Goal: Communication & Community: Answer question/provide support

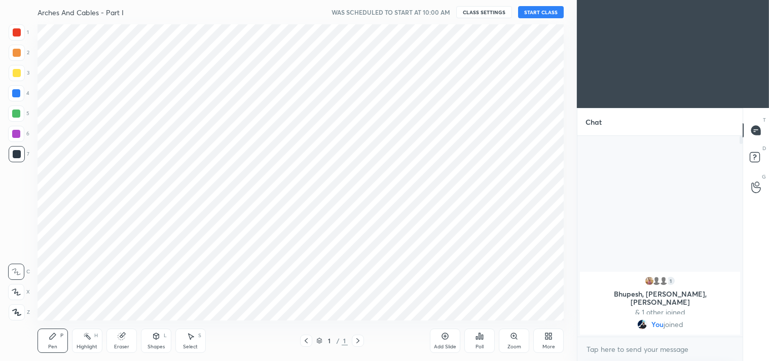
scroll to position [50406, 50166]
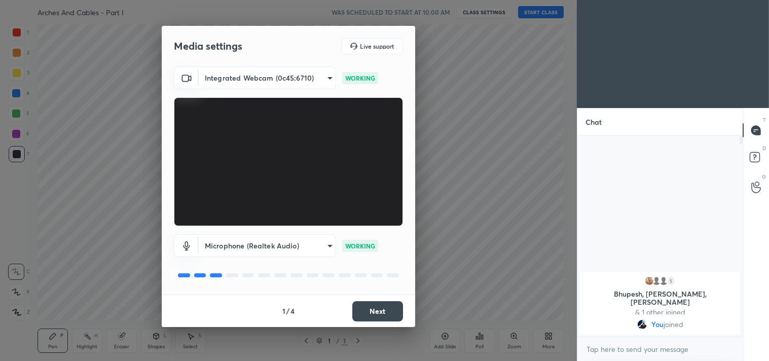
click at [376, 307] on button "Next" at bounding box center [377, 311] width 51 height 20
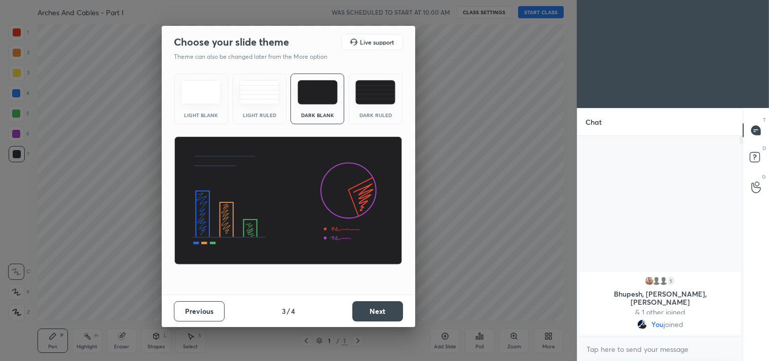
click at [376, 307] on button "Next" at bounding box center [377, 311] width 51 height 20
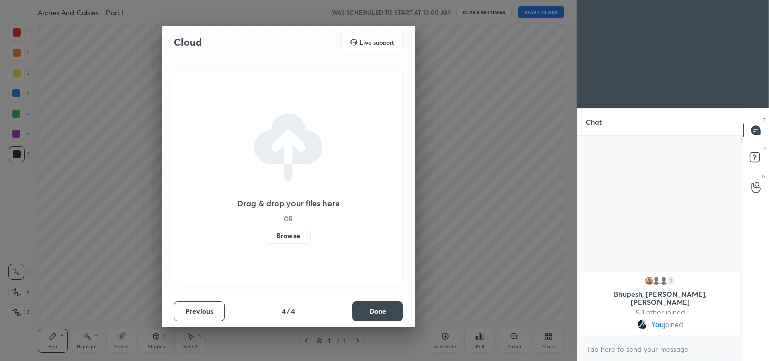
click at [376, 307] on button "Done" at bounding box center [377, 311] width 51 height 20
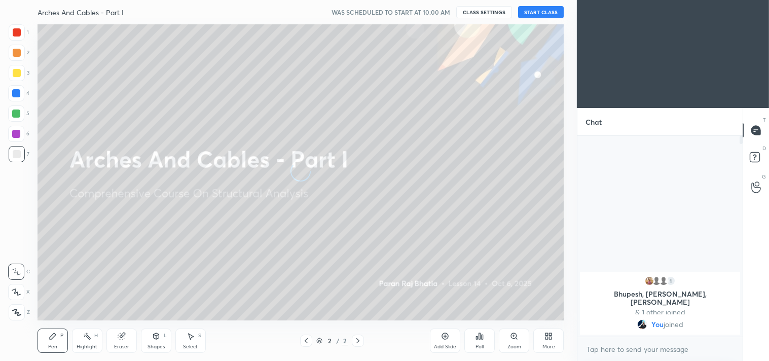
click at [540, 335] on div "More" at bounding box center [548, 341] width 30 height 24
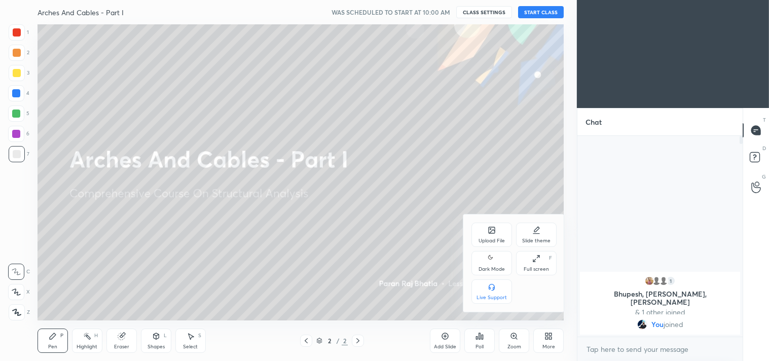
click at [493, 259] on icon at bounding box center [492, 259] width 8 height 12
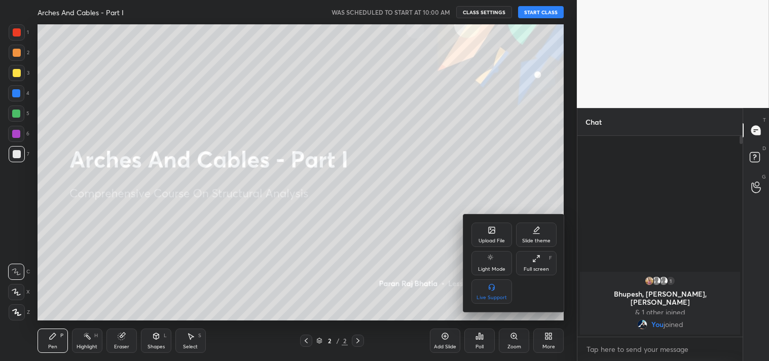
click at [550, 348] on div at bounding box center [384, 180] width 769 height 361
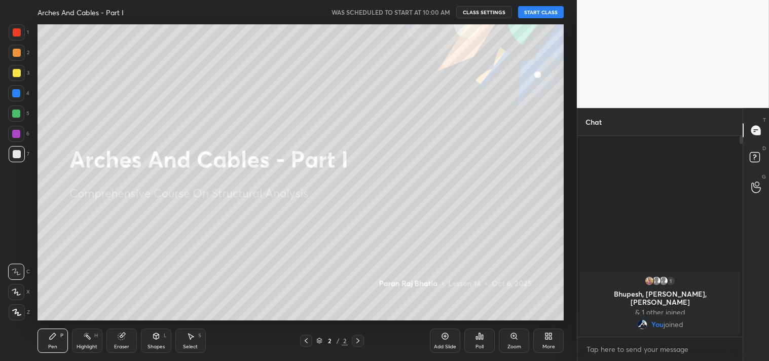
click at [445, 341] on div "Add Slide" at bounding box center [445, 341] width 30 height 24
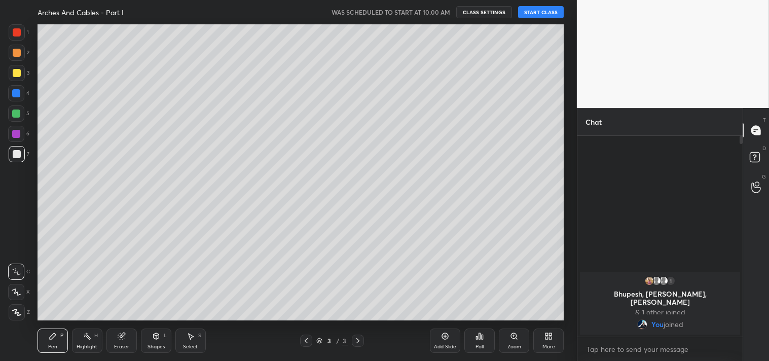
click at [7, 312] on div "1 2 3 4 5 6 7 C X Z C X Z E E Erase all H H" at bounding box center [16, 172] width 32 height 296
click at [14, 309] on icon at bounding box center [16, 312] width 9 height 7
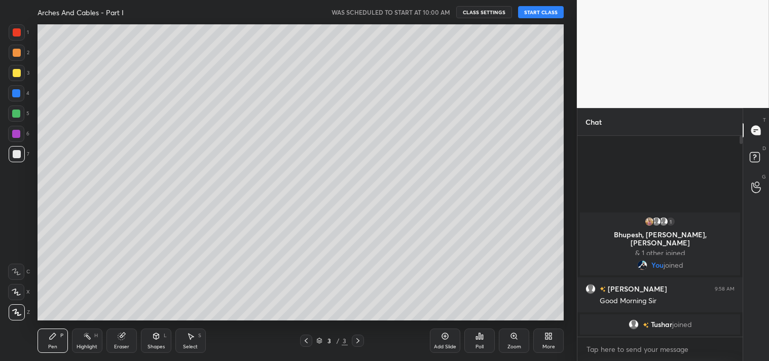
click at [553, 13] on button "START CLASS" at bounding box center [541, 12] width 46 height 12
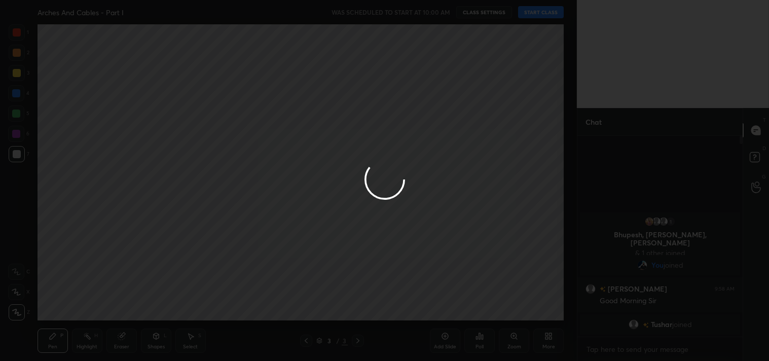
type textarea "x"
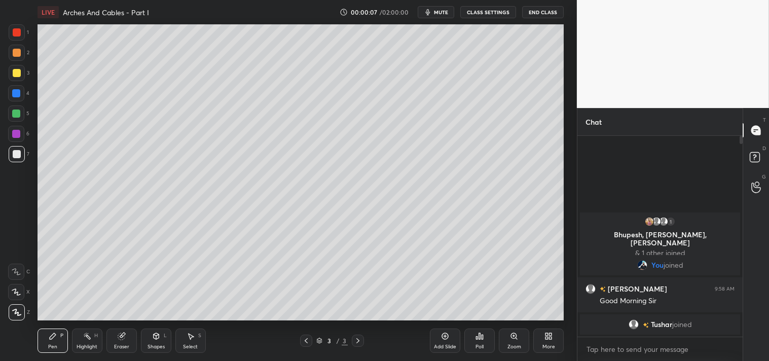
click at [438, 9] on span "mute" at bounding box center [441, 12] width 14 height 7
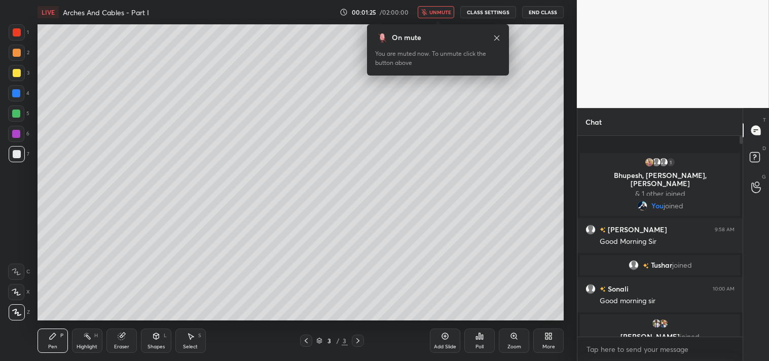
click at [17, 315] on icon at bounding box center [17, 312] width 8 height 6
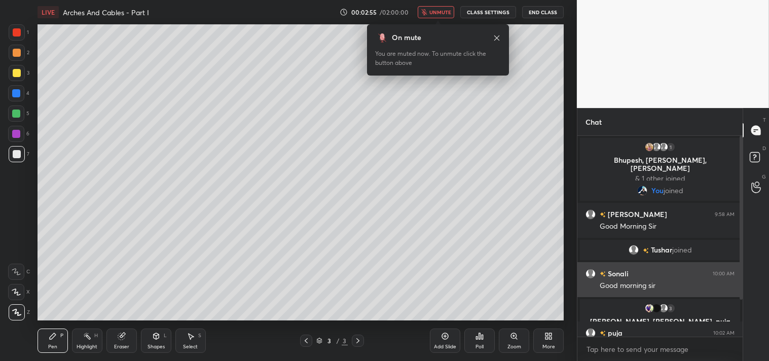
scroll to position [44, 0]
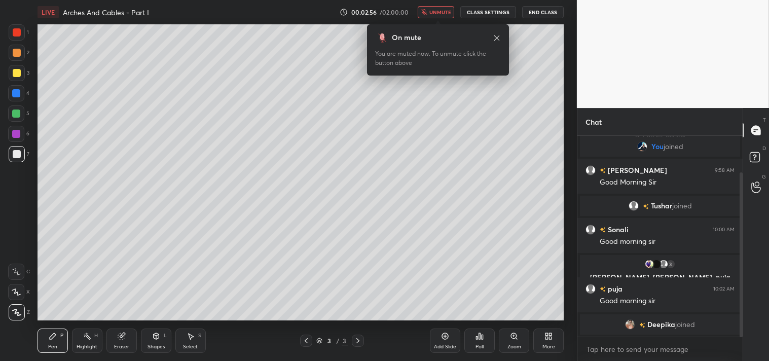
click at [486, 2] on div "LIVE Arches And Cables - Part I 00:02:56 / 02:00:00 unmute CLASS SETTINGS End C…" at bounding box center [301, 12] width 527 height 24
click at [486, 15] on button "CLASS SETTINGS" at bounding box center [488, 12] width 56 height 12
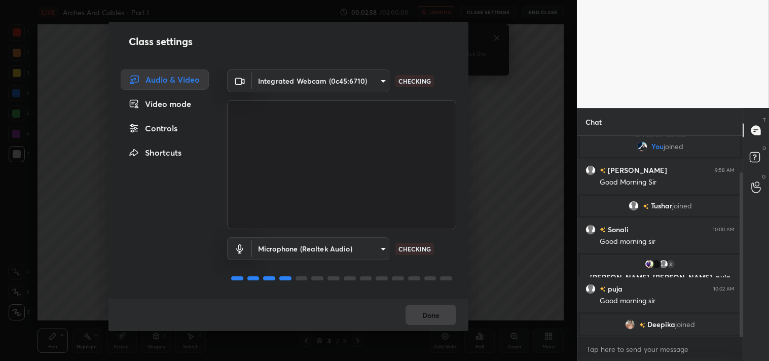
click at [380, 78] on body "1 2 3 4 5 6 7 C X Z C X Z E E Erase all H H LIVE Arches And Cables - Part I 00:…" at bounding box center [384, 180] width 769 height 361
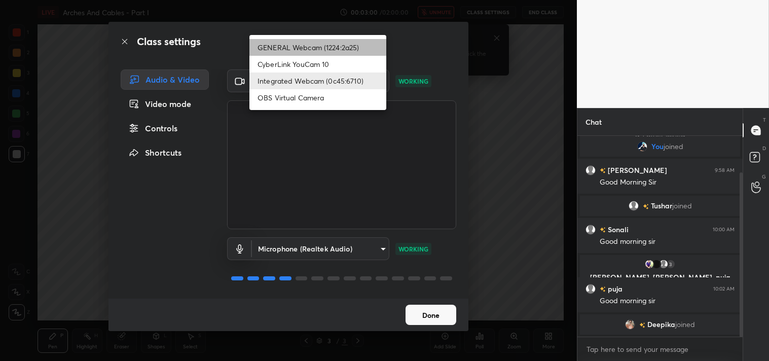
click at [350, 45] on li "GENERAL Webcam (1224:2a25)" at bounding box center [317, 47] width 137 height 17
type input "a804162f24a268607d6802bdfd143bf6309bb53021525fede1067bb20ea62842"
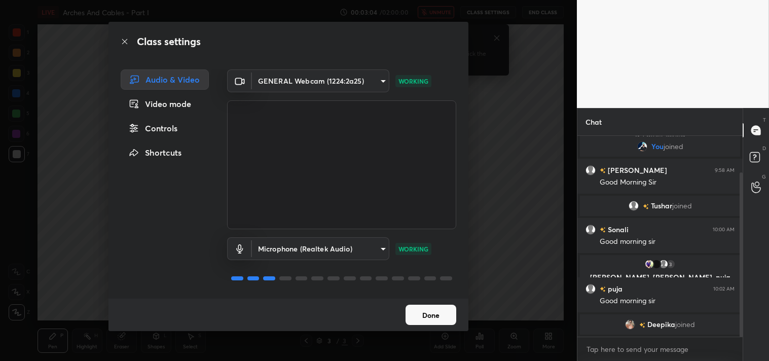
scroll to position [79, 0]
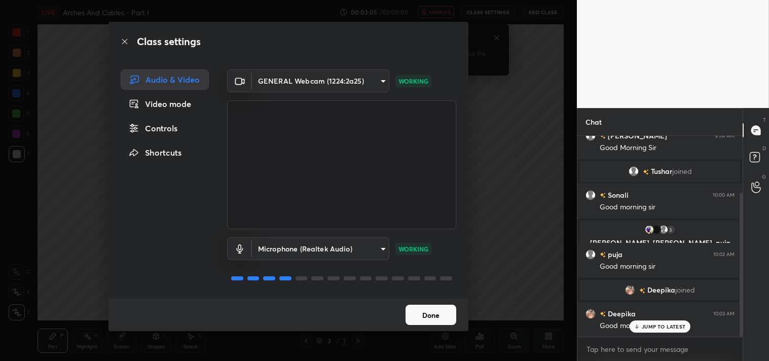
click at [452, 310] on button "Done" at bounding box center [431, 315] width 51 height 20
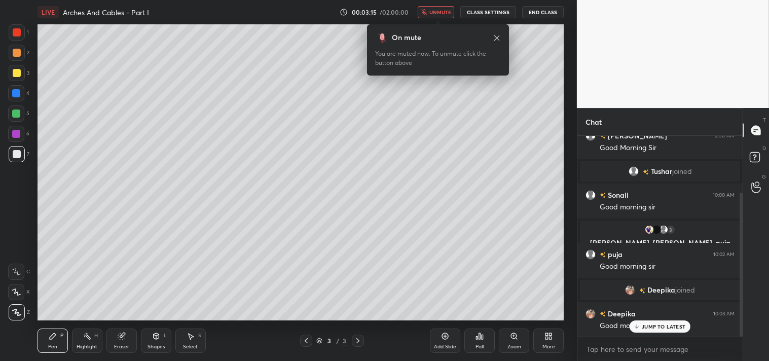
click at [660, 323] on p "JUMP TO LATEST" at bounding box center [664, 326] width 44 height 6
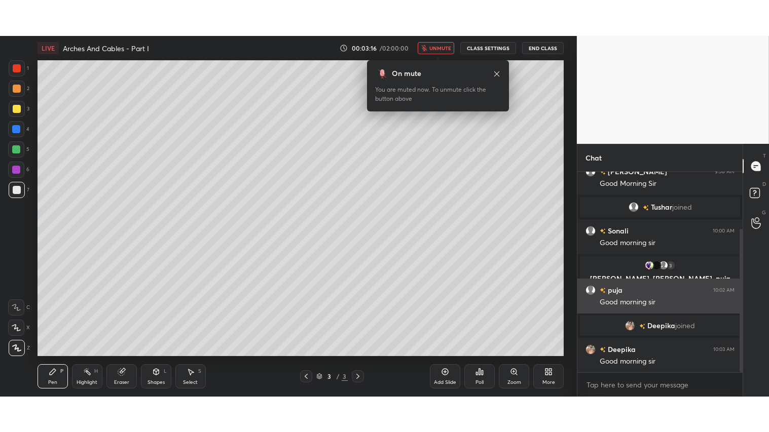
scroll to position [79, 0]
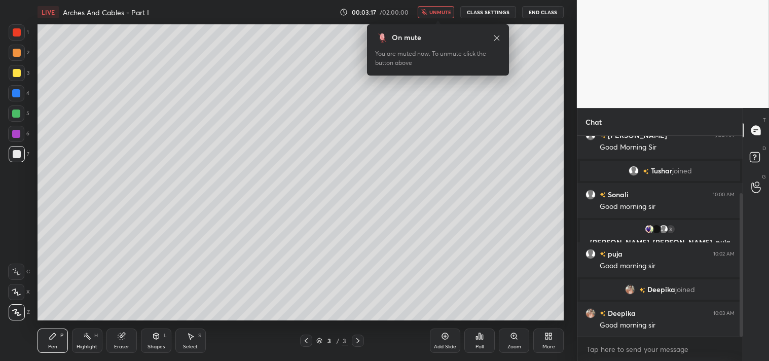
click at [549, 340] on icon at bounding box center [549, 336] width 8 height 8
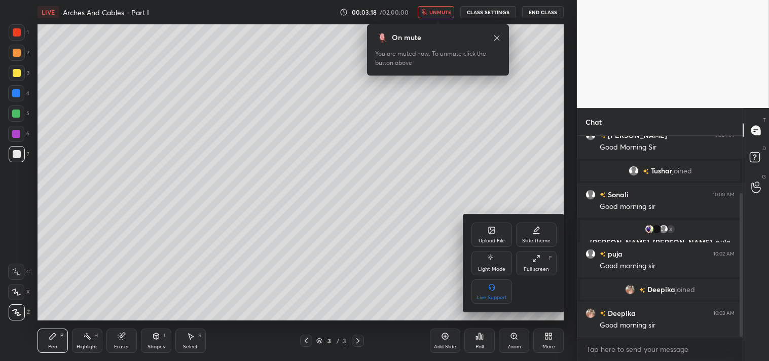
click at [535, 265] on div "Full screen F" at bounding box center [536, 263] width 41 height 24
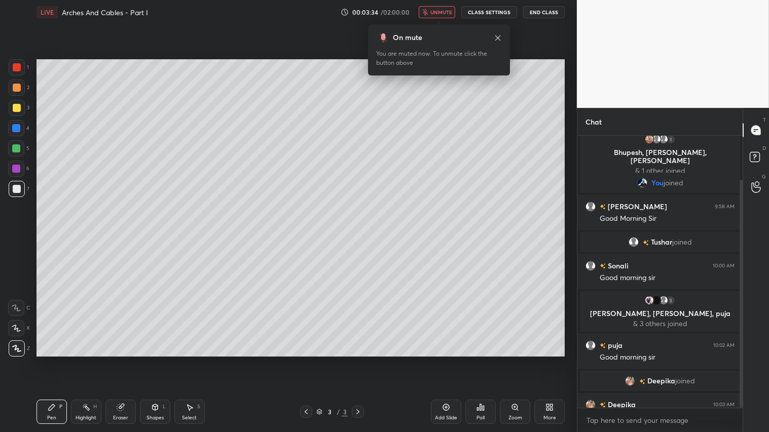
scroll to position [52, 0]
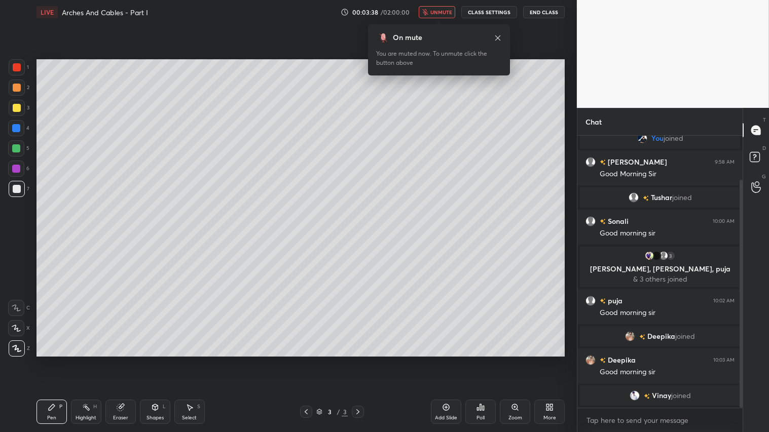
click at [440, 13] on span "unmute" at bounding box center [441, 12] width 22 height 7
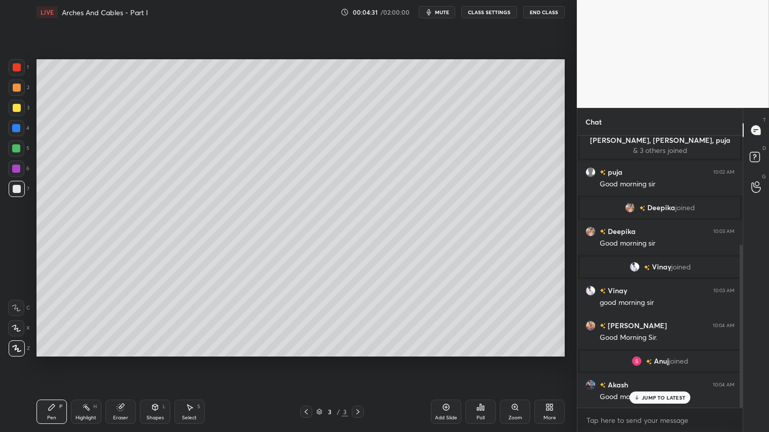
scroll to position [216, 0]
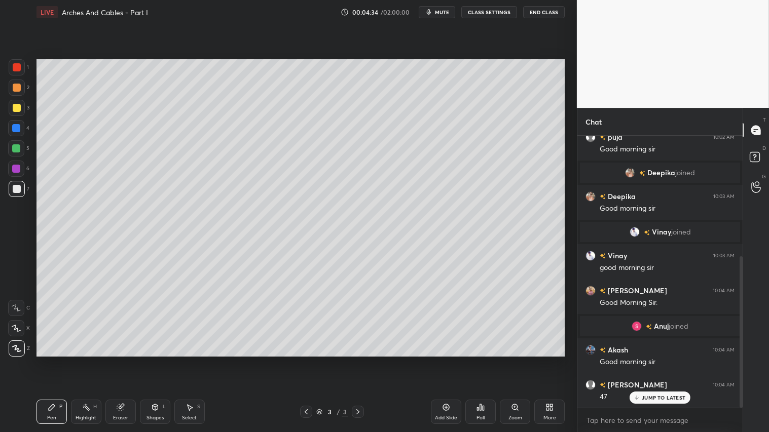
click at [14, 92] on div at bounding box center [17, 88] width 16 height 16
click at [49, 360] on div "Pen P" at bounding box center [52, 412] width 30 height 24
drag, startPoint x: 150, startPoint y: 418, endPoint x: 150, endPoint y: 407, distance: 11.2
click at [150, 360] on div "Shapes" at bounding box center [155, 418] width 17 height 5
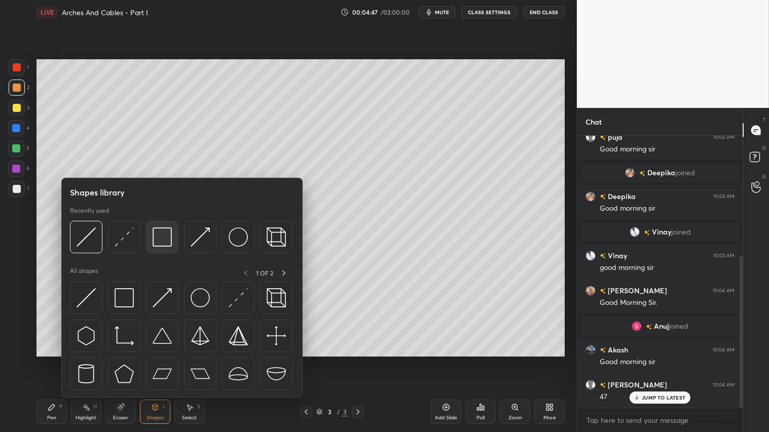
click at [166, 237] on img at bounding box center [162, 237] width 19 height 19
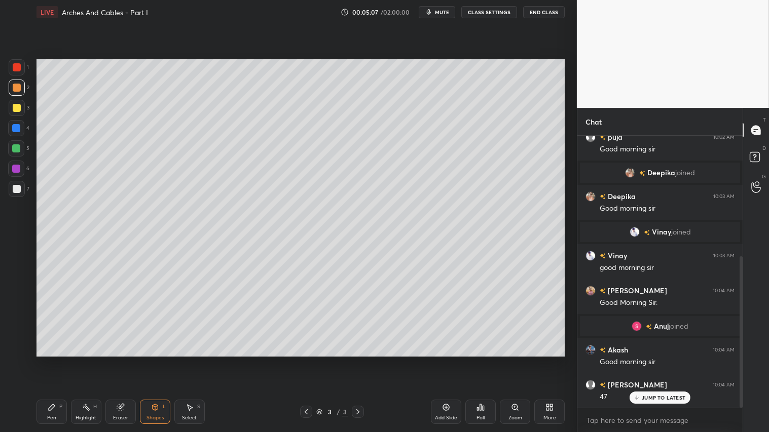
drag, startPoint x: 153, startPoint y: 416, endPoint x: 156, endPoint y: 409, distance: 7.9
click at [154, 360] on div "Shapes" at bounding box center [155, 418] width 17 height 5
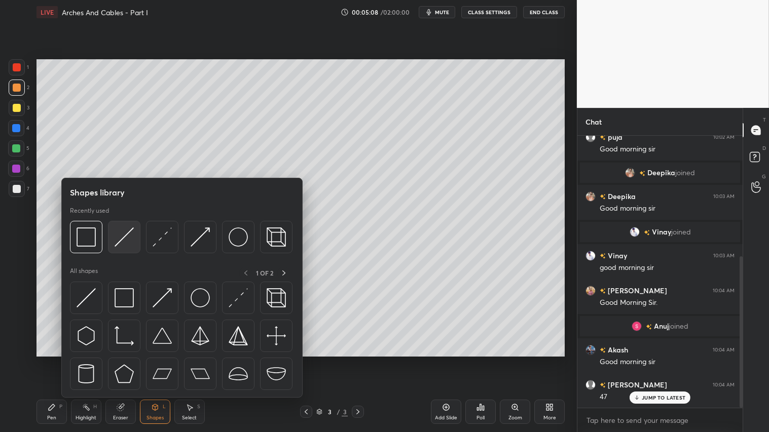
click at [128, 236] on img at bounding box center [124, 237] width 19 height 19
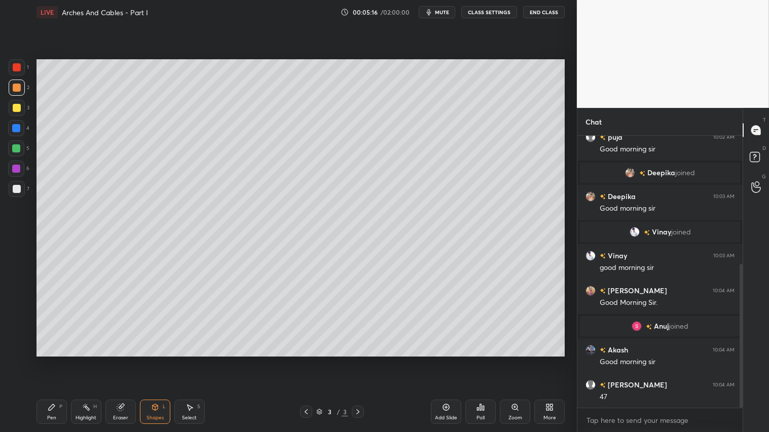
scroll to position [241, 0]
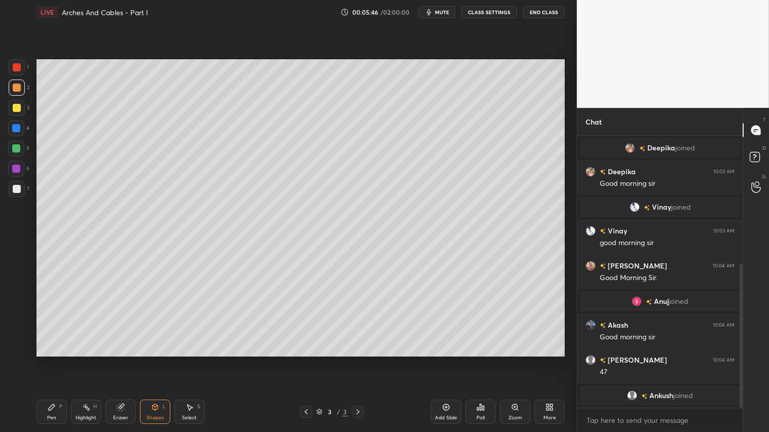
click at [154, 360] on icon at bounding box center [155, 408] width 8 height 8
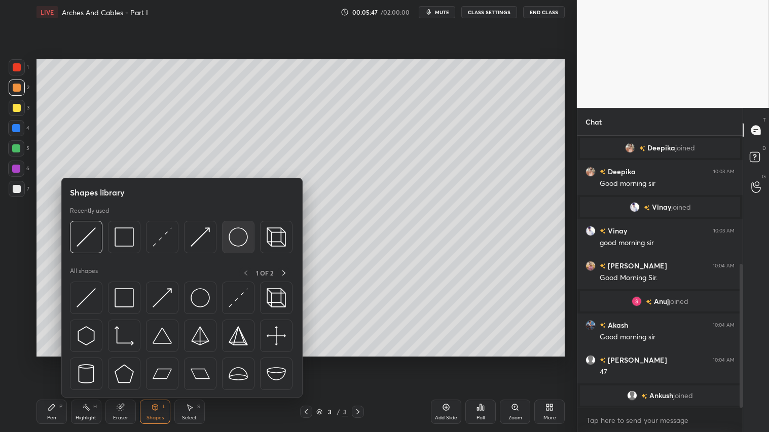
click at [239, 237] on img at bounding box center [238, 237] width 19 height 19
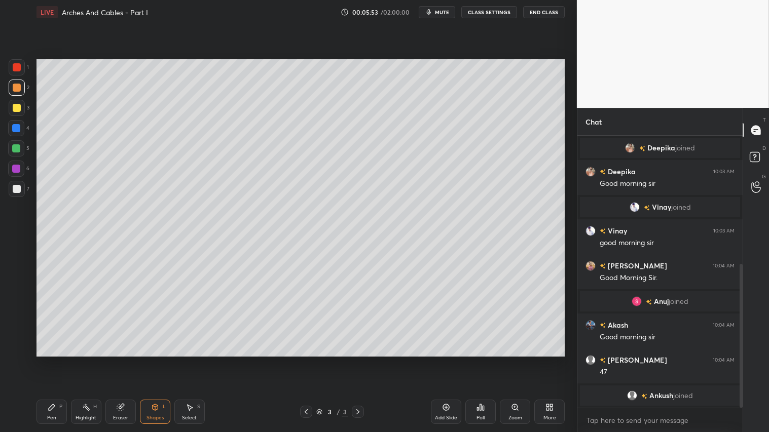
drag, startPoint x: 159, startPoint y: 417, endPoint x: 159, endPoint y: 400, distance: 17.7
click at [159, 360] on div "Shapes" at bounding box center [155, 418] width 17 height 5
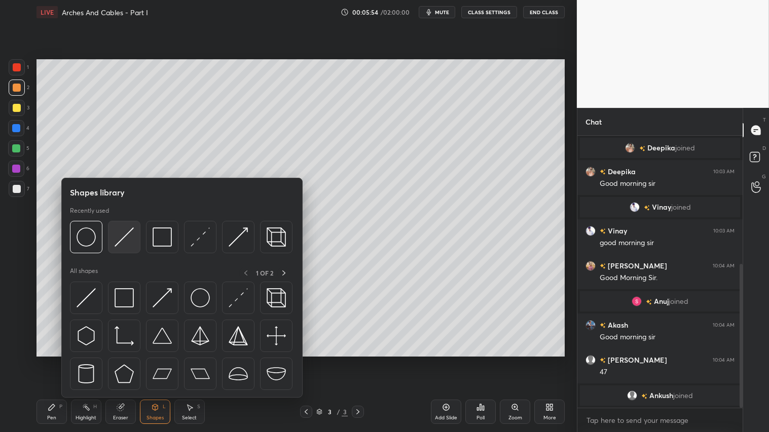
click at [131, 232] on img at bounding box center [124, 237] width 19 height 19
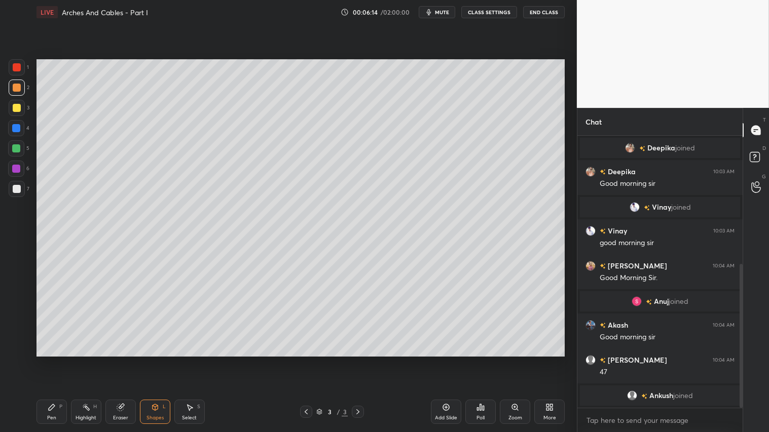
click at [119, 360] on icon at bounding box center [120, 408] width 7 height 7
click at [151, 360] on div "Shapes" at bounding box center [155, 418] width 17 height 5
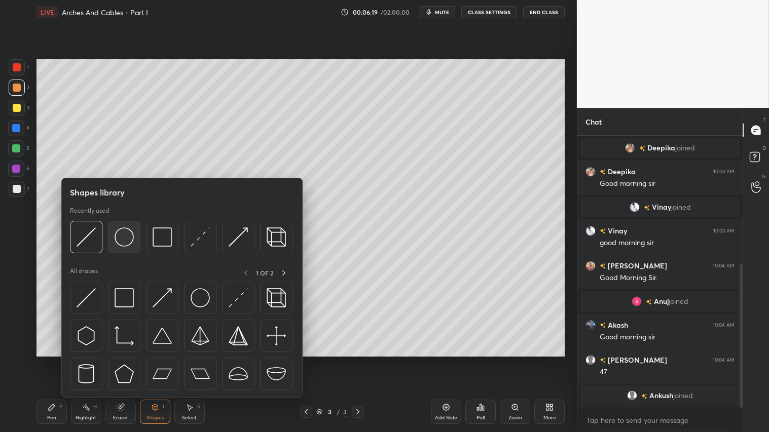
click at [127, 241] on img at bounding box center [124, 237] width 19 height 19
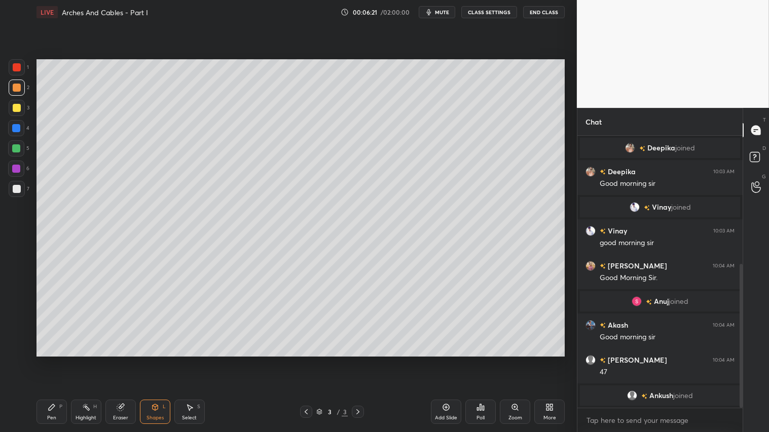
click at [154, 360] on icon at bounding box center [155, 408] width 6 height 6
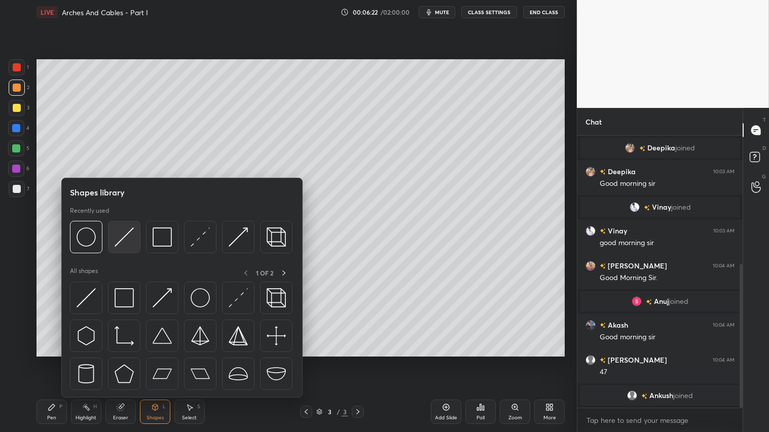
click at [124, 235] on img at bounding box center [124, 237] width 19 height 19
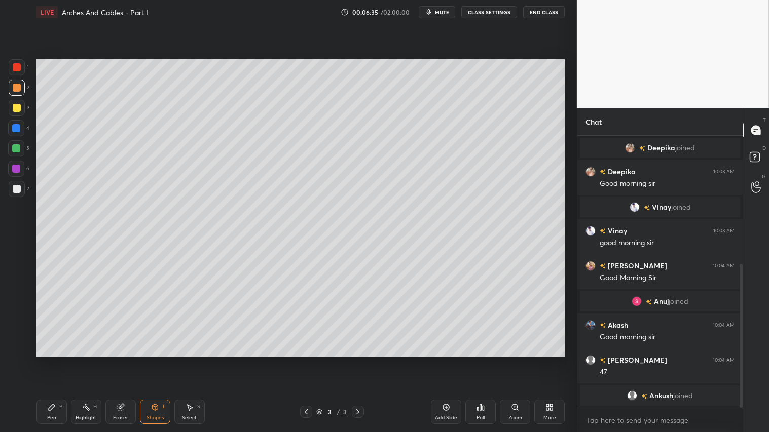
click at [17, 85] on div at bounding box center [17, 88] width 16 height 16
click at [47, 360] on div "Pen P" at bounding box center [52, 412] width 30 height 24
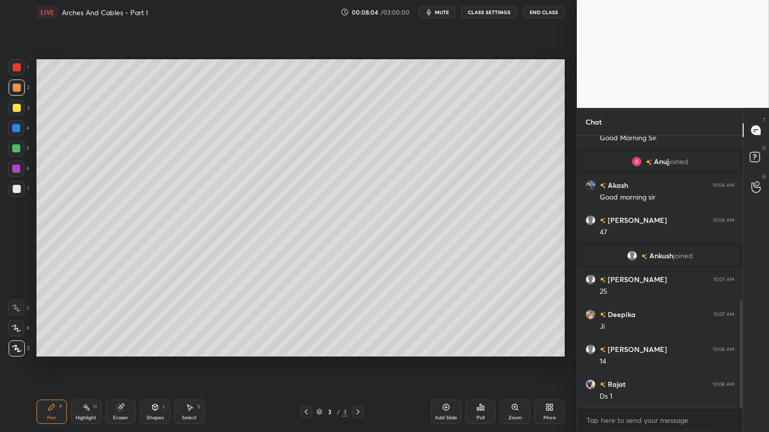
scroll to position [416, 0]
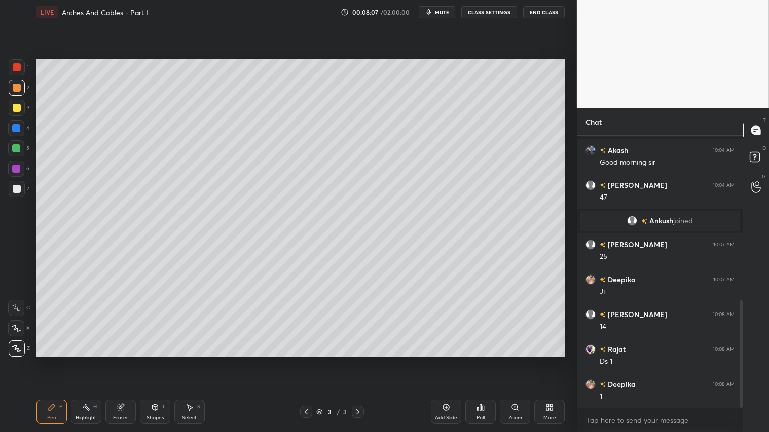
click at [159, 360] on div "Shapes" at bounding box center [155, 418] width 17 height 5
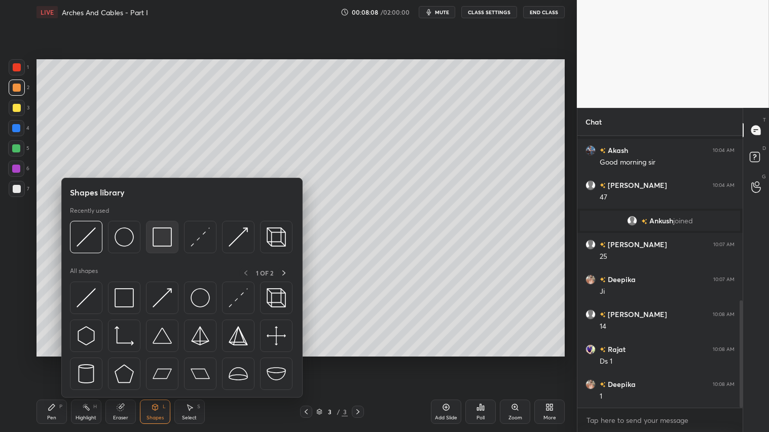
click at [168, 236] on img at bounding box center [162, 237] width 19 height 19
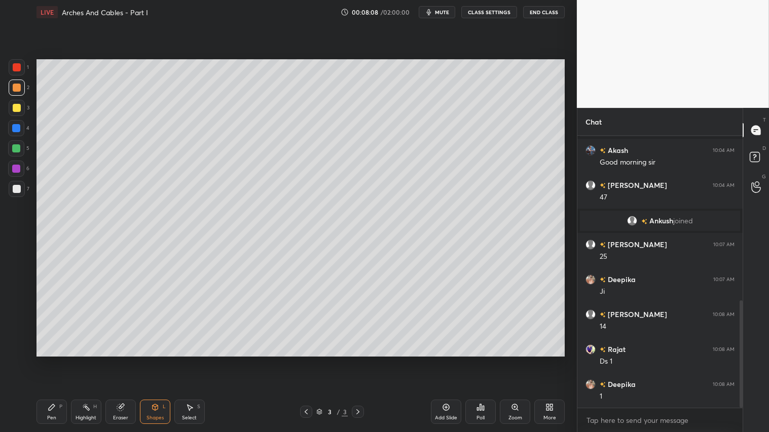
click at [18, 189] on div at bounding box center [17, 189] width 8 height 8
click at [38, 360] on div "LIVE Arches And Cables - Part I 00:08:15 / 02:00:00 mute CLASS SETTINGS End Cla…" at bounding box center [300, 216] width 536 height 432
click at [52, 360] on icon at bounding box center [52, 408] width 8 height 8
drag, startPoint x: 18, startPoint y: 89, endPoint x: 32, endPoint y: 167, distance: 79.9
click at [19, 90] on div at bounding box center [17, 88] width 8 height 8
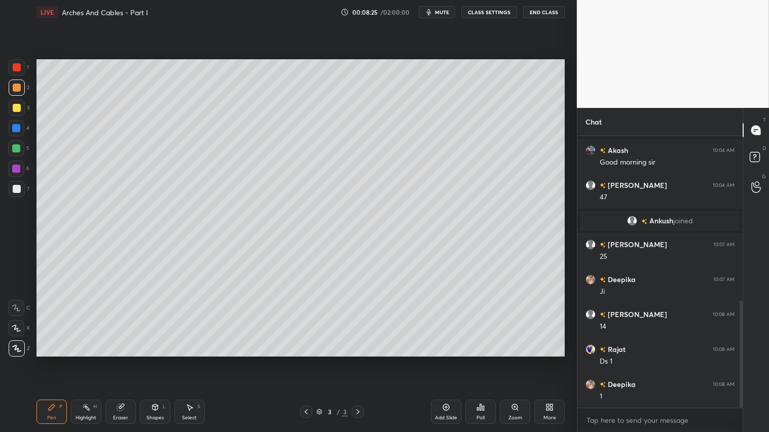
scroll to position [426, 0]
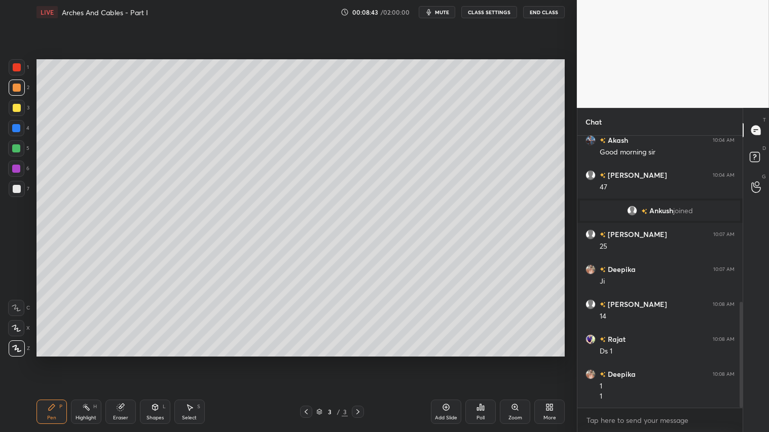
click at [16, 89] on div at bounding box center [17, 88] width 8 height 8
click at [53, 360] on div "Pen P" at bounding box center [52, 412] width 30 height 24
click at [565, 324] on div "Setting up your live class Poll for secs No correct answer Start poll" at bounding box center [300, 208] width 536 height 368
drag, startPoint x: 19, startPoint y: 83, endPoint x: 33, endPoint y: 162, distance: 81.0
click at [21, 83] on div at bounding box center [17, 88] width 16 height 16
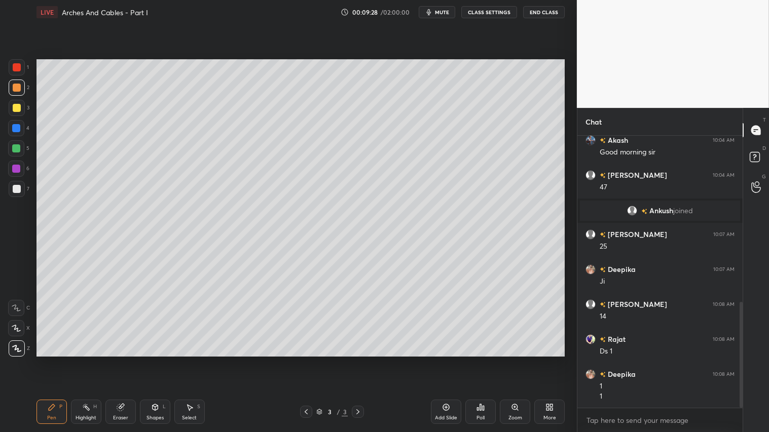
click at [52, 360] on div "Pen" at bounding box center [51, 418] width 9 height 5
click at [439, 360] on div "Add Slide" at bounding box center [446, 412] width 30 height 24
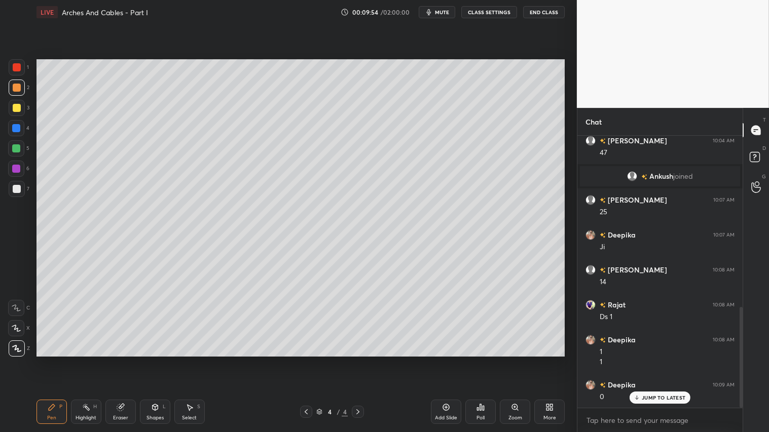
click at [310, 360] on icon at bounding box center [306, 412] width 8 height 8
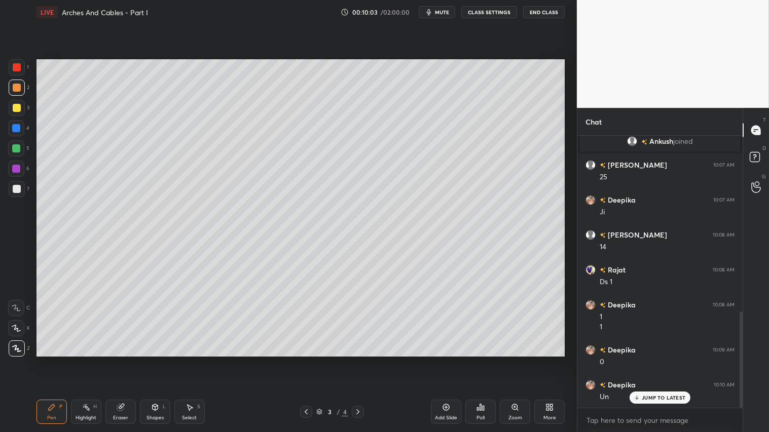
drag, startPoint x: 357, startPoint y: 411, endPoint x: 350, endPoint y: 407, distance: 8.2
click at [356, 360] on icon at bounding box center [358, 412] width 8 height 8
click at [17, 105] on div at bounding box center [17, 108] width 8 height 8
click at [158, 360] on div "Shapes" at bounding box center [155, 418] width 17 height 5
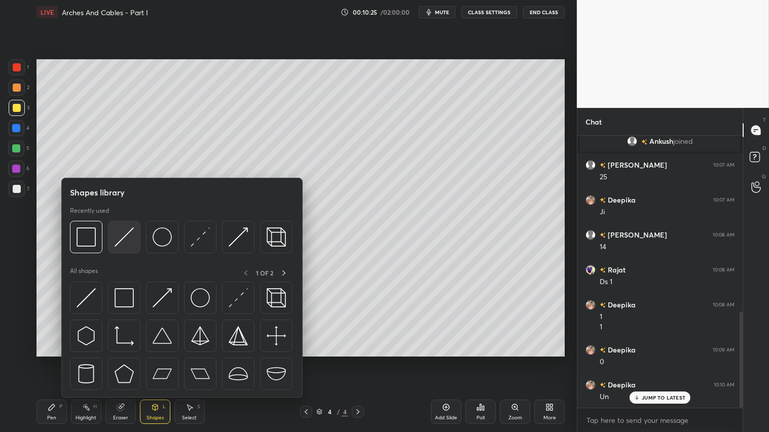
click at [120, 243] on img at bounding box center [124, 237] width 19 height 19
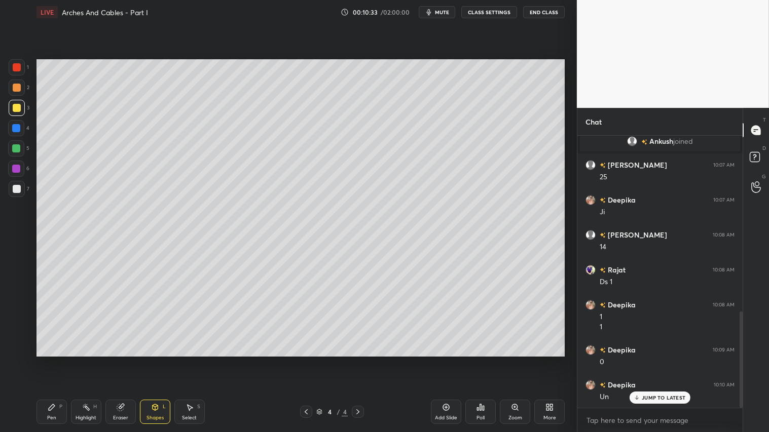
drag, startPoint x: 17, startPoint y: 85, endPoint x: 19, endPoint y: 93, distance: 8.3
click at [17, 86] on div at bounding box center [17, 88] width 8 height 8
drag, startPoint x: 51, startPoint y: 414, endPoint x: 52, endPoint y: 408, distance: 6.8
click at [51, 360] on div "Pen P" at bounding box center [52, 412] width 30 height 24
click at [307, 360] on icon at bounding box center [306, 412] width 8 height 8
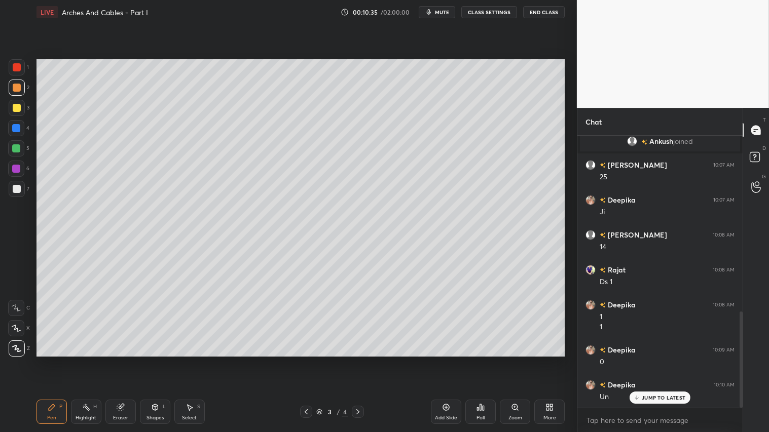
drag, startPoint x: 358, startPoint y: 411, endPoint x: 371, endPoint y: 414, distance: 12.4
click at [360, 360] on icon at bounding box center [358, 412] width 8 height 8
click at [442, 360] on div "Add Slide" at bounding box center [446, 412] width 30 height 24
drag, startPoint x: 151, startPoint y: 420, endPoint x: 158, endPoint y: 410, distance: 12.4
click at [152, 360] on div "Shapes" at bounding box center [155, 418] width 17 height 5
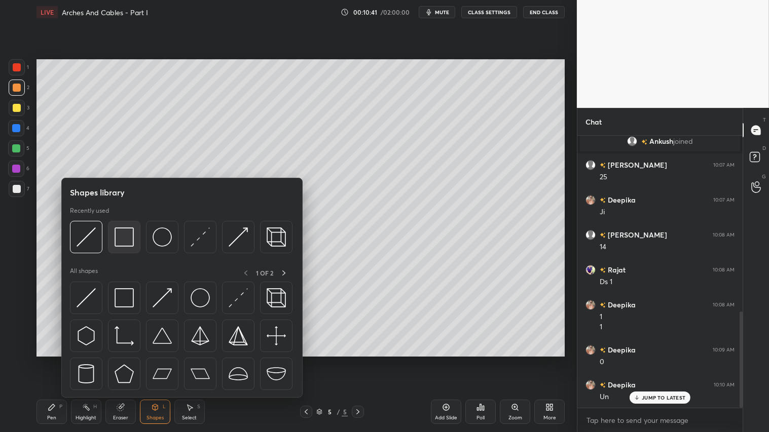
click at [129, 235] on img at bounding box center [124, 237] width 19 height 19
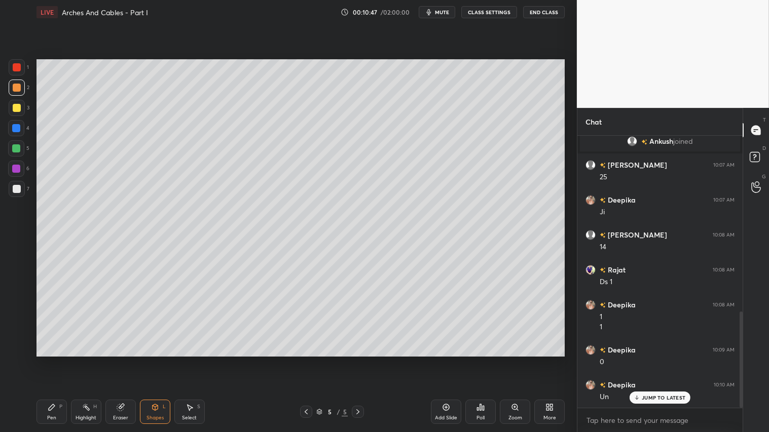
click at [151, 360] on div "Shapes L" at bounding box center [155, 412] width 30 height 24
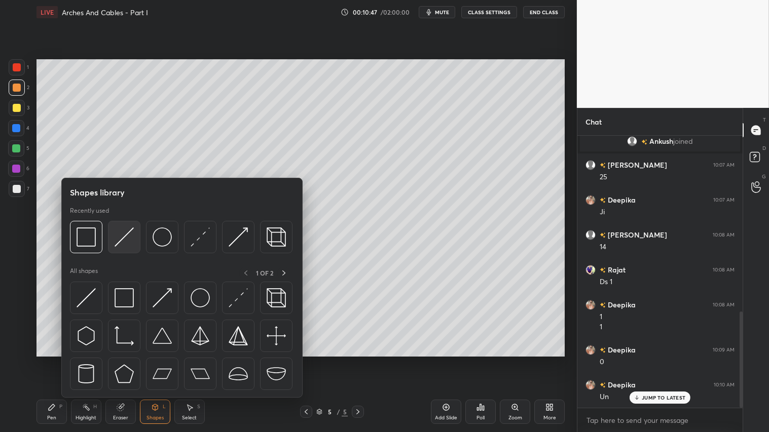
click at [123, 231] on img at bounding box center [124, 237] width 19 height 19
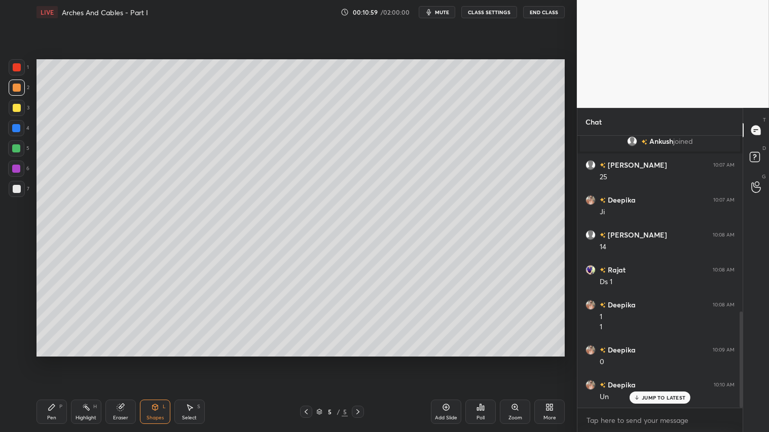
drag, startPoint x: 122, startPoint y: 418, endPoint x: 155, endPoint y: 394, distance: 40.4
click at [124, 360] on div "Eraser" at bounding box center [120, 418] width 15 height 5
click at [148, 360] on div "Shapes L" at bounding box center [155, 412] width 30 height 24
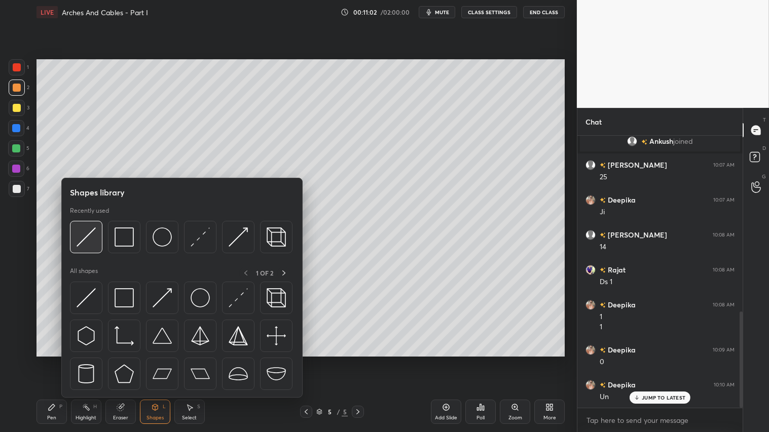
click at [90, 230] on img at bounding box center [86, 237] width 19 height 19
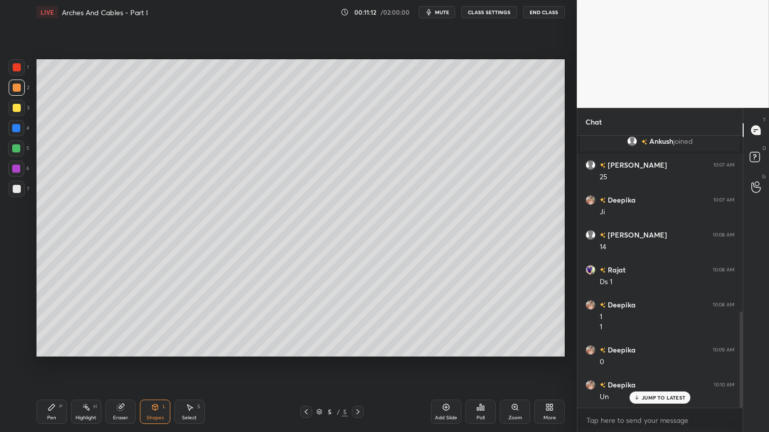
click at [156, 360] on div "Shapes L" at bounding box center [155, 412] width 30 height 24
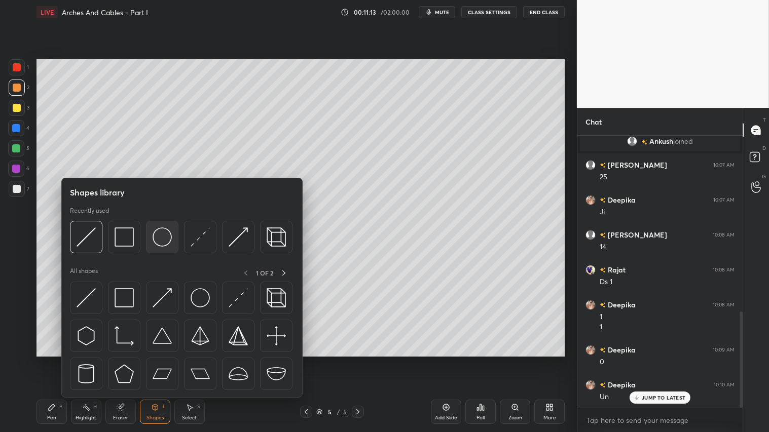
click at [168, 232] on img at bounding box center [162, 237] width 19 height 19
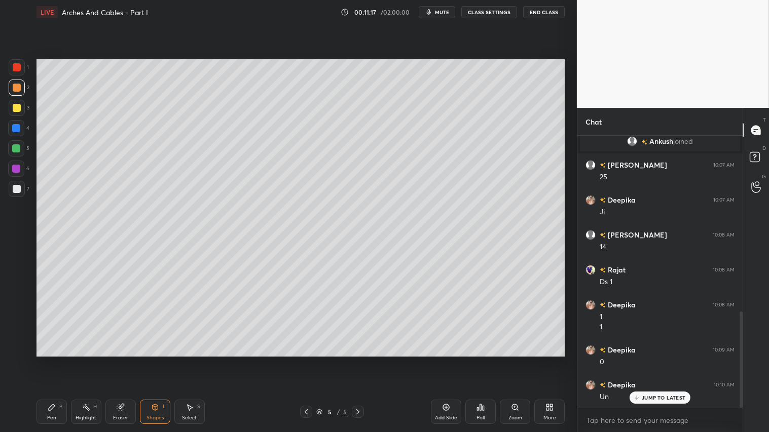
click at [58, 360] on div "Pen P" at bounding box center [52, 412] width 30 height 24
click at [154, 360] on div "Shapes" at bounding box center [155, 418] width 17 height 5
drag, startPoint x: 50, startPoint y: 408, endPoint x: 130, endPoint y: 360, distance: 93.4
click at [51, 360] on icon at bounding box center [52, 408] width 6 height 6
click at [445, 12] on span "mute" at bounding box center [442, 12] width 14 height 7
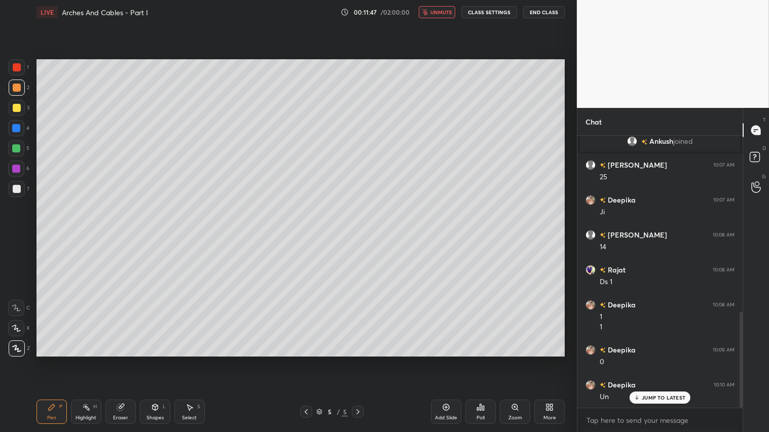
click at [437, 17] on button "unmute" at bounding box center [437, 12] width 37 height 12
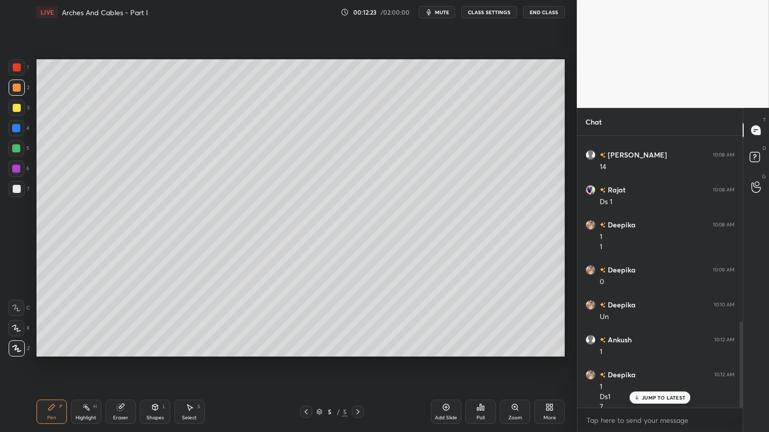
scroll to position [586, 0]
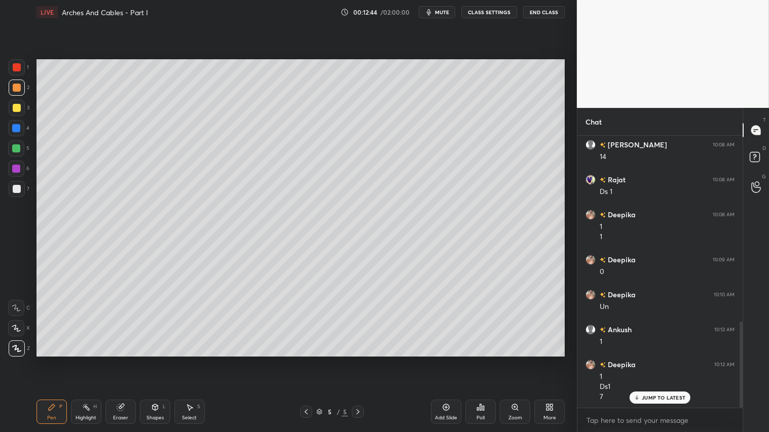
drag, startPoint x: 168, startPoint y: 418, endPoint x: 168, endPoint y: 410, distance: 8.6
click at [167, 360] on div "Shapes L" at bounding box center [155, 412] width 30 height 24
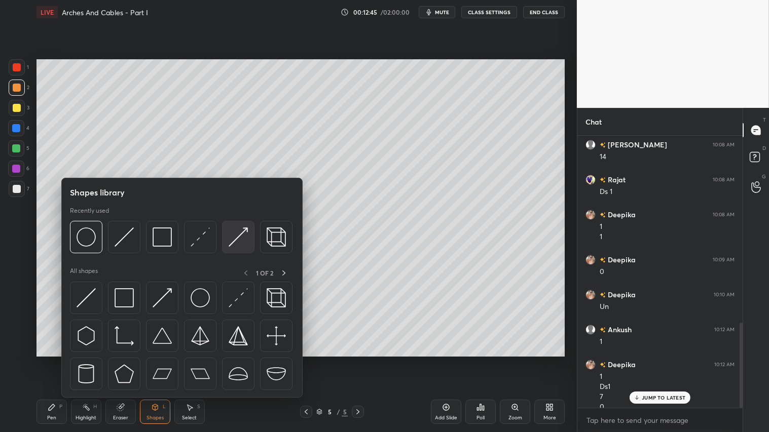
scroll to position [596, 0]
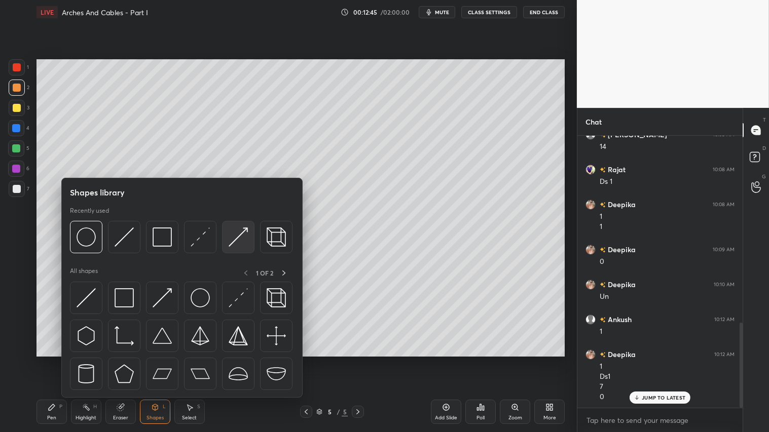
click at [230, 234] on img at bounding box center [238, 237] width 19 height 19
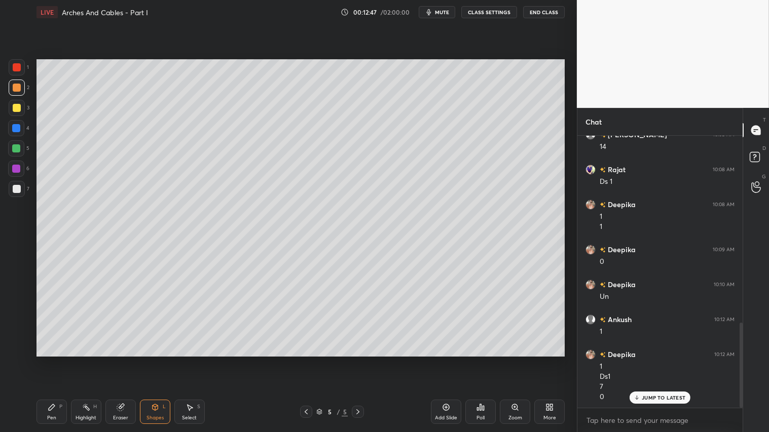
click at [16, 64] on div at bounding box center [17, 67] width 8 height 8
click at [16, 85] on div at bounding box center [17, 88] width 8 height 8
click at [53, 360] on div "Pen" at bounding box center [51, 418] width 9 height 5
click at [16, 109] on div at bounding box center [17, 108] width 8 height 8
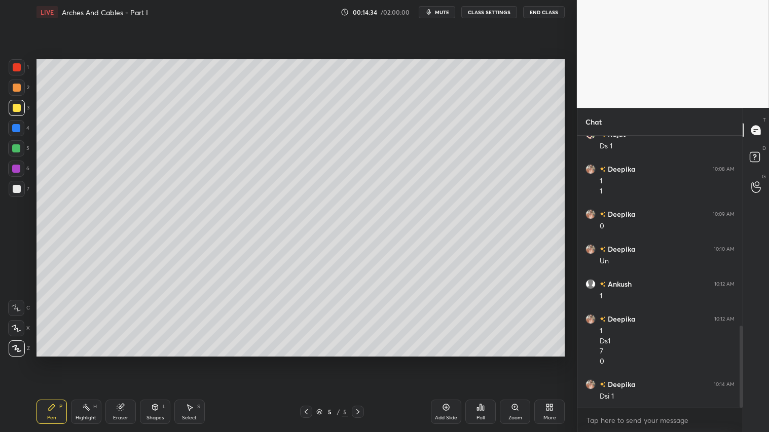
click at [14, 91] on div at bounding box center [17, 88] width 8 height 8
drag, startPoint x: 54, startPoint y: 415, endPoint x: 255, endPoint y: 408, distance: 201.4
click at [57, 360] on div "Pen P" at bounding box center [52, 412] width 30 height 24
drag, startPoint x: 452, startPoint y: 416, endPoint x: 448, endPoint y: 411, distance: 6.9
click at [452, 360] on div "Add Slide" at bounding box center [446, 418] width 22 height 5
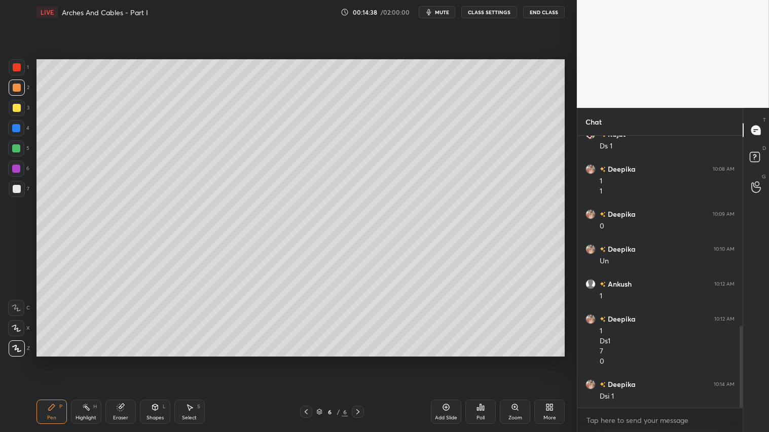
scroll to position [666, 0]
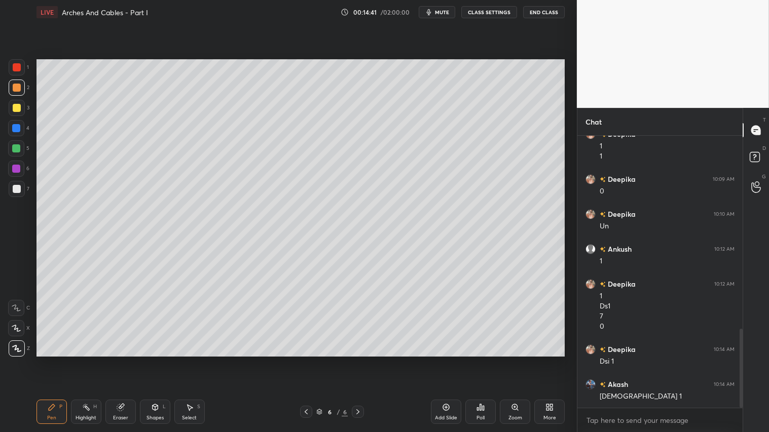
click at [311, 360] on div at bounding box center [306, 412] width 12 height 12
drag, startPoint x: 124, startPoint y: 414, endPoint x: 132, endPoint y: 408, distance: 10.1
click at [126, 360] on div "Eraser" at bounding box center [120, 412] width 30 height 24
click at [56, 360] on div "Pen P" at bounding box center [52, 412] width 30 height 24
click at [15, 84] on div at bounding box center [17, 88] width 8 height 8
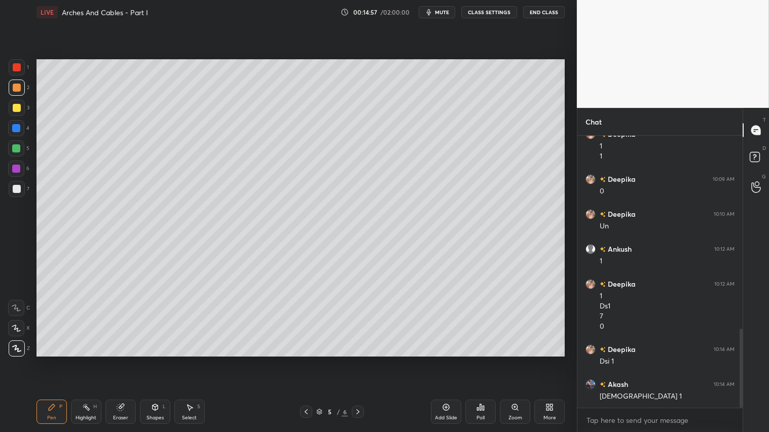
click at [126, 360] on div "Eraser" at bounding box center [120, 412] width 30 height 24
drag, startPoint x: 62, startPoint y: 411, endPoint x: 115, endPoint y: 396, distance: 55.1
click at [67, 360] on div "Pen P Highlight H Eraser Shapes L Select S" at bounding box center [135, 412] width 197 height 24
click at [58, 360] on div "Pen P" at bounding box center [52, 412] width 30 height 24
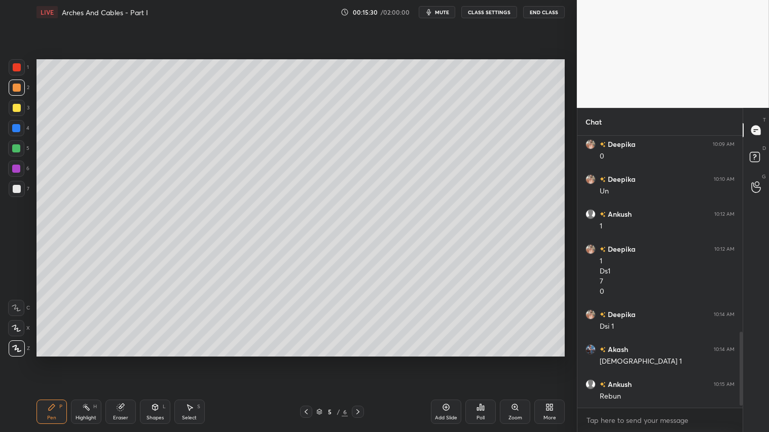
scroll to position [736, 0]
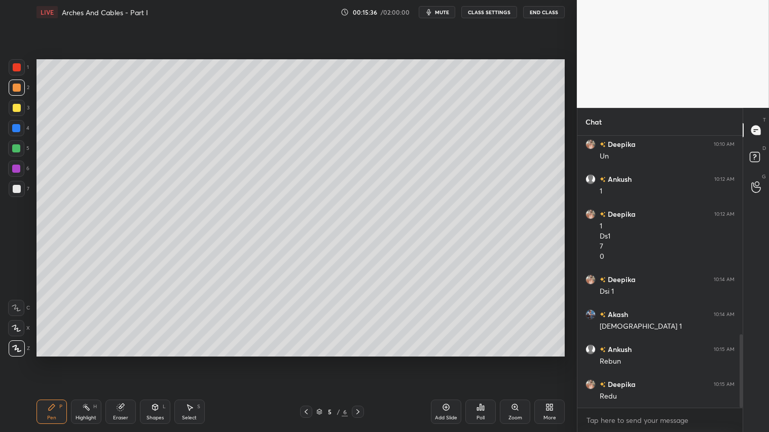
click at [360, 360] on icon at bounding box center [358, 412] width 8 height 8
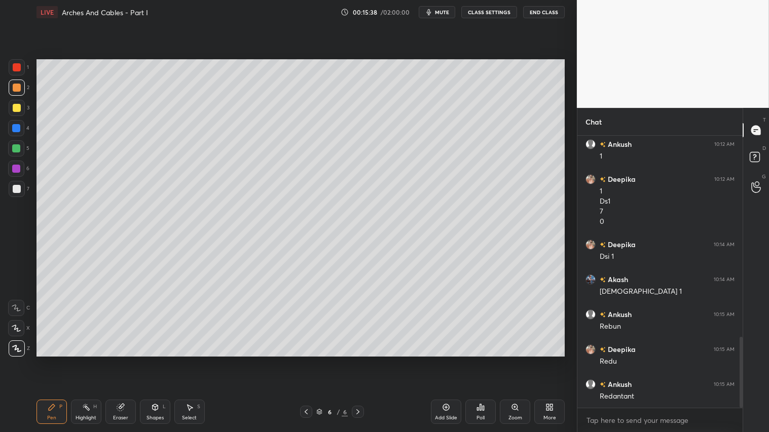
click at [160, 360] on div "Shapes L" at bounding box center [155, 412] width 30 height 24
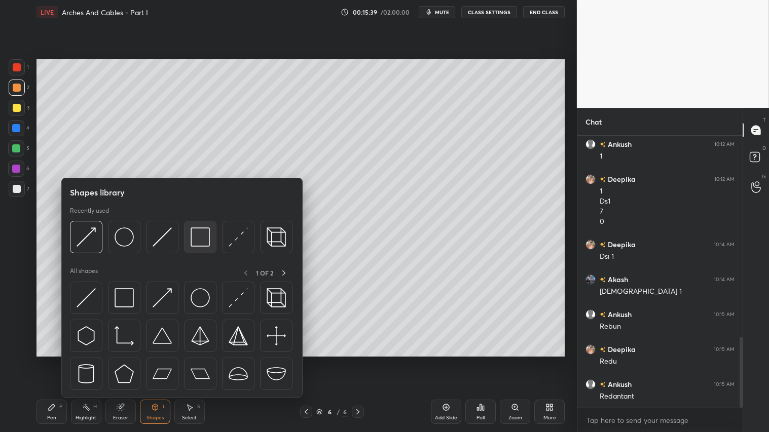
click at [199, 241] on img at bounding box center [200, 237] width 19 height 19
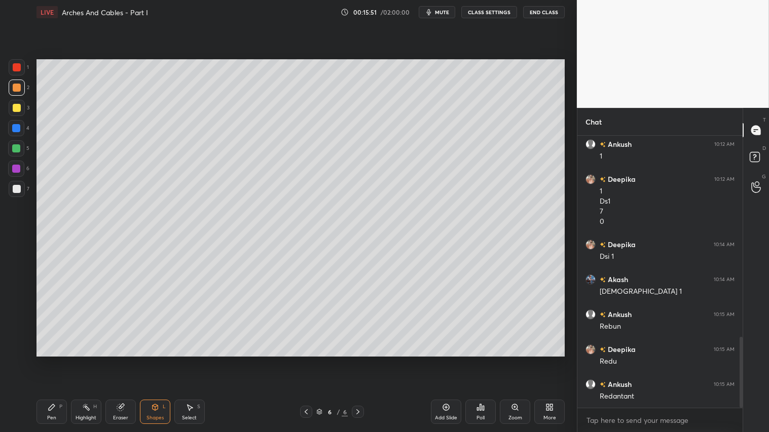
drag, startPoint x: 156, startPoint y: 411, endPoint x: 158, endPoint y: 398, distance: 13.4
click at [155, 360] on icon at bounding box center [155, 408] width 8 height 8
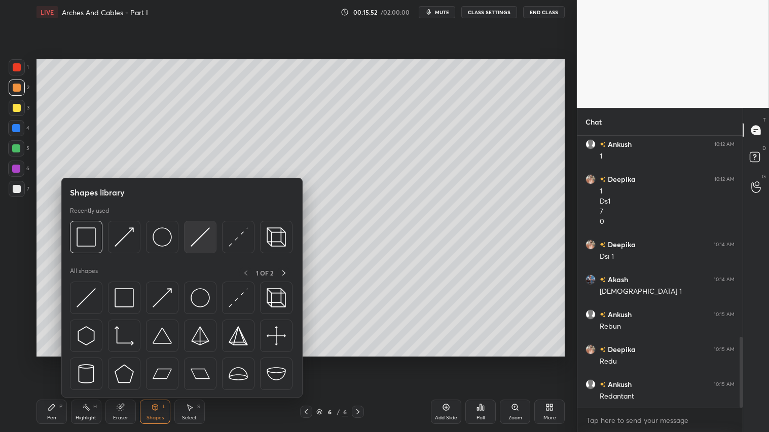
click at [184, 236] on div at bounding box center [181, 240] width 223 height 38
click at [199, 235] on img at bounding box center [200, 237] width 19 height 19
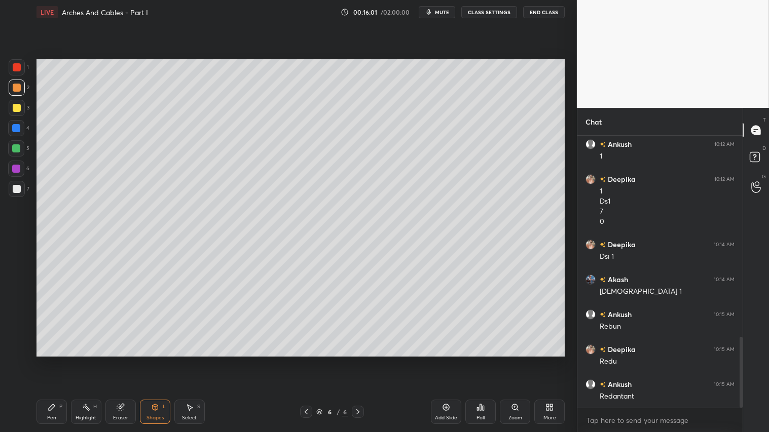
drag, startPoint x: 151, startPoint y: 418, endPoint x: 151, endPoint y: 404, distance: 14.2
click at [151, 360] on div "Shapes" at bounding box center [155, 418] width 17 height 5
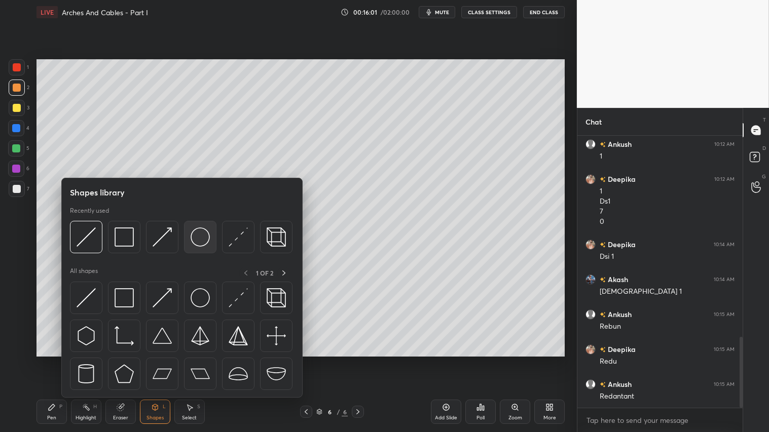
click at [191, 234] on img at bounding box center [200, 237] width 19 height 19
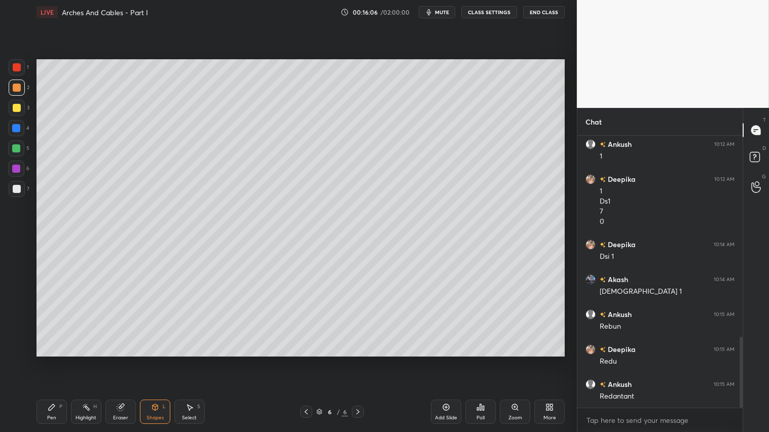
click at [157, 360] on div "Shapes L" at bounding box center [155, 412] width 30 height 24
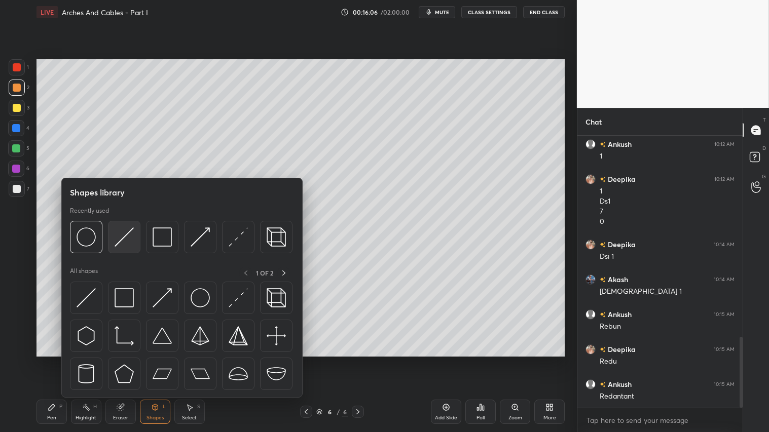
click at [119, 226] on div at bounding box center [124, 237] width 32 height 32
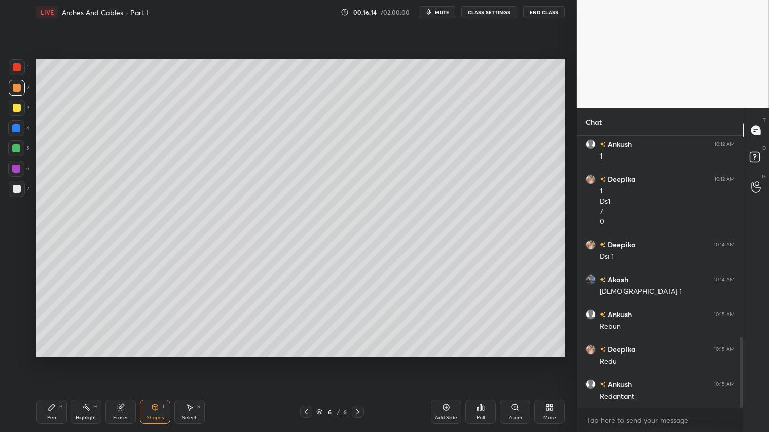
click at [156, 360] on div "Shapes L" at bounding box center [155, 412] width 30 height 24
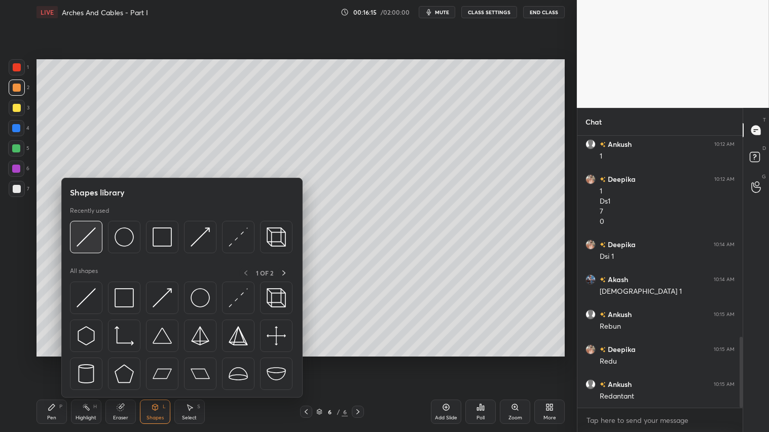
click at [83, 240] on img at bounding box center [86, 237] width 19 height 19
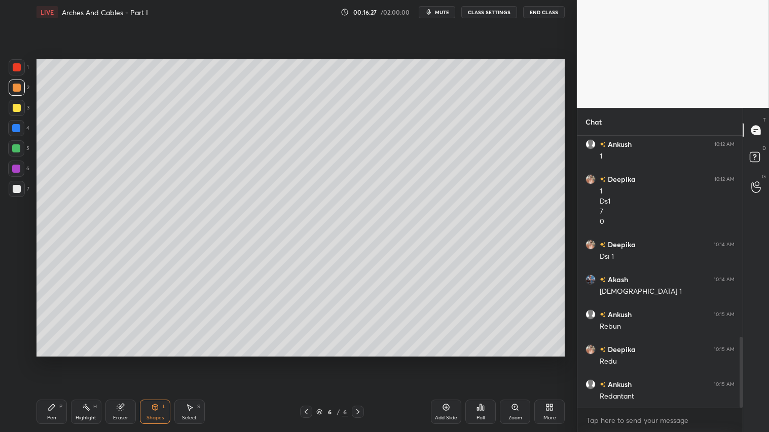
click at [55, 360] on div "Pen P" at bounding box center [52, 412] width 30 height 24
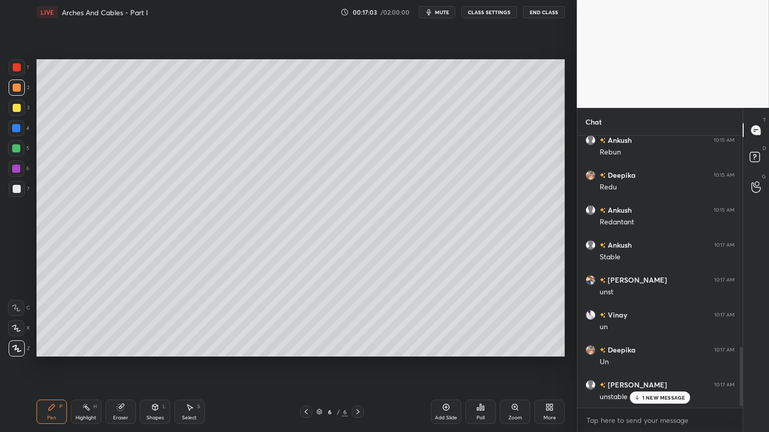
scroll to position [981, 0]
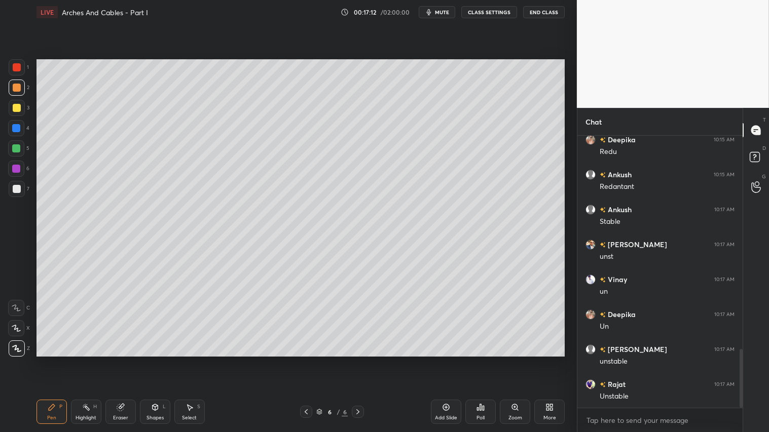
click at [16, 88] on div at bounding box center [17, 88] width 8 height 8
drag, startPoint x: 52, startPoint y: 404, endPoint x: 46, endPoint y: 391, distance: 14.5
click at [52, 360] on div "Pen P" at bounding box center [52, 412] width 30 height 24
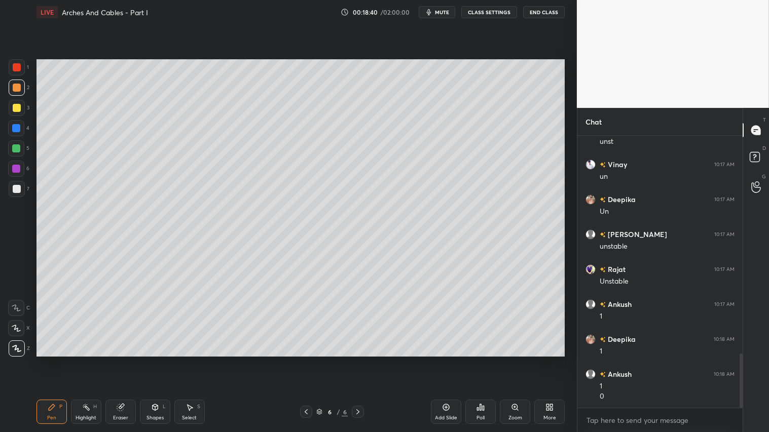
click at [165, 360] on div "Shapes L" at bounding box center [155, 412] width 30 height 24
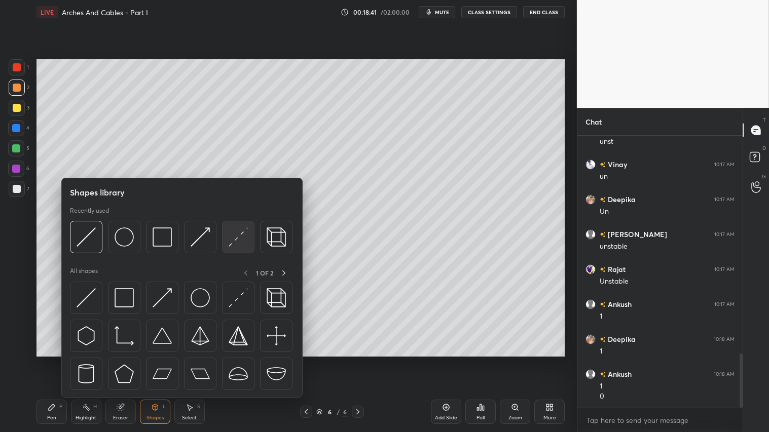
click at [236, 239] on img at bounding box center [238, 237] width 19 height 19
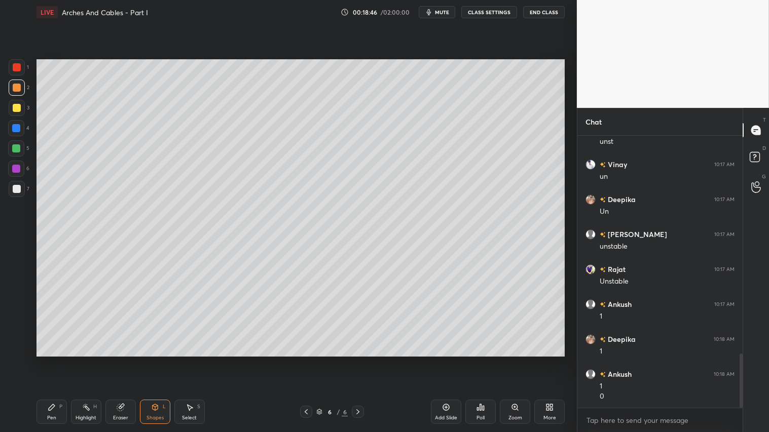
click at [56, 360] on div "Pen" at bounding box center [51, 418] width 9 height 5
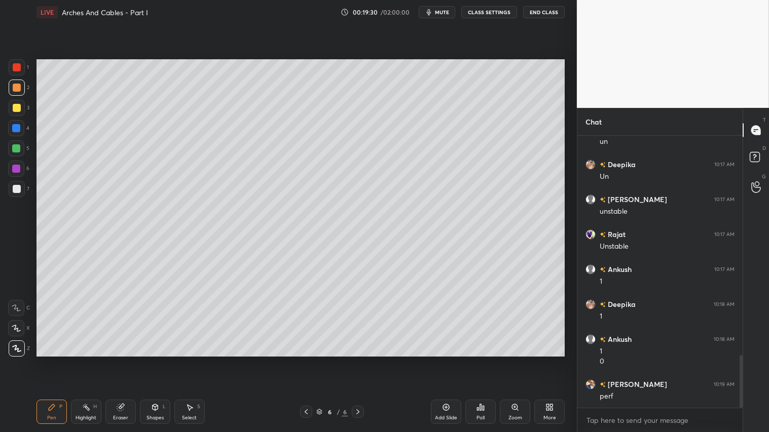
drag, startPoint x: 155, startPoint y: 416, endPoint x: 156, endPoint y: 399, distance: 17.2
click at [156, 360] on div "Shapes L" at bounding box center [155, 412] width 30 height 24
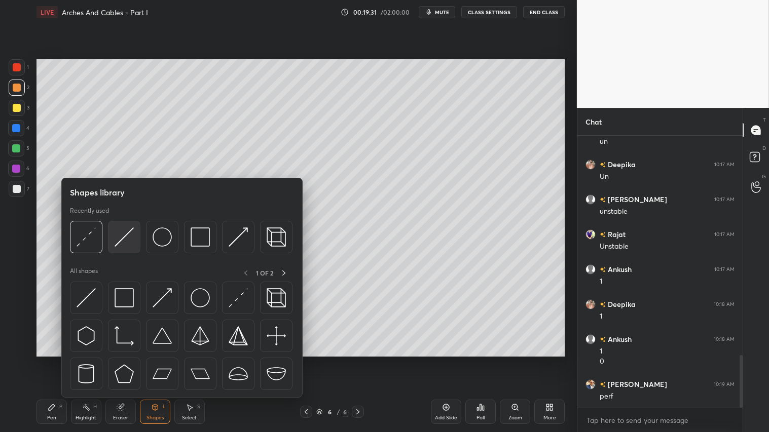
click at [120, 235] on img at bounding box center [124, 237] width 19 height 19
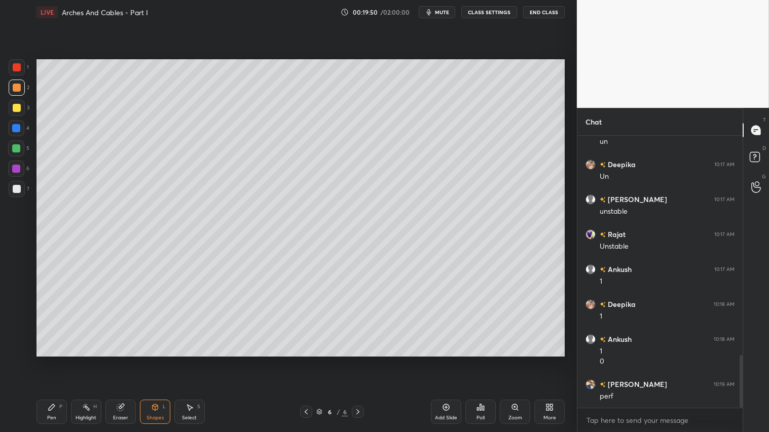
drag, startPoint x: 16, startPoint y: 80, endPoint x: 17, endPoint y: 148, distance: 67.4
click at [16, 83] on div at bounding box center [17, 88] width 16 height 16
click at [61, 360] on div "Pen P" at bounding box center [52, 412] width 30 height 24
click at [442, 11] on span "mute" at bounding box center [442, 12] width 14 height 7
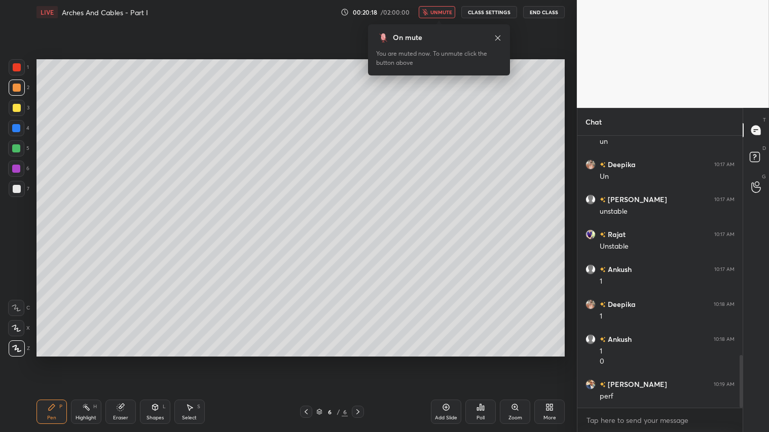
click at [446, 8] on button "unmute" at bounding box center [437, 12] width 37 height 12
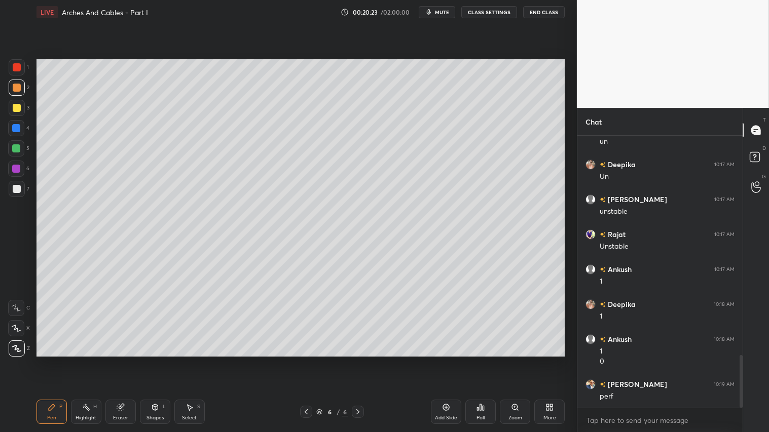
drag, startPoint x: 16, startPoint y: 106, endPoint x: 17, endPoint y: 129, distance: 22.3
click at [16, 107] on div at bounding box center [17, 108] width 8 height 8
click at [49, 360] on div "Pen" at bounding box center [51, 418] width 9 height 5
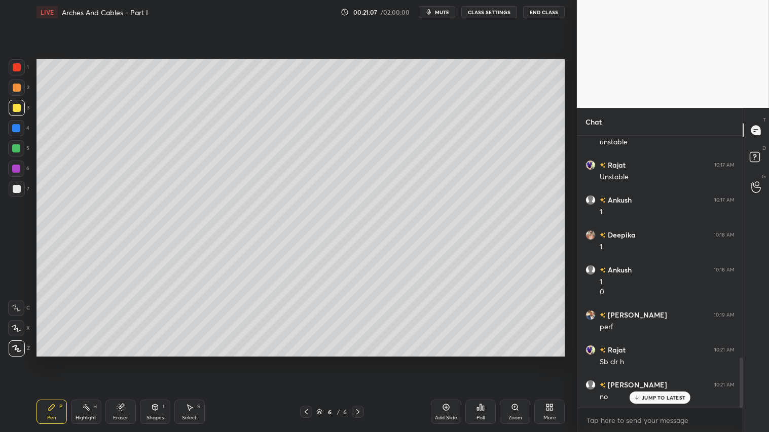
scroll to position [1236, 0]
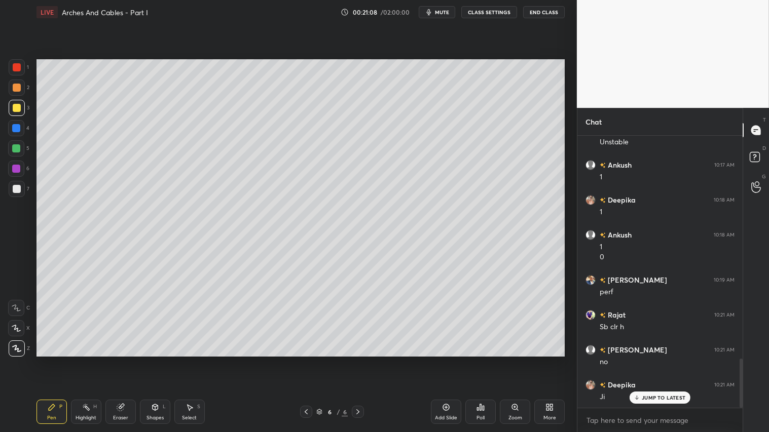
click at [18, 85] on div at bounding box center [17, 88] width 8 height 8
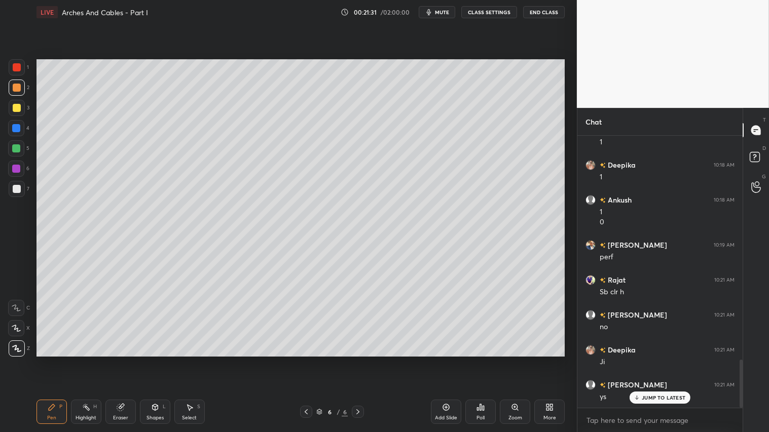
click at [449, 360] on div "Add Slide" at bounding box center [446, 412] width 30 height 24
click at [17, 189] on div at bounding box center [17, 189] width 8 height 8
click at [54, 360] on div "Pen" at bounding box center [51, 418] width 9 height 5
drag, startPoint x: 155, startPoint y: 413, endPoint x: 163, endPoint y: 401, distance: 14.8
click at [157, 360] on div "Shapes L" at bounding box center [155, 412] width 30 height 24
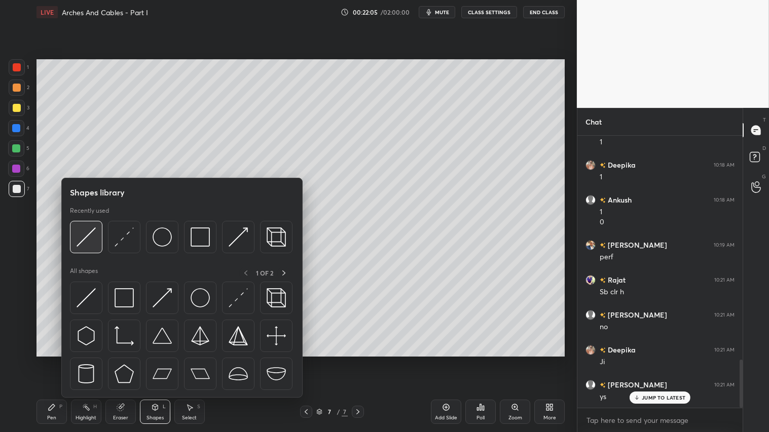
click at [92, 231] on img at bounding box center [86, 237] width 19 height 19
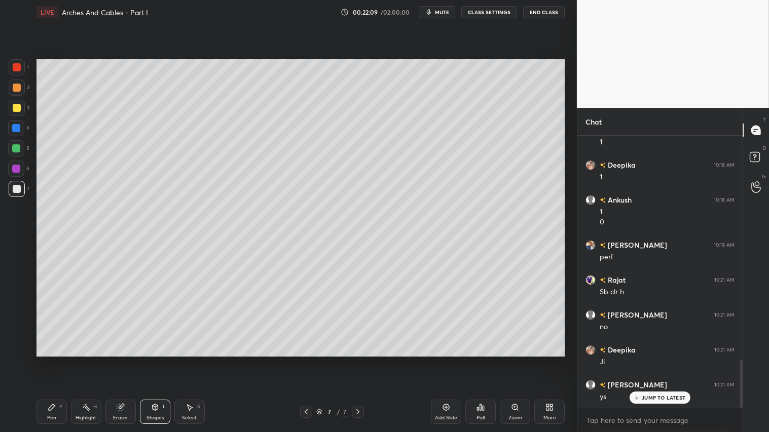
click at [16, 79] on div "1 2 3 4 5 6 7" at bounding box center [18, 130] width 21 height 142
click at [16, 89] on div at bounding box center [17, 88] width 8 height 8
click at [49, 360] on div "Pen P" at bounding box center [52, 412] width 30 height 24
click at [17, 186] on div at bounding box center [17, 189] width 8 height 8
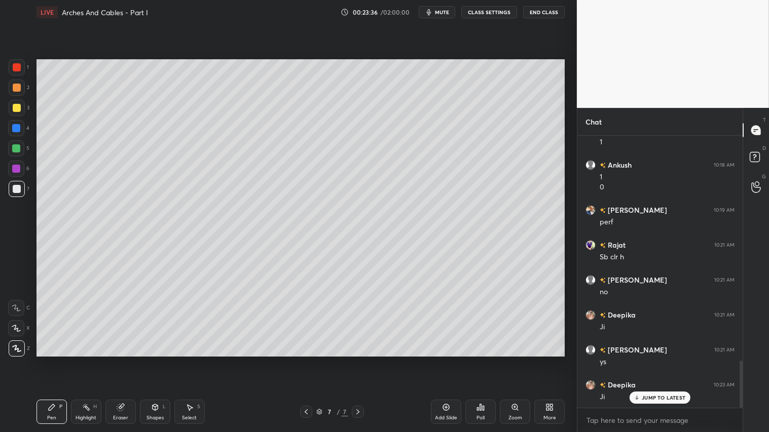
click at [22, 84] on div at bounding box center [17, 88] width 16 height 16
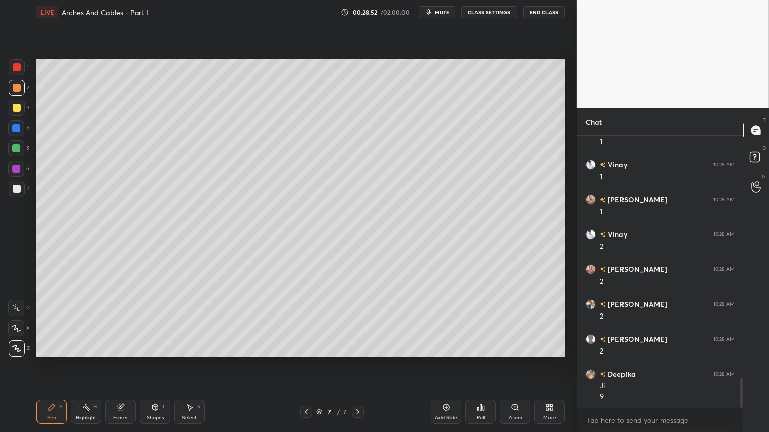
scroll to position [2236, 0]
click at [193, 360] on icon at bounding box center [190, 408] width 8 height 8
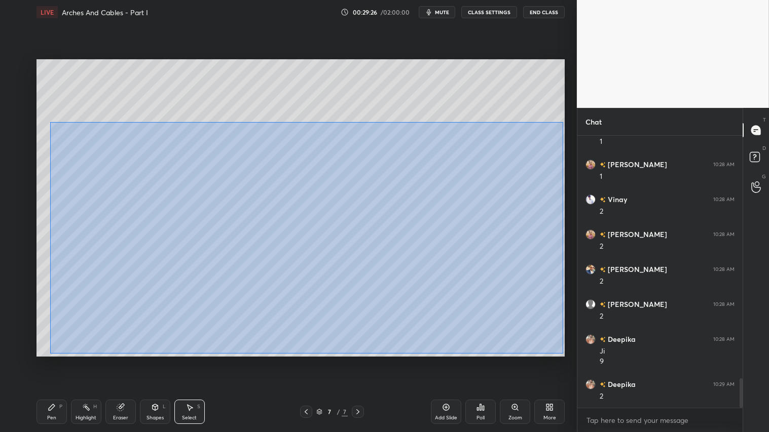
drag, startPoint x: 50, startPoint y: 128, endPoint x: 563, endPoint y: 352, distance: 559.9
click at [563, 353] on div "0 ° Undo Copy Duplicate Duplicate to new slide Delete" at bounding box center [301, 207] width 528 height 297
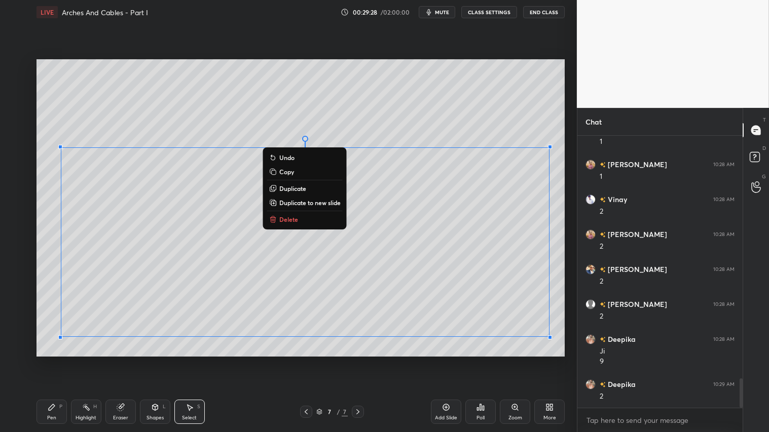
click at [315, 220] on button "Delete" at bounding box center [305, 219] width 76 height 12
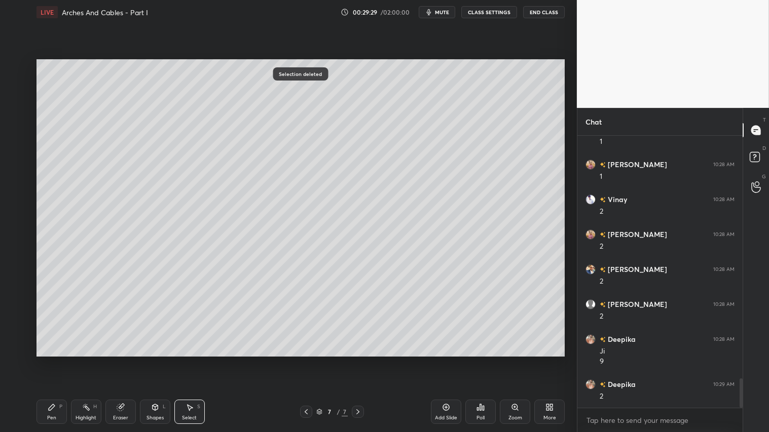
click at [57, 360] on div "Pen P" at bounding box center [52, 412] width 30 height 24
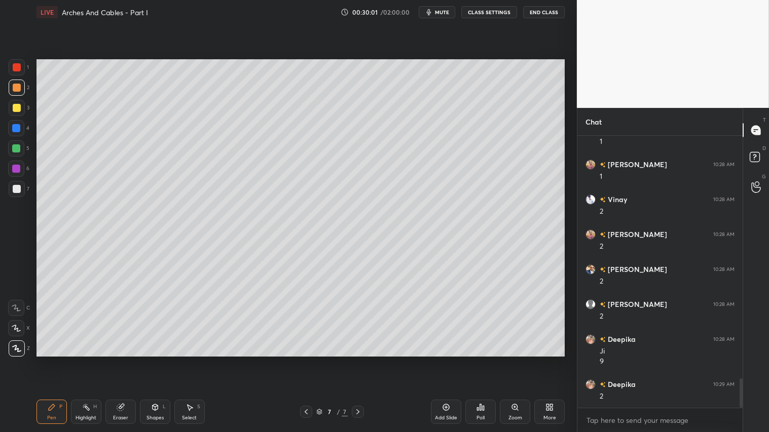
click at [156, 360] on div "Shapes" at bounding box center [155, 418] width 17 height 5
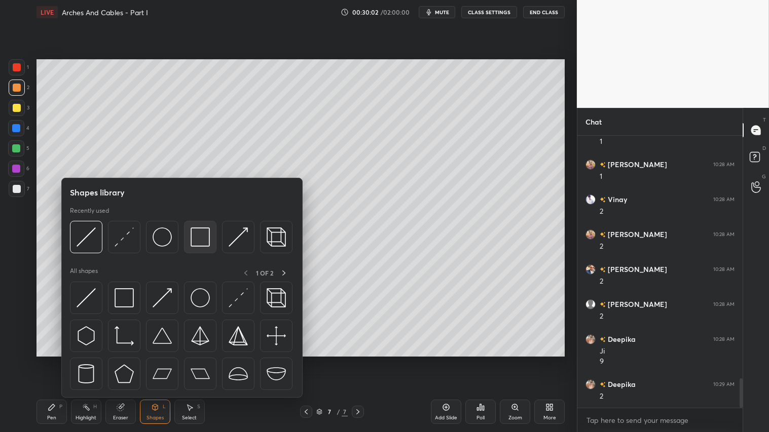
click at [196, 234] on img at bounding box center [200, 237] width 19 height 19
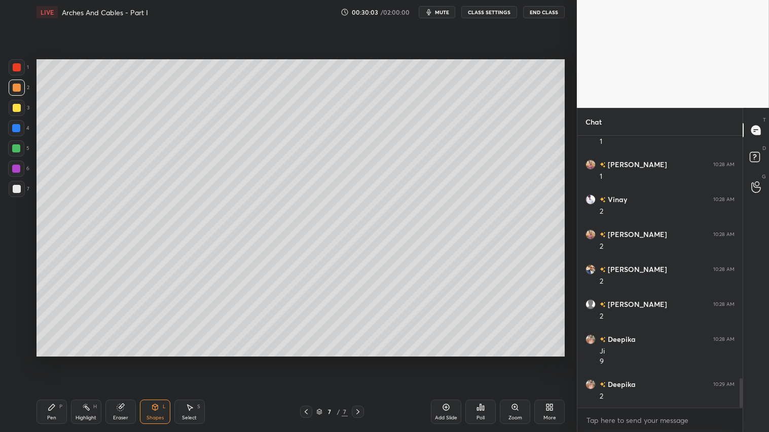
click at [16, 185] on div at bounding box center [17, 189] width 8 height 8
click at [19, 85] on div at bounding box center [17, 88] width 8 height 8
click at [59, 360] on div "Pen P" at bounding box center [52, 412] width 30 height 24
click at [19, 88] on div at bounding box center [17, 88] width 8 height 8
click at [49, 360] on div "Pen" at bounding box center [51, 418] width 9 height 5
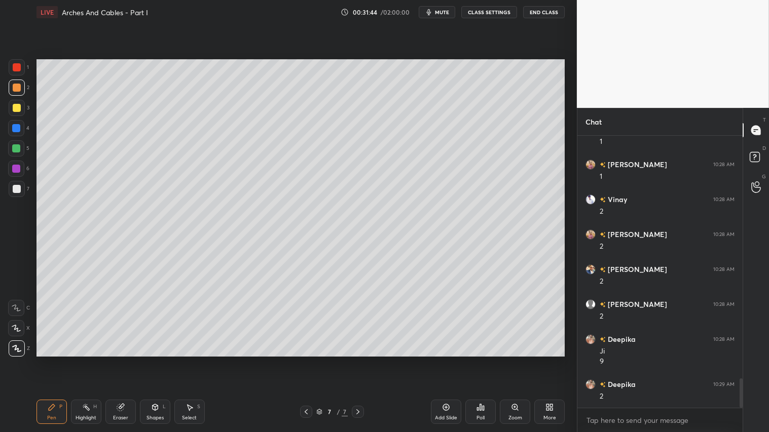
click at [159, 360] on div "Shapes" at bounding box center [155, 418] width 17 height 5
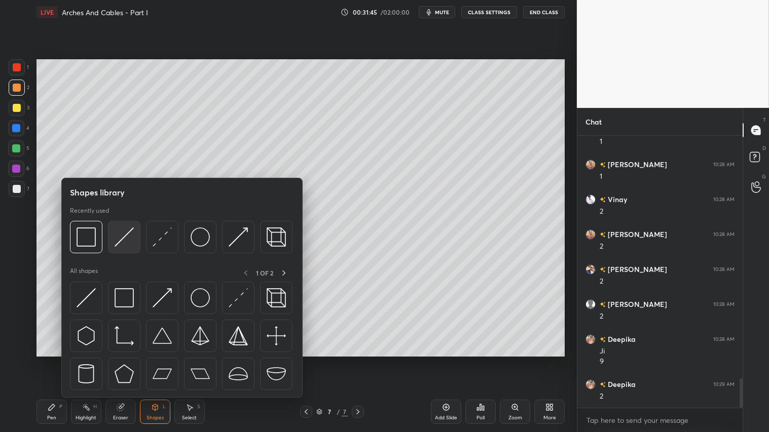
click at [115, 239] on img at bounding box center [124, 237] width 19 height 19
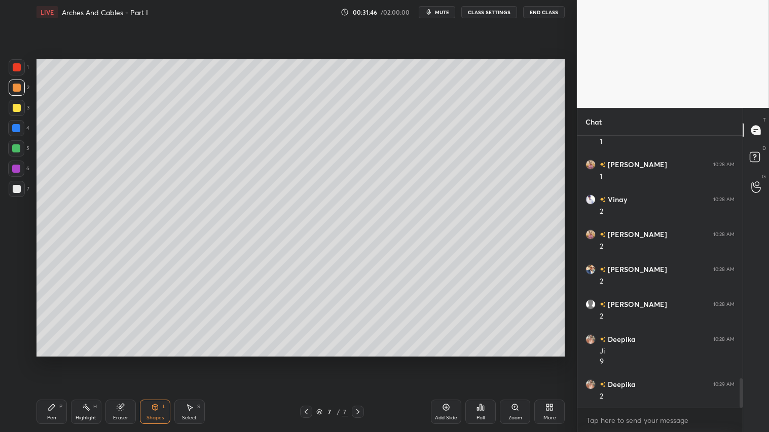
drag, startPoint x: 22, startPoint y: 176, endPoint x: 31, endPoint y: 177, distance: 8.7
click at [31, 177] on div "1 2 3 4 5 6 7 C X Z C X Z E E Erase all H H" at bounding box center [16, 207] width 32 height 297
drag, startPoint x: 19, startPoint y: 190, endPoint x: 30, endPoint y: 194, distance: 12.3
click at [21, 191] on div at bounding box center [17, 189] width 16 height 16
click at [19, 85] on div at bounding box center [17, 88] width 16 height 16
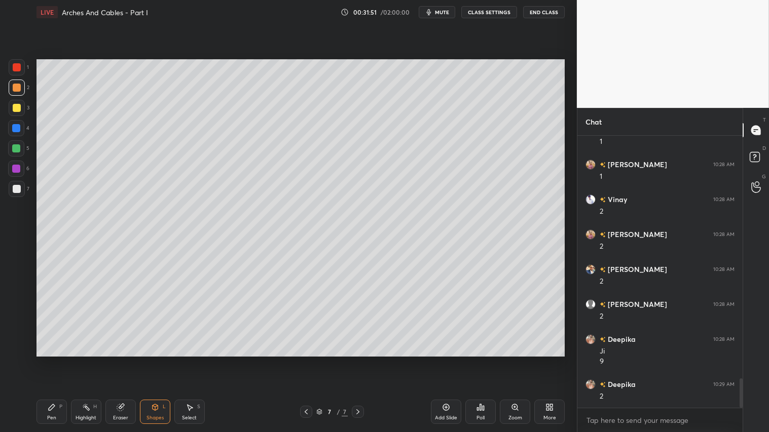
click at [54, 360] on div "Pen" at bounding box center [51, 418] width 9 height 5
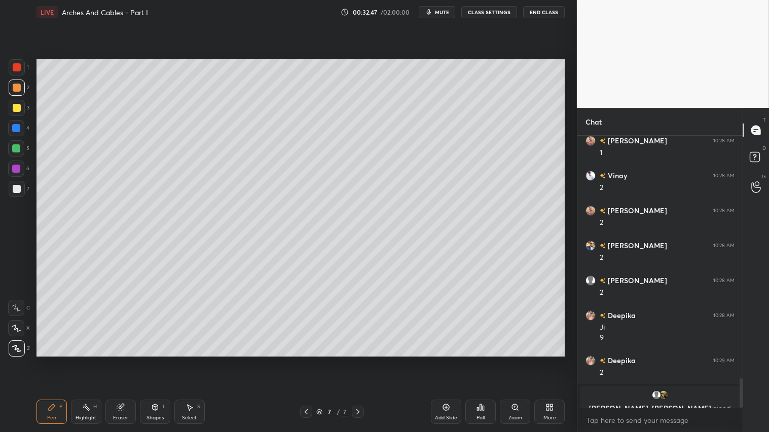
click at [157, 360] on icon at bounding box center [155, 408] width 8 height 8
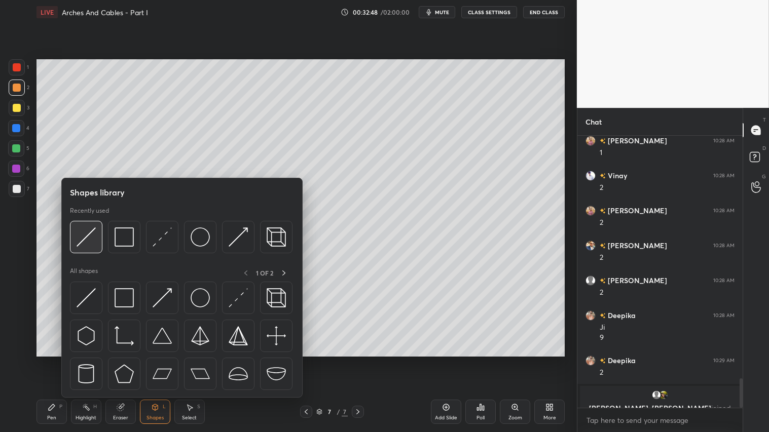
click at [95, 232] on img at bounding box center [86, 237] width 19 height 19
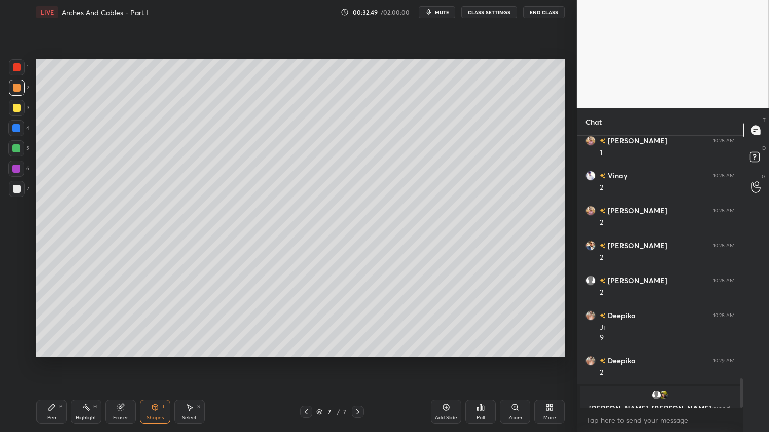
click at [19, 186] on div at bounding box center [17, 189] width 8 height 8
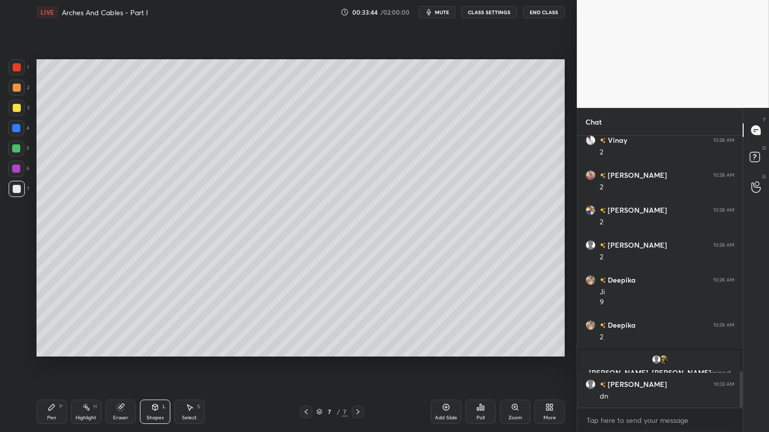
scroll to position [1761, 0]
click at [54, 360] on div "Pen P" at bounding box center [52, 412] width 30 height 24
click at [448, 360] on div "Add Slide" at bounding box center [446, 412] width 30 height 24
click at [21, 193] on div at bounding box center [17, 189] width 16 height 16
click at [52, 360] on icon at bounding box center [52, 408] width 6 height 6
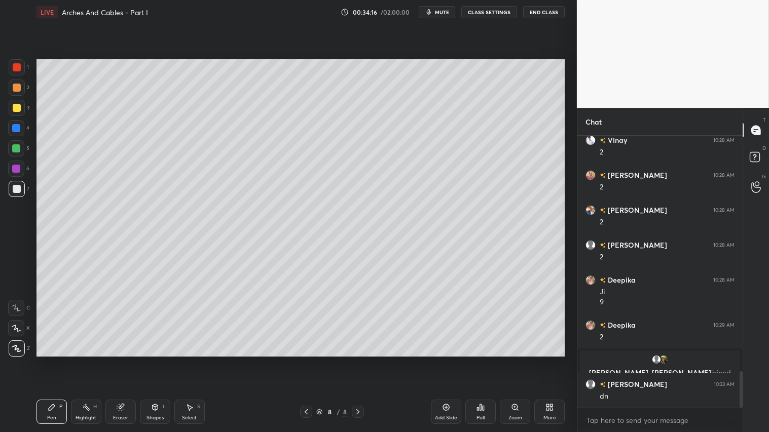
click at [162, 360] on div "Shapes" at bounding box center [155, 418] width 17 height 5
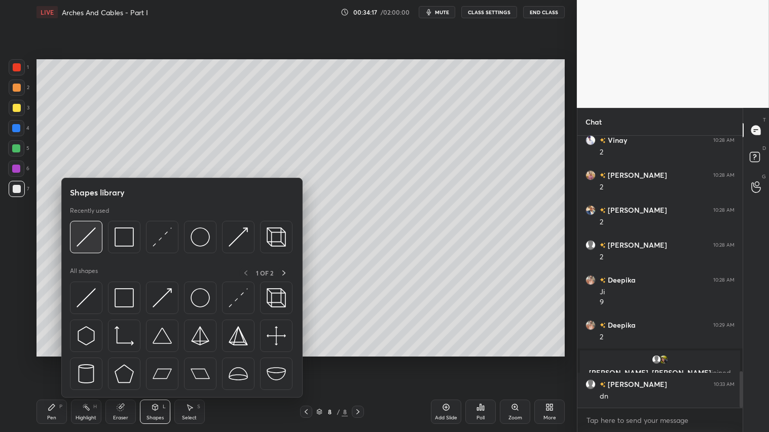
click at [94, 237] on img at bounding box center [86, 237] width 19 height 19
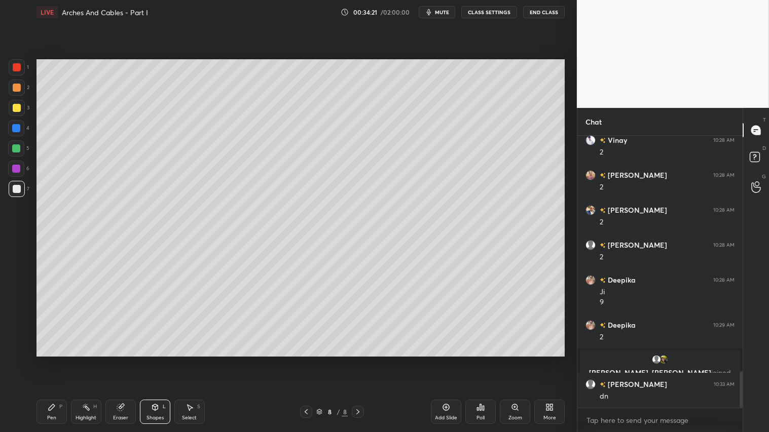
click at [18, 107] on div at bounding box center [17, 108] width 8 height 8
click at [51, 360] on div "Pen P" at bounding box center [52, 412] width 30 height 24
drag, startPoint x: 155, startPoint y: 415, endPoint x: 156, endPoint y: 398, distance: 16.8
click at [155, 360] on div "Shapes L" at bounding box center [155, 412] width 30 height 24
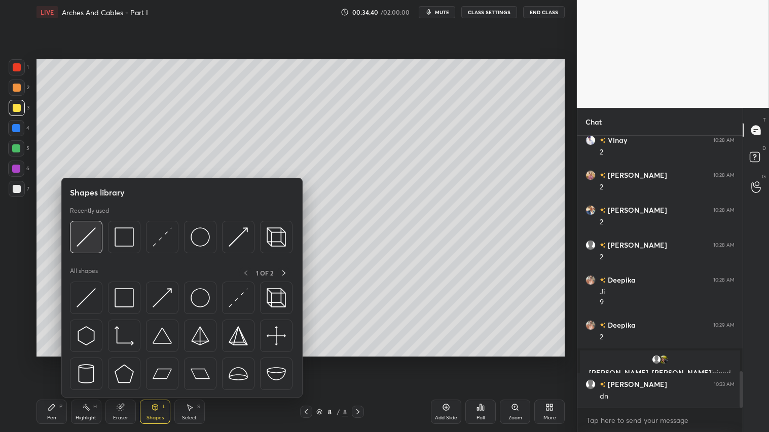
click at [88, 236] on img at bounding box center [86, 237] width 19 height 19
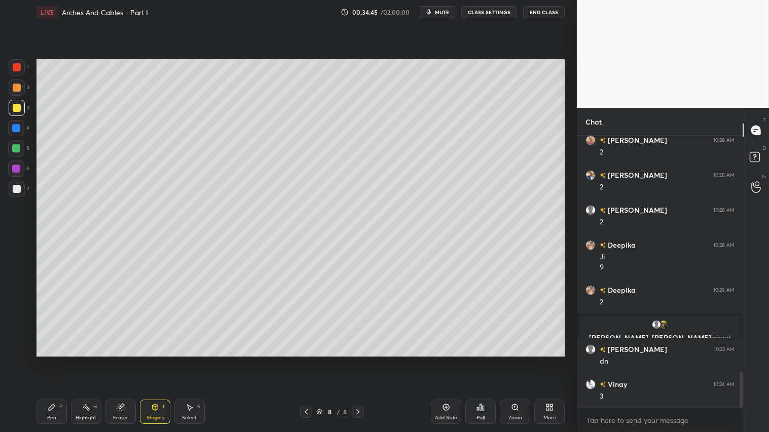
scroll to position [1831, 0]
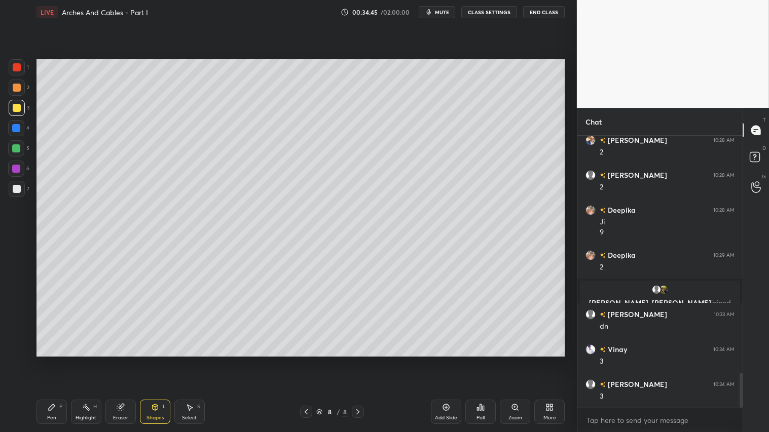
click at [57, 360] on div "Pen P" at bounding box center [52, 412] width 30 height 24
click at [153, 360] on div "Shapes" at bounding box center [155, 418] width 17 height 5
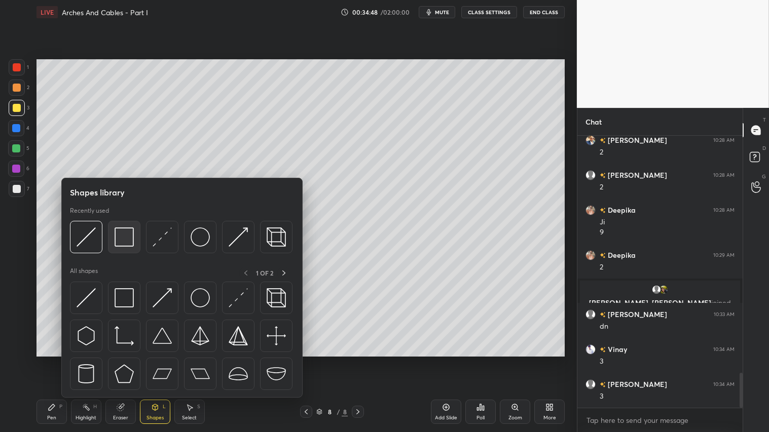
click at [127, 241] on img at bounding box center [124, 237] width 19 height 19
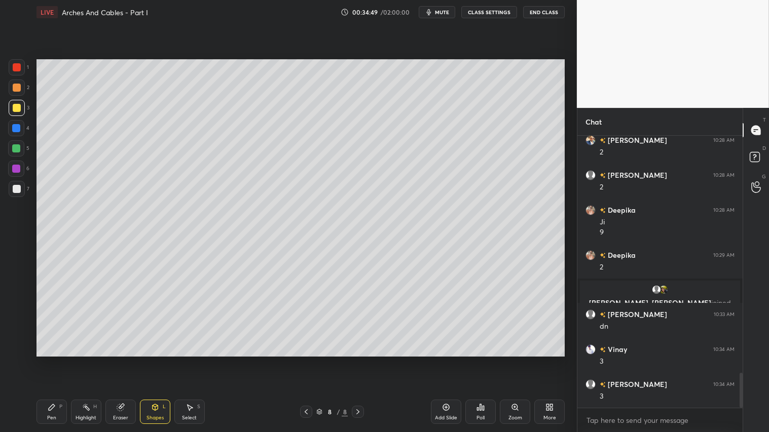
click at [14, 89] on div at bounding box center [17, 88] width 8 height 8
click at [158, 360] on div "Shapes L" at bounding box center [155, 412] width 30 height 24
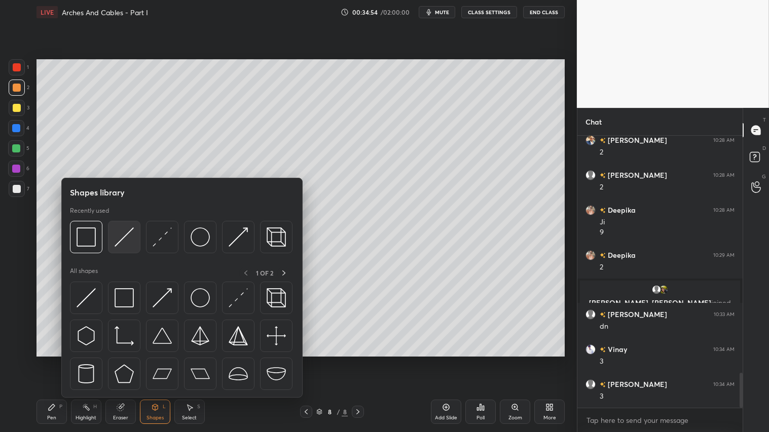
click at [120, 239] on img at bounding box center [124, 237] width 19 height 19
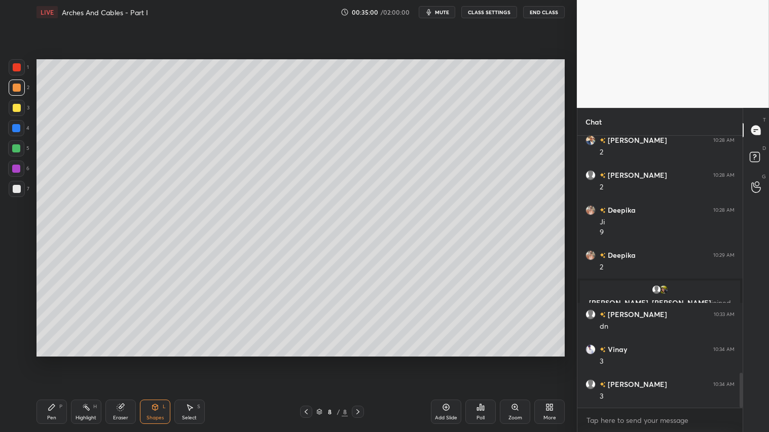
drag, startPoint x: 119, startPoint y: 412, endPoint x: 220, endPoint y: 365, distance: 111.4
click at [122, 360] on div "Eraser" at bounding box center [120, 412] width 30 height 24
click at [54, 360] on icon at bounding box center [52, 408] width 8 height 8
drag, startPoint x: 18, startPoint y: 191, endPoint x: 16, endPoint y: 181, distance: 10.3
click at [18, 190] on div at bounding box center [17, 189] width 8 height 8
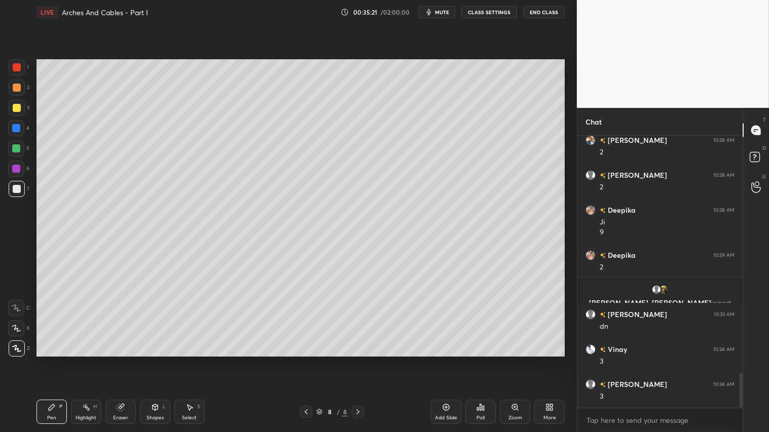
click at [16, 109] on div at bounding box center [17, 108] width 8 height 8
click at [52, 360] on div "Pen P" at bounding box center [52, 412] width 30 height 24
click at [18, 66] on div at bounding box center [17, 67] width 8 height 8
click at [157, 360] on icon at bounding box center [155, 408] width 8 height 8
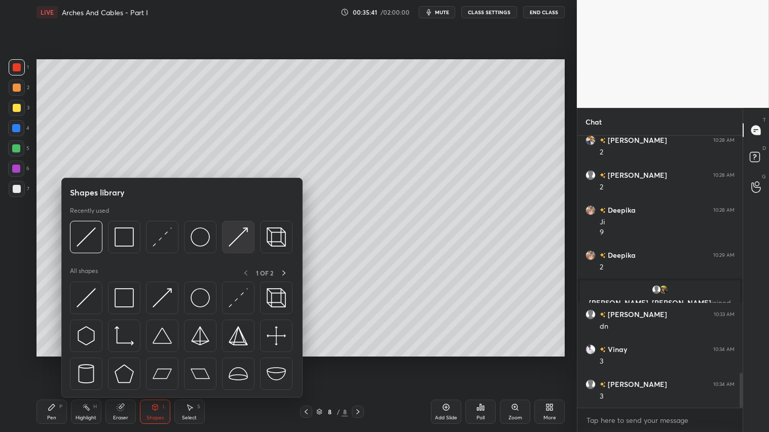
click at [235, 237] on img at bounding box center [238, 237] width 19 height 19
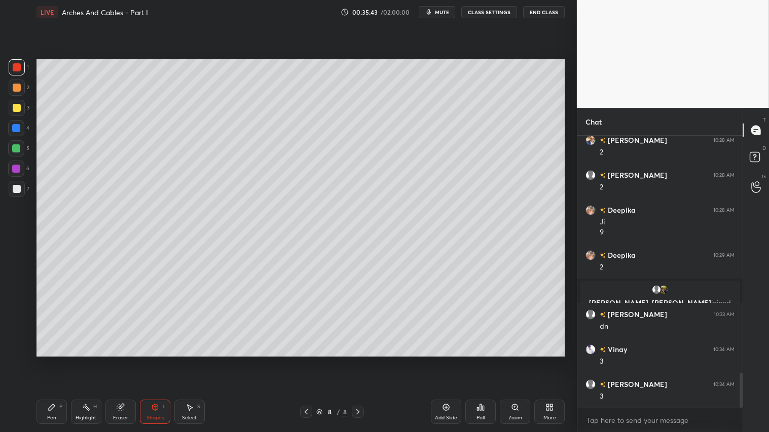
click at [157, 360] on div "Shapes L" at bounding box center [155, 412] width 30 height 24
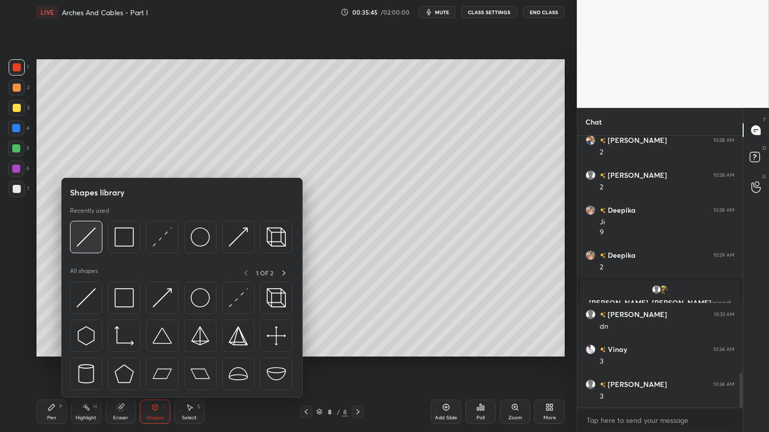
click at [90, 232] on img at bounding box center [86, 237] width 19 height 19
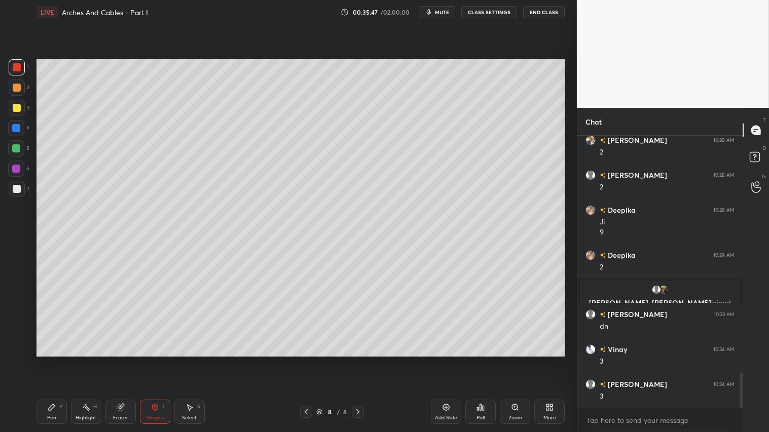
click at [156, 360] on div "Shapes L" at bounding box center [155, 412] width 30 height 24
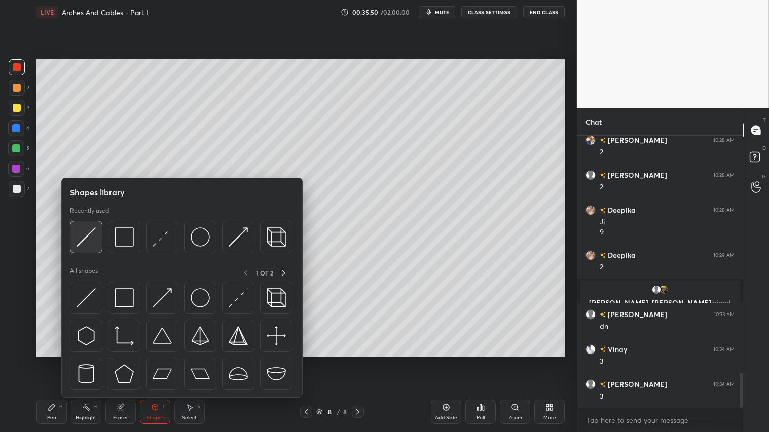
click at [83, 235] on img at bounding box center [86, 237] width 19 height 19
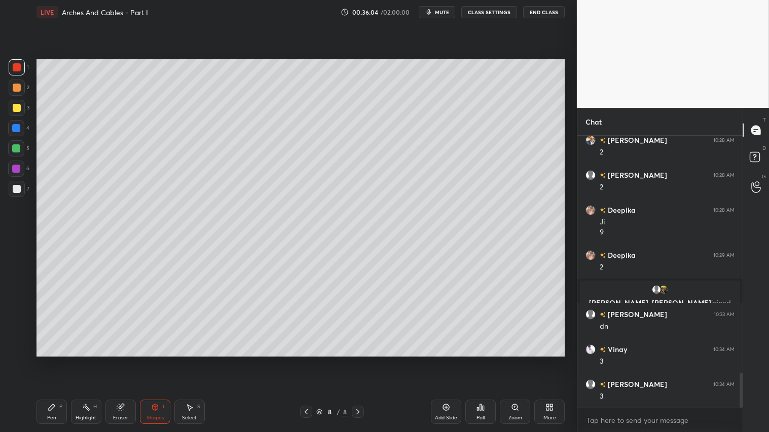
drag, startPoint x: 52, startPoint y: 414, endPoint x: 102, endPoint y: 384, distance: 58.3
click at [54, 360] on div "Pen P" at bounding box center [52, 412] width 30 height 24
click at [20, 88] on div at bounding box center [17, 88] width 16 height 16
click at [59, 360] on div "Pen P" at bounding box center [52, 412] width 30 height 24
click at [155, 360] on div "Shapes" at bounding box center [155, 418] width 17 height 5
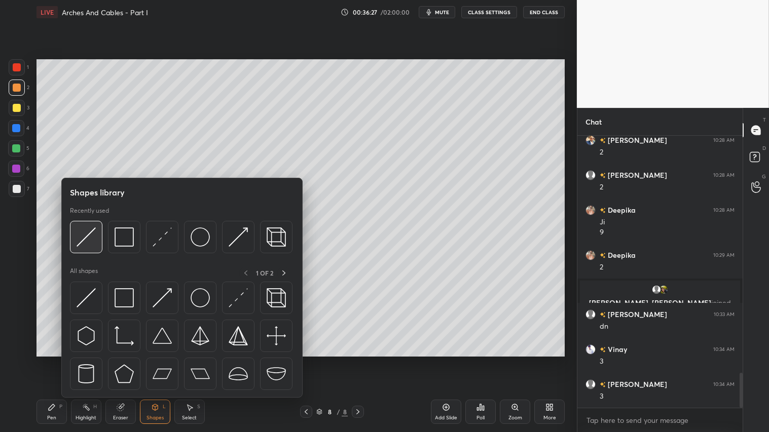
click at [93, 237] on img at bounding box center [86, 237] width 19 height 19
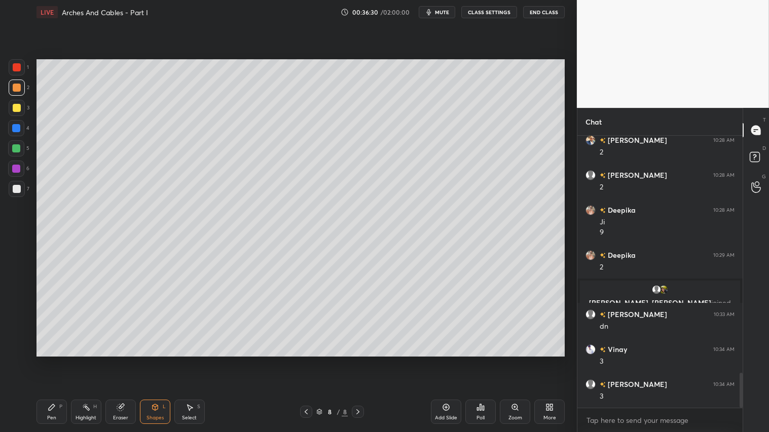
drag, startPoint x: 44, startPoint y: 409, endPoint x: 49, endPoint y: 423, distance: 15.1
click at [45, 360] on div "Pen P" at bounding box center [52, 412] width 30 height 24
click at [18, 87] on div at bounding box center [17, 88] width 8 height 8
click at [16, 110] on div at bounding box center [17, 108] width 8 height 8
drag, startPoint x: 56, startPoint y: 412, endPoint x: 58, endPoint y: 387, distance: 24.9
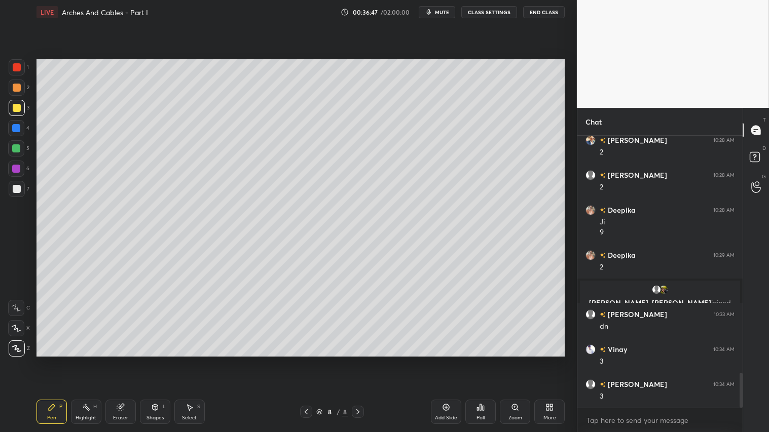
click at [56, 360] on div "Pen P" at bounding box center [52, 412] width 30 height 24
drag, startPoint x: 153, startPoint y: 416, endPoint x: 156, endPoint y: 402, distance: 13.9
click at [155, 360] on div "Shapes" at bounding box center [155, 418] width 17 height 5
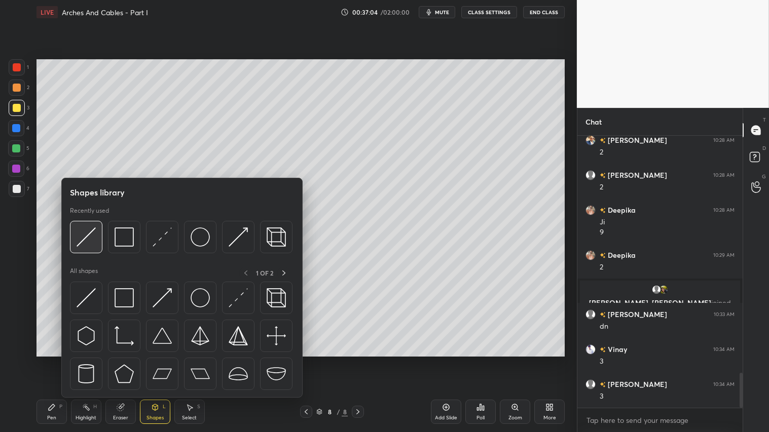
click at [89, 235] on img at bounding box center [86, 237] width 19 height 19
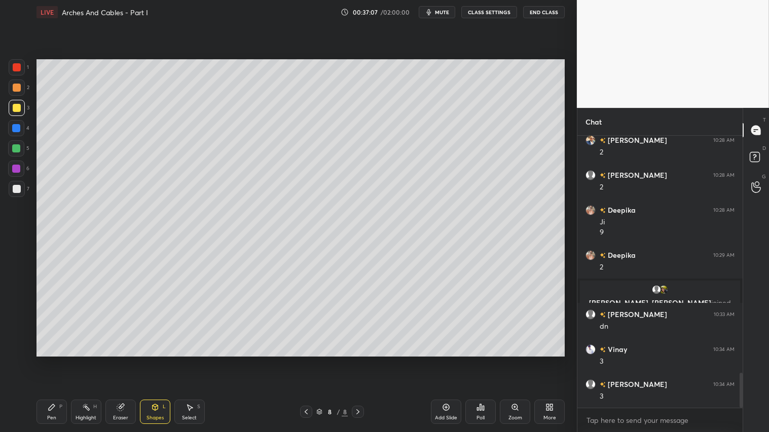
click at [62, 360] on div "Pen P" at bounding box center [52, 412] width 30 height 24
click at [167, 360] on div "Shapes L" at bounding box center [155, 412] width 30 height 24
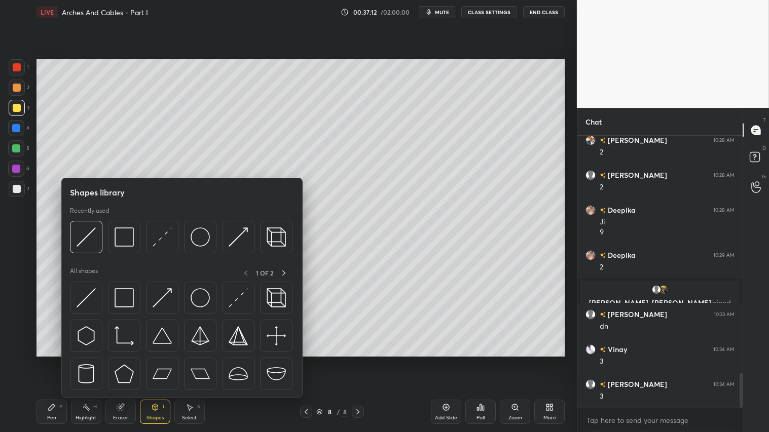
click at [158, 360] on div "Shapes" at bounding box center [155, 418] width 17 height 5
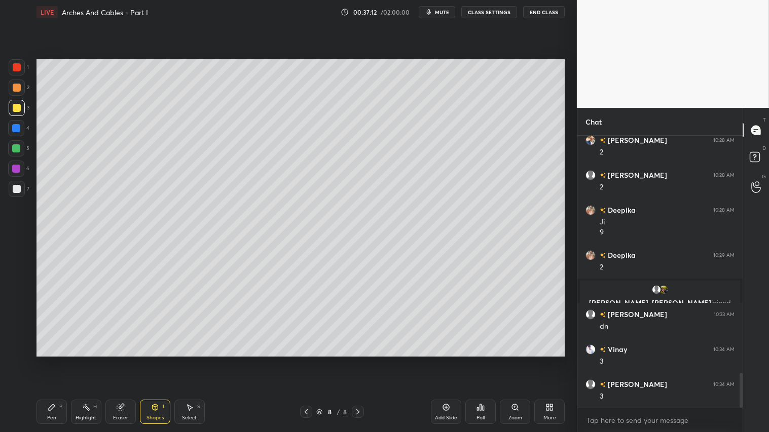
click at [166, 360] on div "Shapes L" at bounding box center [155, 412] width 30 height 24
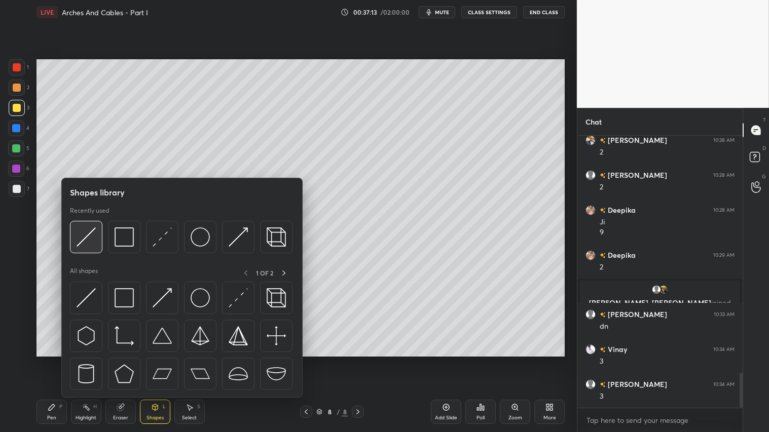
click at [90, 230] on img at bounding box center [86, 237] width 19 height 19
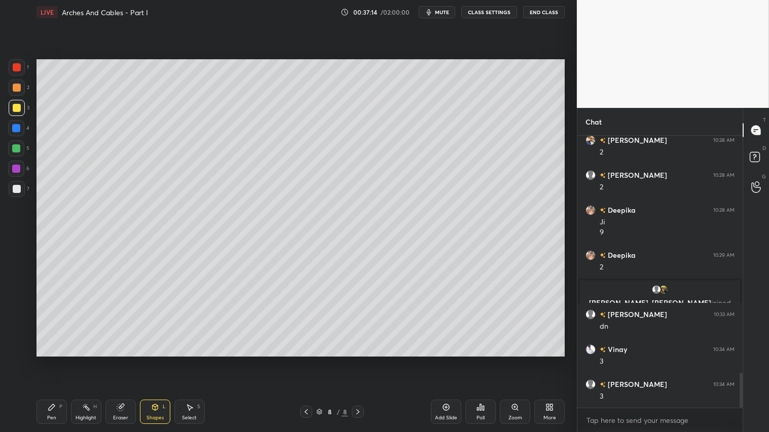
click at [16, 83] on div at bounding box center [17, 88] width 16 height 16
drag, startPoint x: 119, startPoint y: 408, endPoint x: 133, endPoint y: 404, distance: 14.1
click at [120, 360] on icon at bounding box center [120, 408] width 7 height 7
click at [158, 360] on div "Shapes L" at bounding box center [155, 412] width 30 height 24
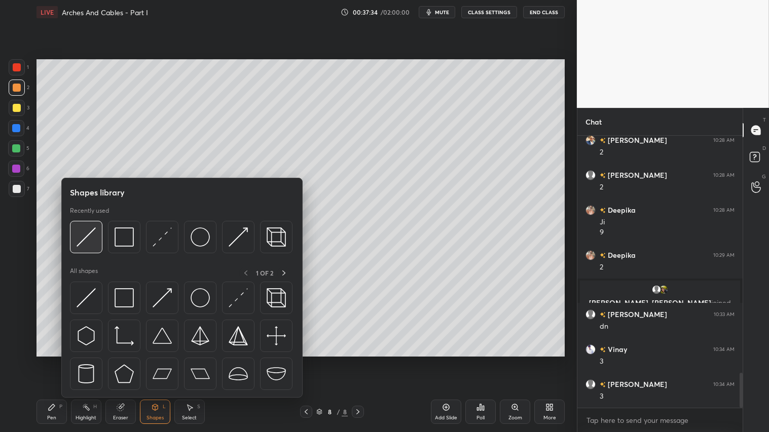
click at [90, 240] on img at bounding box center [86, 237] width 19 height 19
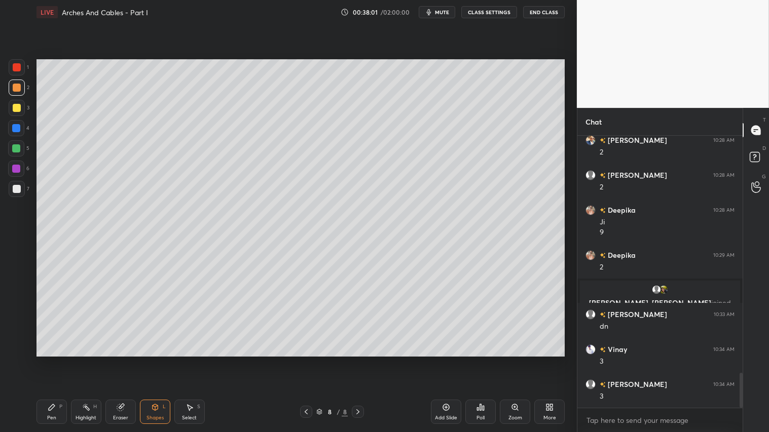
click at [154, 360] on icon at bounding box center [155, 408] width 6 height 6
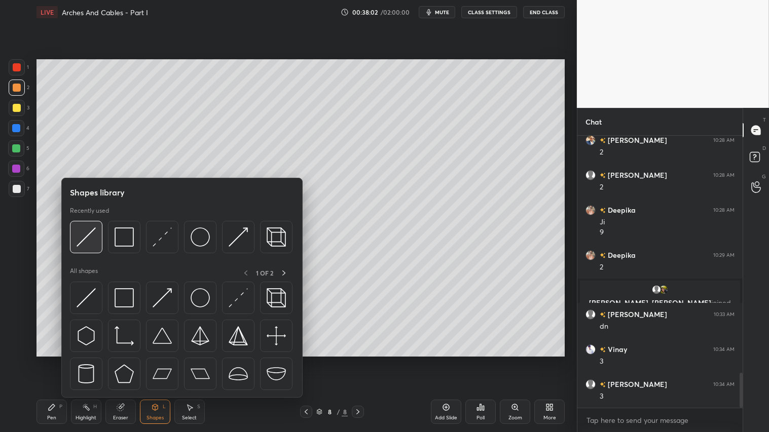
click at [88, 232] on img at bounding box center [86, 237] width 19 height 19
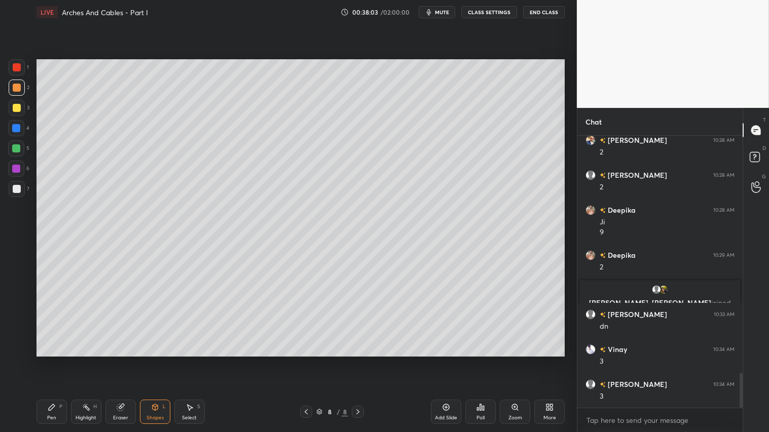
click at [18, 62] on div at bounding box center [17, 67] width 16 height 16
click at [158, 360] on icon at bounding box center [155, 408] width 8 height 8
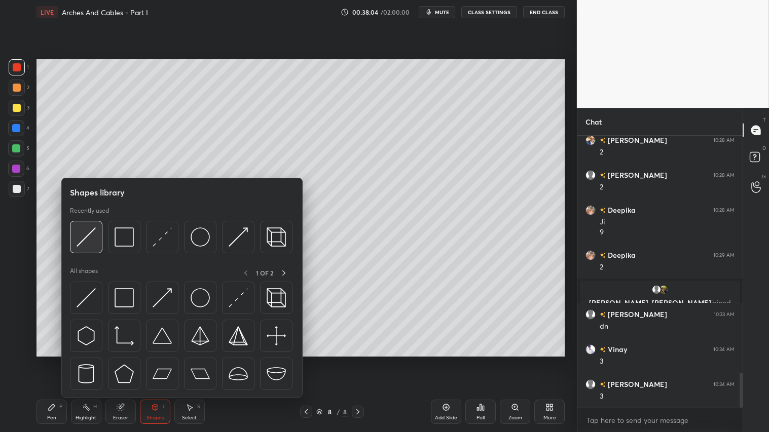
click at [96, 234] on div at bounding box center [86, 237] width 32 height 32
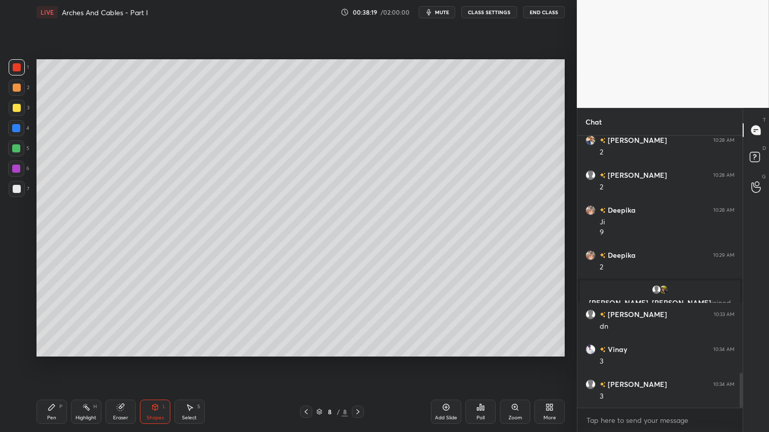
drag, startPoint x: 48, startPoint y: 407, endPoint x: 163, endPoint y: 396, distance: 115.5
click at [49, 360] on icon at bounding box center [52, 408] width 8 height 8
click at [17, 105] on div at bounding box center [17, 108] width 8 height 8
click at [59, 360] on div "P" at bounding box center [60, 407] width 3 height 5
drag, startPoint x: 56, startPoint y: 418, endPoint x: 104, endPoint y: 379, distance: 62.0
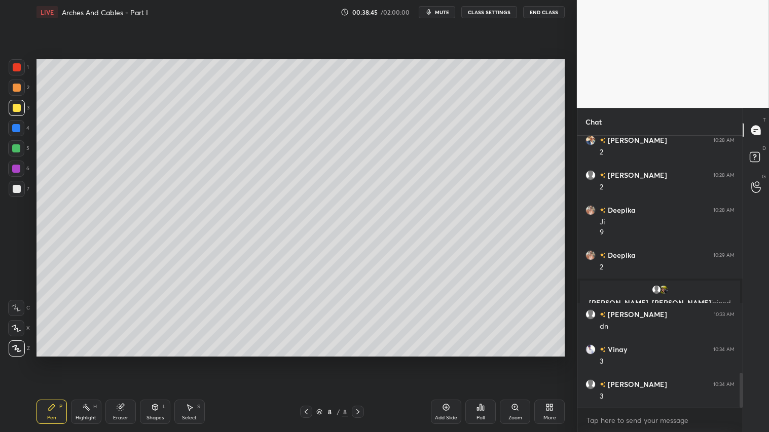
click at [57, 360] on div "Pen P" at bounding box center [52, 412] width 30 height 24
click at [18, 91] on div at bounding box center [17, 88] width 8 height 8
drag, startPoint x: 58, startPoint y: 413, endPoint x: 54, endPoint y: 407, distance: 6.9
click at [57, 360] on div "Pen P" at bounding box center [52, 412] width 30 height 24
click at [153, 360] on div "Shapes" at bounding box center [155, 418] width 17 height 5
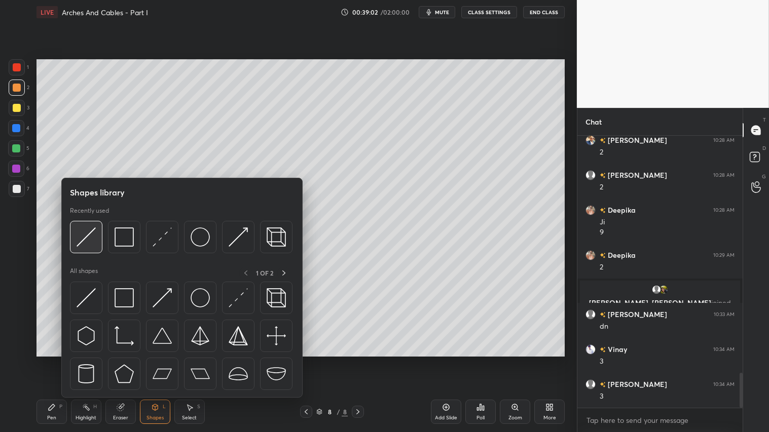
click at [89, 236] on img at bounding box center [86, 237] width 19 height 19
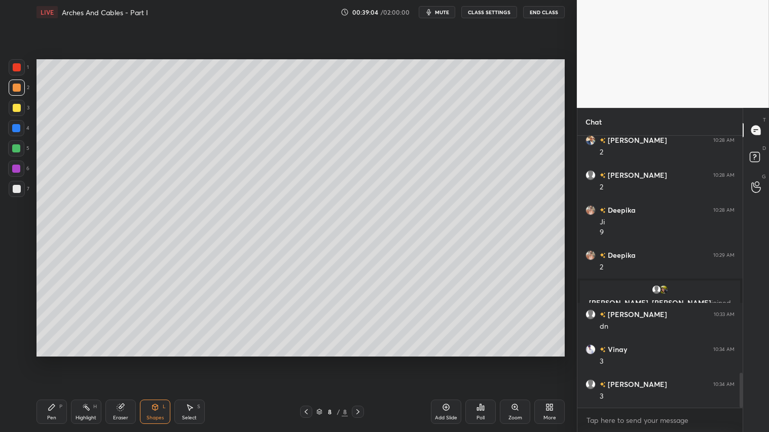
click at [57, 360] on div "Pen P" at bounding box center [52, 412] width 30 height 24
click at [18, 113] on div at bounding box center [17, 108] width 16 height 16
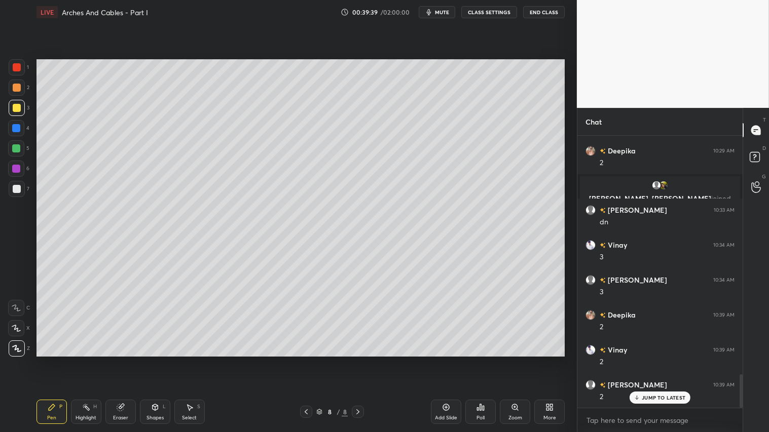
scroll to position [1970, 0]
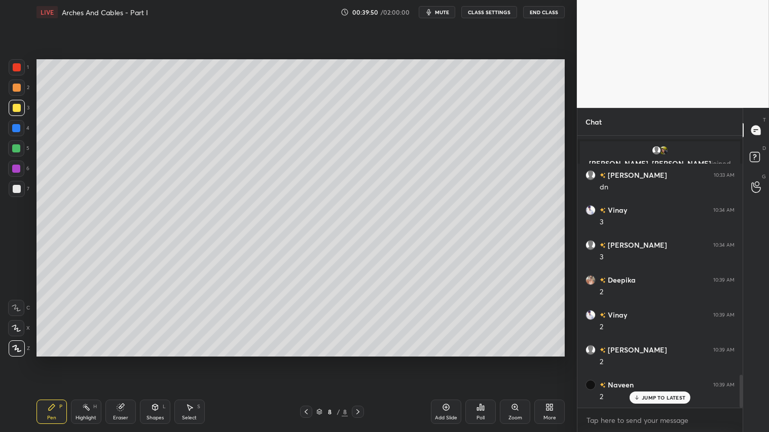
click at [18, 110] on div at bounding box center [17, 108] width 8 height 8
drag, startPoint x: 59, startPoint y: 413, endPoint x: 272, endPoint y: 413, distance: 213.5
click at [63, 360] on div "Pen P" at bounding box center [52, 412] width 30 height 24
click at [446, 360] on icon at bounding box center [446, 408] width 8 height 8
drag, startPoint x: 153, startPoint y: 414, endPoint x: 161, endPoint y: 402, distance: 14.3
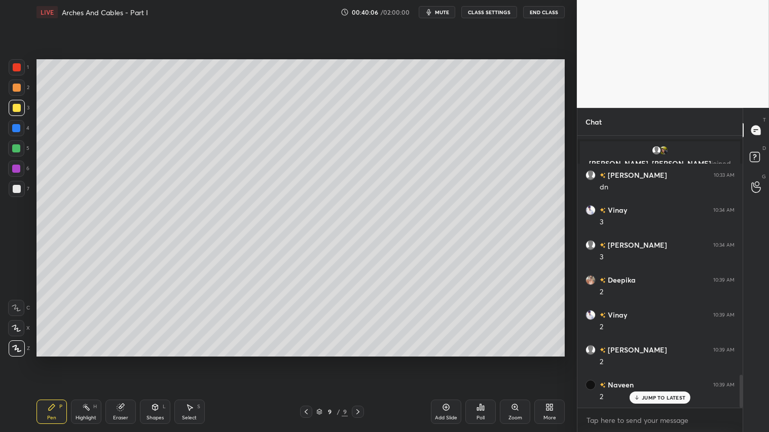
click at [155, 360] on div "Shapes L" at bounding box center [155, 412] width 30 height 24
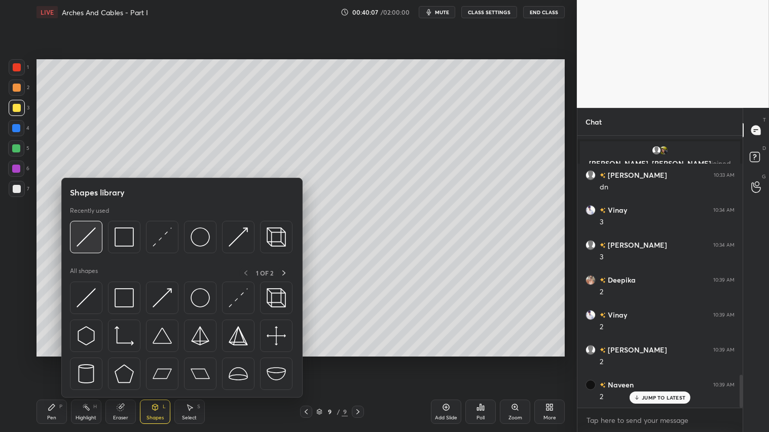
click at [85, 237] on img at bounding box center [86, 237] width 19 height 19
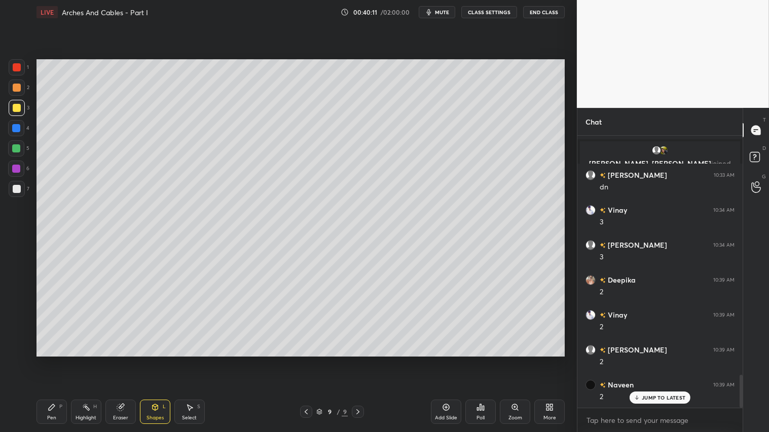
click at [47, 360] on div "Pen P" at bounding box center [52, 412] width 30 height 24
click at [17, 85] on div at bounding box center [17, 88] width 8 height 8
drag, startPoint x: 19, startPoint y: 105, endPoint x: 22, endPoint y: 140, distance: 34.6
click at [20, 107] on div at bounding box center [17, 108] width 8 height 8
click at [52, 360] on div "Pen P" at bounding box center [52, 412] width 30 height 24
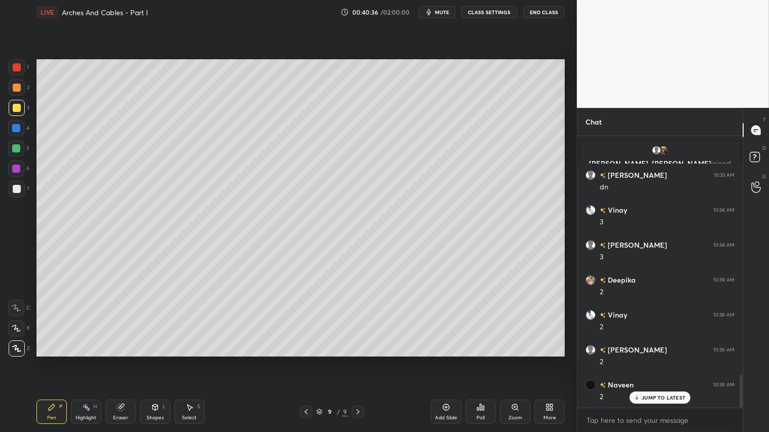
click at [49, 360] on icon at bounding box center [52, 408] width 8 height 8
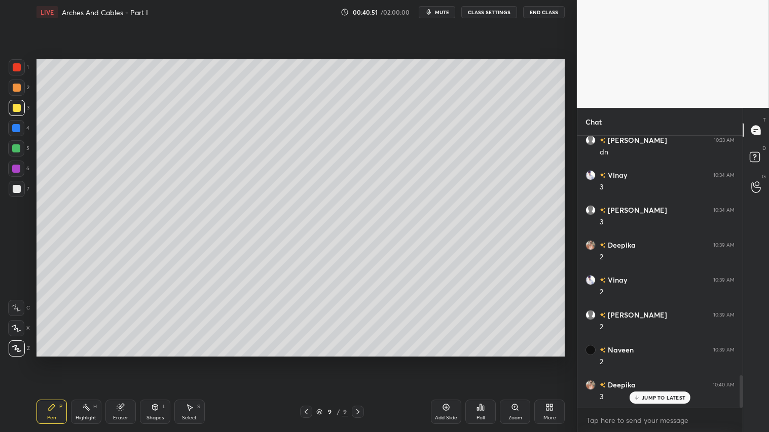
click at [156, 360] on div "Shapes" at bounding box center [155, 418] width 17 height 5
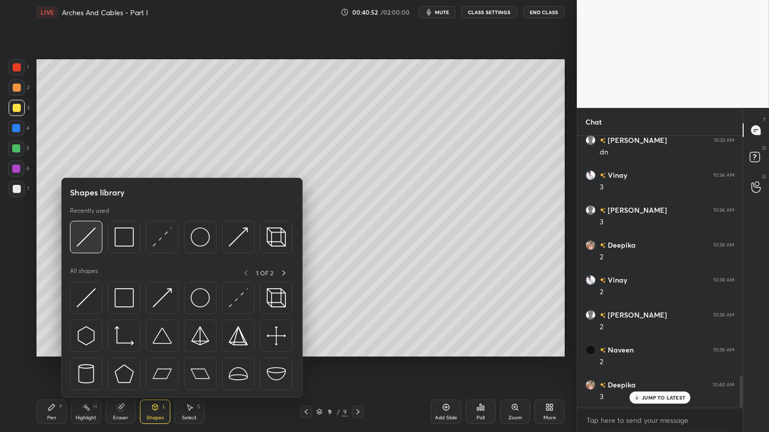
click at [88, 238] on img at bounding box center [86, 237] width 19 height 19
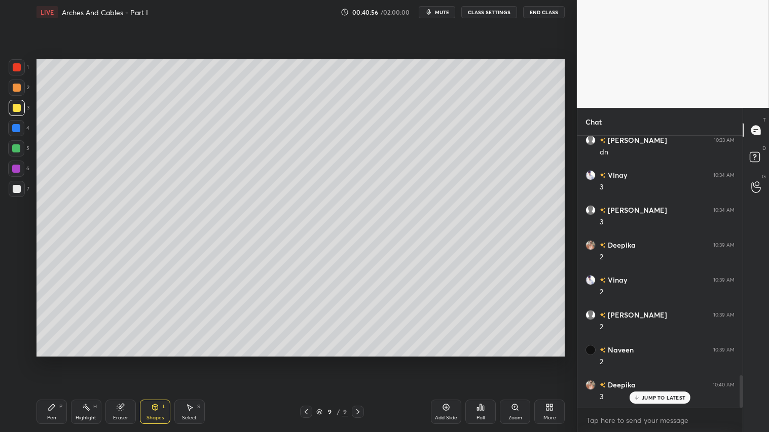
drag, startPoint x: 15, startPoint y: 86, endPoint x: 17, endPoint y: 92, distance: 6.3
click at [16, 87] on div at bounding box center [17, 88] width 8 height 8
click at [52, 360] on icon at bounding box center [52, 408] width 6 height 6
drag, startPoint x: 19, startPoint y: 193, endPoint x: 23, endPoint y: 254, distance: 61.0
click at [19, 193] on div at bounding box center [17, 189] width 16 height 16
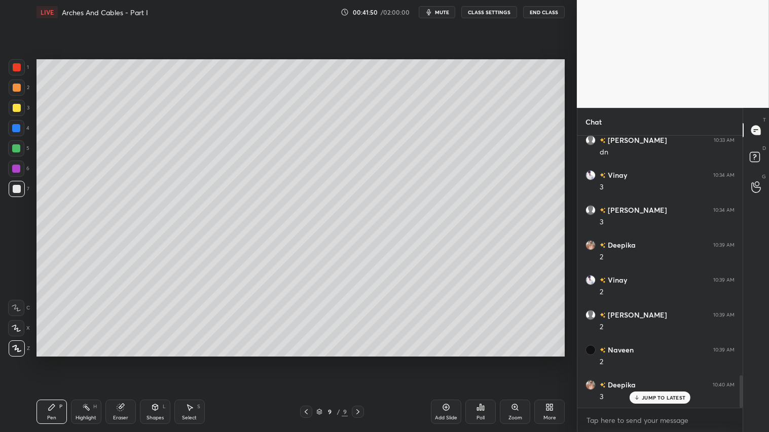
click at [51, 360] on div "Pen P" at bounding box center [52, 412] width 30 height 24
click at [438, 360] on div "Add Slide" at bounding box center [446, 412] width 30 height 24
click at [159, 360] on div "Shapes L" at bounding box center [155, 412] width 30 height 24
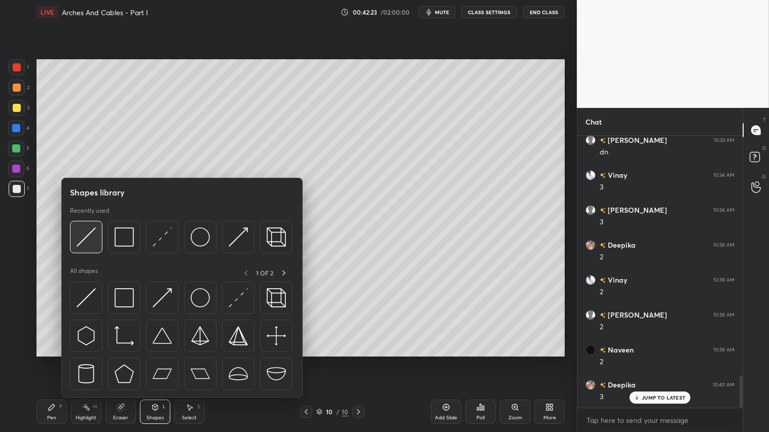
click at [89, 237] on img at bounding box center [86, 237] width 19 height 19
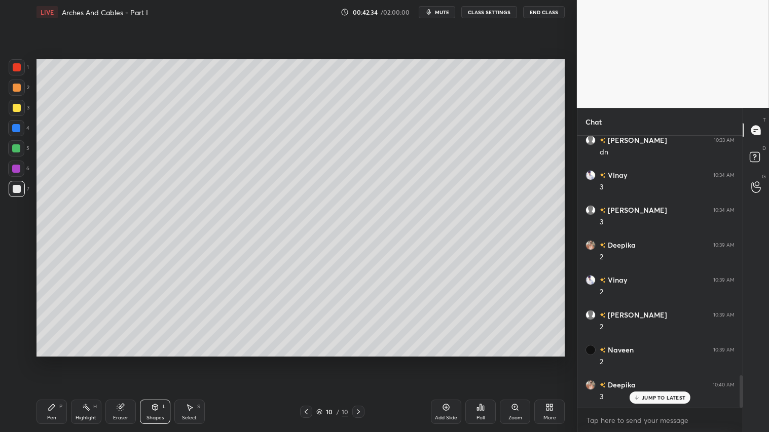
click at [15, 92] on div at bounding box center [17, 88] width 8 height 8
click at [51, 360] on div "Pen" at bounding box center [51, 418] width 9 height 5
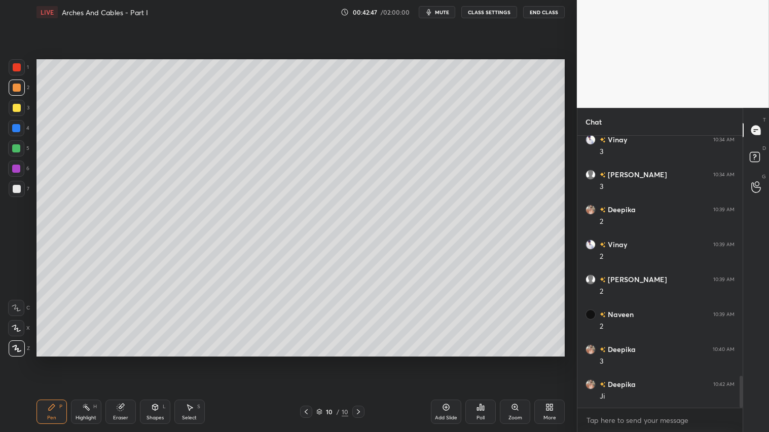
click at [129, 360] on div "Eraser" at bounding box center [120, 412] width 30 height 24
click at [58, 360] on div "Pen P" at bounding box center [52, 412] width 30 height 24
click at [18, 107] on div at bounding box center [17, 108] width 8 height 8
click at [161, 360] on div "Shapes" at bounding box center [155, 418] width 17 height 5
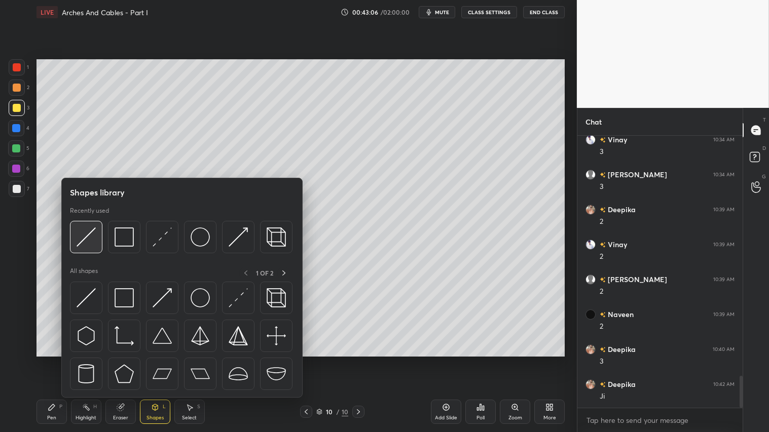
click at [93, 233] on img at bounding box center [86, 237] width 19 height 19
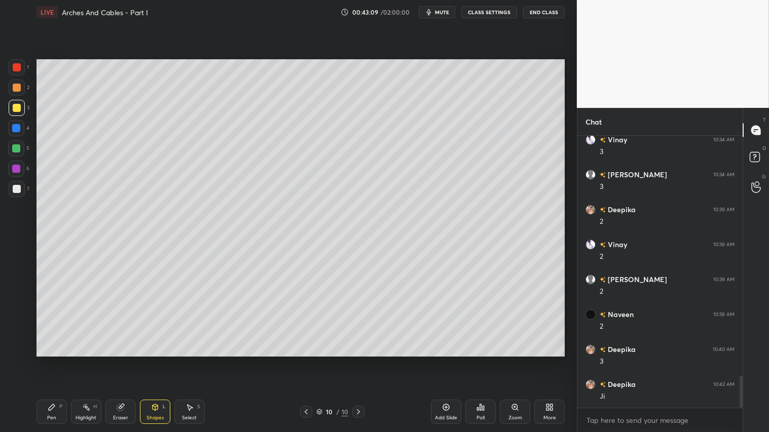
click at [54, 360] on div "Pen P" at bounding box center [52, 412] width 30 height 24
click at [17, 85] on div at bounding box center [17, 88] width 8 height 8
drag, startPoint x: 56, startPoint y: 411, endPoint x: 56, endPoint y: 404, distance: 7.1
click at [57, 360] on div "Pen P" at bounding box center [52, 412] width 30 height 24
click at [158, 360] on div "Shapes L" at bounding box center [155, 412] width 30 height 24
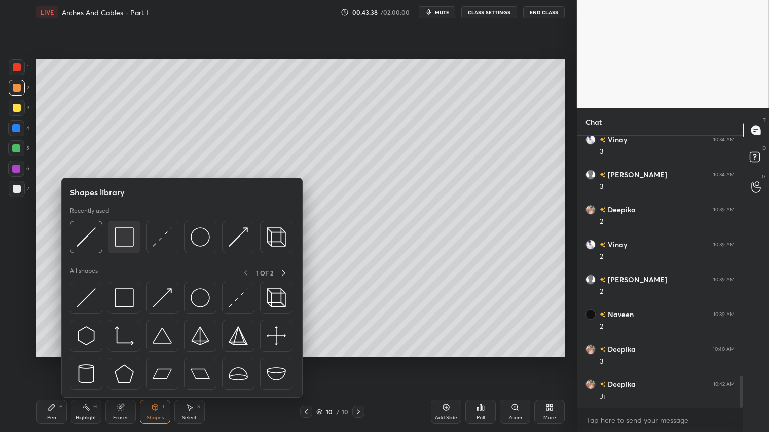
click at [127, 237] on img at bounding box center [124, 237] width 19 height 19
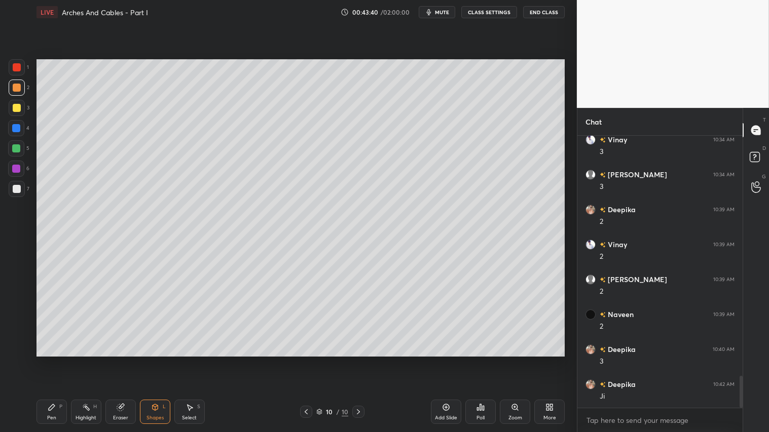
drag, startPoint x: 18, startPoint y: 105, endPoint x: 28, endPoint y: 112, distance: 12.4
click at [21, 105] on div at bounding box center [17, 108] width 16 height 16
click at [17, 89] on div at bounding box center [17, 88] width 8 height 8
drag, startPoint x: 58, startPoint y: 409, endPoint x: 12, endPoint y: 409, distance: 46.6
click at [59, 360] on div "Pen P" at bounding box center [52, 412] width 30 height 24
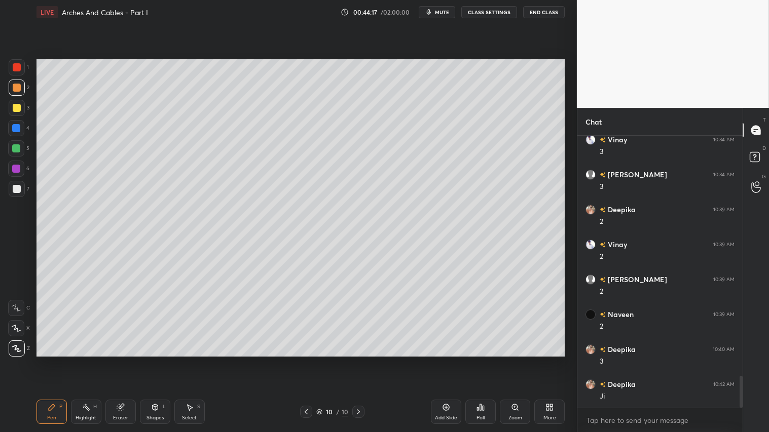
click at [16, 112] on div at bounding box center [17, 108] width 16 height 16
click at [51, 360] on div "Pen P" at bounding box center [52, 412] width 30 height 24
drag, startPoint x: 156, startPoint y: 417, endPoint x: 163, endPoint y: 403, distance: 16.3
click at [159, 360] on div "Shapes" at bounding box center [155, 418] width 17 height 5
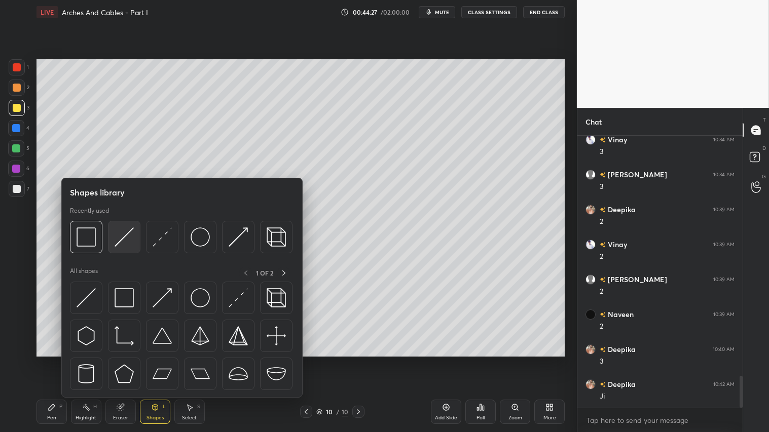
click at [120, 235] on img at bounding box center [124, 237] width 19 height 19
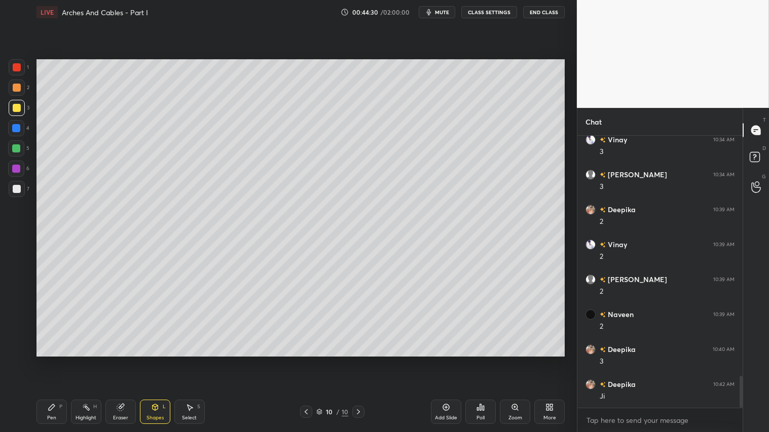
click at [17, 87] on div at bounding box center [17, 88] width 8 height 8
drag, startPoint x: 51, startPoint y: 409, endPoint x: 62, endPoint y: 386, distance: 24.7
click at [54, 360] on icon at bounding box center [52, 408] width 8 height 8
click at [17, 109] on div at bounding box center [17, 108] width 8 height 8
drag, startPoint x: 19, startPoint y: 83, endPoint x: 25, endPoint y: 95, distance: 13.6
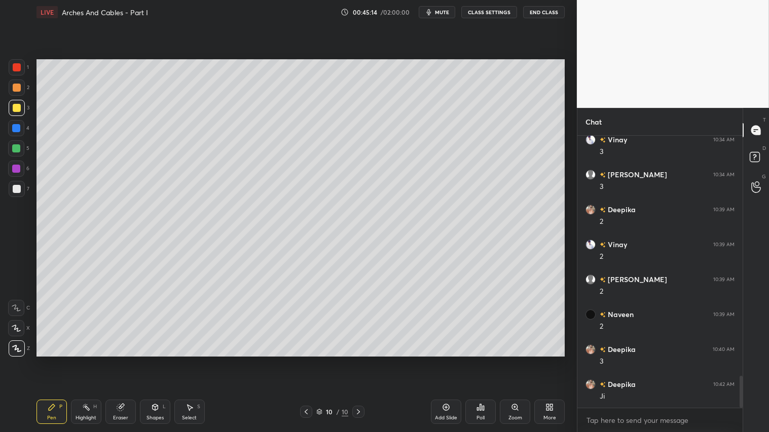
click at [19, 84] on div at bounding box center [17, 88] width 16 height 16
click at [307, 360] on icon at bounding box center [306, 412] width 8 height 8
click at [357, 360] on icon at bounding box center [358, 412] width 8 height 8
click at [358, 360] on icon at bounding box center [358, 412] width 8 height 8
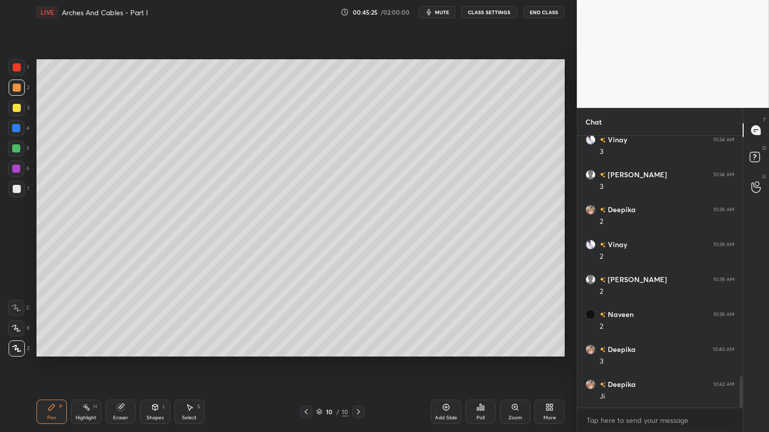
scroll to position [2076, 0]
click at [17, 109] on div at bounding box center [17, 108] width 8 height 8
click at [17, 88] on div at bounding box center [17, 88] width 8 height 8
drag, startPoint x: 60, startPoint y: 414, endPoint x: 58, endPoint y: 407, distance: 7.9
click at [60, 360] on div "Pen P" at bounding box center [52, 412] width 30 height 24
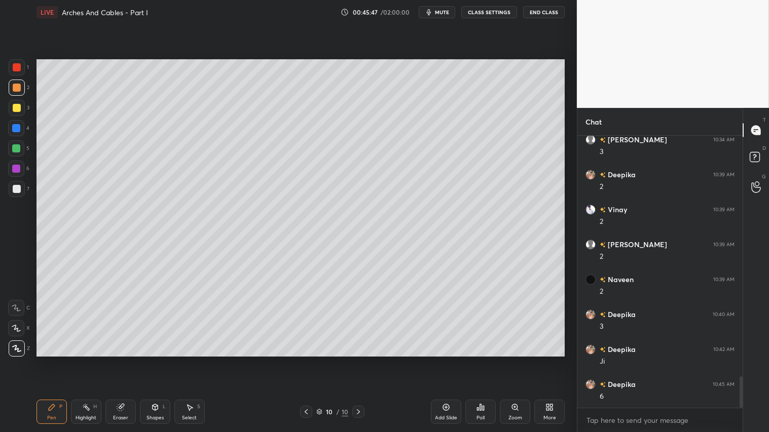
click at [139, 344] on div "Setting up your live class Poll for secs No correct answer Start poll" at bounding box center [300, 208] width 536 height 368
click at [18, 108] on div at bounding box center [17, 108] width 8 height 8
click at [56, 360] on div "Pen P" at bounding box center [52, 412] width 30 height 24
click at [17, 90] on div at bounding box center [17, 88] width 8 height 8
click at [63, 360] on div "Pen P" at bounding box center [52, 412] width 30 height 24
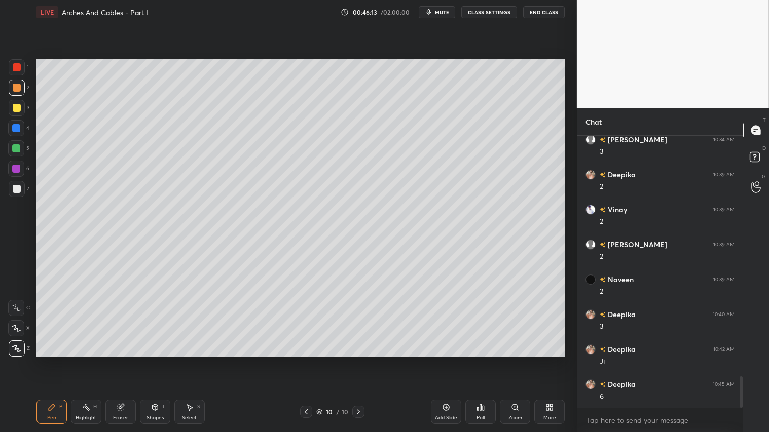
drag, startPoint x: 444, startPoint y: 415, endPoint x: 444, endPoint y: 408, distance: 7.1
click at [444, 360] on div "Add Slide" at bounding box center [446, 418] width 22 height 5
drag, startPoint x: 19, startPoint y: 107, endPoint x: 34, endPoint y: 104, distance: 15.0
click at [21, 106] on div at bounding box center [17, 108] width 16 height 16
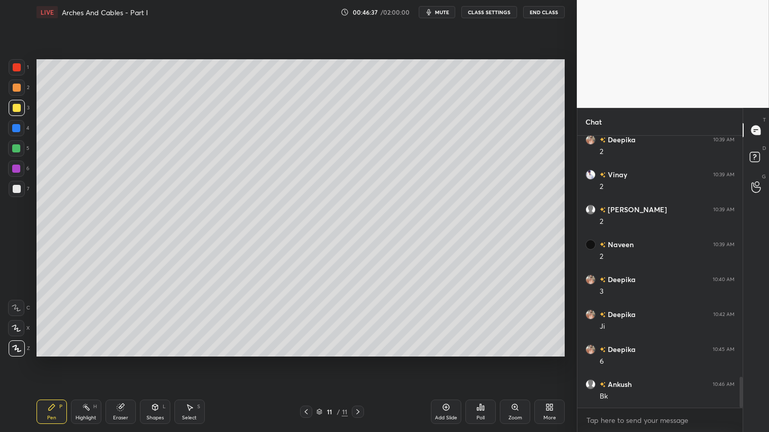
click at [307, 360] on div at bounding box center [306, 412] width 12 height 12
click at [442, 11] on span "mute" at bounding box center [442, 12] width 14 height 7
click at [449, 12] on span "unmute" at bounding box center [441, 12] width 22 height 7
click at [358, 360] on icon at bounding box center [358, 412] width 8 height 8
click at [22, 87] on div at bounding box center [17, 88] width 16 height 16
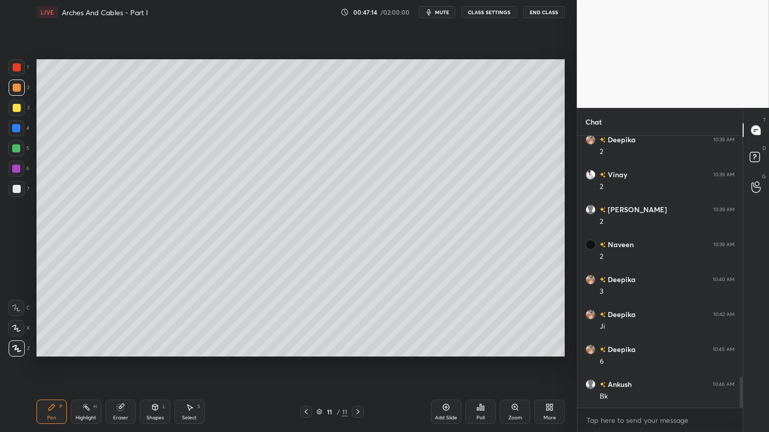
click at [53, 360] on div "Pen P" at bounding box center [52, 412] width 30 height 24
click at [305, 360] on icon at bounding box center [306, 412] width 8 height 8
click at [307, 360] on icon at bounding box center [306, 412] width 8 height 8
click at [310, 360] on icon at bounding box center [306, 412] width 8 height 8
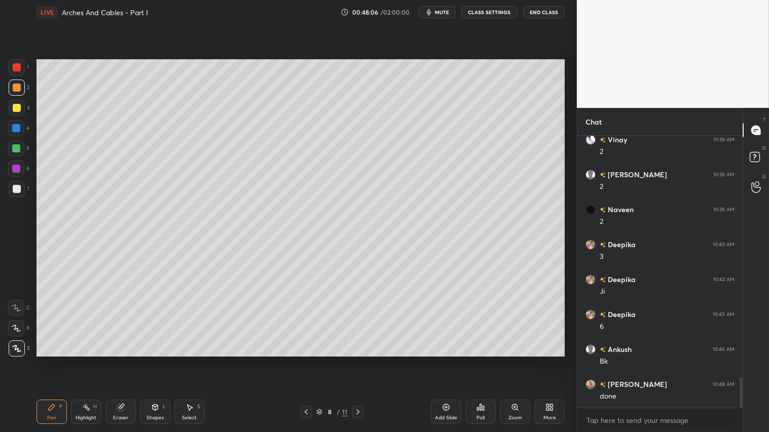
scroll to position [2181, 0]
click at [311, 360] on div at bounding box center [306, 412] width 12 height 12
click at [358, 360] on icon at bounding box center [358, 412] width 8 height 8
click at [360, 360] on icon at bounding box center [358, 412] width 8 height 8
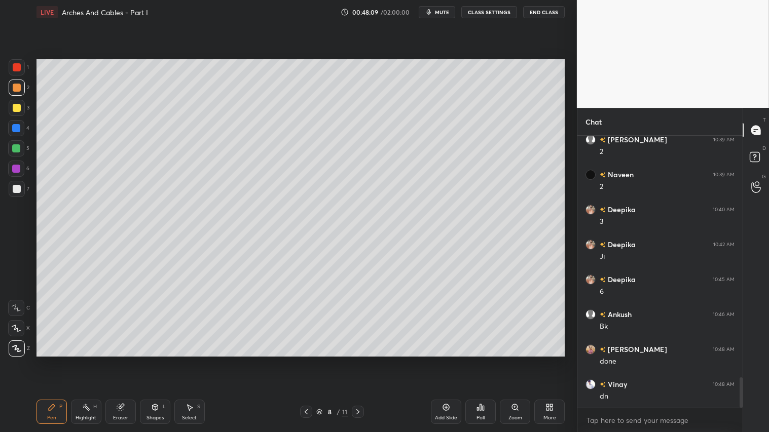
click at [359, 360] on icon at bounding box center [358, 412] width 8 height 8
click at [360, 360] on icon at bounding box center [358, 412] width 8 height 8
click at [363, 360] on div at bounding box center [358, 412] width 12 height 12
click at [362, 360] on div at bounding box center [358, 412] width 12 height 12
drag, startPoint x: 443, startPoint y: 411, endPoint x: 438, endPoint y: 409, distance: 5.7
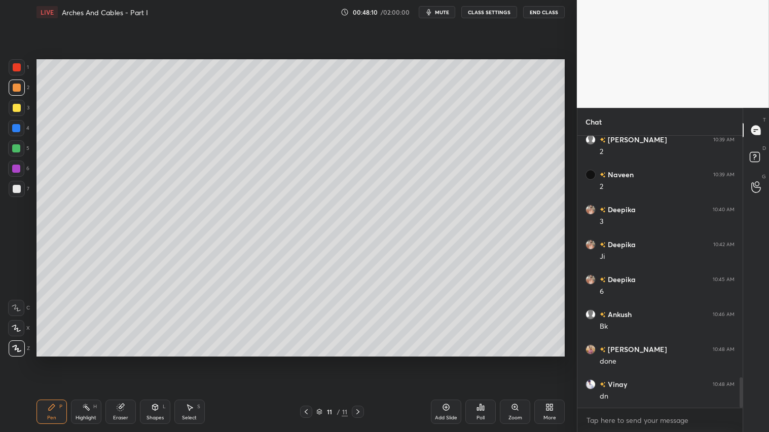
click at [443, 360] on icon at bounding box center [446, 408] width 8 height 8
click at [156, 360] on div "Shapes" at bounding box center [155, 418] width 17 height 5
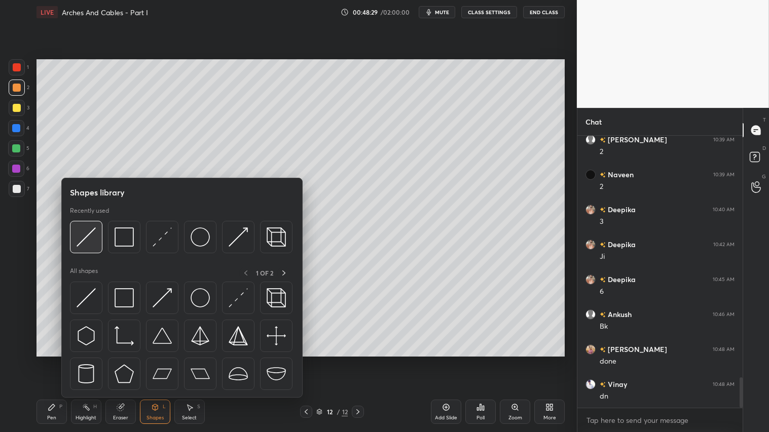
click at [90, 230] on img at bounding box center [86, 237] width 19 height 19
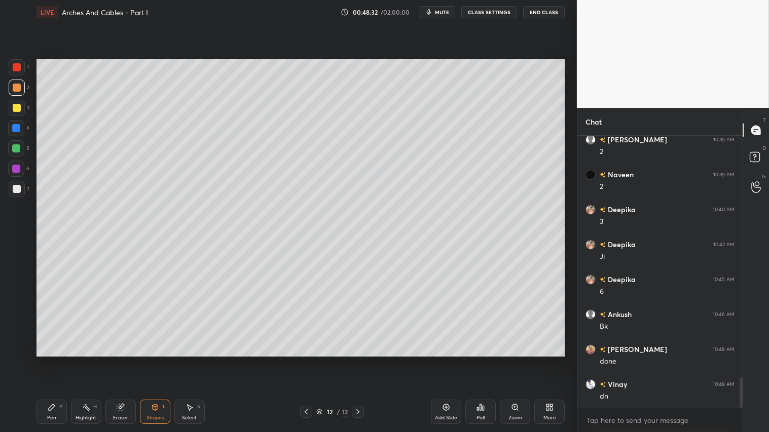
click at [159, 360] on div "Shapes L" at bounding box center [155, 412] width 30 height 24
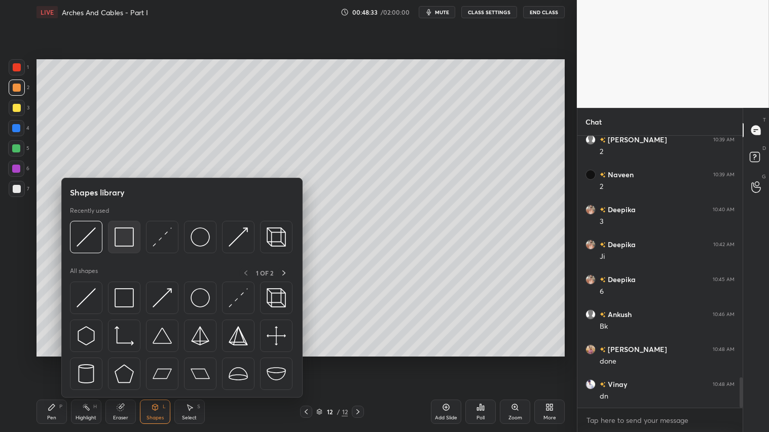
click at [125, 234] on img at bounding box center [124, 237] width 19 height 19
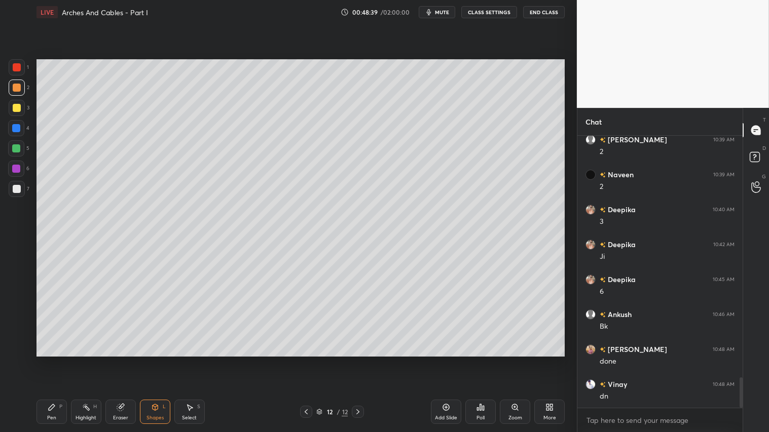
click at [158, 360] on div "Shapes L" at bounding box center [155, 412] width 30 height 24
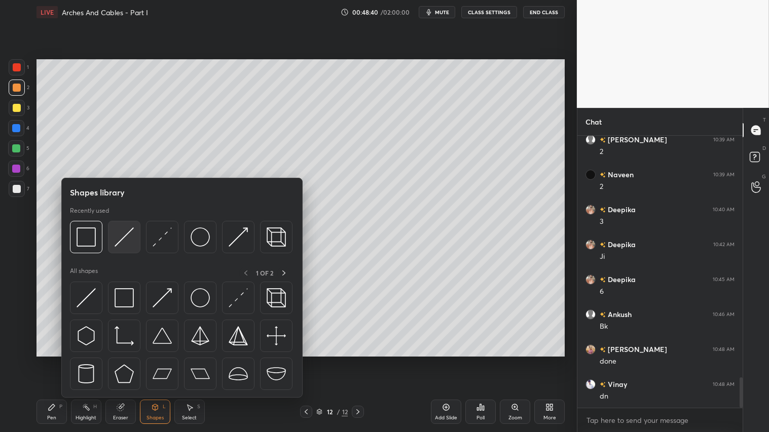
click at [119, 238] on img at bounding box center [124, 237] width 19 height 19
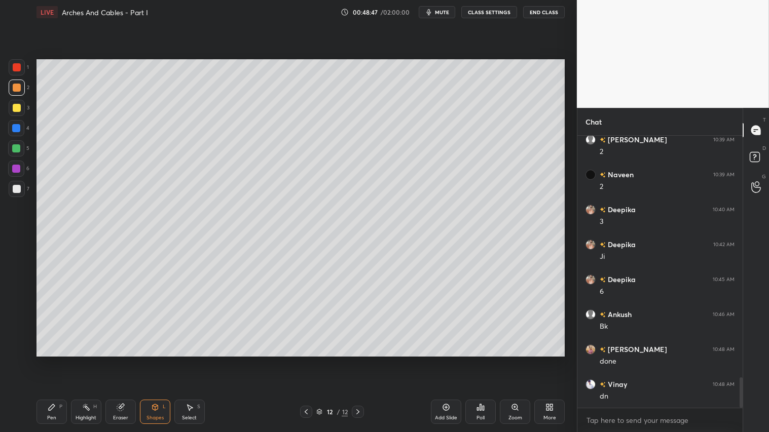
click at [121, 360] on div "Eraser" at bounding box center [120, 418] width 15 height 5
click at [156, 360] on div "Shapes L" at bounding box center [155, 412] width 30 height 24
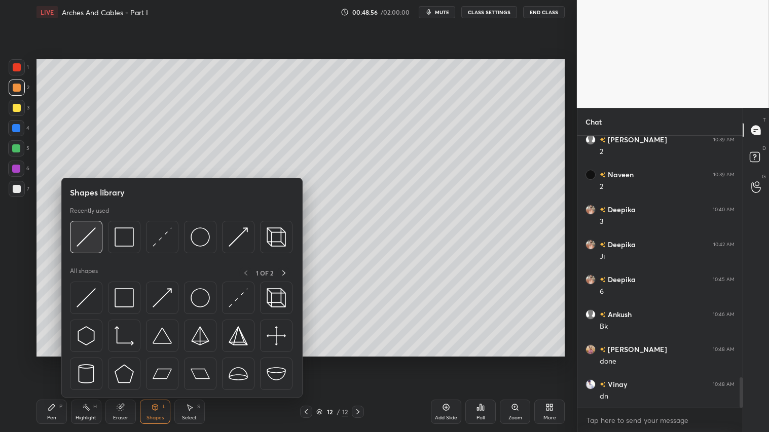
click at [86, 233] on img at bounding box center [86, 237] width 19 height 19
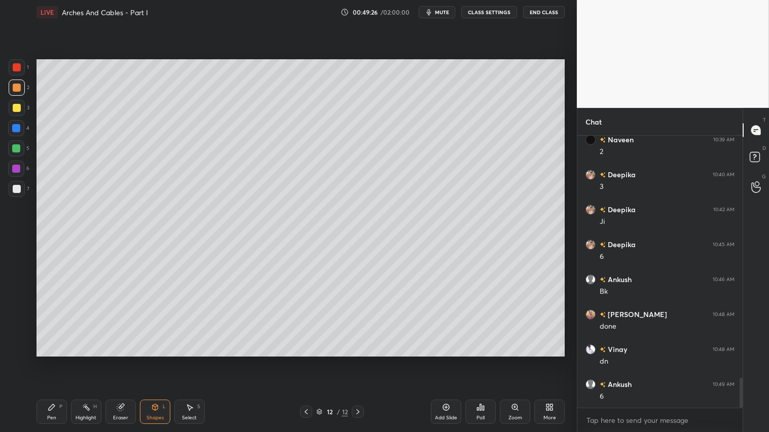
scroll to position [2250, 0]
click at [17, 107] on div at bounding box center [17, 108] width 8 height 8
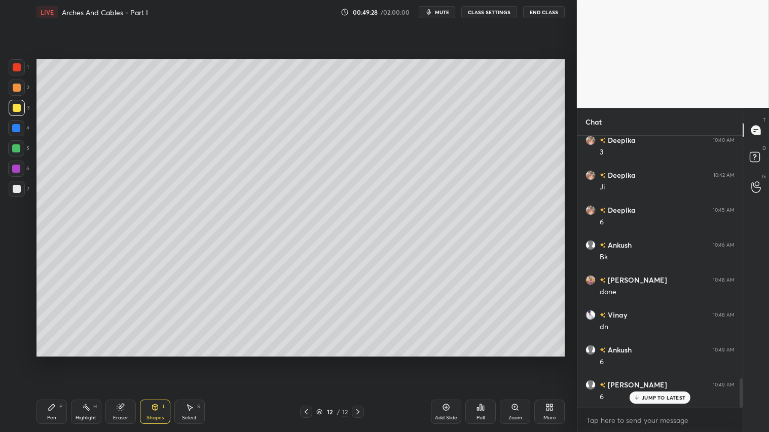
drag, startPoint x: 52, startPoint y: 411, endPoint x: 52, endPoint y: 406, distance: 5.6
click at [52, 360] on icon at bounding box center [52, 408] width 8 height 8
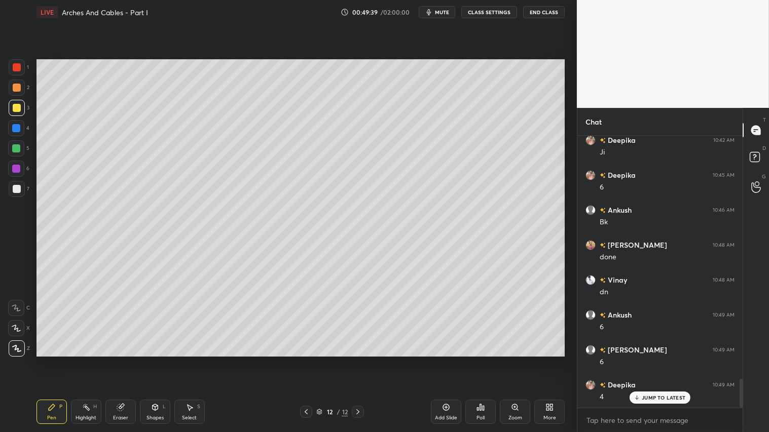
scroll to position [2320, 0]
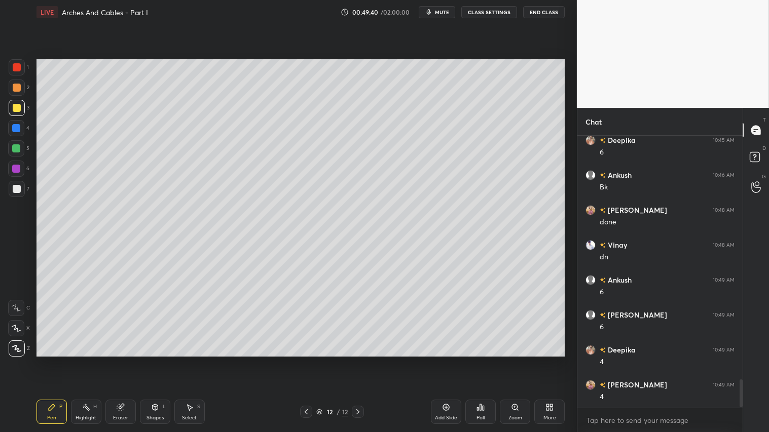
click at [16, 90] on div at bounding box center [17, 88] width 8 height 8
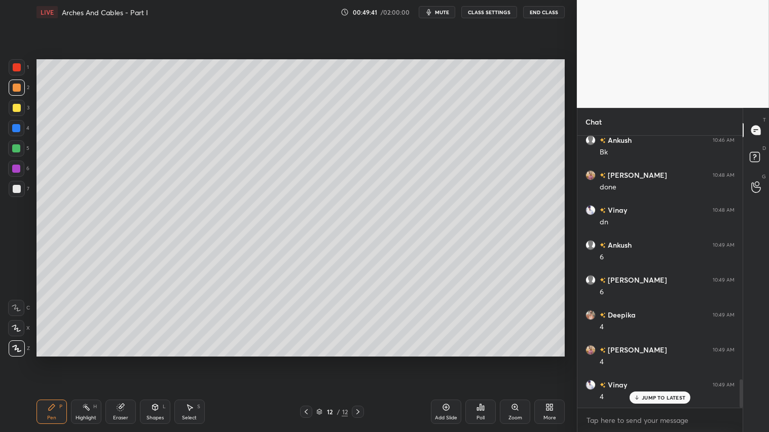
click at [53, 360] on div "Pen P" at bounding box center [52, 412] width 30 height 24
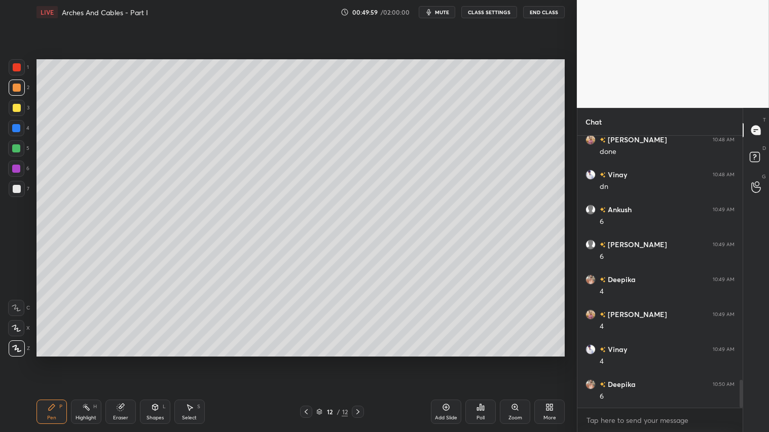
scroll to position [2426, 0]
click at [158, 360] on div "Shapes L" at bounding box center [155, 412] width 30 height 24
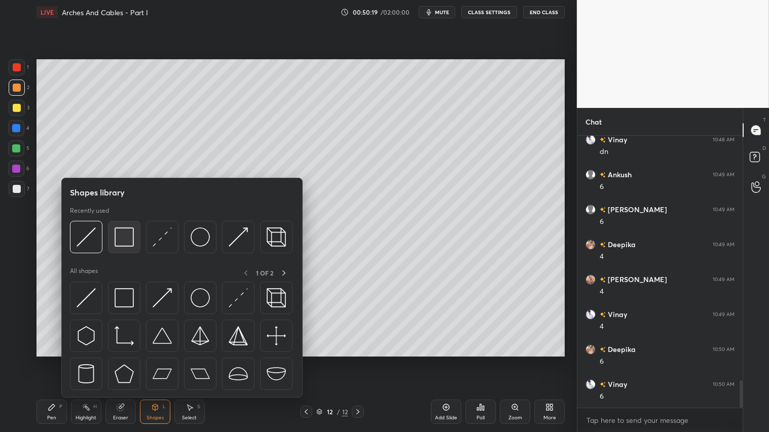
click at [123, 236] on img at bounding box center [124, 237] width 19 height 19
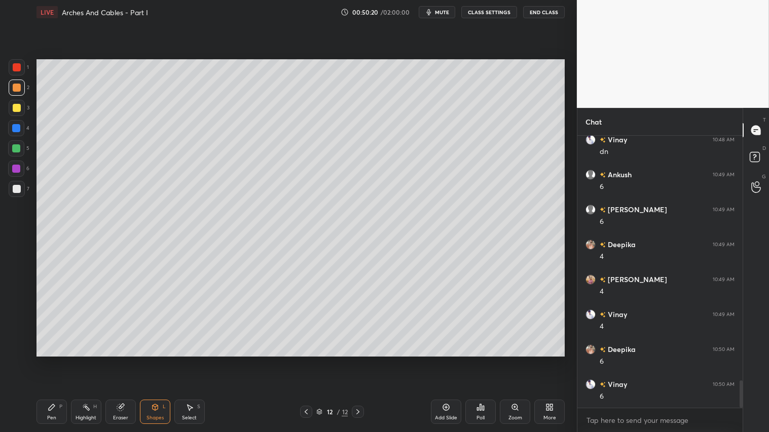
click at [19, 188] on div at bounding box center [17, 189] width 8 height 8
drag, startPoint x: 20, startPoint y: 87, endPoint x: 25, endPoint y: 286, distance: 199.3
click at [20, 90] on div at bounding box center [17, 88] width 16 height 16
drag, startPoint x: 57, startPoint y: 419, endPoint x: 44, endPoint y: 399, distance: 24.3
click at [54, 360] on div "Pen P" at bounding box center [52, 412] width 30 height 24
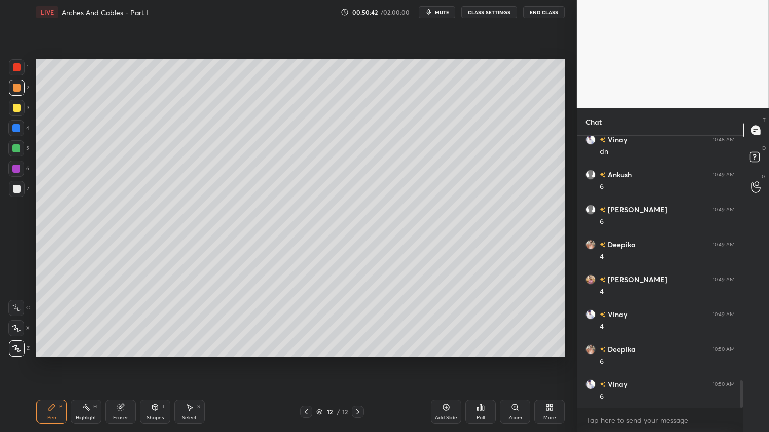
click at [162, 360] on div "Shapes L" at bounding box center [155, 412] width 30 height 24
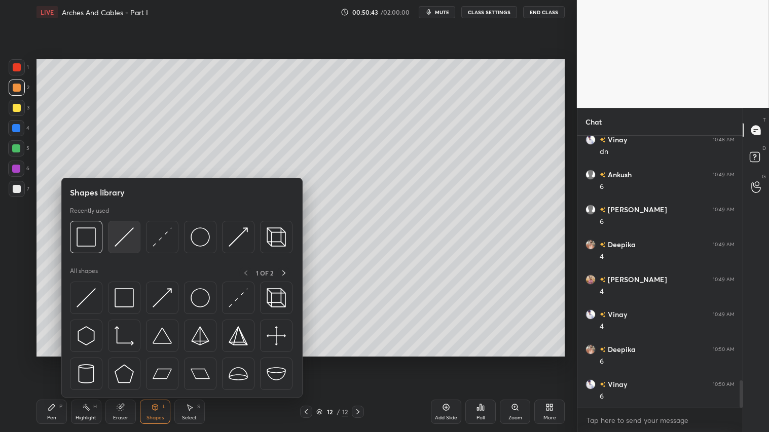
click at [127, 240] on img at bounding box center [124, 237] width 19 height 19
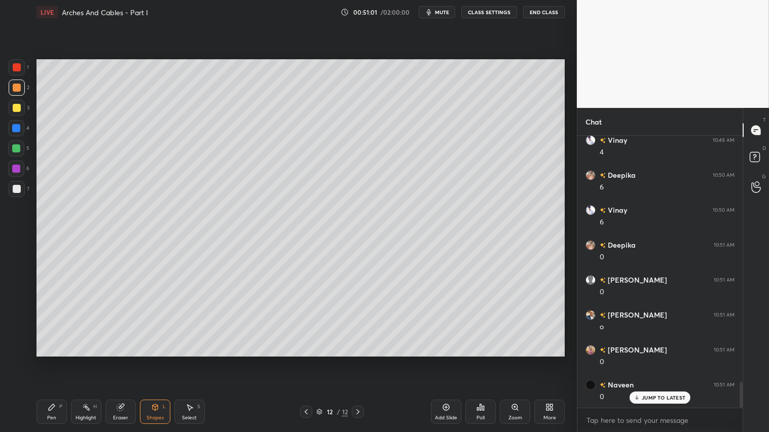
scroll to position [2635, 0]
drag, startPoint x: 48, startPoint y: 413, endPoint x: 69, endPoint y: 401, distance: 25.2
click at [52, 360] on div "Pen P" at bounding box center [52, 412] width 30 height 24
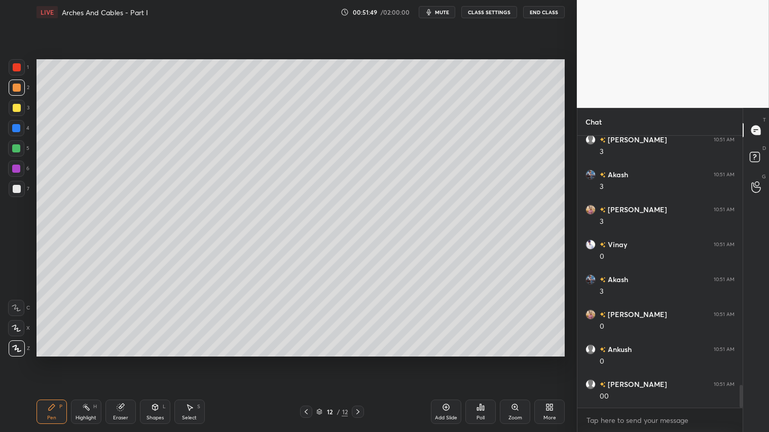
scroll to position [2960, 0]
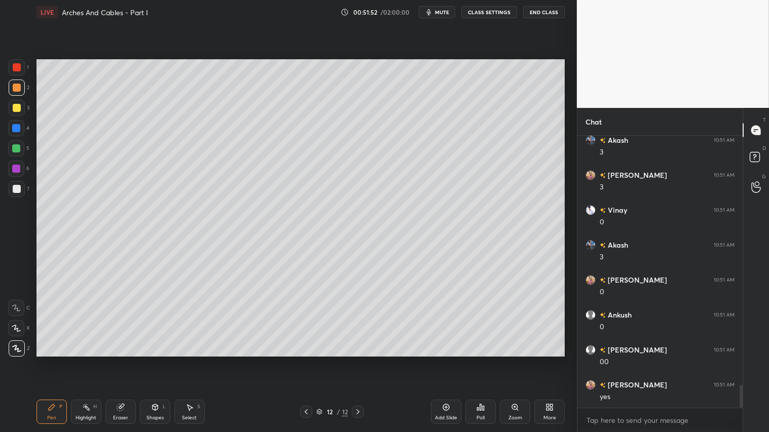
click at [160, 360] on div "Shapes" at bounding box center [155, 418] width 17 height 5
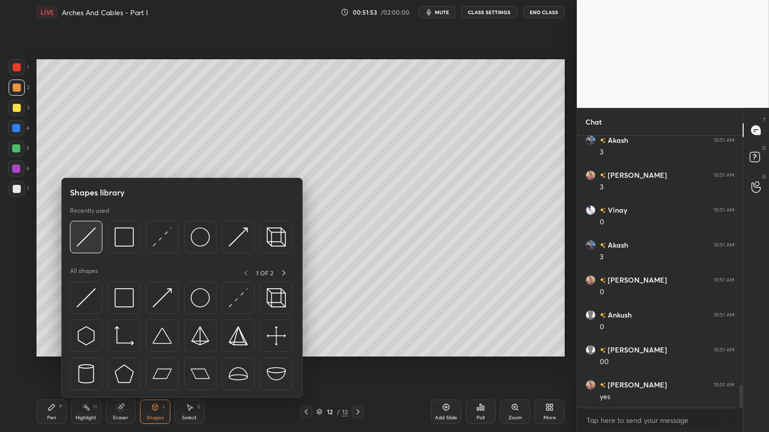
click at [89, 238] on img at bounding box center [86, 237] width 19 height 19
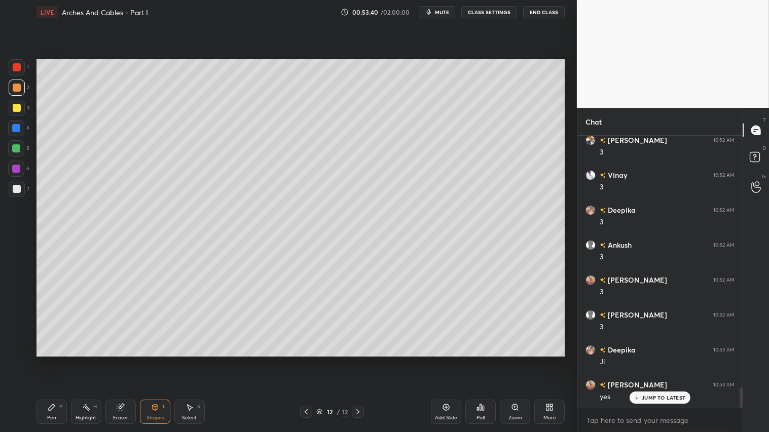
scroll to position [3345, 0]
click at [447, 360] on icon at bounding box center [446, 408] width 8 height 8
click at [48, 360] on icon at bounding box center [52, 408] width 8 height 8
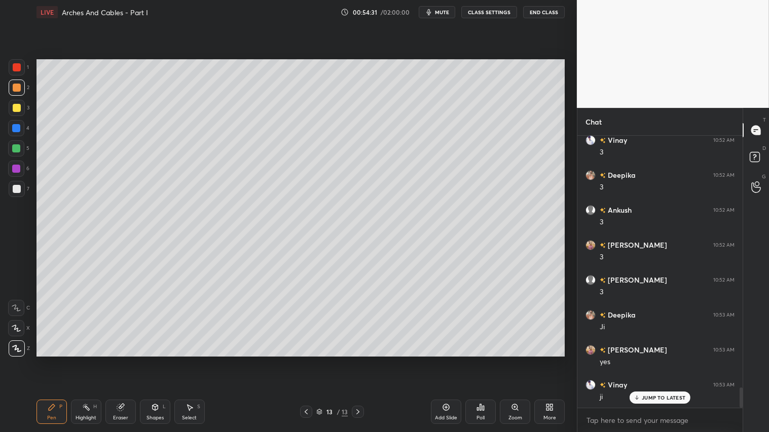
click at [161, 360] on div "Shapes L" at bounding box center [155, 412] width 30 height 24
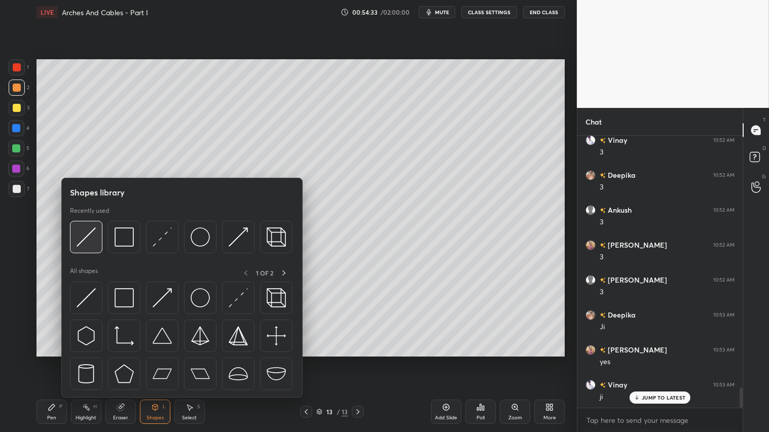
click at [88, 233] on img at bounding box center [86, 237] width 19 height 19
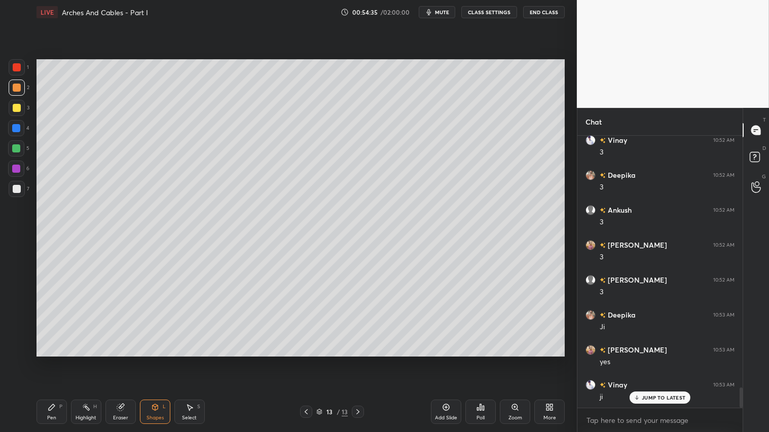
click at [15, 112] on div at bounding box center [17, 108] width 8 height 8
click at [53, 360] on div "Pen" at bounding box center [51, 418] width 9 height 5
click at [13, 85] on div at bounding box center [17, 88] width 8 height 8
click at [153, 360] on div "Shapes" at bounding box center [155, 418] width 17 height 5
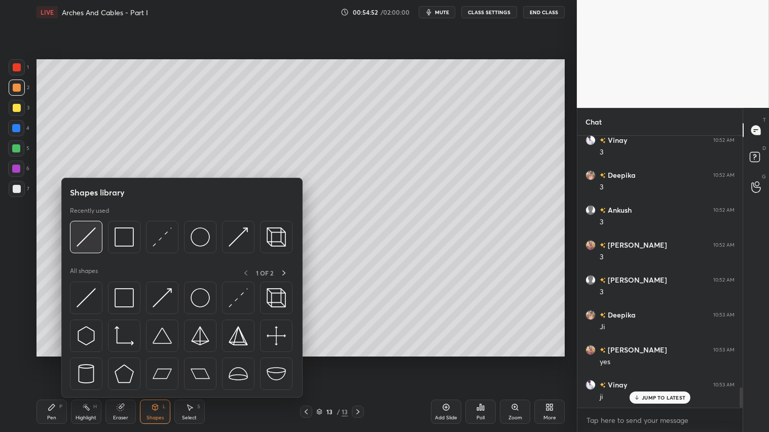
click at [89, 233] on img at bounding box center [86, 237] width 19 height 19
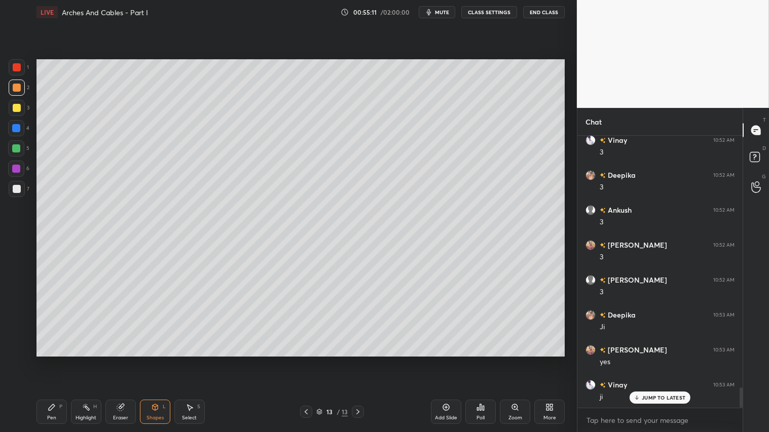
drag, startPoint x: 58, startPoint y: 411, endPoint x: 67, endPoint y: 359, distance: 52.5
click at [58, 360] on div "Pen P" at bounding box center [52, 412] width 30 height 24
drag, startPoint x: 13, startPoint y: 106, endPoint x: 35, endPoint y: 122, distance: 27.4
click at [14, 105] on div at bounding box center [17, 108] width 8 height 8
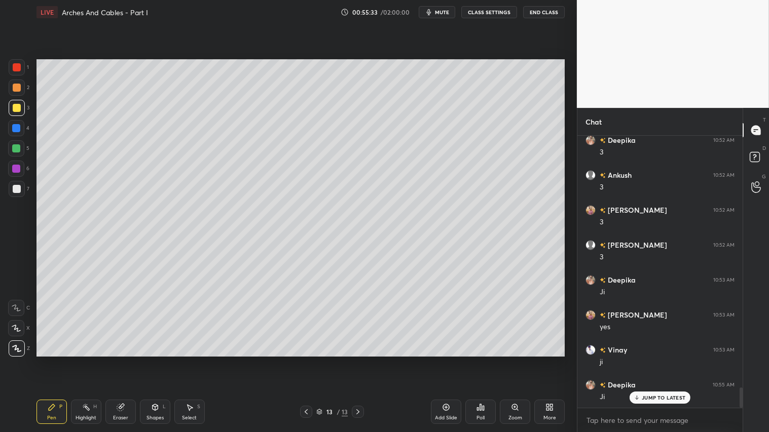
click at [20, 83] on div at bounding box center [17, 88] width 16 height 16
click at [154, 360] on div "Shapes" at bounding box center [155, 418] width 17 height 5
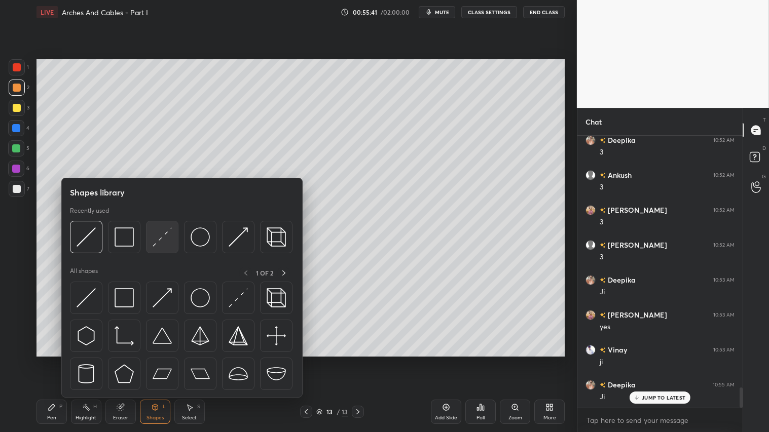
click at [163, 235] on img at bounding box center [162, 237] width 19 height 19
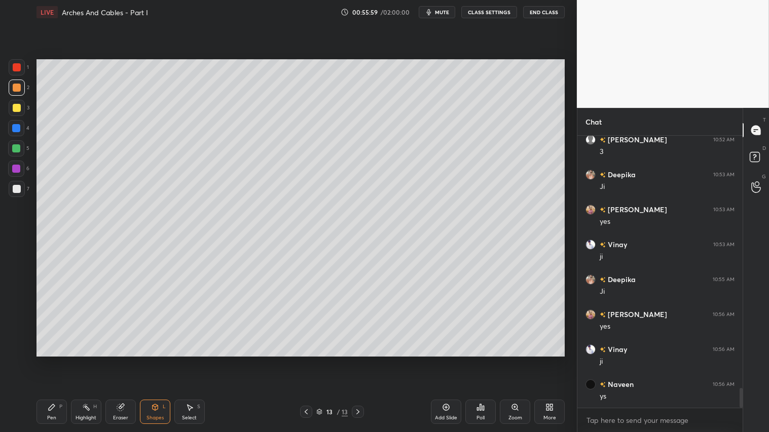
scroll to position [3520, 0]
click at [14, 94] on div at bounding box center [17, 88] width 16 height 16
click at [56, 360] on div "Pen P" at bounding box center [52, 412] width 30 height 24
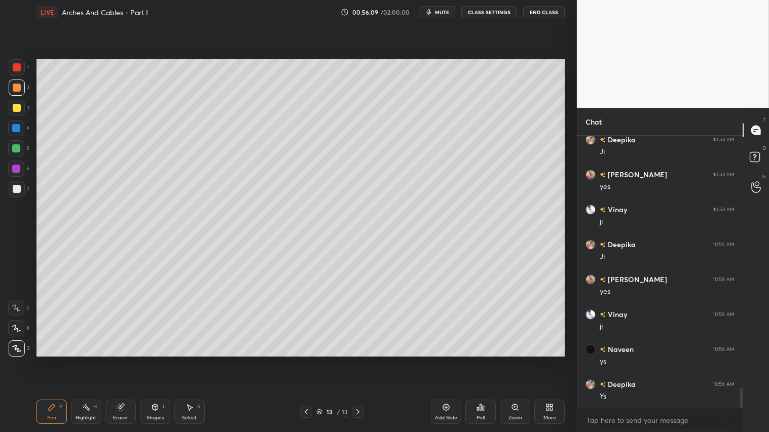
click at [154, 360] on div "Shapes L" at bounding box center [155, 412] width 30 height 24
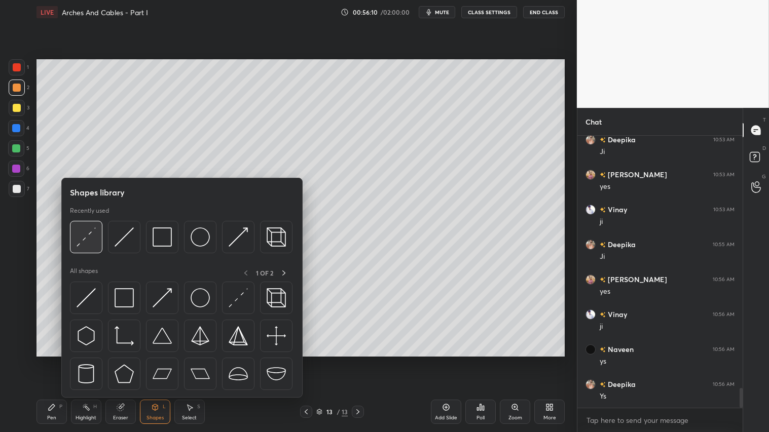
click at [89, 239] on img at bounding box center [86, 237] width 19 height 19
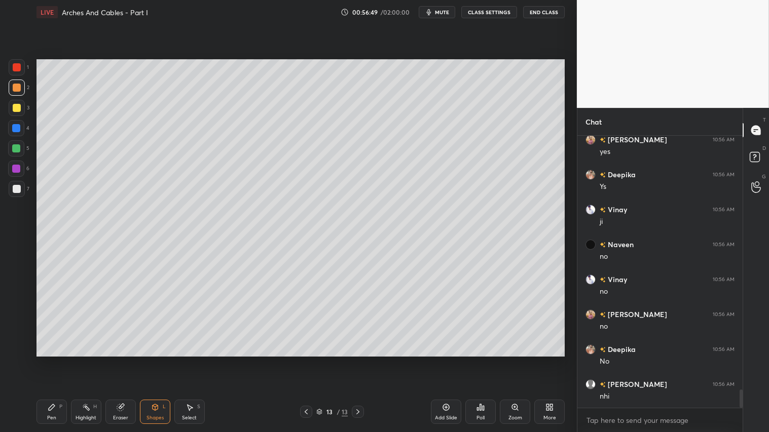
scroll to position [3870, 0]
drag, startPoint x: 31, startPoint y: 427, endPoint x: 57, endPoint y: 366, distance: 66.6
click at [32, 360] on div "1 2 3 4 5 6 7 C X Z C X Z E E Erase all H H LIVE Arches And Cables - Part I 00:…" at bounding box center [284, 216] width 569 height 432
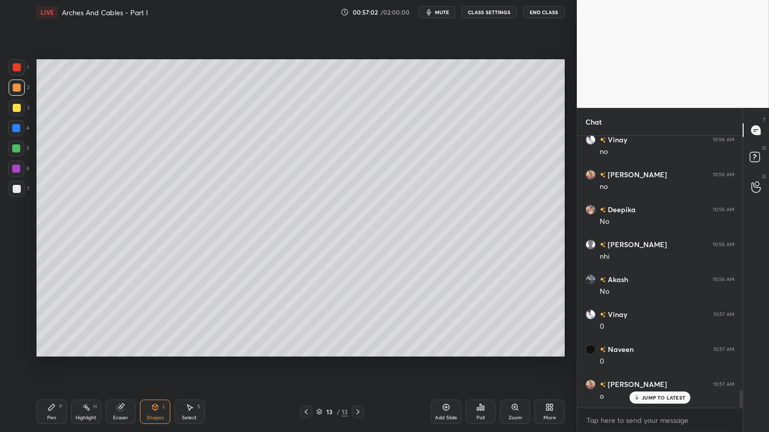
scroll to position [4010, 0]
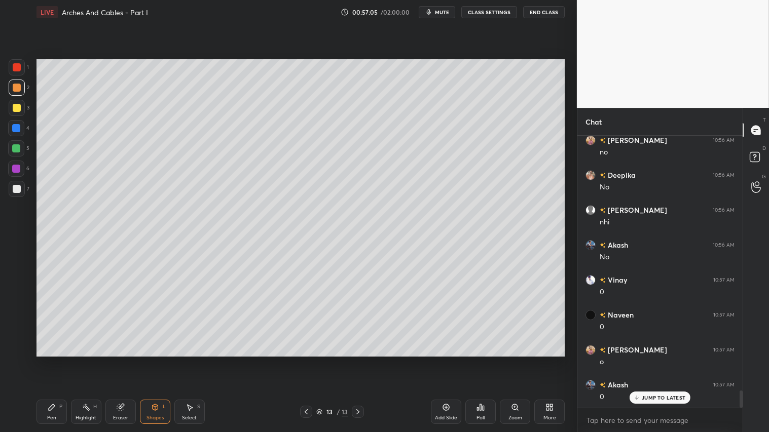
click at [159, 360] on div "Shapes" at bounding box center [155, 418] width 17 height 5
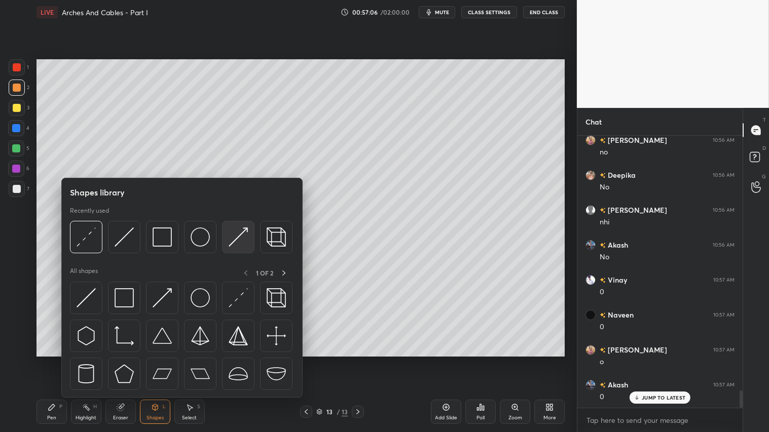
click at [237, 232] on img at bounding box center [238, 237] width 19 height 19
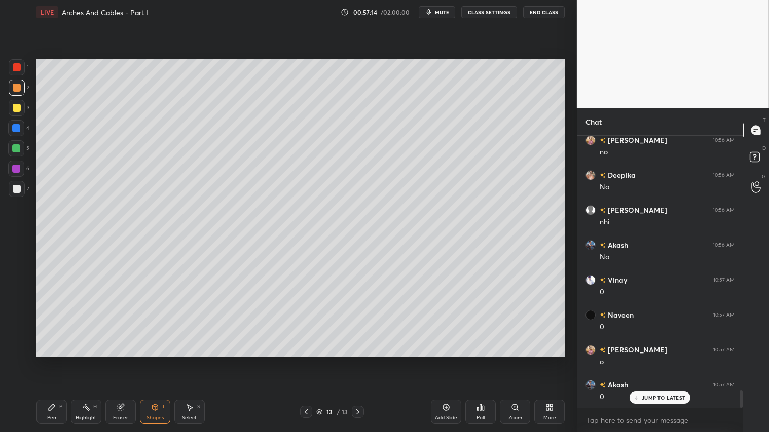
drag, startPoint x: 59, startPoint y: 409, endPoint x: 93, endPoint y: 378, distance: 45.6
click at [61, 360] on div "P" at bounding box center [60, 407] width 3 height 5
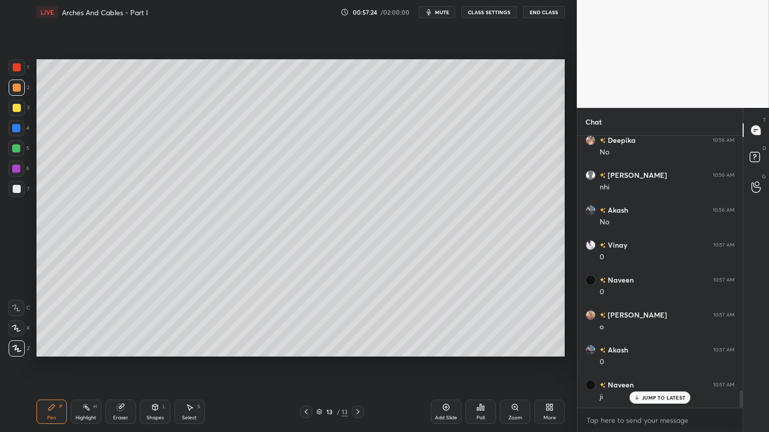
click at [158, 360] on div "Shapes L" at bounding box center [155, 412] width 30 height 24
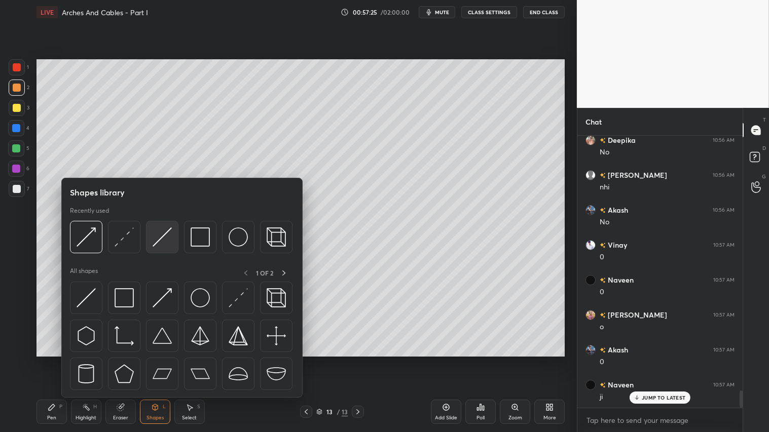
click at [167, 234] on img at bounding box center [162, 237] width 19 height 19
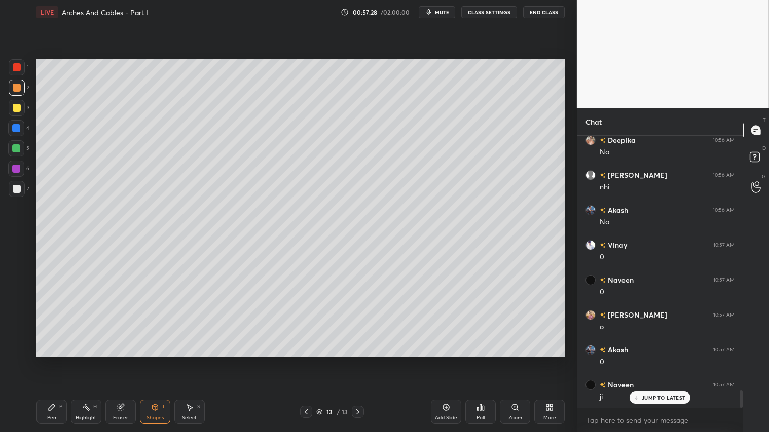
click at [44, 360] on div "Pen P" at bounding box center [52, 412] width 30 height 24
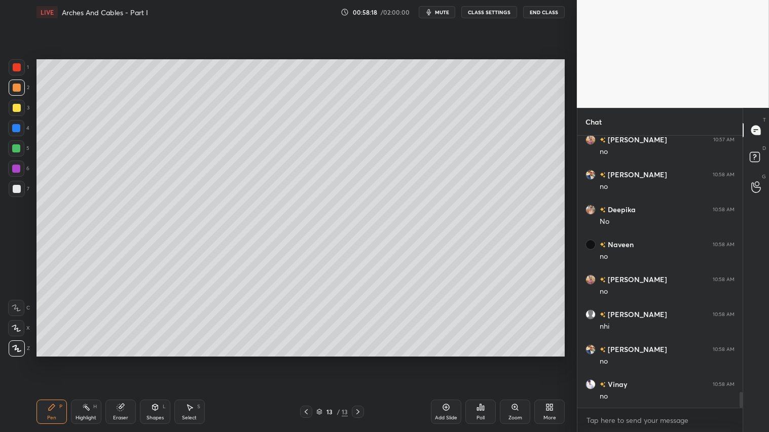
scroll to position [4545, 0]
click at [153, 360] on div "Shapes" at bounding box center [155, 418] width 17 height 5
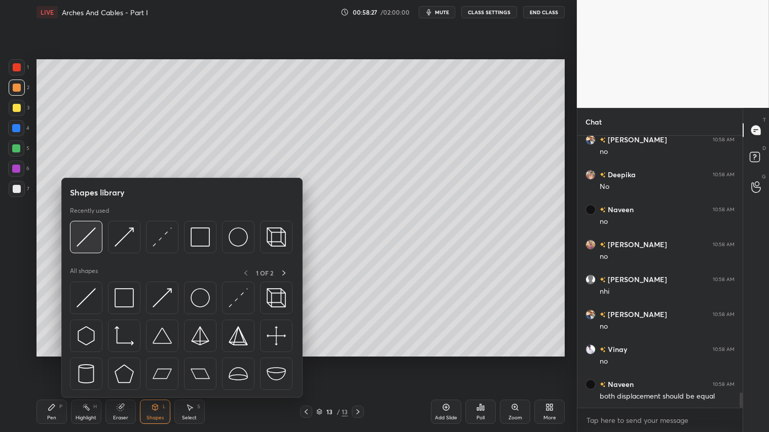
click at [84, 239] on img at bounding box center [86, 237] width 19 height 19
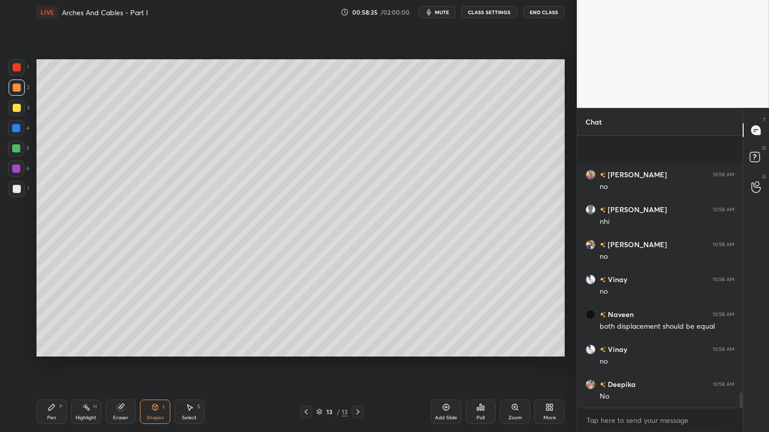
scroll to position [4685, 0]
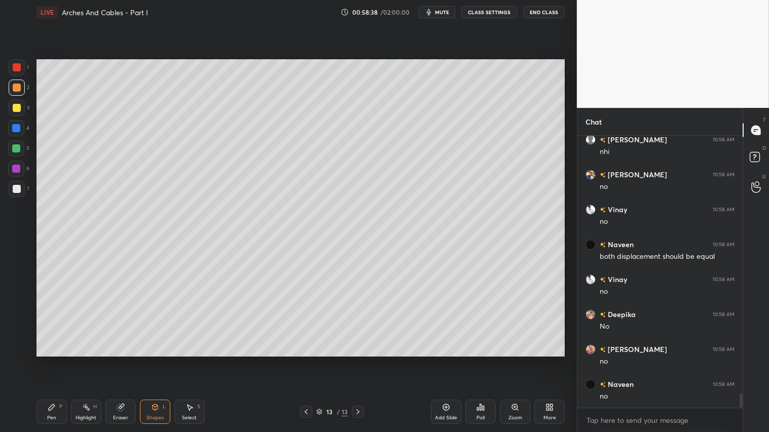
drag, startPoint x: 57, startPoint y: 412, endPoint x: 63, endPoint y: 374, distance: 38.5
click at [58, 360] on div "Pen P" at bounding box center [52, 412] width 30 height 24
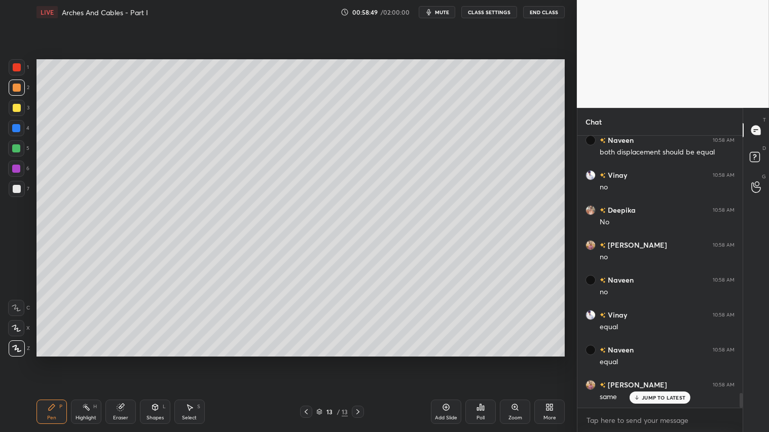
scroll to position [4800, 0]
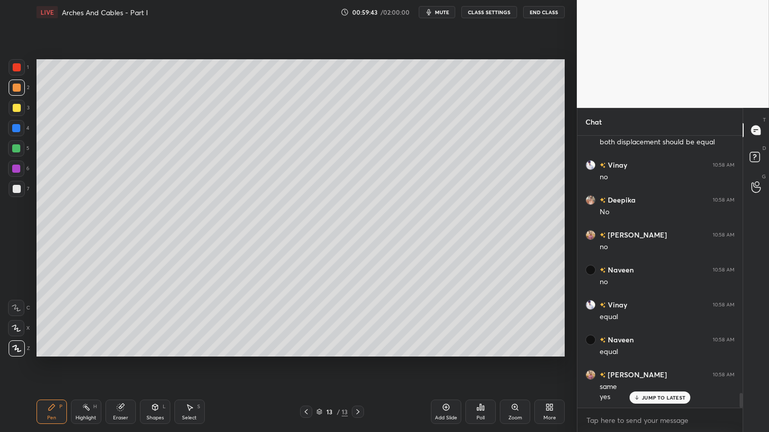
click at [305, 360] on icon at bounding box center [306, 412] width 8 height 8
click at [357, 360] on icon at bounding box center [358, 412] width 8 height 8
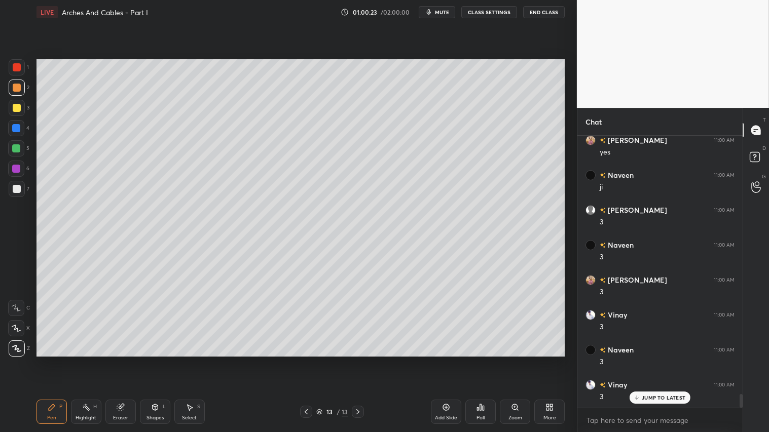
scroll to position [5149, 0]
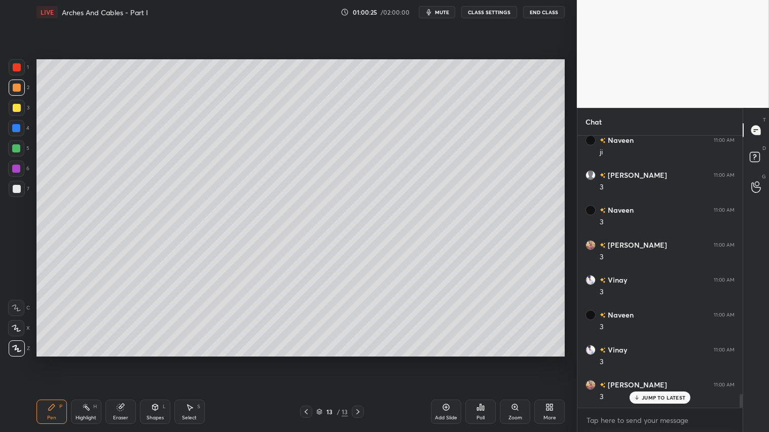
drag, startPoint x: 305, startPoint y: 411, endPoint x: 322, endPoint y: 410, distance: 17.3
click at [305, 360] on icon at bounding box center [306, 412] width 8 height 8
click at [360, 360] on icon at bounding box center [358, 412] width 8 height 8
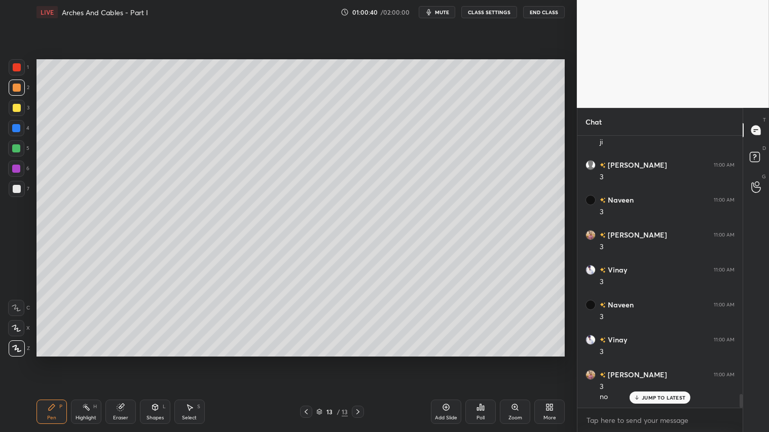
click at [193, 360] on div "Select" at bounding box center [189, 418] width 15 height 5
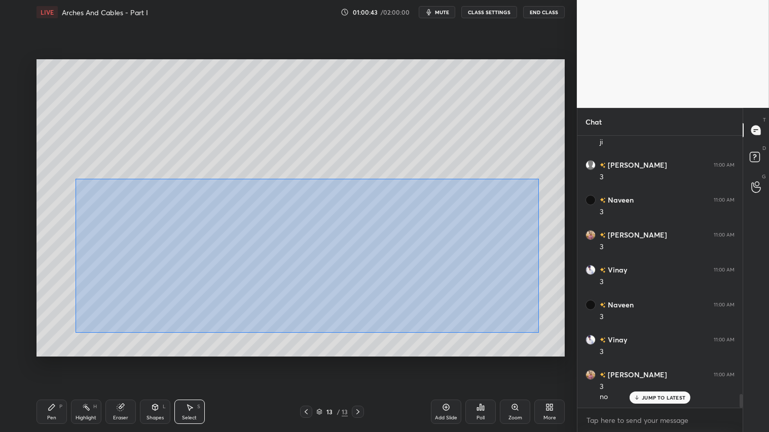
drag, startPoint x: 77, startPoint y: 179, endPoint x: 539, endPoint y: 326, distance: 485.6
click at [539, 333] on div "0 ° Undo Copy Duplicate Duplicate to new slide Delete" at bounding box center [301, 207] width 528 height 297
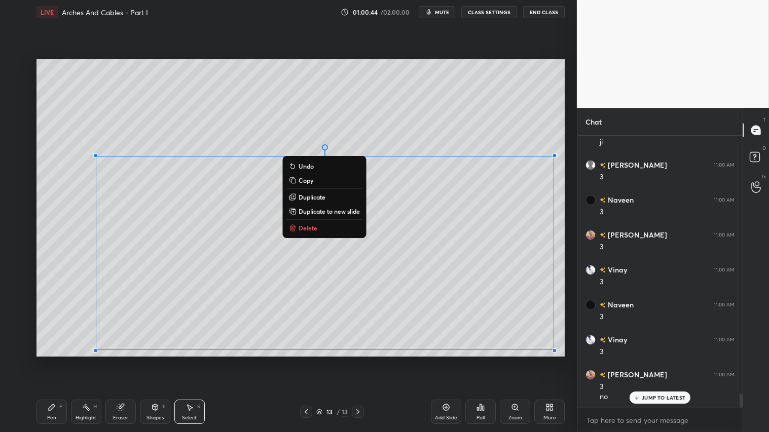
click at [306, 227] on p "Delete" at bounding box center [308, 228] width 19 height 8
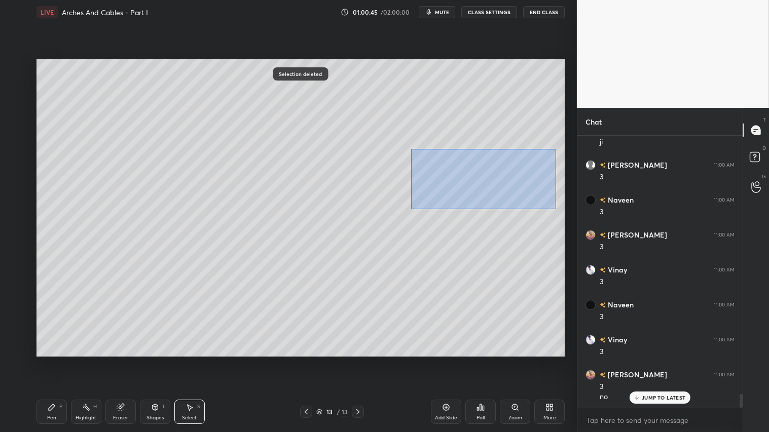
drag, startPoint x: 411, startPoint y: 149, endPoint x: 548, endPoint y: 204, distance: 147.0
click at [556, 209] on div "0 ° Undo Copy Duplicate Duplicate to new slide Delete" at bounding box center [301, 207] width 528 height 297
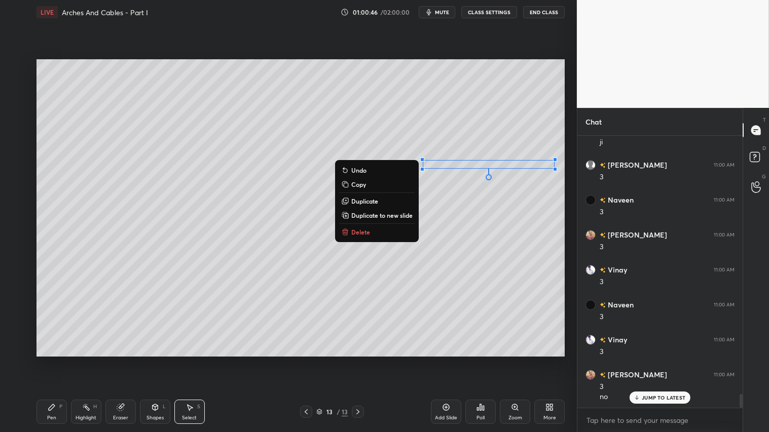
click at [369, 231] on button "Delete" at bounding box center [377, 232] width 76 height 12
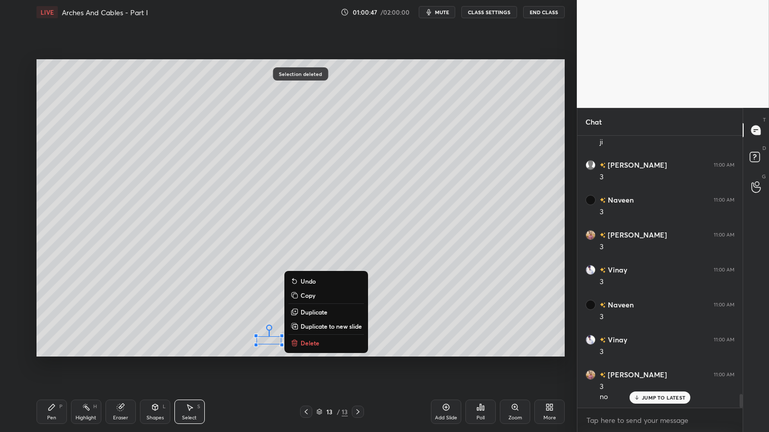
drag, startPoint x: 240, startPoint y: 307, endPoint x: 386, endPoint y: 352, distance: 153.5
click at [438, 358] on div "0 ° Undo Copy Duplicate Duplicate to new slide Delete Selection deleted Setting…" at bounding box center [300, 208] width 536 height 368
drag, startPoint x: 327, startPoint y: 343, endPoint x: 392, endPoint y: 330, distance: 67.1
click at [328, 343] on button "Delete" at bounding box center [326, 343] width 76 height 12
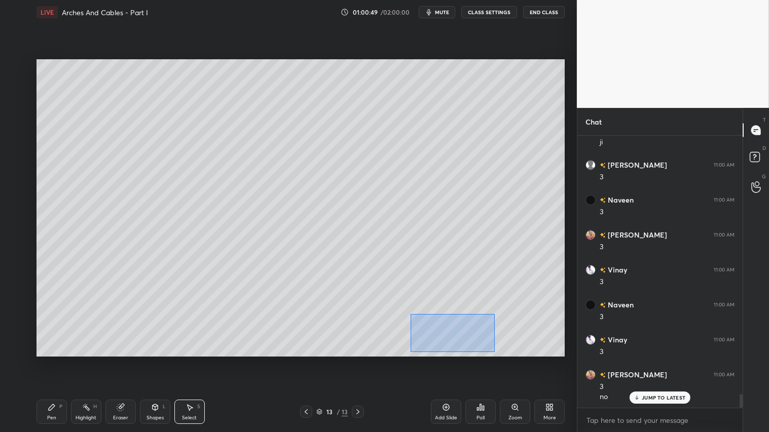
drag, startPoint x: 411, startPoint y: 314, endPoint x: 496, endPoint y: 351, distance: 92.9
click at [496, 351] on div "0 ° Undo Copy Duplicate Duplicate to new slide Delete" at bounding box center [301, 207] width 528 height 297
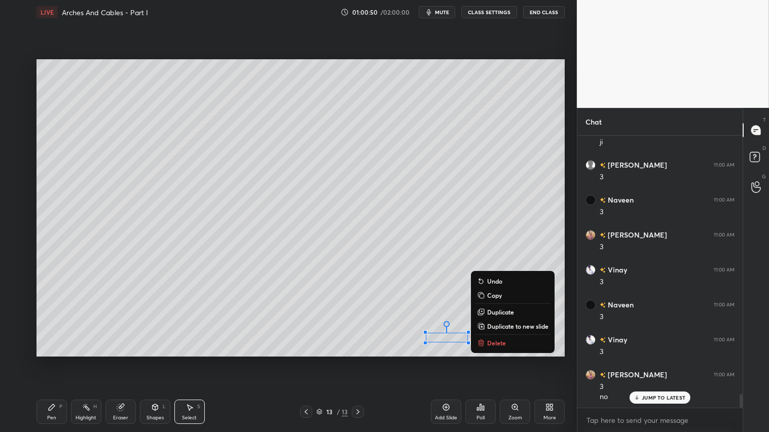
click at [498, 342] on p "Delete" at bounding box center [496, 343] width 19 height 8
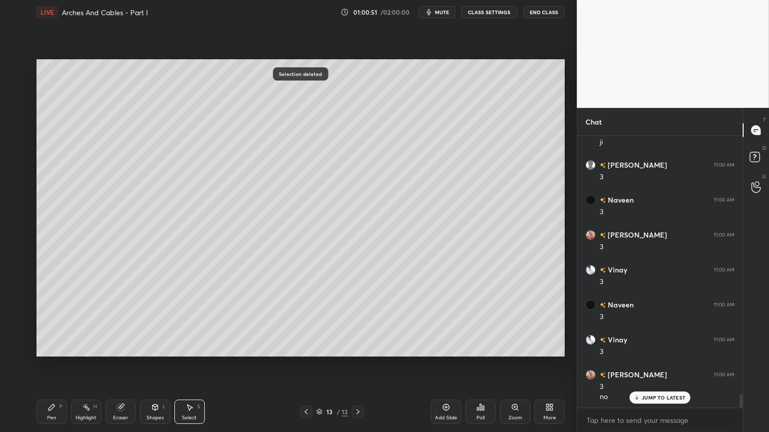
click at [160, 360] on div "Shapes L" at bounding box center [155, 412] width 30 height 24
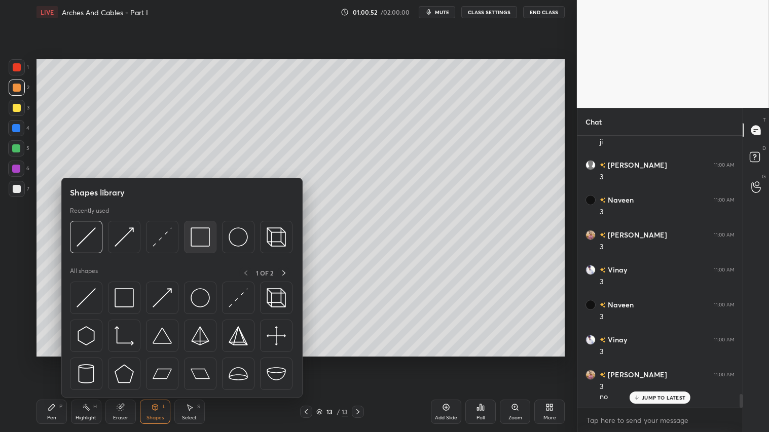
click at [200, 235] on img at bounding box center [200, 237] width 19 height 19
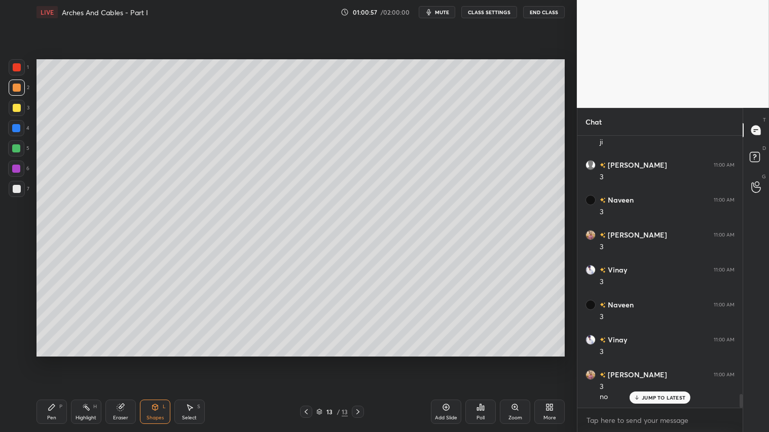
click at [146, 360] on div "Shapes L" at bounding box center [155, 412] width 30 height 24
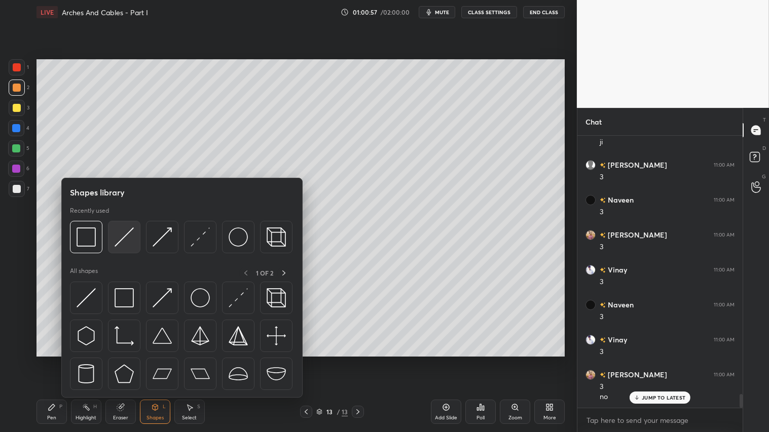
click at [121, 240] on img at bounding box center [124, 237] width 19 height 19
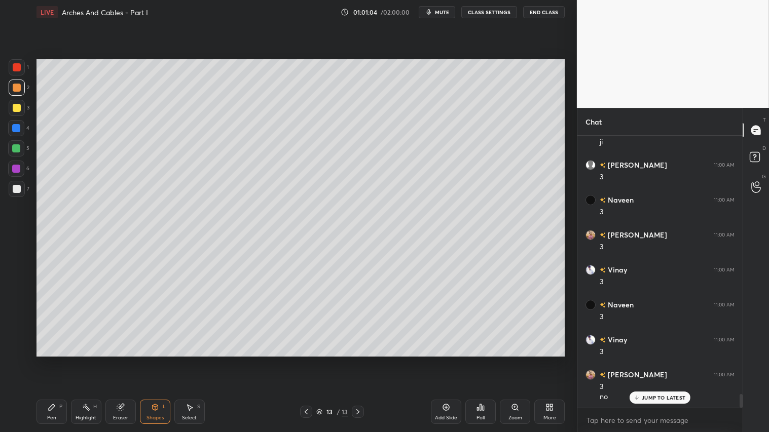
drag, startPoint x: 119, startPoint y: 407, endPoint x: 125, endPoint y: 402, distance: 8.3
click at [121, 360] on icon at bounding box center [120, 408] width 7 height 7
click at [154, 360] on div "Shapes L" at bounding box center [155, 412] width 30 height 24
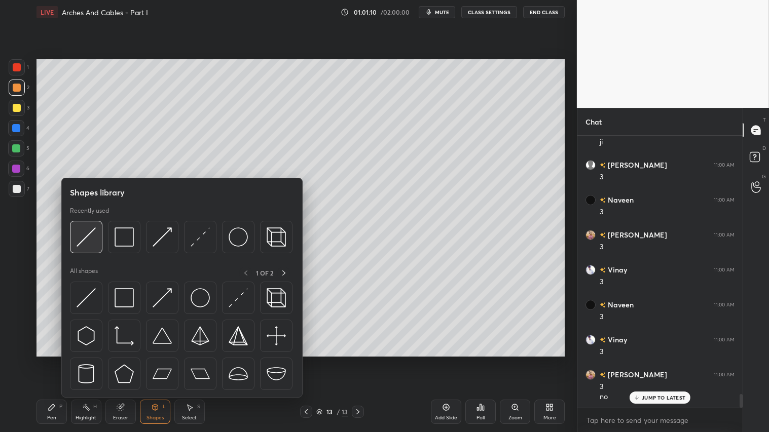
click at [87, 225] on div at bounding box center [86, 237] width 32 height 32
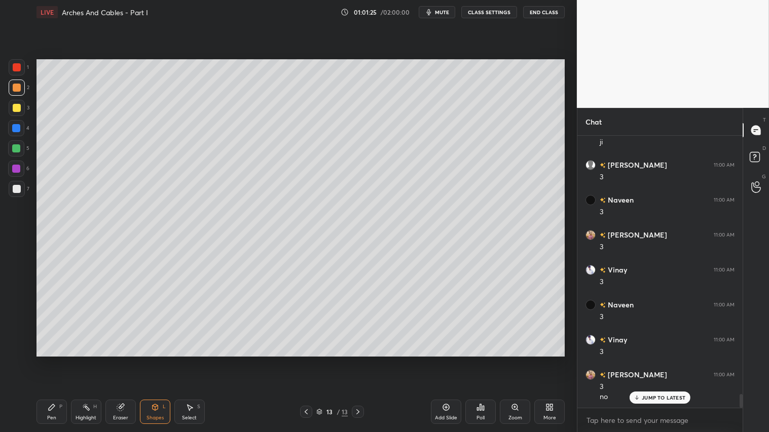
click at [157, 360] on div "Shapes" at bounding box center [155, 418] width 17 height 5
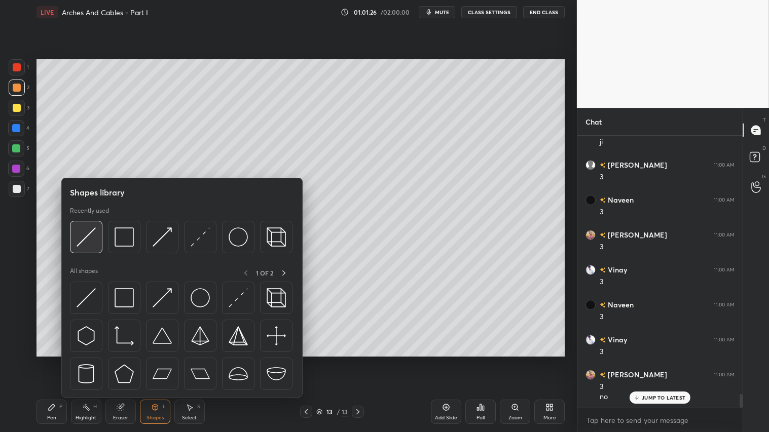
click at [82, 235] on img at bounding box center [86, 237] width 19 height 19
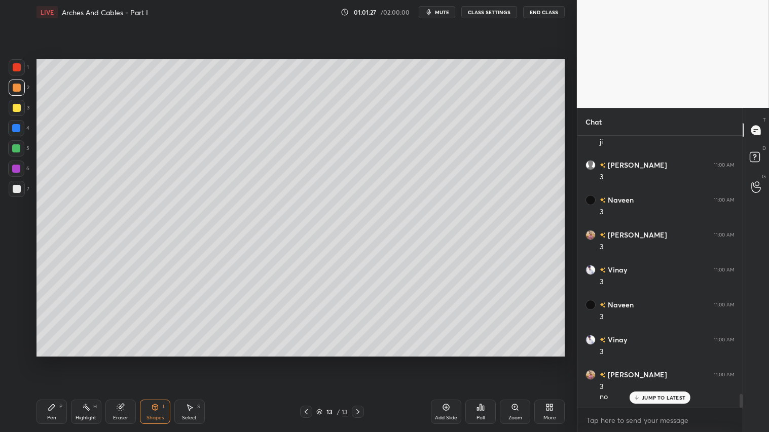
drag, startPoint x: 157, startPoint y: 413, endPoint x: 159, endPoint y: 406, distance: 6.8
click at [157, 360] on div "Shapes L" at bounding box center [155, 412] width 30 height 24
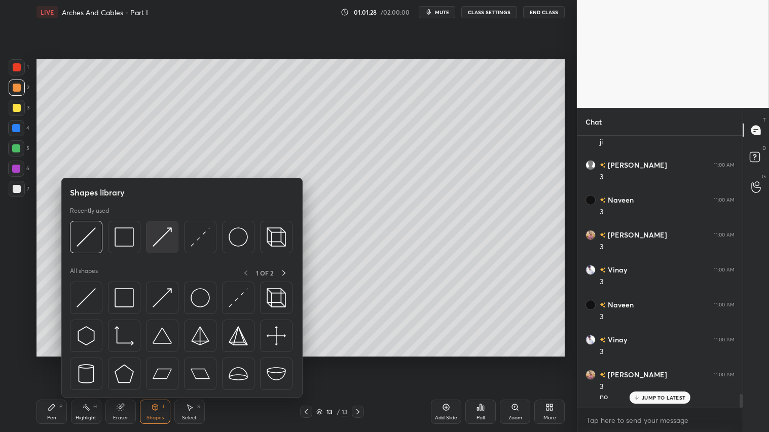
click at [156, 234] on img at bounding box center [162, 237] width 19 height 19
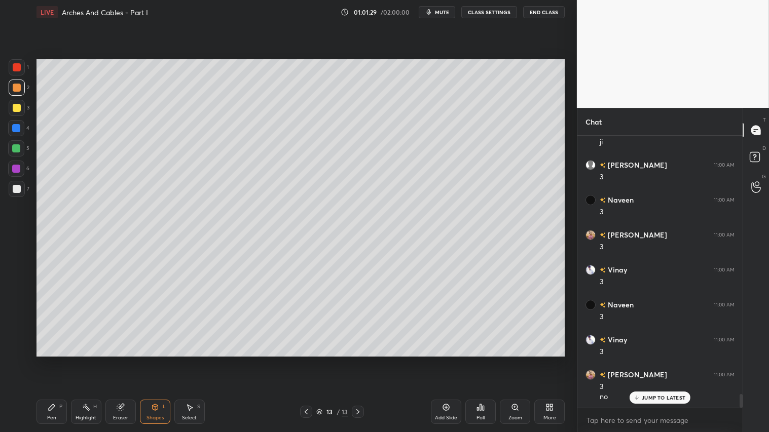
click at [18, 63] on div at bounding box center [17, 67] width 8 height 8
drag, startPoint x: 142, startPoint y: 413, endPoint x: 144, endPoint y: 399, distance: 14.8
click at [142, 360] on div "Shapes L" at bounding box center [155, 412] width 30 height 24
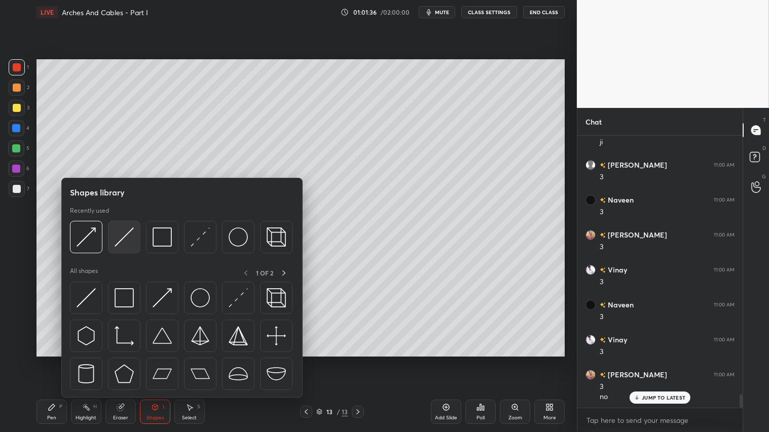
click at [117, 245] on img at bounding box center [124, 237] width 19 height 19
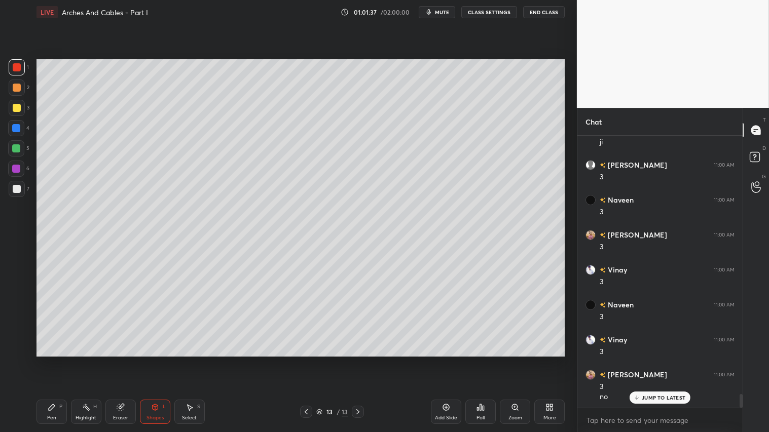
drag, startPoint x: 17, startPoint y: 114, endPoint x: 33, endPoint y: 123, distance: 19.1
click at [18, 112] on div at bounding box center [17, 108] width 16 height 16
drag, startPoint x: 128, startPoint y: 413, endPoint x: 132, endPoint y: 409, distance: 6.5
click at [128, 360] on div "Eraser" at bounding box center [120, 412] width 30 height 24
click at [169, 360] on div "Shapes L" at bounding box center [155, 412] width 30 height 24
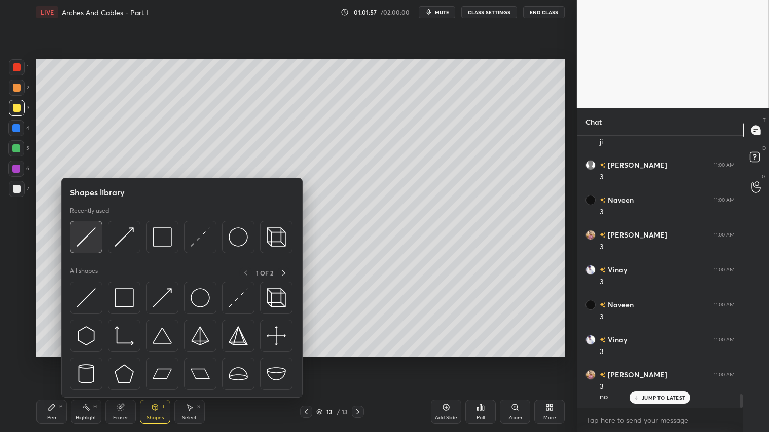
click at [88, 231] on img at bounding box center [86, 237] width 19 height 19
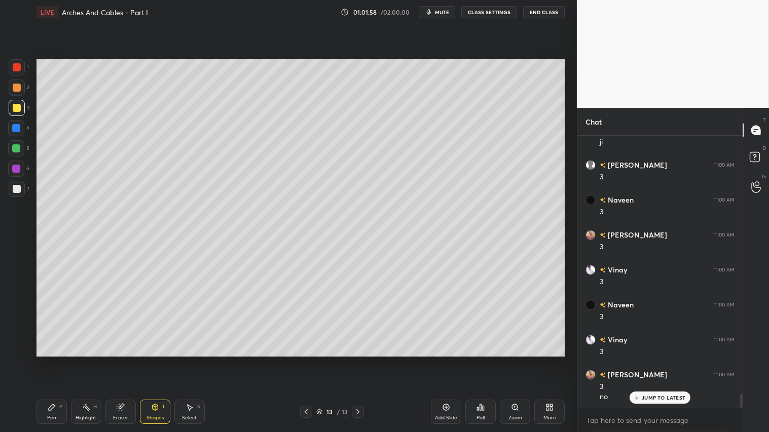
drag, startPoint x: 21, startPoint y: 183, endPoint x: 34, endPoint y: 183, distance: 13.7
click at [22, 184] on div at bounding box center [17, 189] width 16 height 16
drag, startPoint x: 56, startPoint y: 413, endPoint x: 64, endPoint y: 407, distance: 9.7
click at [57, 360] on div "Pen P" at bounding box center [52, 412] width 30 height 24
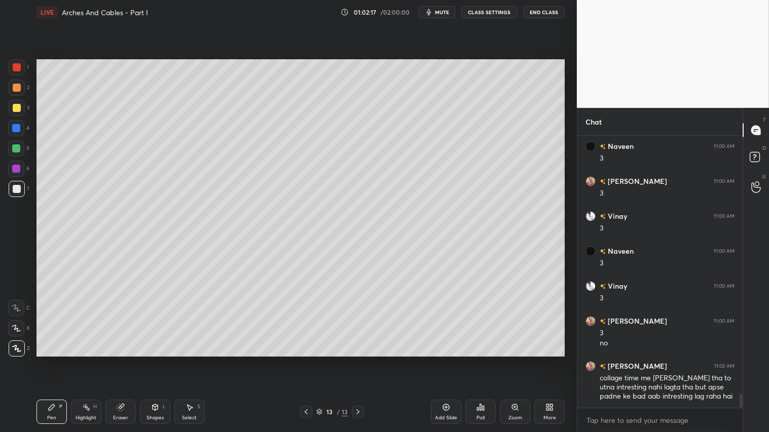
click at [16, 89] on div at bounding box center [17, 88] width 8 height 8
click at [56, 360] on div "Pen P" at bounding box center [52, 412] width 30 height 24
click at [19, 105] on div at bounding box center [17, 108] width 8 height 8
drag, startPoint x: 21, startPoint y: 92, endPoint x: 33, endPoint y: 102, distance: 15.1
click at [22, 92] on div at bounding box center [17, 88] width 16 height 16
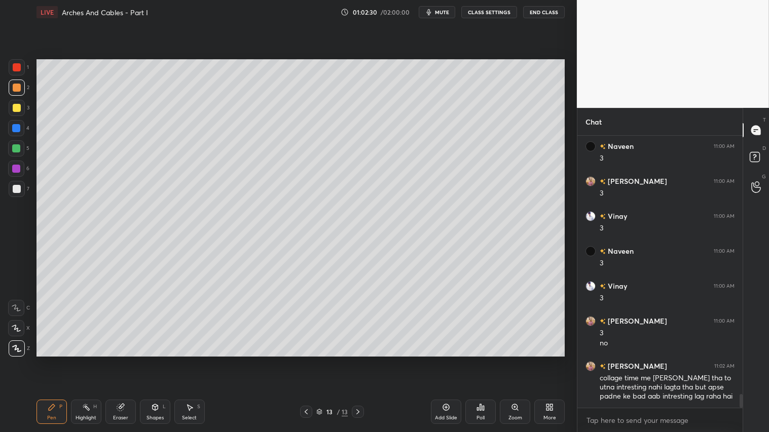
click at [165, 360] on div "Shapes L" at bounding box center [155, 412] width 30 height 24
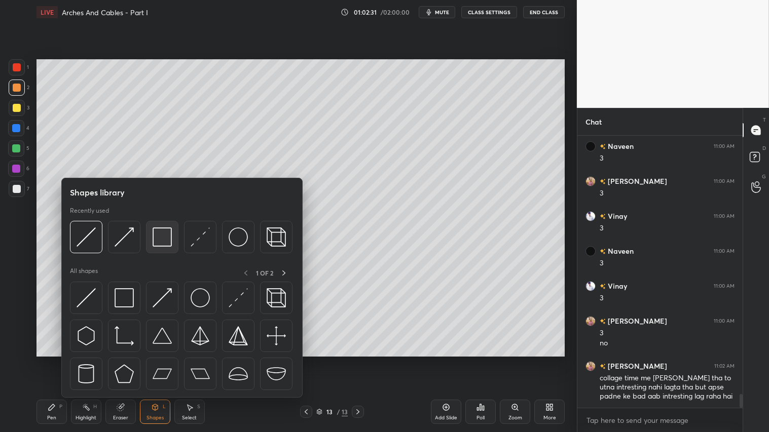
click at [167, 236] on img at bounding box center [162, 237] width 19 height 19
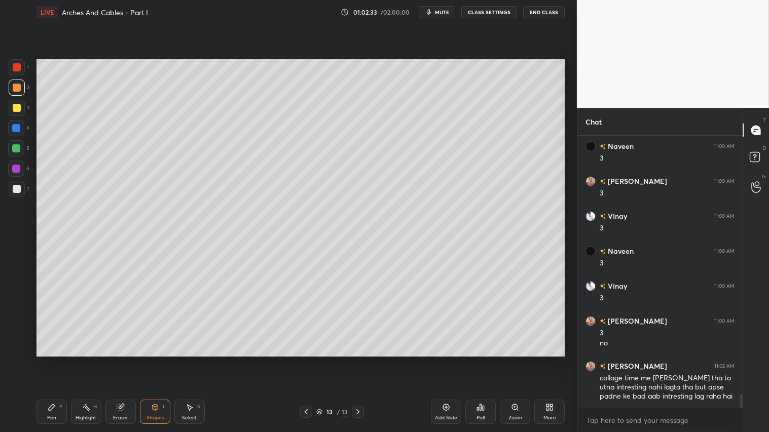
click at [49, 360] on div "Pen P" at bounding box center [52, 412] width 30 height 24
click at [17, 85] on div at bounding box center [17, 88] width 8 height 8
click at [14, 103] on div at bounding box center [17, 108] width 16 height 16
drag, startPoint x: 19, startPoint y: 88, endPoint x: 22, endPoint y: 102, distance: 15.0
click at [19, 90] on div at bounding box center [17, 88] width 8 height 8
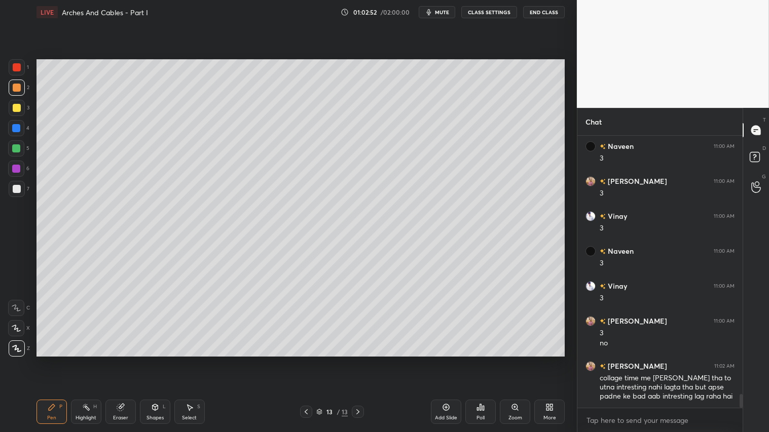
click at [55, 360] on div "Pen P" at bounding box center [52, 412] width 30 height 24
click at [17, 189] on div at bounding box center [17, 189] width 8 height 8
click at [150, 360] on div "Shapes L" at bounding box center [155, 412] width 30 height 24
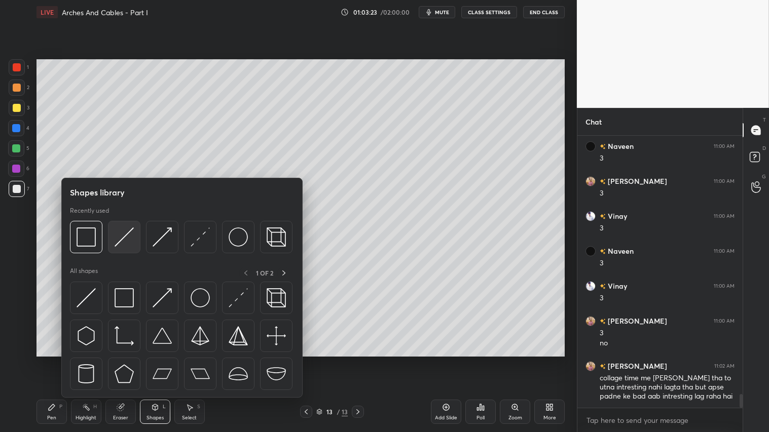
click at [120, 236] on img at bounding box center [124, 237] width 19 height 19
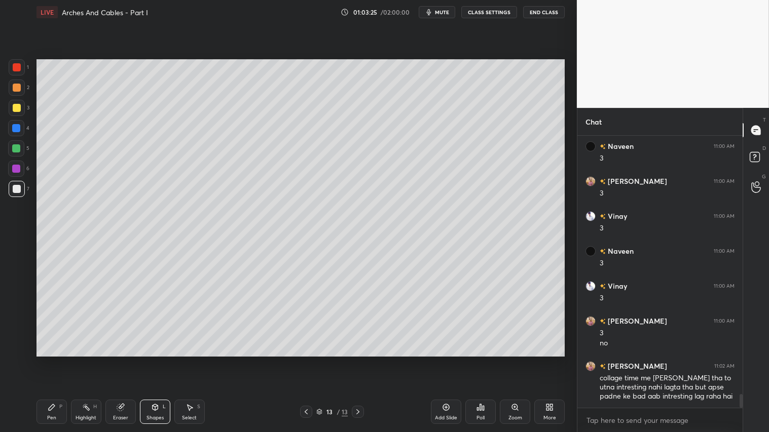
click at [58, 360] on div "Pen P" at bounding box center [52, 412] width 30 height 24
click at [16, 87] on div at bounding box center [17, 88] width 8 height 8
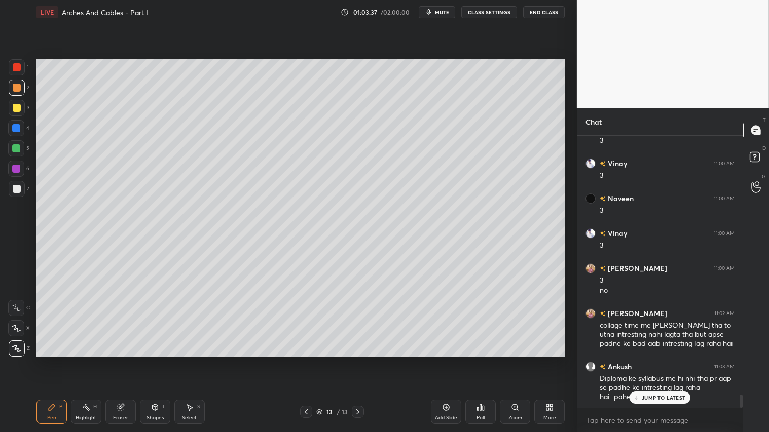
click at [158, 360] on div "Shapes" at bounding box center [155, 418] width 17 height 5
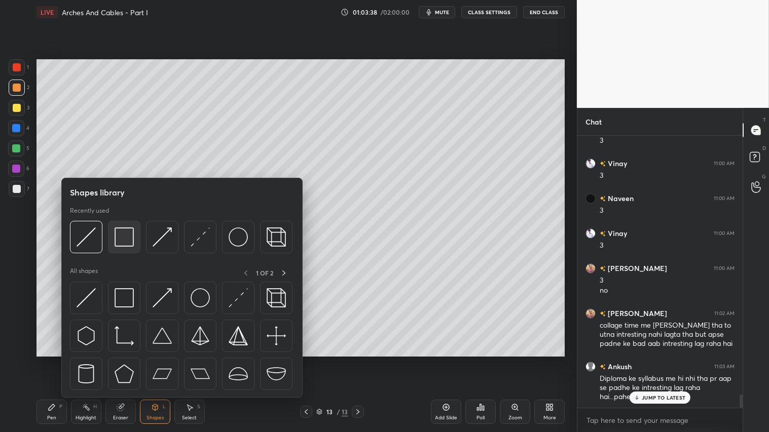
click at [125, 237] on img at bounding box center [124, 237] width 19 height 19
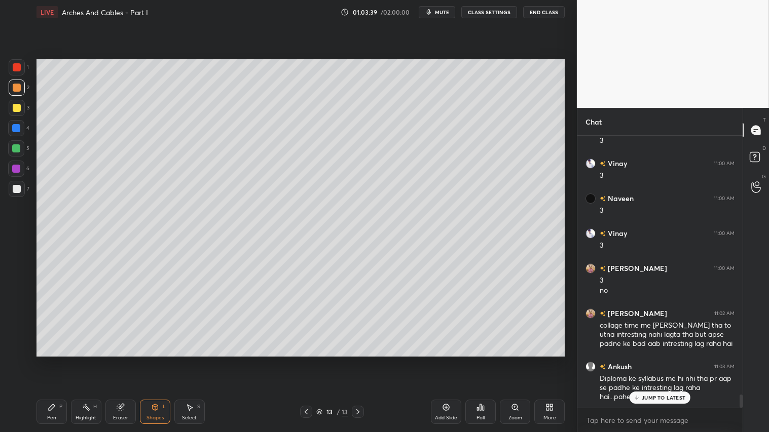
click at [19, 186] on div at bounding box center [17, 189] width 8 height 8
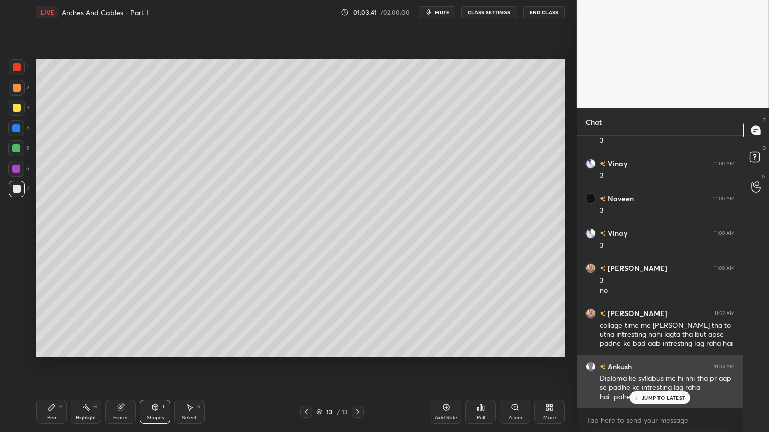
click at [664, 360] on p "JUMP TO LATEST" at bounding box center [664, 398] width 44 height 6
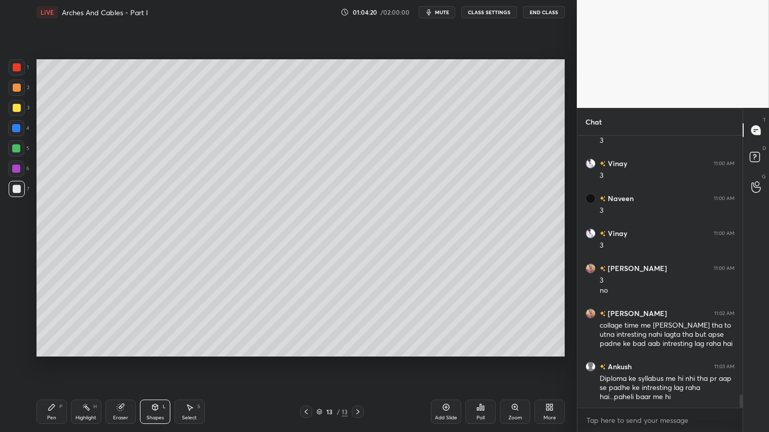
click at [15, 89] on div at bounding box center [17, 88] width 8 height 8
click at [57, 360] on div "Pen P" at bounding box center [52, 412] width 30 height 24
click at [441, 360] on div "Add Slide" at bounding box center [446, 412] width 30 height 24
click at [158, 360] on icon at bounding box center [155, 408] width 8 height 8
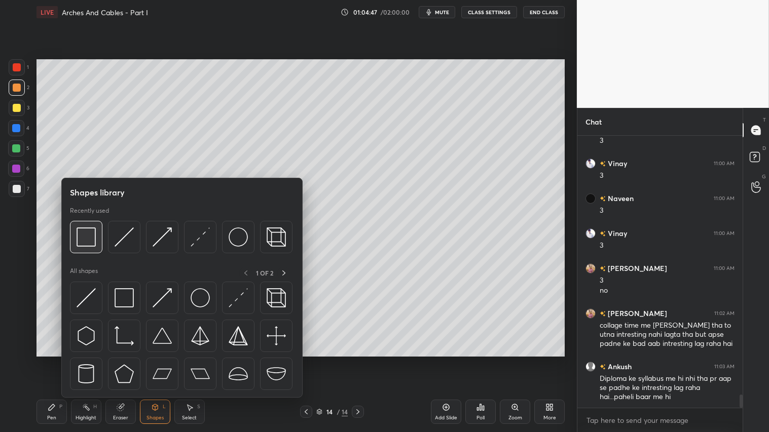
click at [87, 237] on img at bounding box center [86, 237] width 19 height 19
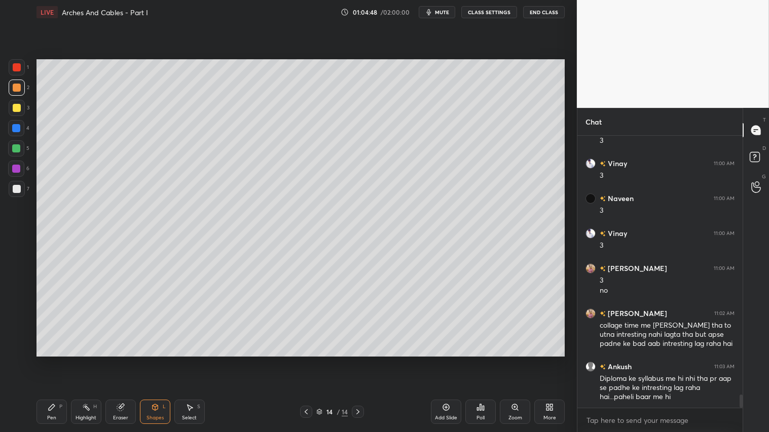
click at [13, 107] on div at bounding box center [17, 108] width 8 height 8
click at [158, 360] on div "Shapes" at bounding box center [155, 418] width 17 height 5
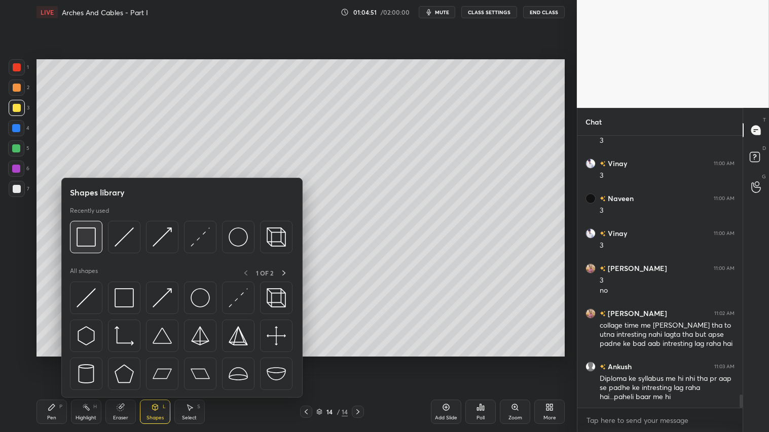
click at [85, 234] on img at bounding box center [86, 237] width 19 height 19
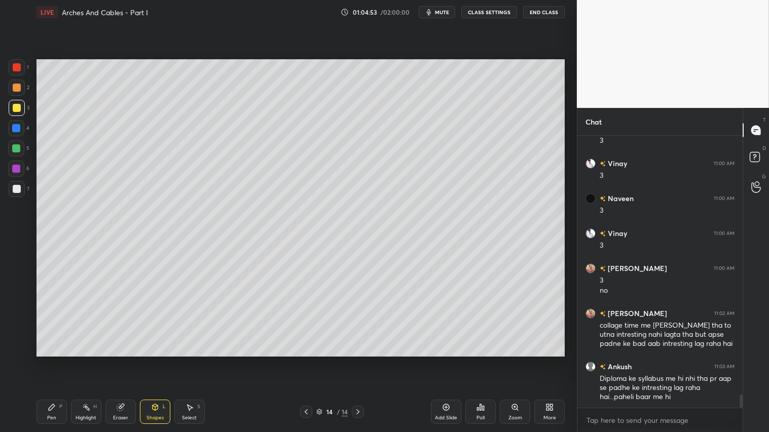
scroll to position [5301, 0]
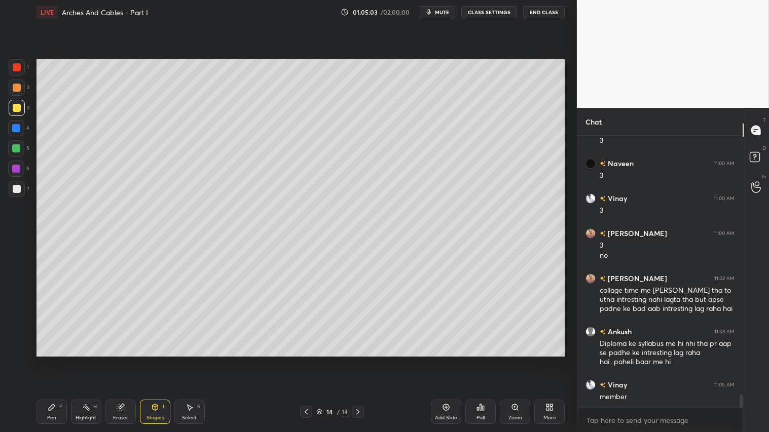
click at [302, 360] on icon at bounding box center [306, 412] width 8 height 8
click at [304, 360] on icon at bounding box center [306, 412] width 8 height 8
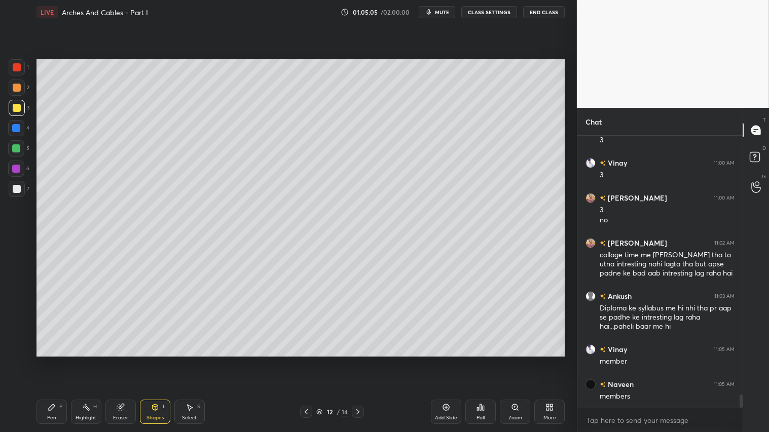
click at [358, 360] on div "Pen P Highlight H Eraser Shapes L Select S 12 / 14 Add Slide Poll Zoom More" at bounding box center [301, 412] width 528 height 41
click at [359, 360] on icon at bounding box center [358, 412] width 8 height 8
click at [356, 360] on icon at bounding box center [358, 412] width 8 height 8
click at [309, 360] on icon at bounding box center [306, 412] width 8 height 8
click at [358, 360] on icon at bounding box center [358, 412] width 8 height 8
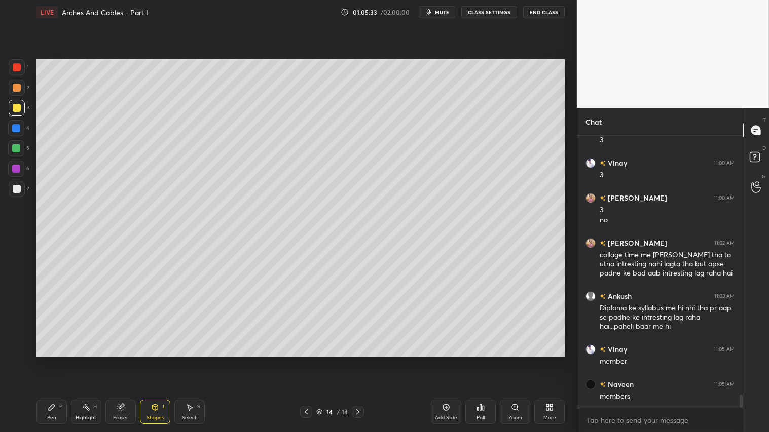
click at [57, 360] on div "Pen P" at bounding box center [52, 412] width 30 height 24
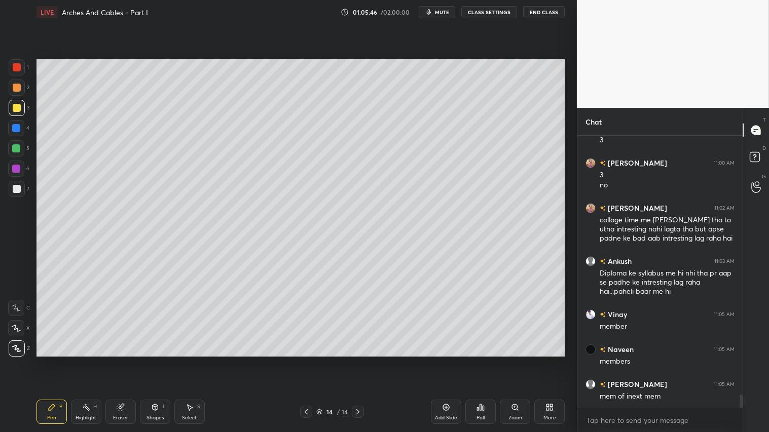
click at [311, 360] on div at bounding box center [306, 412] width 12 height 12
click at [361, 360] on icon at bounding box center [358, 412] width 8 height 8
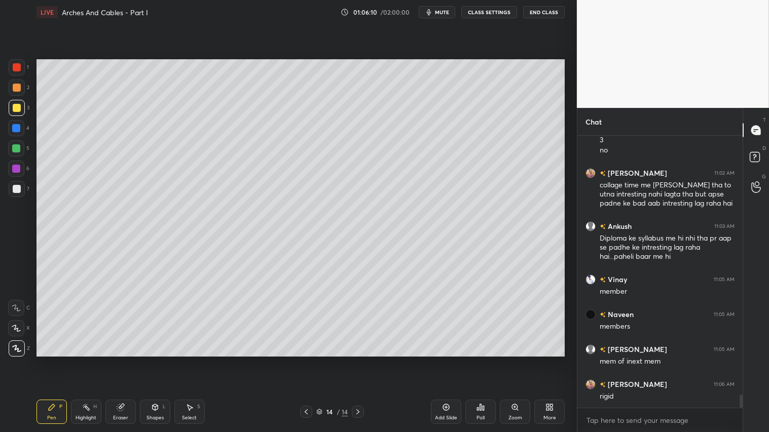
scroll to position [5417, 0]
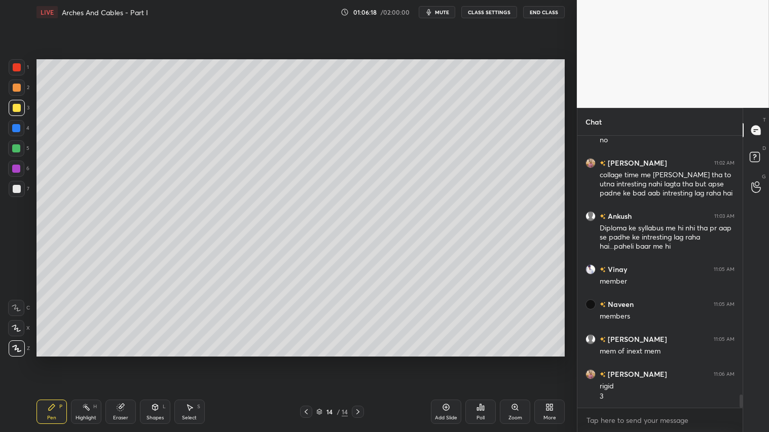
click at [196, 360] on div "Select S" at bounding box center [189, 412] width 30 height 24
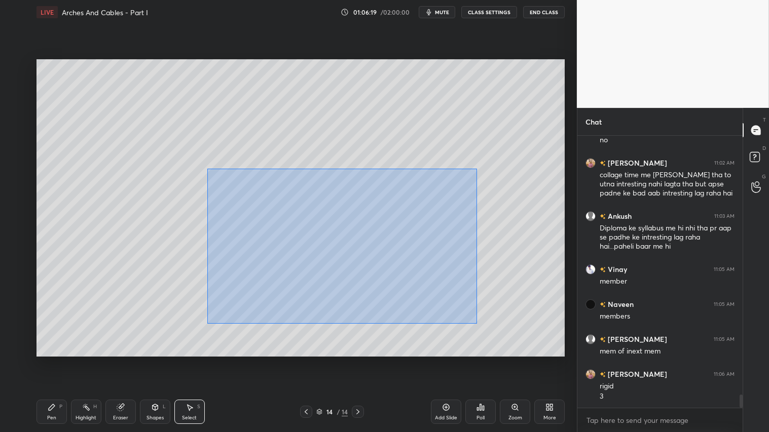
drag, startPoint x: 207, startPoint y: 172, endPoint x: 470, endPoint y: 310, distance: 296.6
click at [479, 325] on div "0 ° Undo Copy Duplicate Duplicate to new slide Delete" at bounding box center [301, 207] width 528 height 297
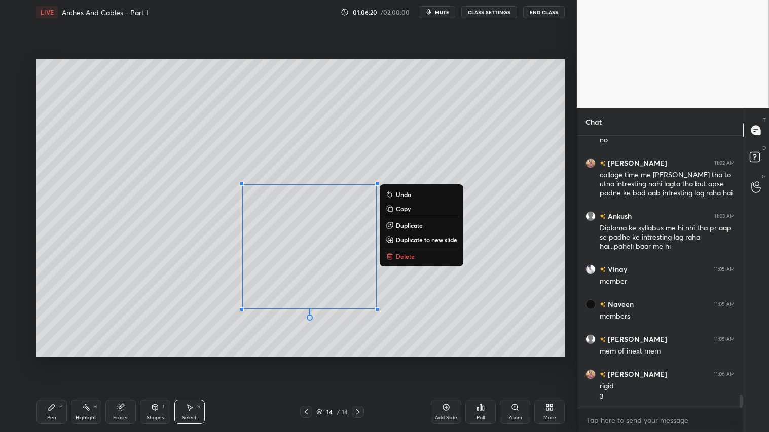
click at [432, 256] on button "Delete" at bounding box center [422, 256] width 76 height 12
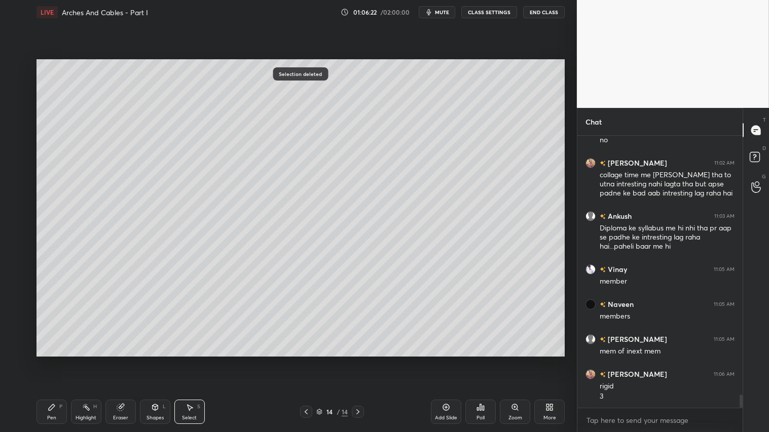
click at [50, 360] on icon at bounding box center [52, 408] width 6 height 6
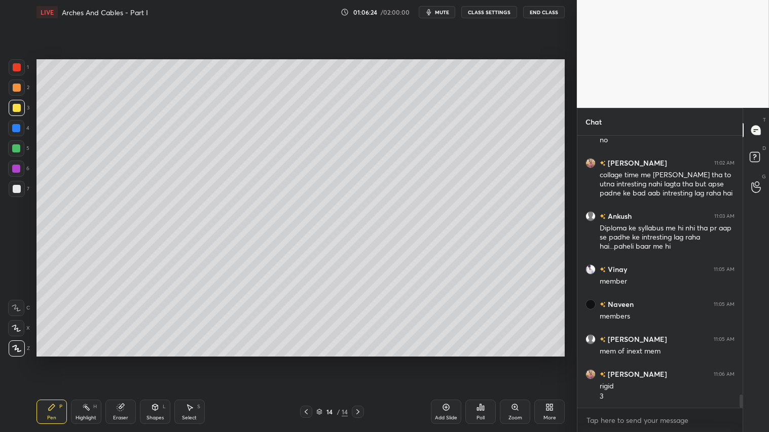
click at [18, 85] on div at bounding box center [17, 88] width 8 height 8
click at [306, 360] on icon at bounding box center [306, 412] width 8 height 8
click at [360, 360] on icon at bounding box center [358, 412] width 8 height 8
click at [52, 360] on div "Pen" at bounding box center [51, 418] width 9 height 5
drag, startPoint x: 17, startPoint y: 109, endPoint x: 22, endPoint y: 112, distance: 5.7
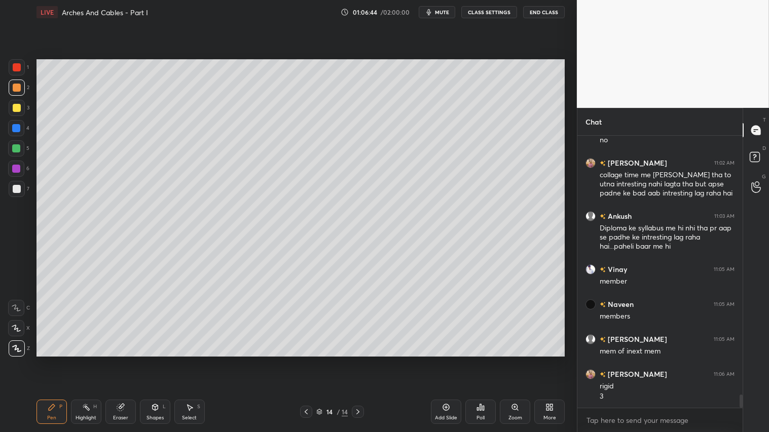
click at [17, 109] on div at bounding box center [17, 108] width 8 height 8
click at [307, 360] on icon at bounding box center [306, 412] width 8 height 8
click at [309, 360] on icon at bounding box center [306, 412] width 8 height 8
click at [360, 360] on icon at bounding box center [358, 412] width 8 height 8
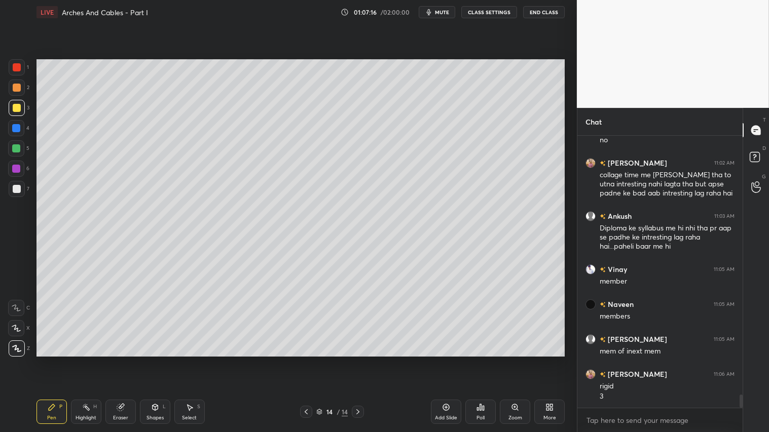
drag, startPoint x: 360, startPoint y: 412, endPoint x: 426, endPoint y: 417, distance: 66.1
click at [360, 360] on icon at bounding box center [358, 412] width 8 height 8
click at [442, 360] on div "Add Slide" at bounding box center [446, 412] width 30 height 24
click at [305, 360] on icon at bounding box center [306, 412] width 8 height 8
click at [308, 360] on icon at bounding box center [306, 412] width 8 height 8
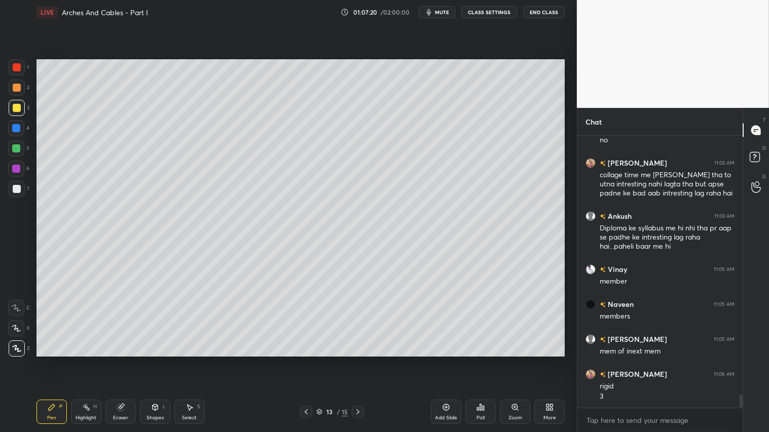
click at [310, 360] on icon at bounding box center [306, 412] width 8 height 8
click at [358, 360] on icon at bounding box center [358, 412] width 8 height 8
click at [357, 360] on icon at bounding box center [357, 412] width 3 height 5
drag, startPoint x: 17, startPoint y: 87, endPoint x: 34, endPoint y: 85, distance: 17.3
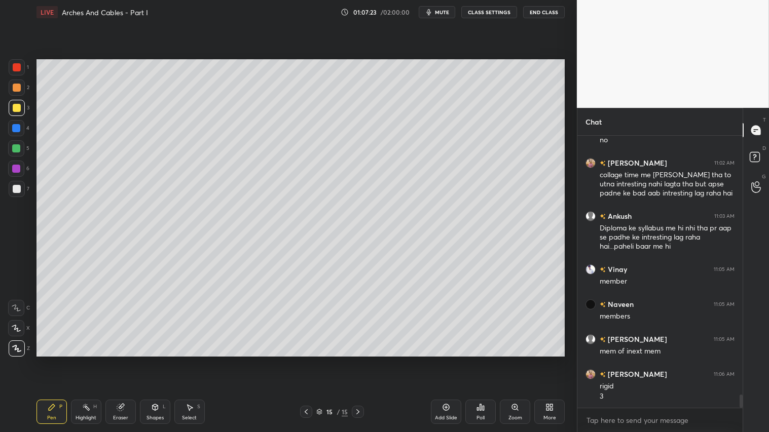
click at [18, 87] on div at bounding box center [17, 88] width 8 height 8
click at [158, 360] on div "Shapes" at bounding box center [155, 418] width 17 height 5
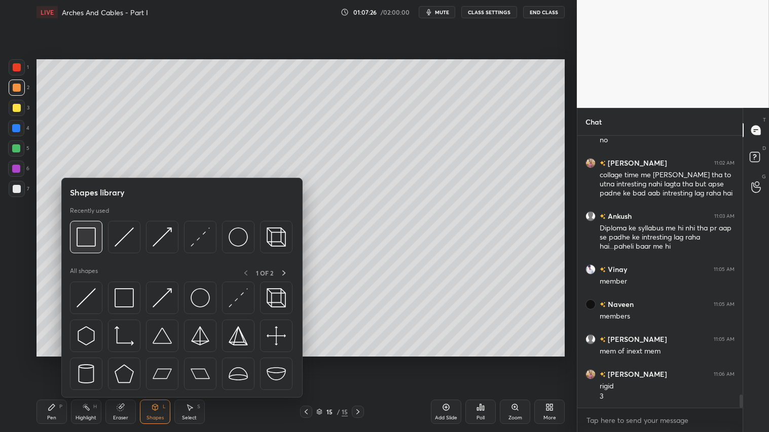
click at [94, 235] on img at bounding box center [86, 237] width 19 height 19
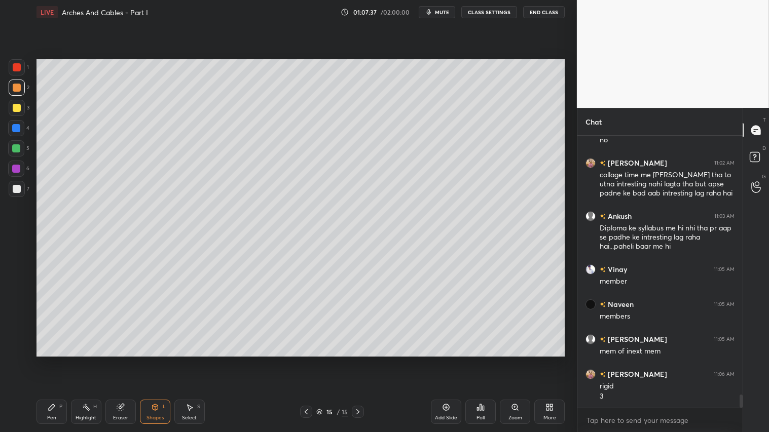
click at [151, 360] on div "Shapes" at bounding box center [155, 418] width 17 height 5
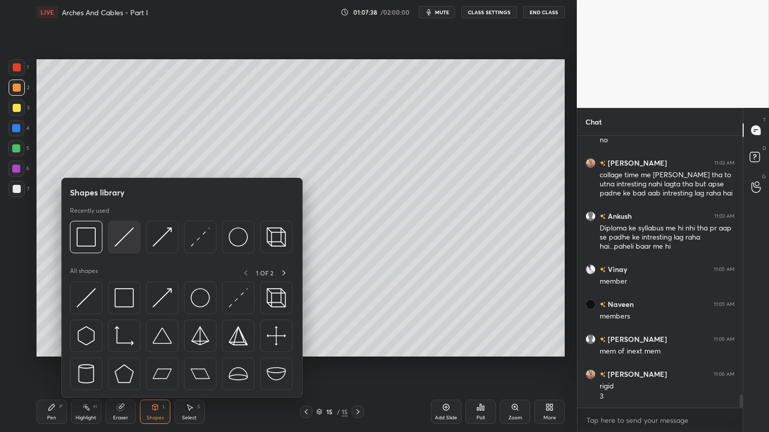
click at [124, 238] on img at bounding box center [124, 237] width 19 height 19
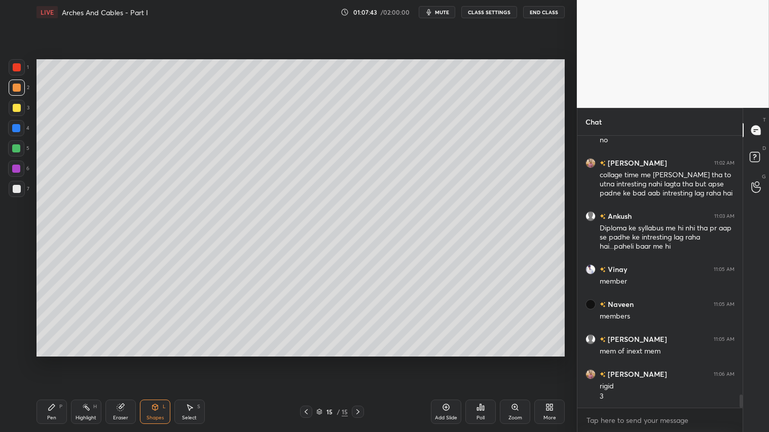
click at [124, 360] on div "Eraser" at bounding box center [120, 412] width 30 height 24
click at [164, 360] on div "Shapes L" at bounding box center [155, 412] width 30 height 24
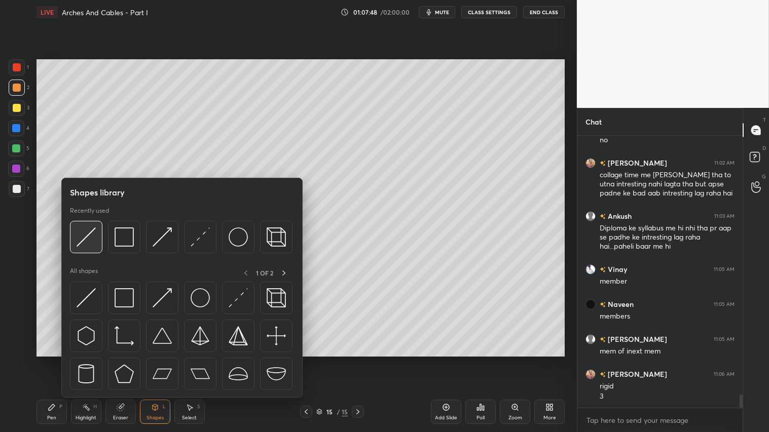
click at [85, 238] on img at bounding box center [86, 237] width 19 height 19
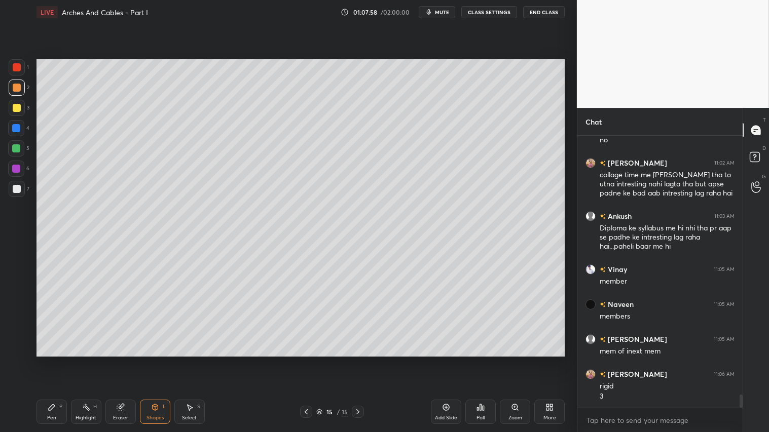
click at [156, 360] on div "Shapes L" at bounding box center [155, 412] width 30 height 24
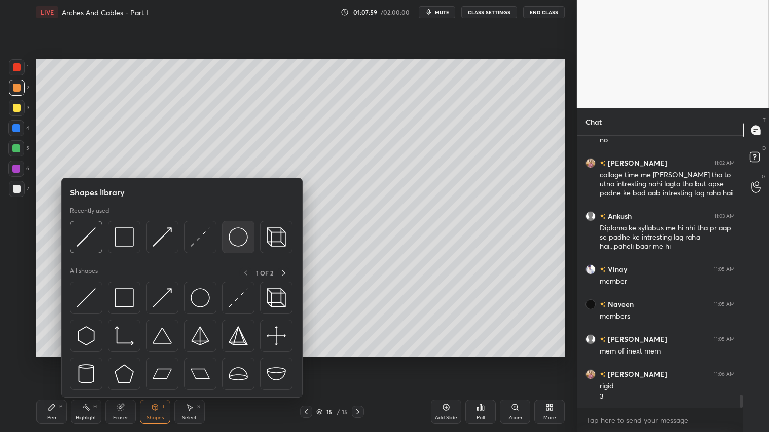
click at [237, 234] on img at bounding box center [238, 237] width 19 height 19
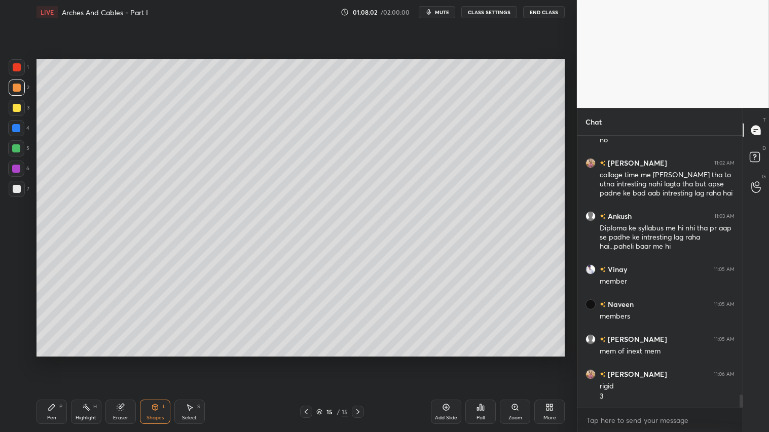
click at [153, 360] on icon at bounding box center [155, 408] width 8 height 8
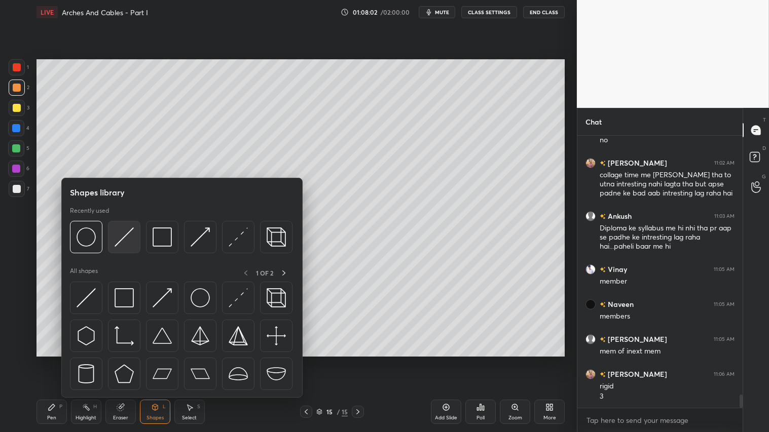
click at [124, 230] on img at bounding box center [124, 237] width 19 height 19
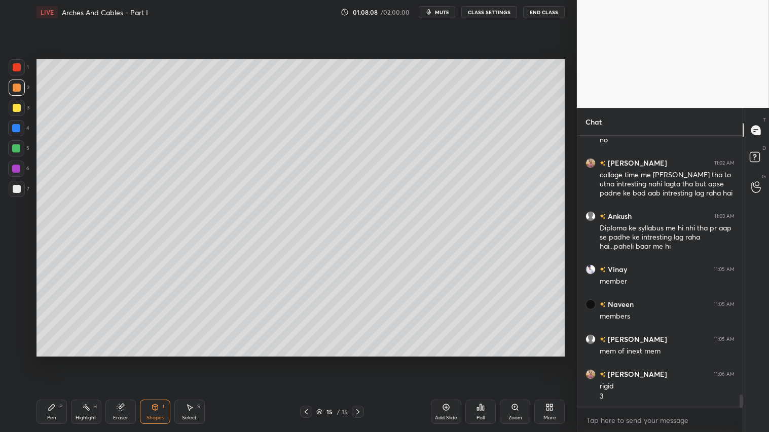
click at [16, 104] on div at bounding box center [17, 108] width 8 height 8
click at [52, 360] on icon at bounding box center [52, 408] width 8 height 8
click at [15, 85] on div at bounding box center [17, 88] width 8 height 8
click at [48, 360] on div "Pen" at bounding box center [51, 418] width 9 height 5
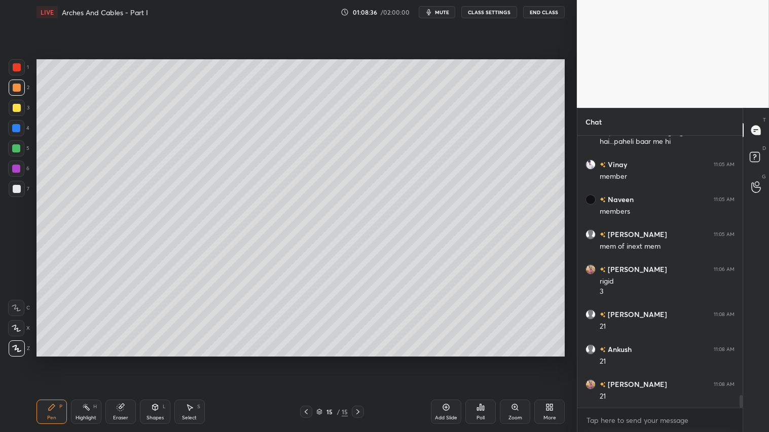
scroll to position [5556, 0]
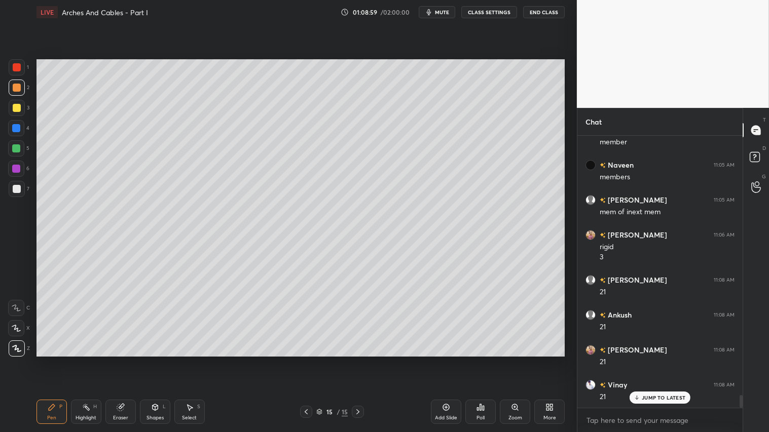
click at [157, 360] on div "Shapes L" at bounding box center [155, 412] width 30 height 24
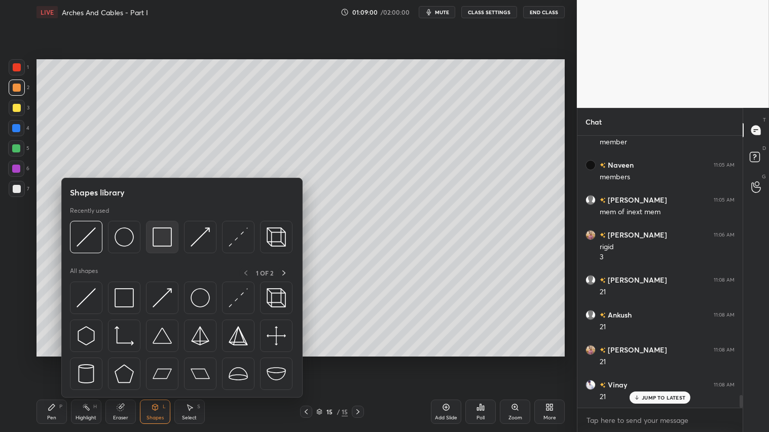
click at [170, 236] on img at bounding box center [162, 237] width 19 height 19
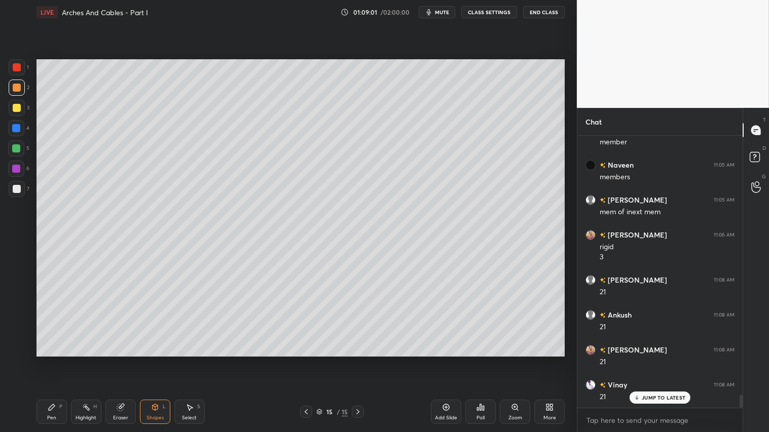
click at [14, 190] on div at bounding box center [17, 189] width 8 height 8
drag, startPoint x: 12, startPoint y: 87, endPoint x: 43, endPoint y: 369, distance: 283.0
click at [13, 88] on div at bounding box center [17, 88] width 8 height 8
click at [48, 360] on icon at bounding box center [52, 408] width 8 height 8
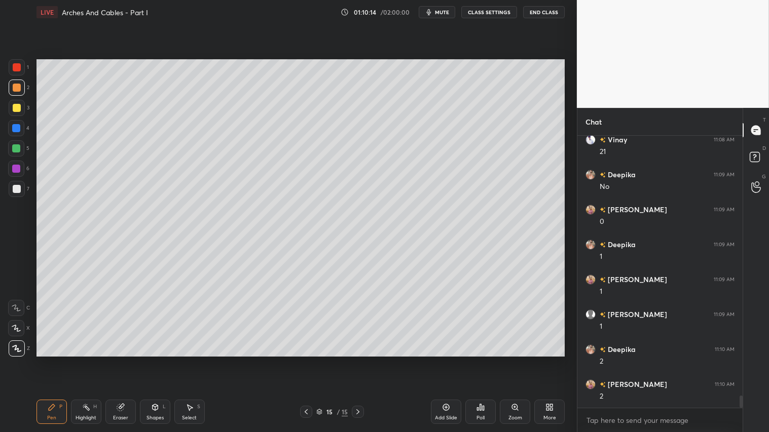
scroll to position [5836, 0]
click at [190, 360] on div "Select S" at bounding box center [189, 412] width 30 height 24
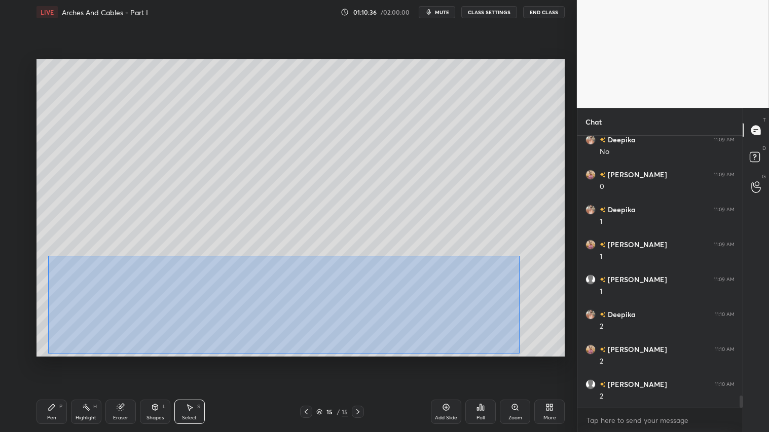
drag, startPoint x: 48, startPoint y: 256, endPoint x: 520, endPoint y: 353, distance: 481.5
click at [520, 353] on div "0 ° Undo Copy Duplicate Duplicate to new slide Delete" at bounding box center [301, 207] width 528 height 297
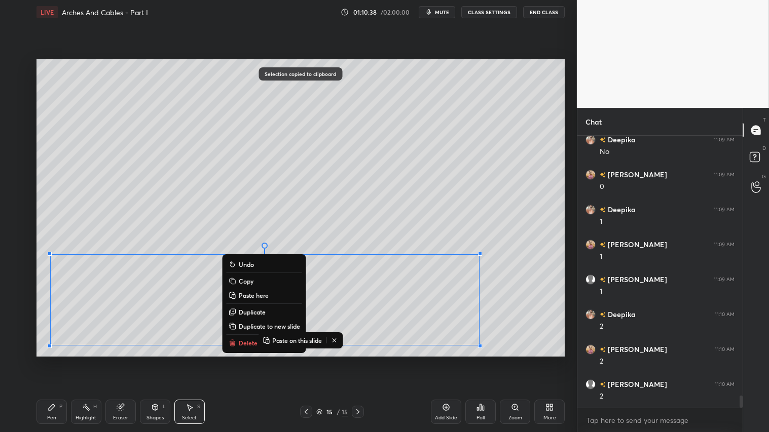
drag, startPoint x: 538, startPoint y: 298, endPoint x: 532, endPoint y: 300, distance: 5.9
click at [534, 301] on div "0 ° Undo Copy Paste here Duplicate Duplicate to new slide Delete" at bounding box center [301, 207] width 528 height 297
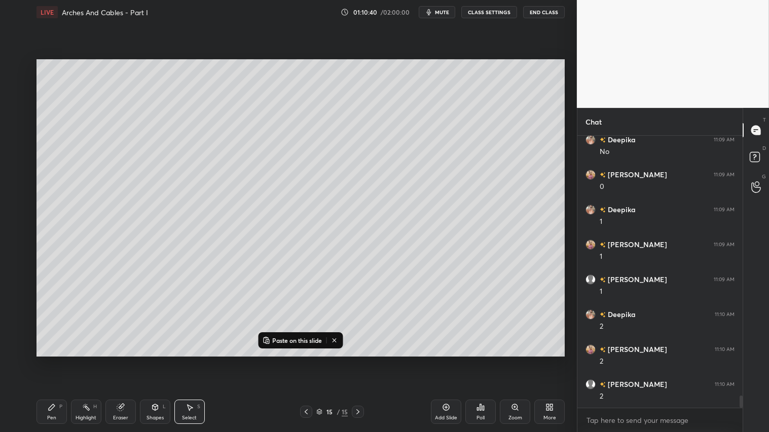
click at [336, 342] on icon at bounding box center [335, 341] width 4 height 4
click at [60, 360] on div "Pen P Highlight H Eraser Shapes L Select S 15 / 15 Add Slide Poll Zoom More" at bounding box center [301, 412] width 528 height 41
click at [440, 360] on div "Add Slide" at bounding box center [446, 412] width 30 height 24
click at [50, 360] on div "Pen" at bounding box center [51, 418] width 9 height 5
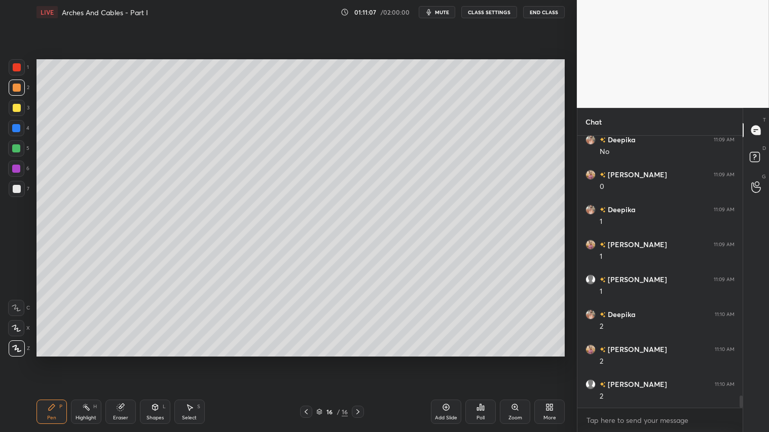
drag, startPoint x: 159, startPoint y: 419, endPoint x: 169, endPoint y: 399, distance: 22.9
click at [159, 360] on div "Shapes" at bounding box center [155, 418] width 17 height 5
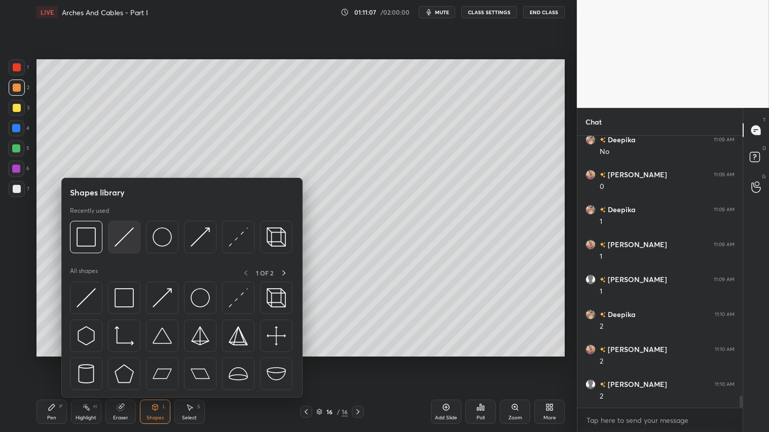
click at [119, 236] on img at bounding box center [124, 237] width 19 height 19
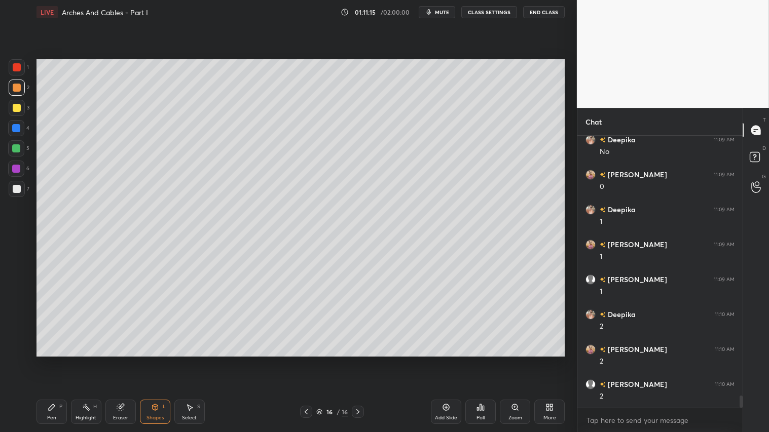
scroll to position [5871, 0]
drag, startPoint x: 306, startPoint y: 412, endPoint x: 303, endPoint y: 403, distance: 10.3
click at [306, 360] on icon at bounding box center [306, 412] width 8 height 8
click at [158, 360] on div "Shapes L" at bounding box center [155, 412] width 30 height 24
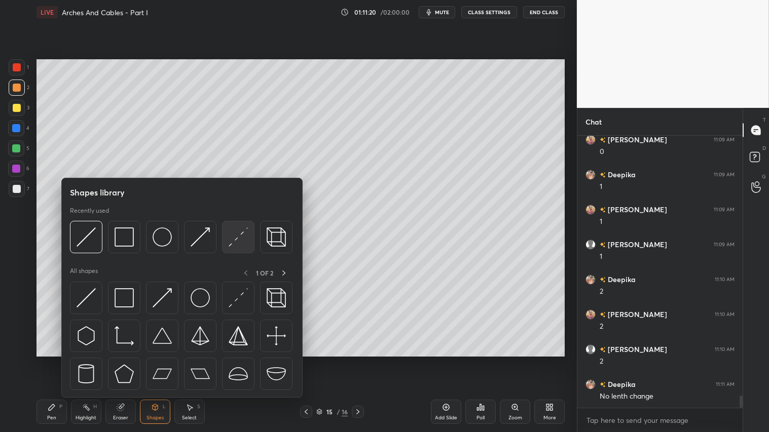
click at [242, 234] on img at bounding box center [238, 237] width 19 height 19
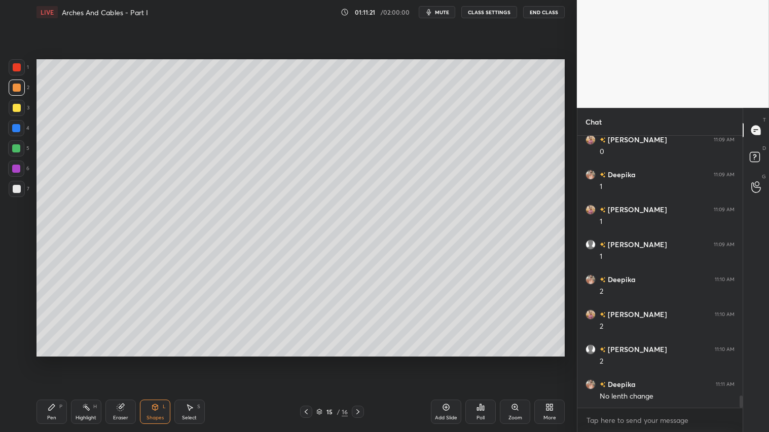
click at [15, 188] on div at bounding box center [17, 189] width 8 height 8
click at [61, 360] on div "Pen P" at bounding box center [52, 412] width 30 height 24
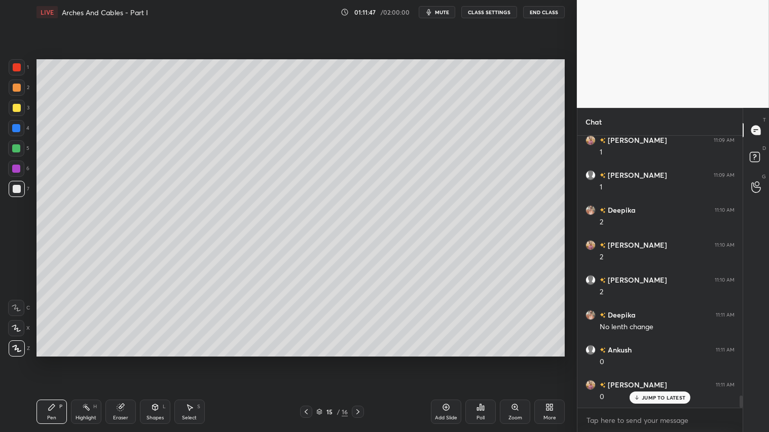
scroll to position [5976, 0]
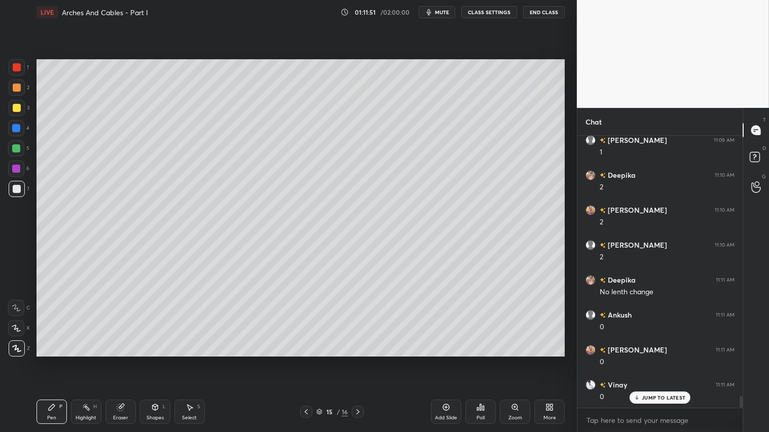
click at [158, 360] on icon at bounding box center [155, 408] width 8 height 8
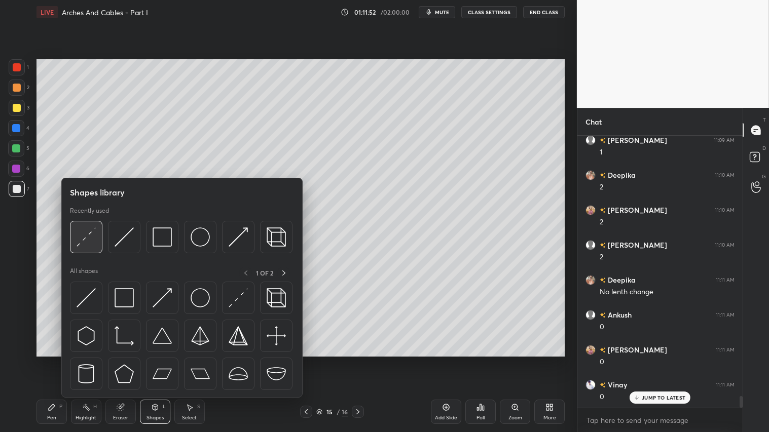
click at [92, 232] on img at bounding box center [86, 237] width 19 height 19
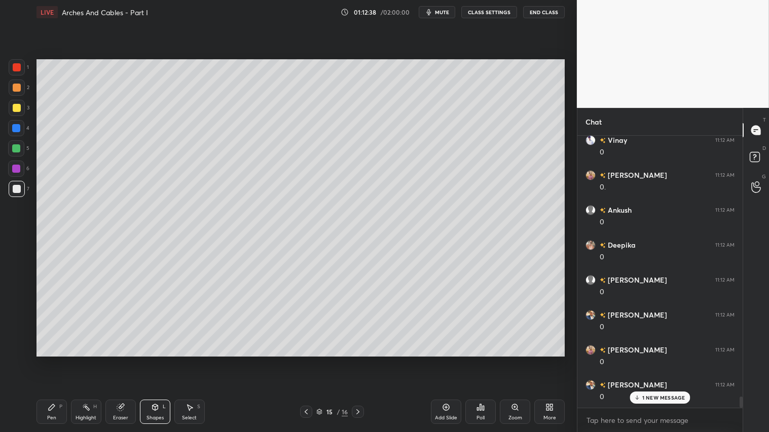
scroll to position [6326, 0]
click at [359, 360] on icon at bounding box center [358, 412] width 8 height 8
click at [12, 85] on div at bounding box center [17, 88] width 16 height 16
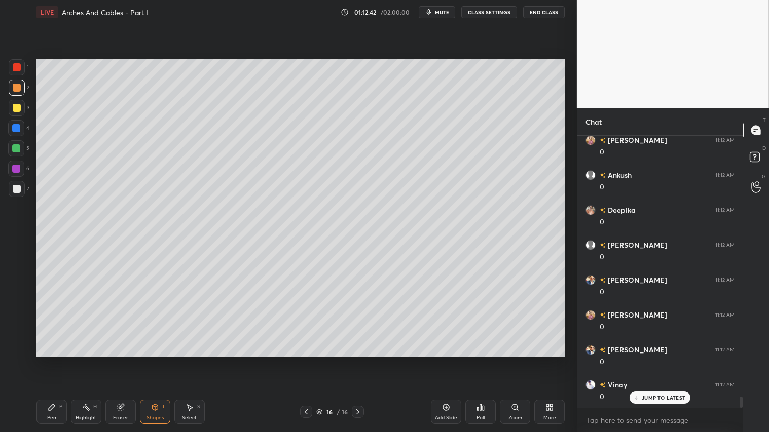
click at [52, 360] on div "Pen" at bounding box center [51, 418] width 9 height 5
click at [305, 360] on icon at bounding box center [306, 412] width 8 height 8
click at [358, 360] on icon at bounding box center [358, 412] width 8 height 8
click at [307, 360] on icon at bounding box center [306, 412] width 8 height 8
click at [150, 360] on div "Shapes L" at bounding box center [155, 412] width 30 height 24
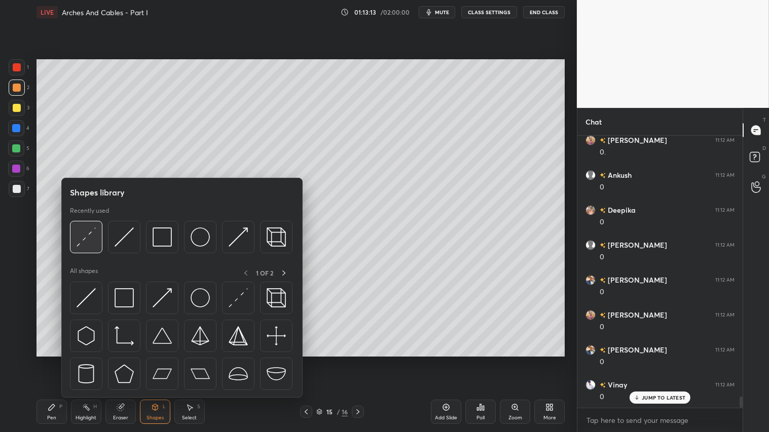
click at [89, 235] on img at bounding box center [86, 237] width 19 height 19
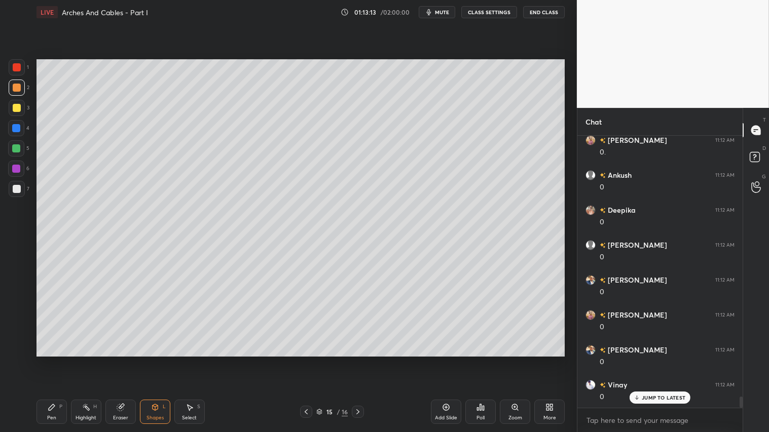
drag, startPoint x: 16, startPoint y: 186, endPoint x: 20, endPoint y: 181, distance: 6.8
click at [17, 185] on div at bounding box center [17, 189] width 8 height 8
click at [155, 360] on div "Shapes" at bounding box center [155, 418] width 17 height 5
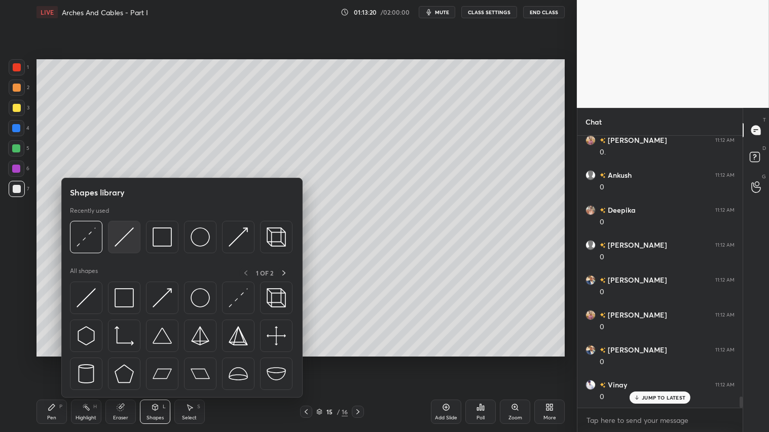
click at [124, 235] on img at bounding box center [124, 237] width 19 height 19
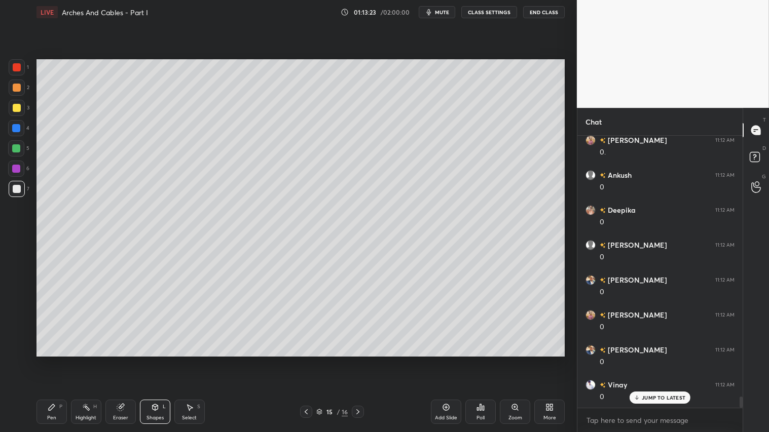
drag, startPoint x: 19, startPoint y: 146, endPoint x: 25, endPoint y: 151, distance: 7.9
click at [21, 146] on div at bounding box center [16, 148] width 16 height 16
click at [155, 360] on div "Shapes" at bounding box center [155, 418] width 17 height 5
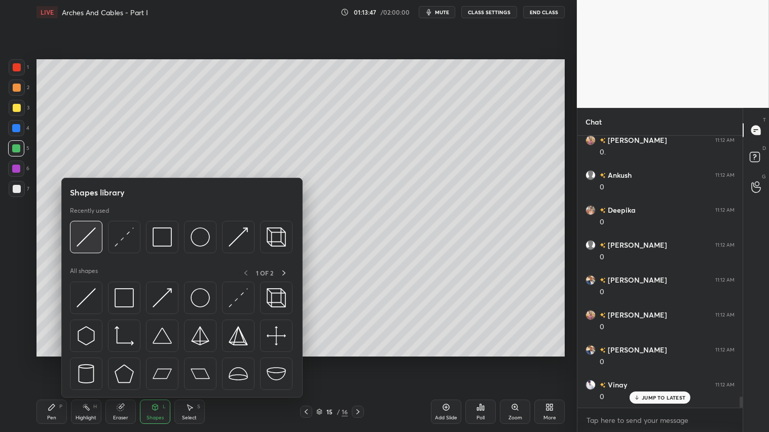
click at [89, 229] on img at bounding box center [86, 237] width 19 height 19
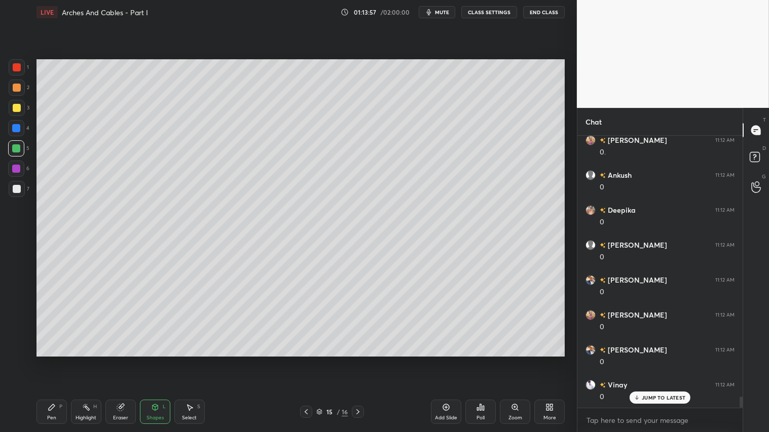
click at [80, 360] on div "Highlight" at bounding box center [86, 418] width 21 height 5
click at [52, 360] on div "Pen" at bounding box center [51, 418] width 9 height 5
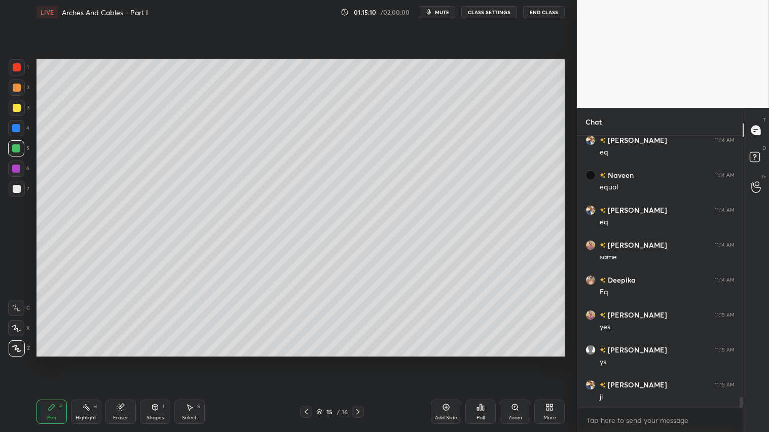
scroll to position [6676, 0]
click at [14, 87] on div at bounding box center [17, 88] width 8 height 8
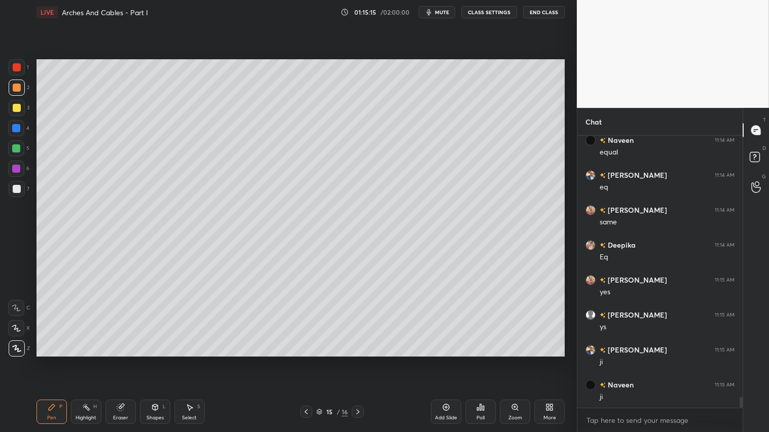
drag, startPoint x: 54, startPoint y: 418, endPoint x: 107, endPoint y: 416, distance: 53.3
click at [57, 360] on div "Pen P" at bounding box center [52, 412] width 30 height 24
click at [362, 360] on icon at bounding box center [358, 412] width 8 height 8
click at [306, 360] on icon at bounding box center [306, 412] width 3 height 5
click at [357, 360] on icon at bounding box center [358, 412] width 8 height 8
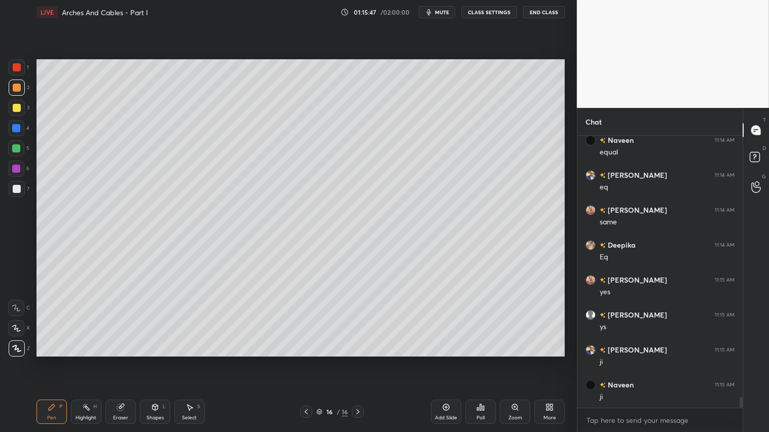
click at [124, 360] on icon at bounding box center [121, 408] width 8 height 8
click at [25, 271] on div "Z" at bounding box center [19, 275] width 22 height 16
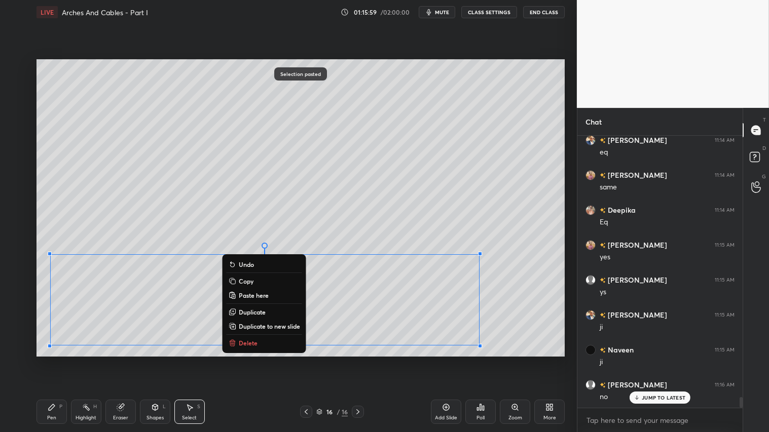
click at [54, 360] on icon at bounding box center [52, 408] width 8 height 8
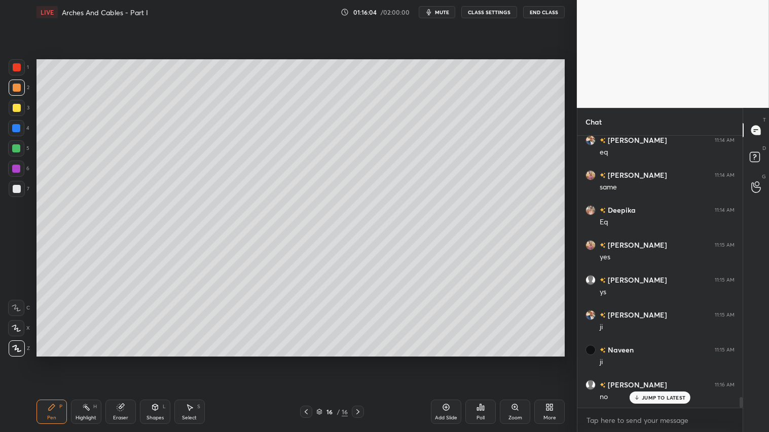
click at [16, 190] on div at bounding box center [17, 189] width 8 height 8
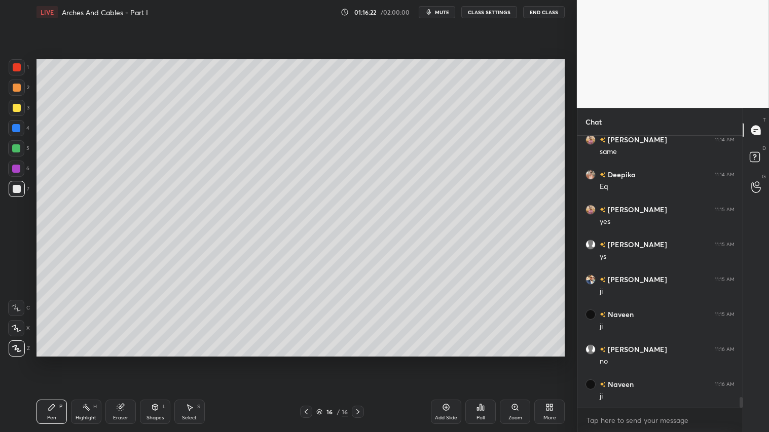
click at [17, 146] on div at bounding box center [16, 149] width 8 height 8
drag, startPoint x: 17, startPoint y: 166, endPoint x: 26, endPoint y: 166, distance: 9.6
click at [17, 165] on div at bounding box center [16, 169] width 8 height 8
click at [18, 86] on div at bounding box center [17, 88] width 8 height 8
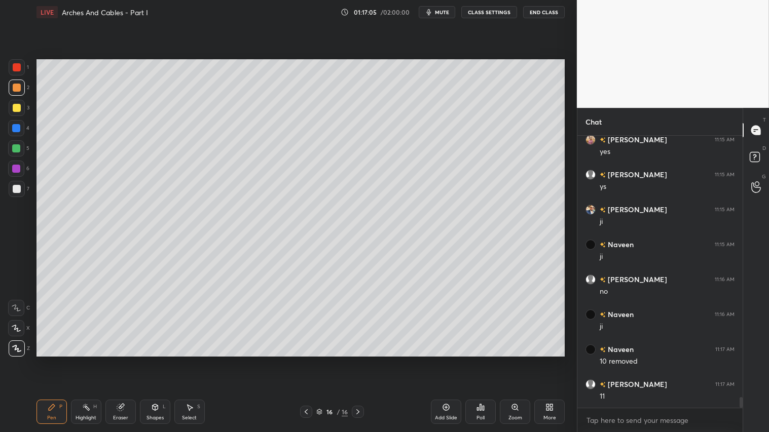
scroll to position [6851, 0]
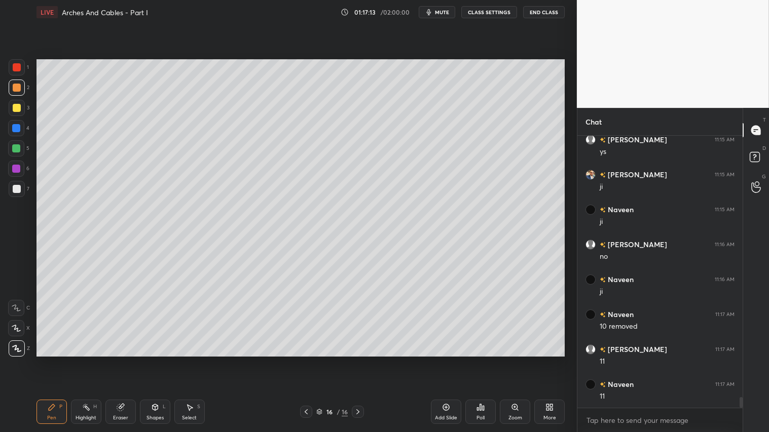
click at [114, 360] on div "Eraser" at bounding box center [120, 412] width 30 height 24
click at [71, 360] on div "Highlight H" at bounding box center [86, 412] width 30 height 24
click at [53, 360] on div "Pen P" at bounding box center [52, 412] width 30 height 24
click at [163, 360] on div "Shapes L" at bounding box center [155, 412] width 30 height 24
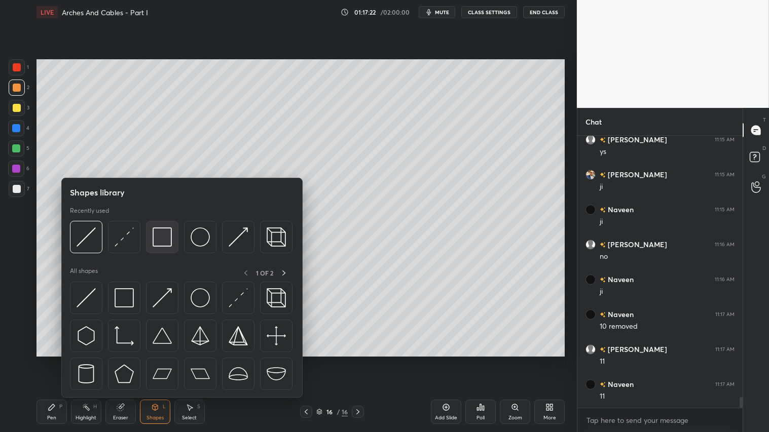
click at [166, 236] on img at bounding box center [162, 237] width 19 height 19
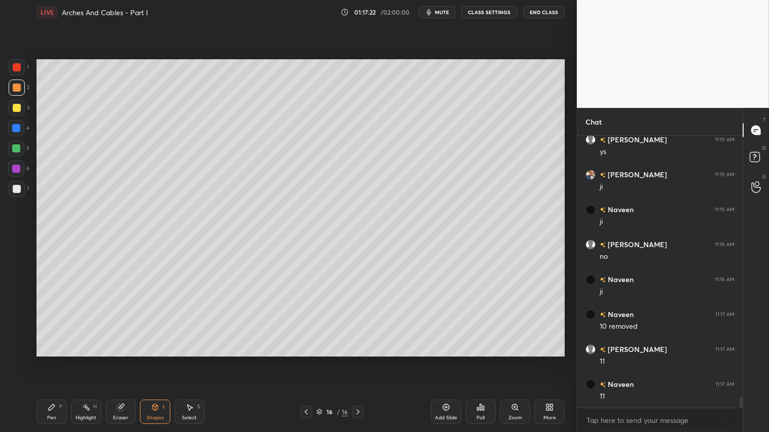
click at [18, 186] on div at bounding box center [17, 189] width 8 height 8
click at [307, 360] on icon at bounding box center [306, 412] width 3 height 5
drag, startPoint x: 16, startPoint y: 85, endPoint x: 18, endPoint y: 117, distance: 32.0
click at [16, 87] on div at bounding box center [17, 88] width 8 height 8
click at [53, 360] on div "Pen" at bounding box center [51, 418] width 9 height 5
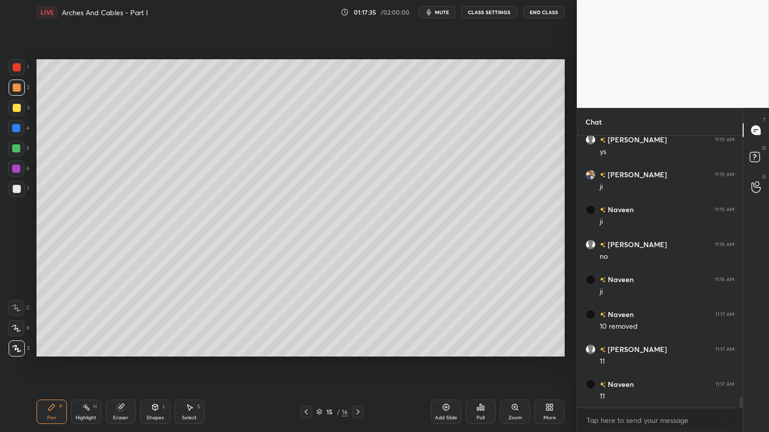
click at [355, 360] on icon at bounding box center [358, 412] width 8 height 8
click at [447, 360] on div "Add Slide" at bounding box center [446, 412] width 30 height 24
click at [153, 360] on div "Shapes" at bounding box center [155, 418] width 17 height 5
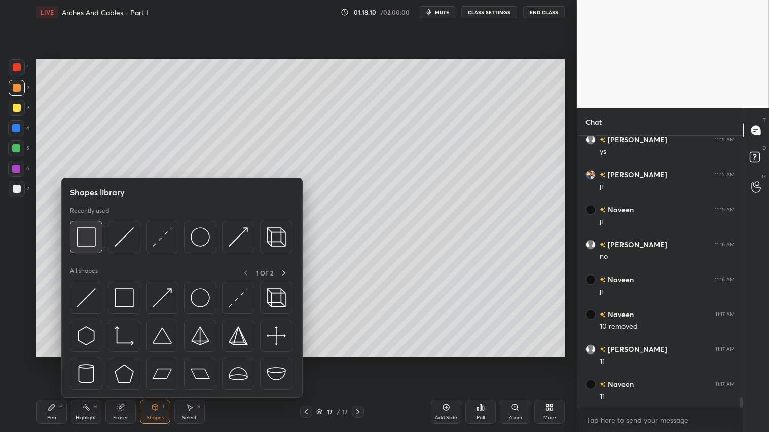
click at [85, 228] on img at bounding box center [86, 237] width 19 height 19
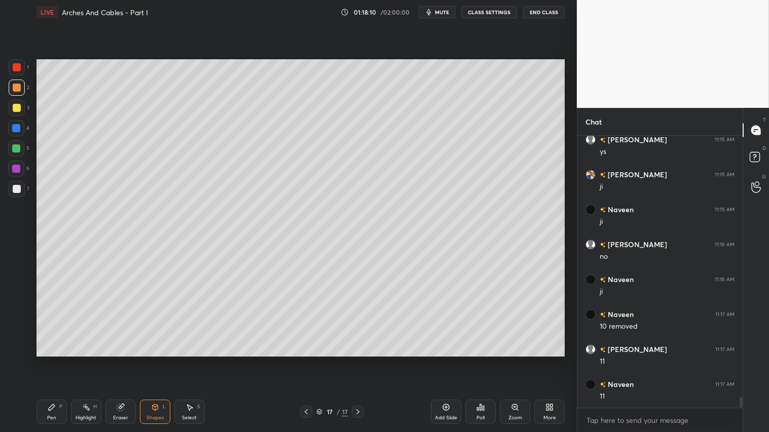
drag, startPoint x: 14, startPoint y: 184, endPoint x: 25, endPoint y: 184, distance: 11.7
click at [14, 184] on div at bounding box center [17, 189] width 16 height 16
click at [302, 360] on div at bounding box center [306, 412] width 12 height 12
click at [359, 360] on icon at bounding box center [358, 412] width 8 height 8
click at [43, 360] on div "Pen P" at bounding box center [52, 412] width 30 height 24
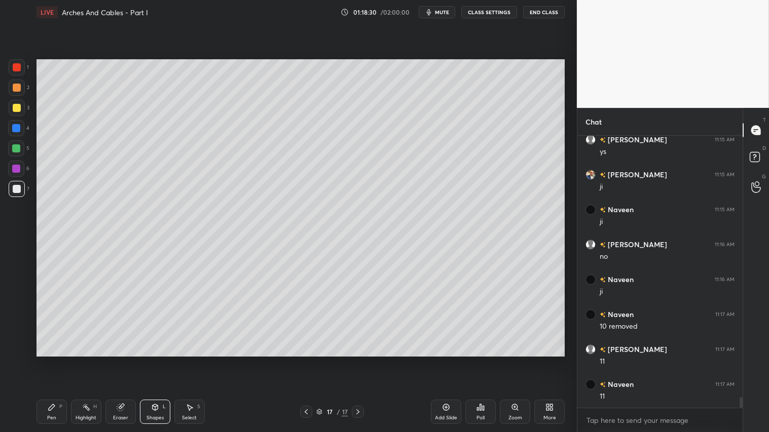
scroll to position [6886, 0]
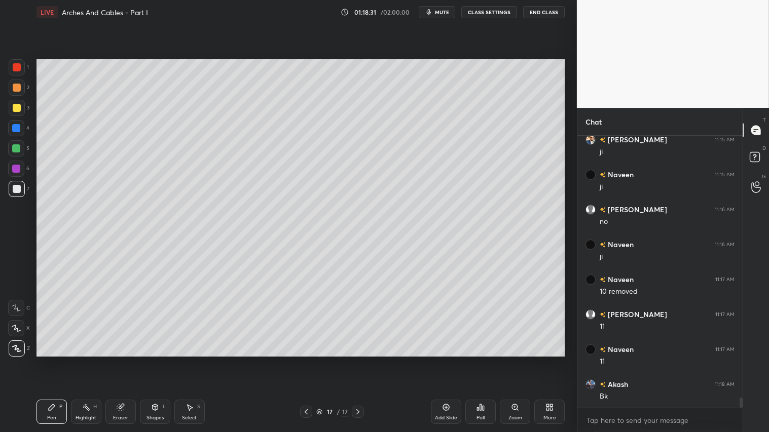
click at [17, 89] on div at bounding box center [17, 88] width 8 height 8
click at [305, 360] on icon at bounding box center [306, 412] width 8 height 8
click at [432, 12] on icon "button" at bounding box center [429, 12] width 8 height 8
click at [444, 10] on span "unmute" at bounding box center [441, 12] width 22 height 7
click at [358, 360] on icon at bounding box center [358, 412] width 8 height 8
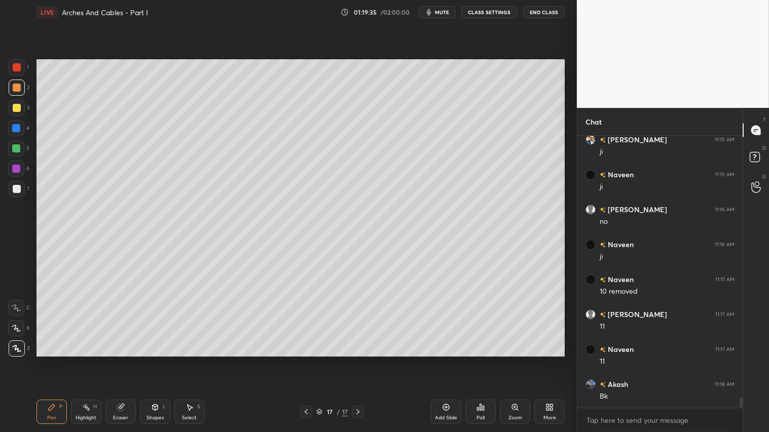
click at [448, 360] on div "Add Slide" at bounding box center [446, 412] width 30 height 24
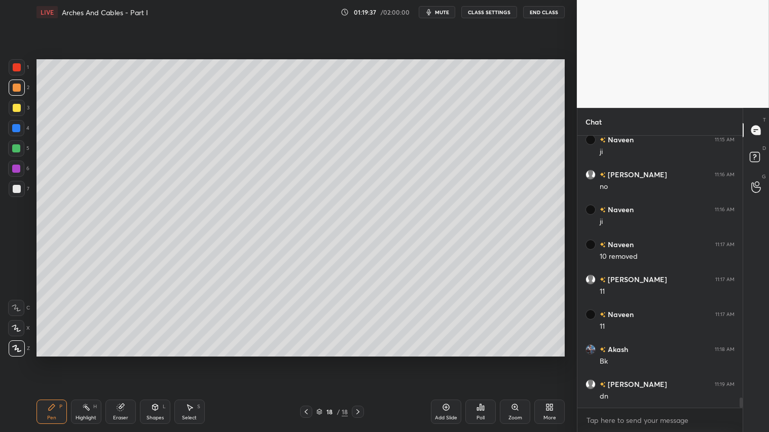
click at [306, 360] on icon at bounding box center [306, 412] width 3 height 5
click at [307, 360] on icon at bounding box center [306, 412] width 8 height 8
click at [360, 360] on icon at bounding box center [358, 412] width 8 height 8
click at [363, 360] on div at bounding box center [358, 412] width 12 height 12
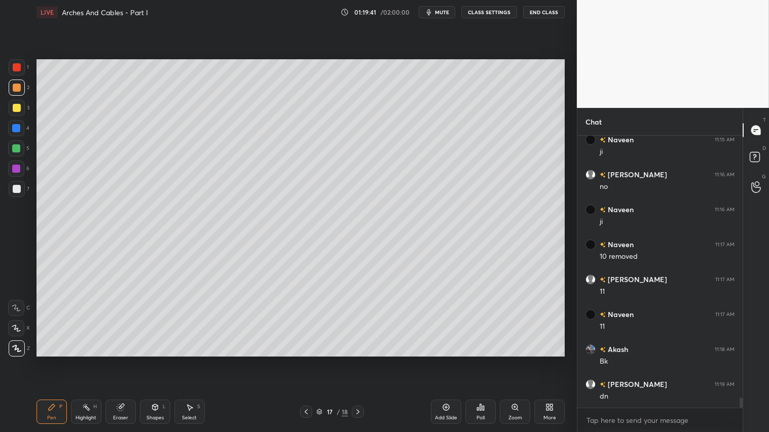
click at [363, 360] on div at bounding box center [358, 412] width 12 height 12
click at [160, 360] on div "Shapes" at bounding box center [155, 418] width 17 height 5
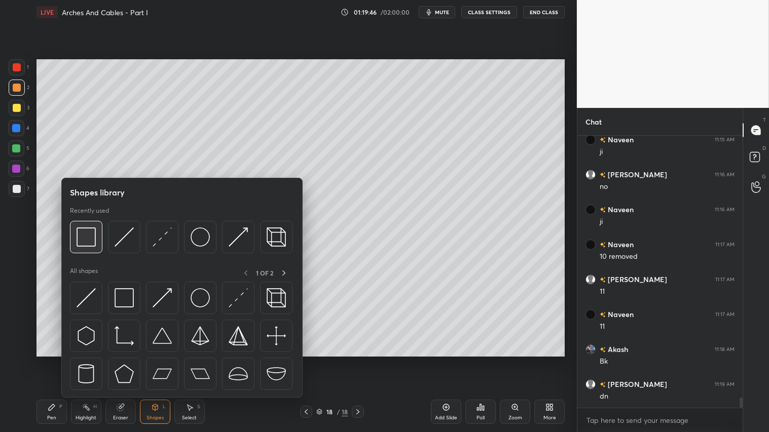
click at [89, 236] on img at bounding box center [86, 237] width 19 height 19
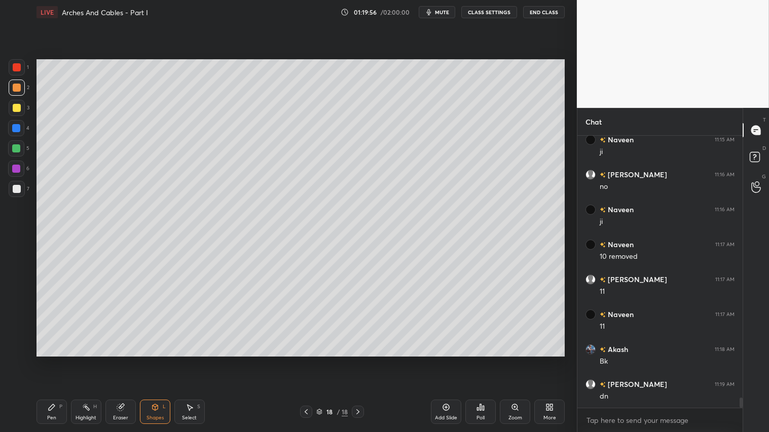
click at [148, 360] on div "Shapes L" at bounding box center [155, 412] width 30 height 24
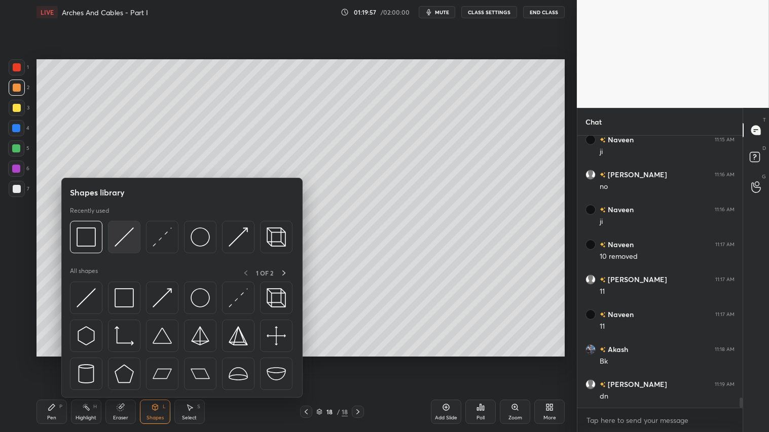
click at [127, 233] on img at bounding box center [124, 237] width 19 height 19
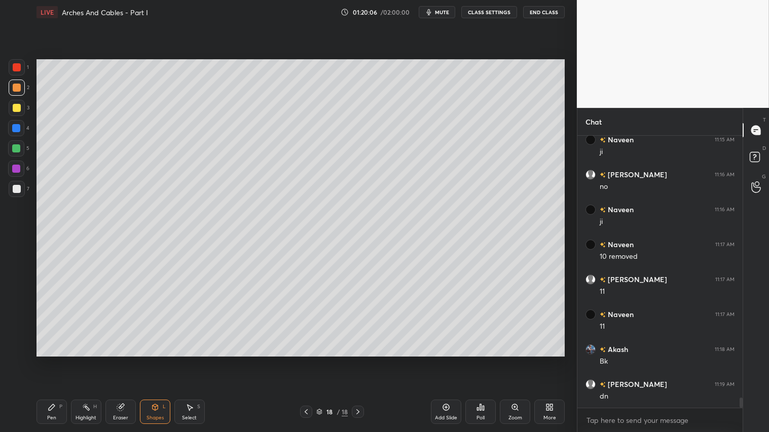
click at [124, 360] on icon at bounding box center [121, 408] width 8 height 8
click at [163, 360] on div "Shapes L" at bounding box center [155, 412] width 30 height 24
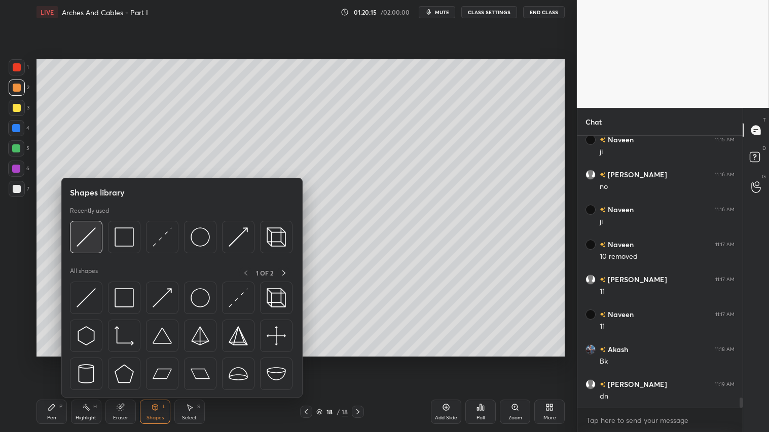
click at [88, 229] on img at bounding box center [86, 237] width 19 height 19
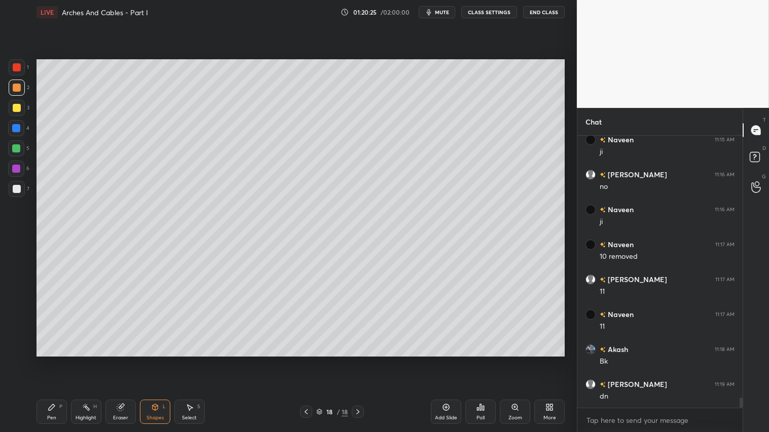
click at [155, 360] on div "Shapes L" at bounding box center [155, 412] width 30 height 24
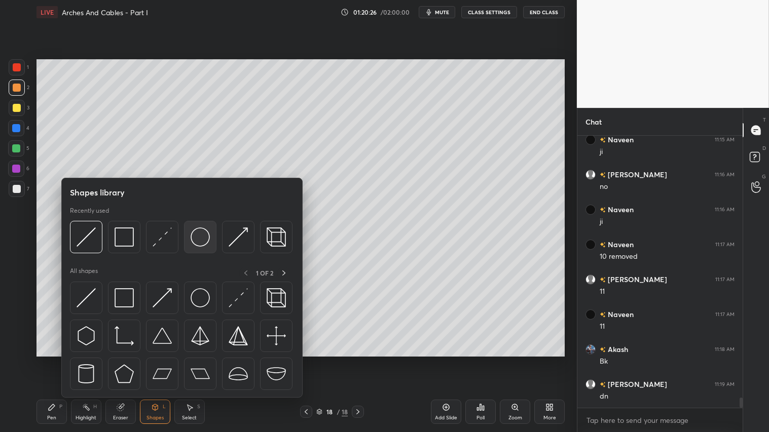
click at [201, 235] on img at bounding box center [200, 237] width 19 height 19
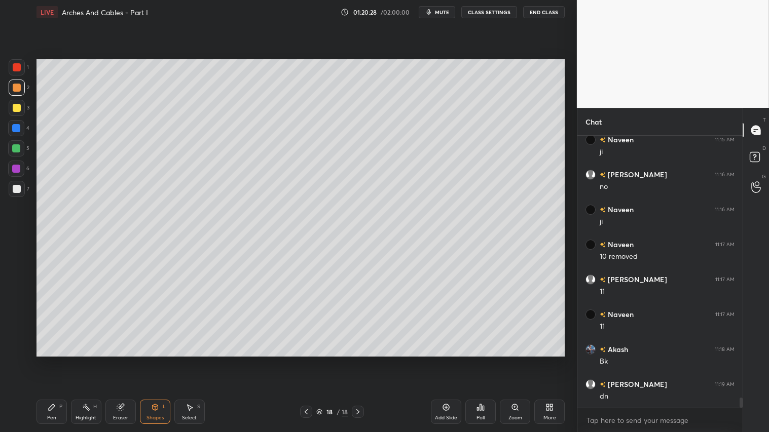
click at [155, 360] on icon at bounding box center [155, 408] width 6 height 6
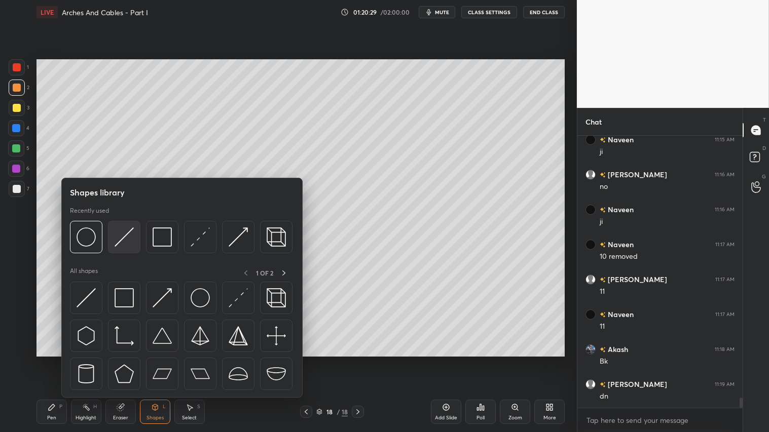
click at [122, 235] on img at bounding box center [124, 237] width 19 height 19
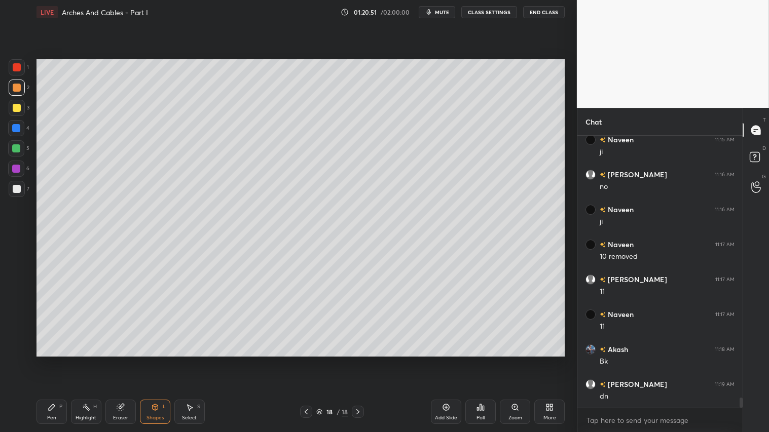
click at [18, 103] on div at bounding box center [17, 108] width 16 height 16
click at [51, 360] on icon at bounding box center [52, 408] width 6 height 6
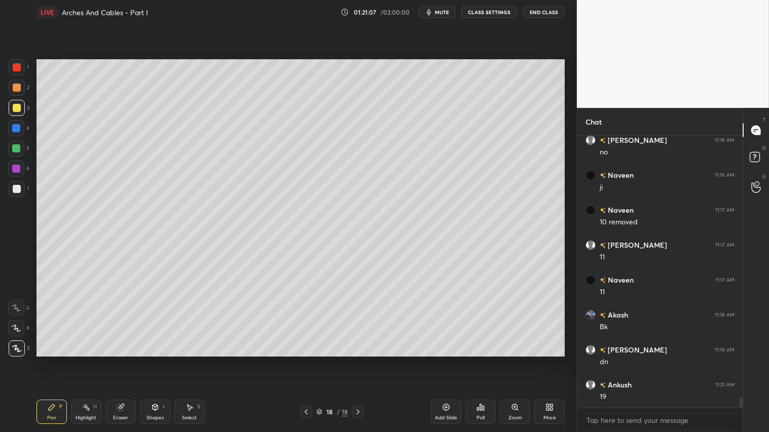
click at [14, 89] on div at bounding box center [17, 88] width 16 height 16
click at [13, 84] on div at bounding box center [17, 88] width 8 height 8
click at [51, 360] on div "Pen" at bounding box center [51, 418] width 9 height 5
click at [152, 360] on div "Shapes" at bounding box center [155, 418] width 17 height 5
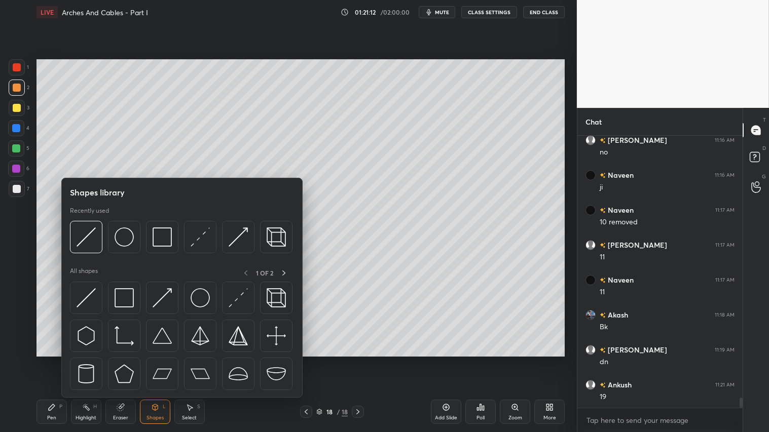
click at [56, 360] on div "Pen P" at bounding box center [52, 412] width 30 height 24
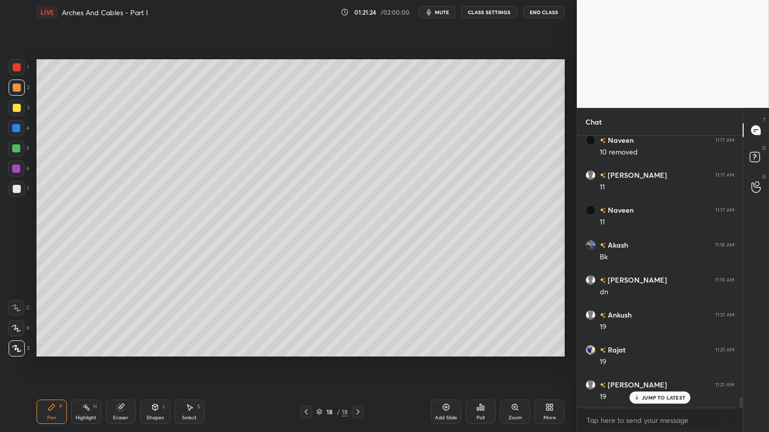
scroll to position [7060, 0]
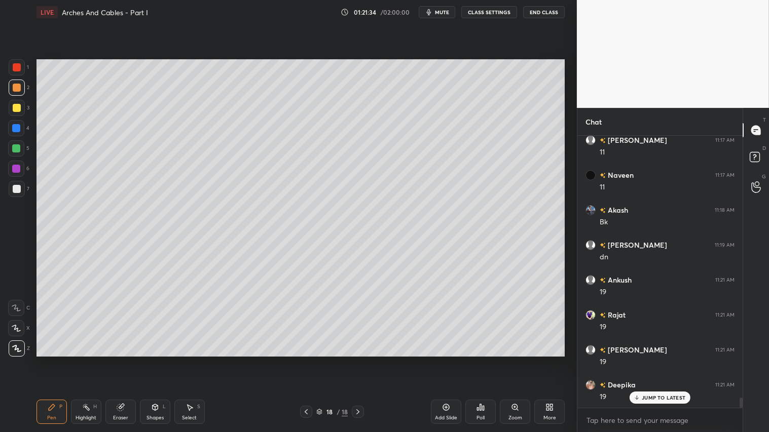
click at [154, 360] on div "Shapes L" at bounding box center [155, 412] width 30 height 24
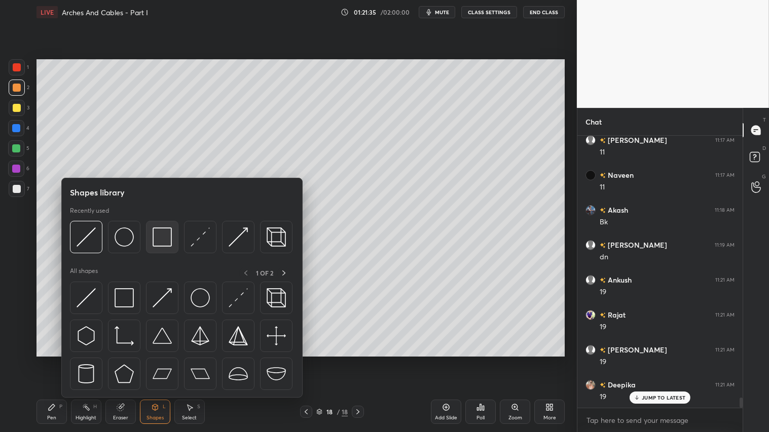
click at [165, 238] on img at bounding box center [162, 237] width 19 height 19
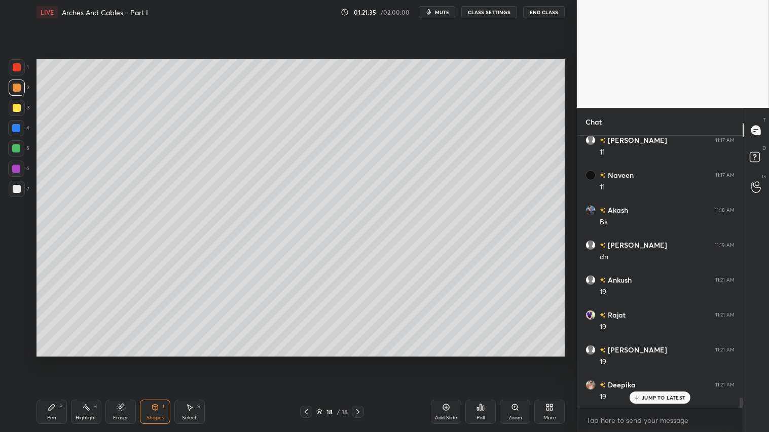
drag, startPoint x: 14, startPoint y: 180, endPoint x: 34, endPoint y: 179, distance: 20.3
click at [17, 180] on div "6" at bounding box center [18, 171] width 21 height 20
click at [16, 186] on div at bounding box center [17, 189] width 8 height 8
click at [18, 90] on div at bounding box center [17, 88] width 8 height 8
drag, startPoint x: 48, startPoint y: 409, endPoint x: 52, endPoint y: 404, distance: 6.8
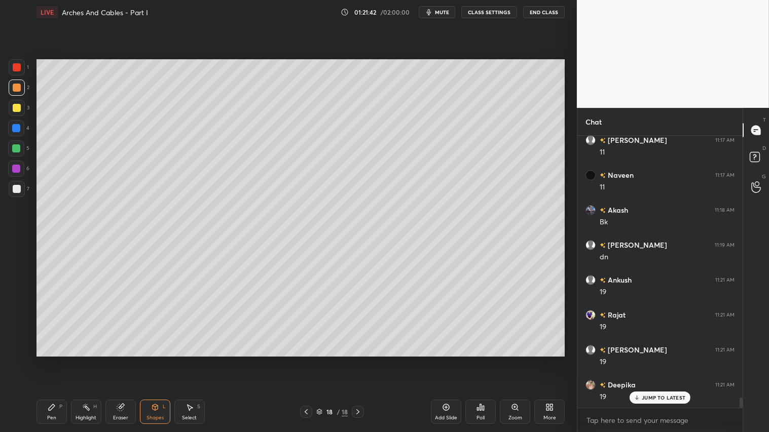
click at [51, 360] on icon at bounding box center [52, 408] width 6 height 6
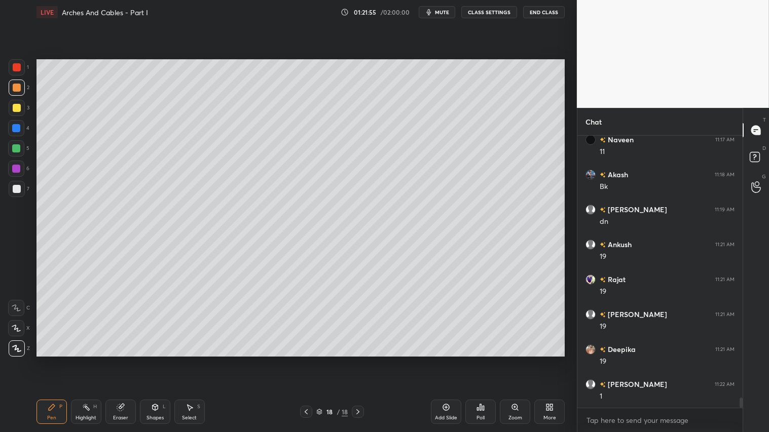
click at [61, 360] on div "Pen P" at bounding box center [52, 412] width 30 height 24
drag, startPoint x: 190, startPoint y: 416, endPoint x: 192, endPoint y: 408, distance: 8.4
click at [190, 360] on div "Select S" at bounding box center [189, 412] width 30 height 24
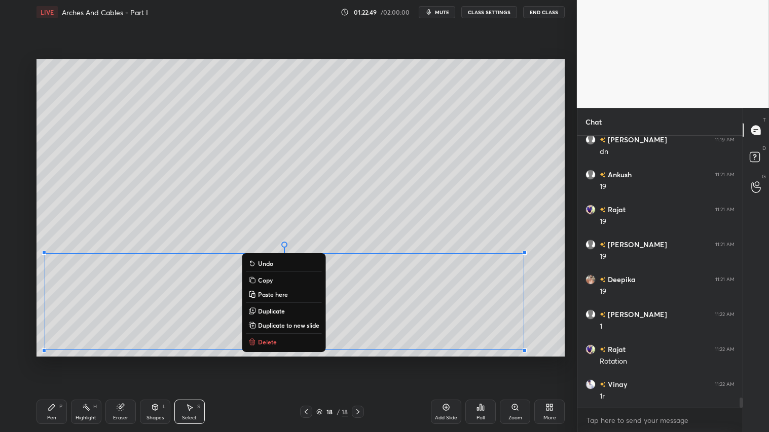
drag, startPoint x: 42, startPoint y: 260, endPoint x: 546, endPoint y: 323, distance: 508.0
click at [541, 353] on div "0 ° Undo Copy Paste here Duplicate Duplicate to new slide Delete" at bounding box center [301, 207] width 528 height 297
click at [518, 218] on div "0 ° Undo Copy Paste here Duplicate Duplicate to new slide Delete" at bounding box center [301, 207] width 528 height 297
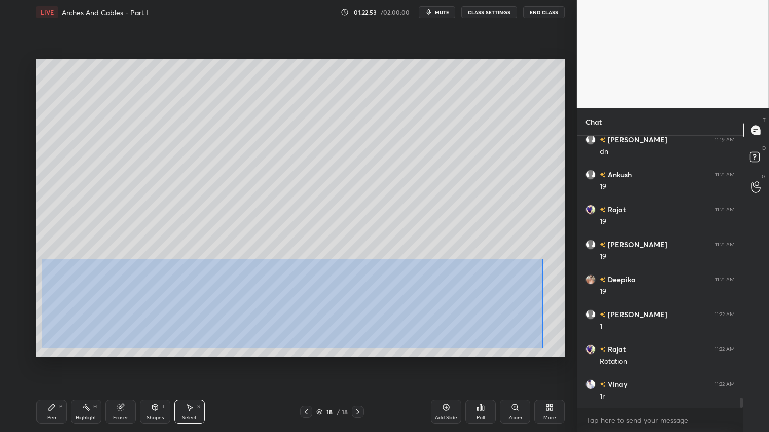
drag, startPoint x: 42, startPoint y: 259, endPoint x: 543, endPoint y: 348, distance: 509.3
click at [543, 348] on div "0 ° Undo Copy Paste here Duplicate Duplicate to new slide Delete" at bounding box center [301, 207] width 528 height 297
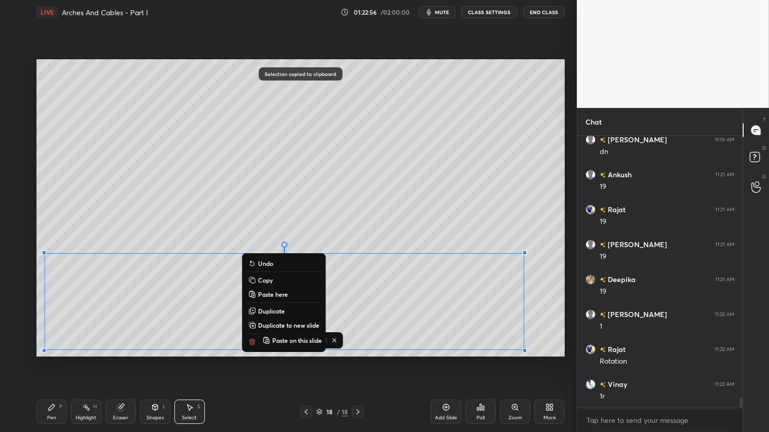
click at [338, 339] on icon at bounding box center [334, 341] width 8 height 8
click at [369, 231] on div "0 ° Undo Copy Paste here Duplicate Duplicate to new slide Delete" at bounding box center [301, 207] width 528 height 297
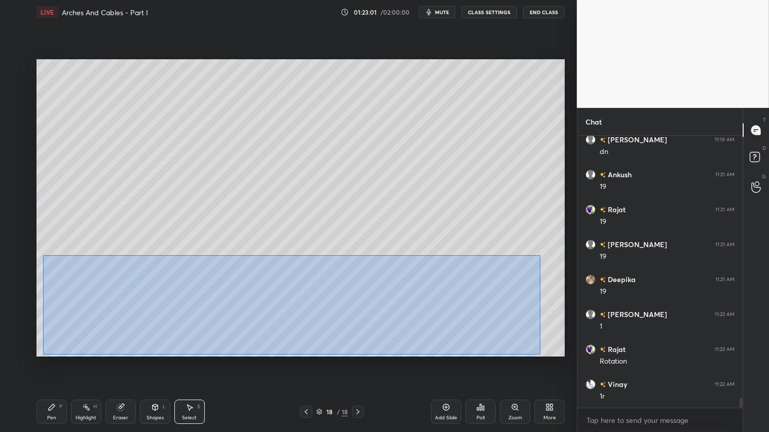
drag, startPoint x: 44, startPoint y: 259, endPoint x: 540, endPoint y: 355, distance: 506.1
click at [540, 355] on div "0 ° Undo Copy Paste here Duplicate Duplicate to new slide Delete" at bounding box center [301, 207] width 528 height 297
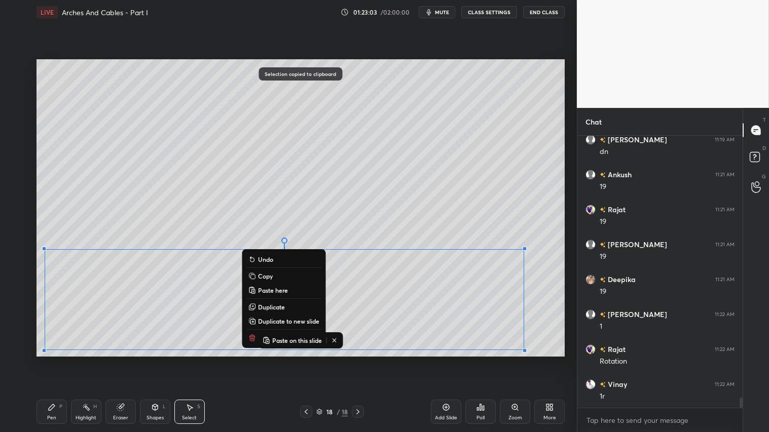
drag, startPoint x: 336, startPoint y: 340, endPoint x: 345, endPoint y: 318, distance: 23.6
click at [336, 340] on icon at bounding box center [334, 341] width 8 height 8
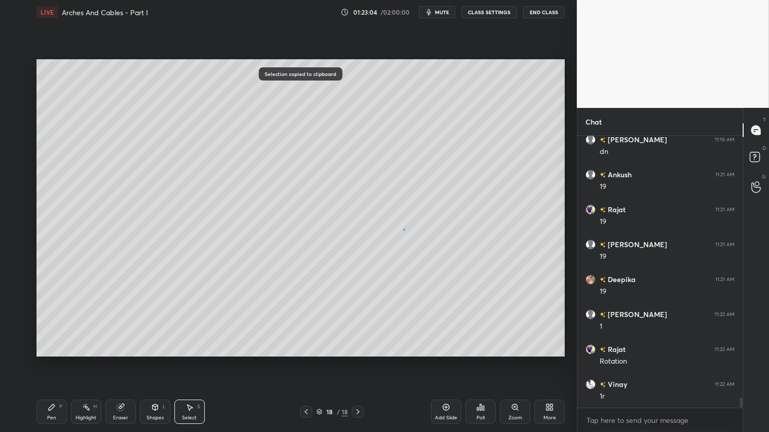
click at [404, 230] on div "0 ° Undo Copy Paste here Duplicate Duplicate to new slide Delete" at bounding box center [301, 207] width 528 height 297
drag, startPoint x: 51, startPoint y: 415, endPoint x: 232, endPoint y: 415, distance: 180.5
click at [52, 360] on div "Pen" at bounding box center [51, 418] width 9 height 5
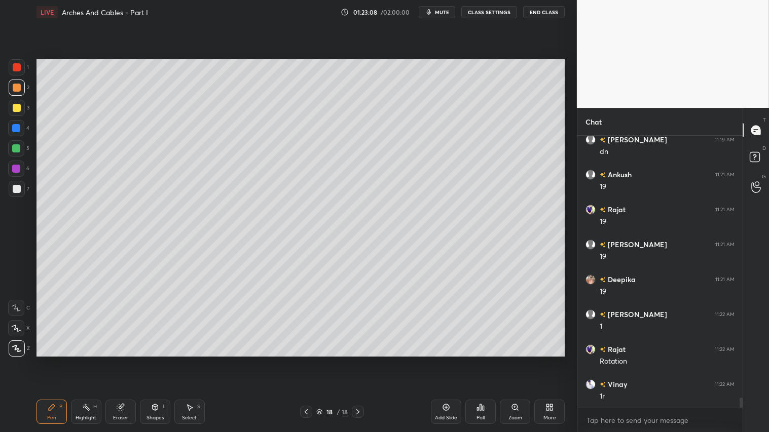
click at [447, 360] on div "Add Slide" at bounding box center [446, 412] width 30 height 24
click at [159, 360] on div "Shapes L" at bounding box center [155, 412] width 30 height 24
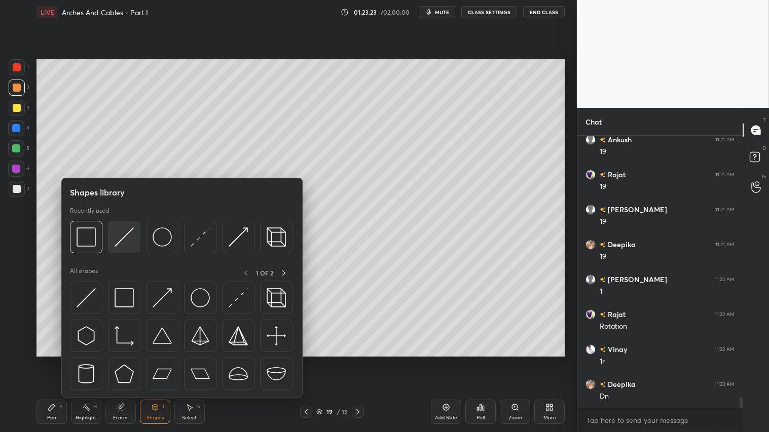
click at [125, 233] on img at bounding box center [124, 237] width 19 height 19
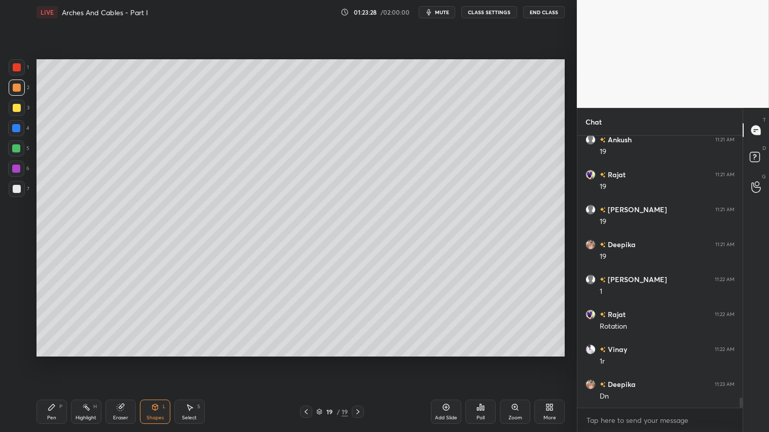
click at [17, 93] on div at bounding box center [17, 88] width 16 height 16
click at [54, 360] on icon at bounding box center [52, 408] width 8 height 8
click at [309, 360] on icon at bounding box center [306, 412] width 8 height 8
click at [154, 360] on div "Shapes L" at bounding box center [155, 412] width 30 height 24
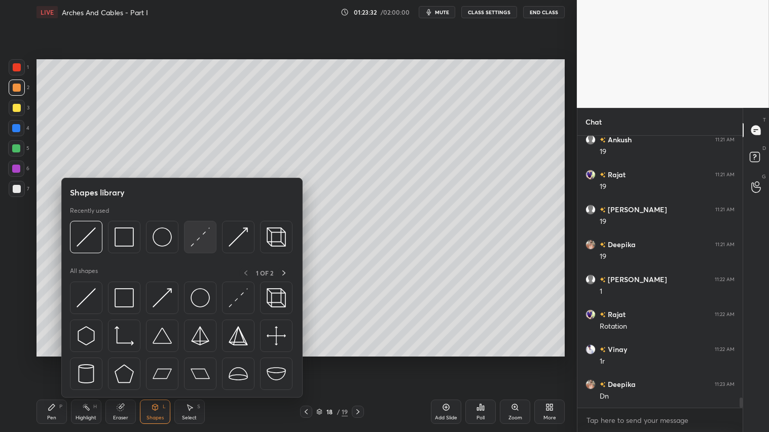
click at [196, 232] on img at bounding box center [200, 237] width 19 height 19
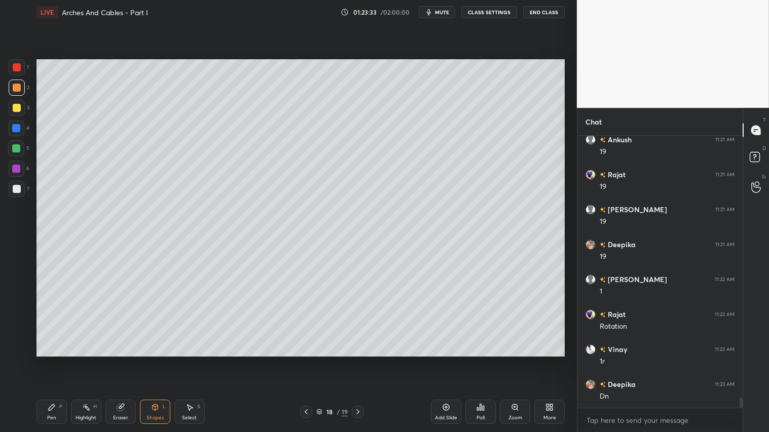
click at [13, 189] on div at bounding box center [17, 189] width 8 height 8
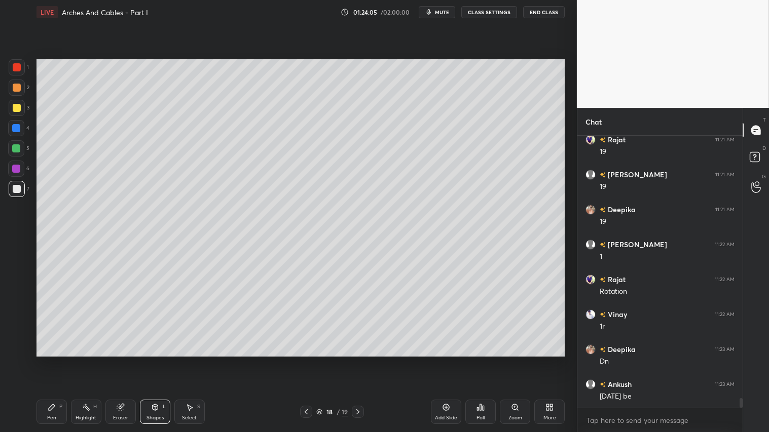
scroll to position [7271, 0]
drag, startPoint x: 150, startPoint y: 409, endPoint x: 155, endPoint y: 402, distance: 9.1
click at [152, 360] on div "Shapes L" at bounding box center [155, 412] width 30 height 24
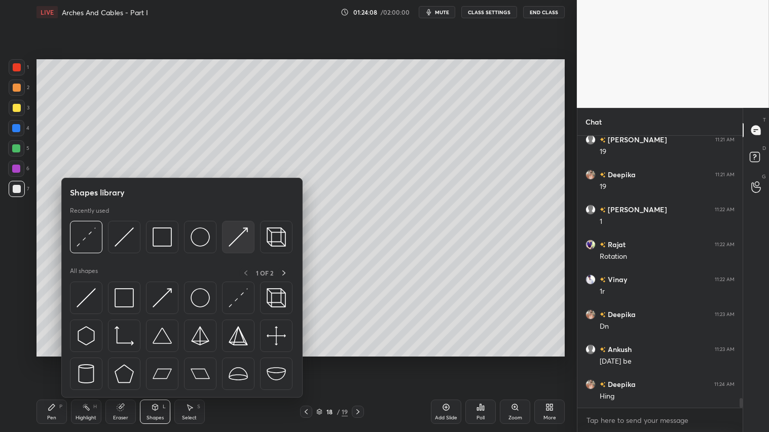
click at [238, 236] on img at bounding box center [238, 237] width 19 height 19
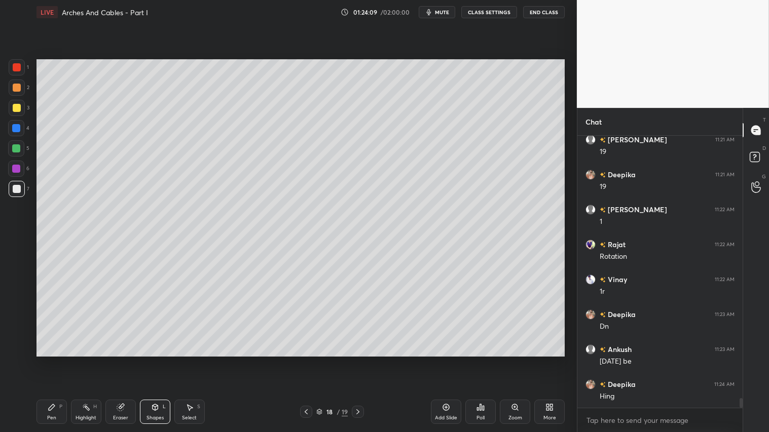
click at [13, 66] on div at bounding box center [17, 67] width 8 height 8
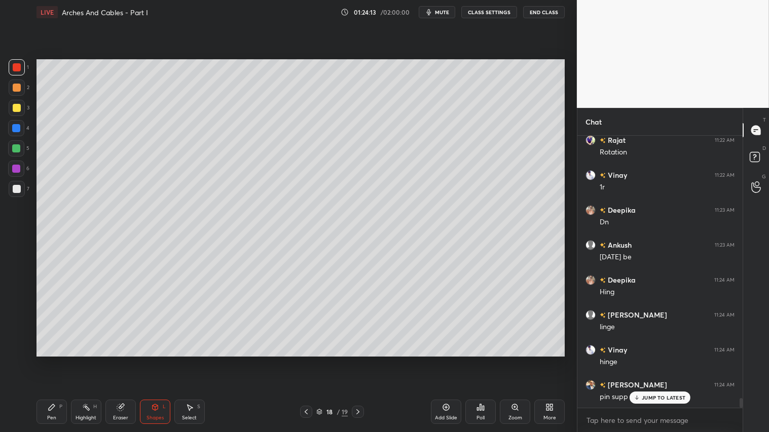
scroll to position [7410, 0]
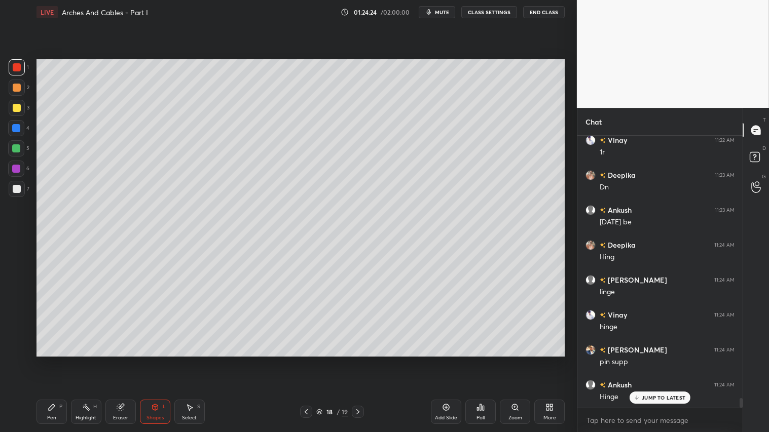
click at [305, 360] on icon at bounding box center [306, 412] width 8 height 8
click at [306, 360] on icon at bounding box center [306, 412] width 8 height 8
click at [306, 360] on icon at bounding box center [306, 412] width 3 height 5
click at [357, 360] on icon at bounding box center [358, 412] width 8 height 8
click at [356, 360] on icon at bounding box center [358, 412] width 8 height 8
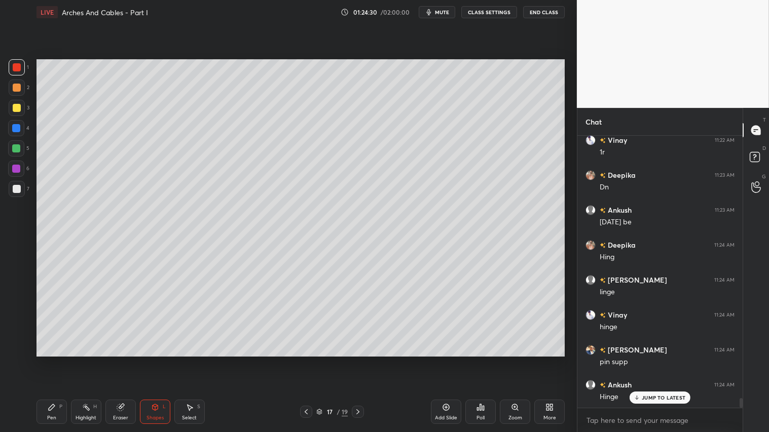
click at [358, 360] on div at bounding box center [358, 412] width 12 height 12
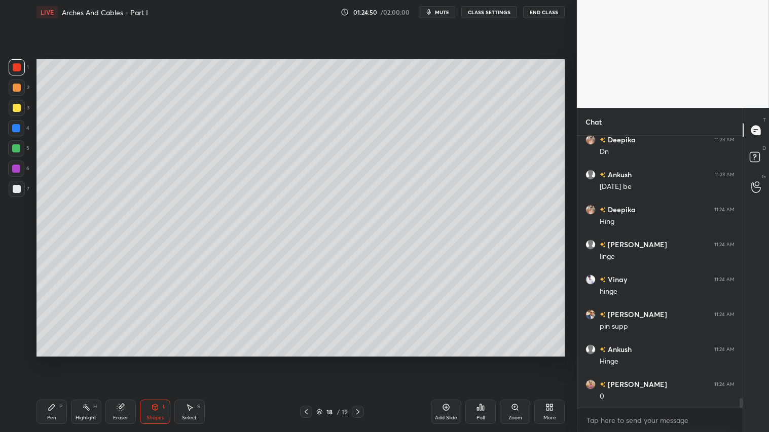
click at [355, 360] on icon at bounding box center [358, 412] width 8 height 8
drag, startPoint x: 13, startPoint y: 83, endPoint x: 14, endPoint y: 88, distance: 5.1
click at [13, 85] on div at bounding box center [17, 88] width 8 height 8
drag, startPoint x: 47, startPoint y: 414, endPoint x: 53, endPoint y: 372, distance: 42.0
click at [46, 360] on div "Pen P" at bounding box center [52, 412] width 30 height 24
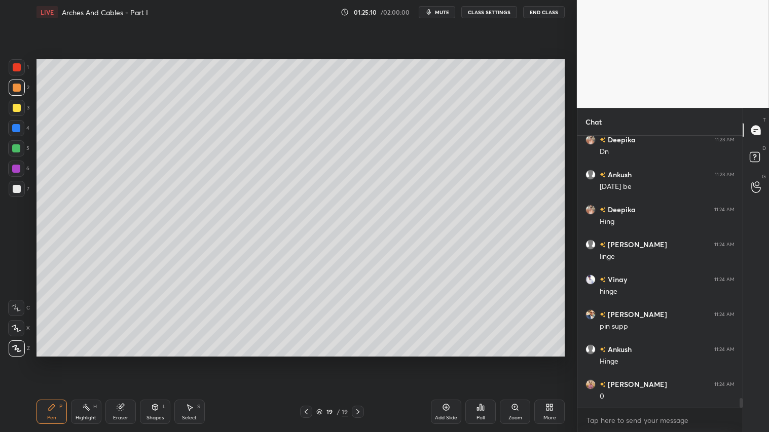
click at [306, 360] on icon at bounding box center [306, 412] width 8 height 8
click at [156, 360] on icon at bounding box center [155, 408] width 8 height 8
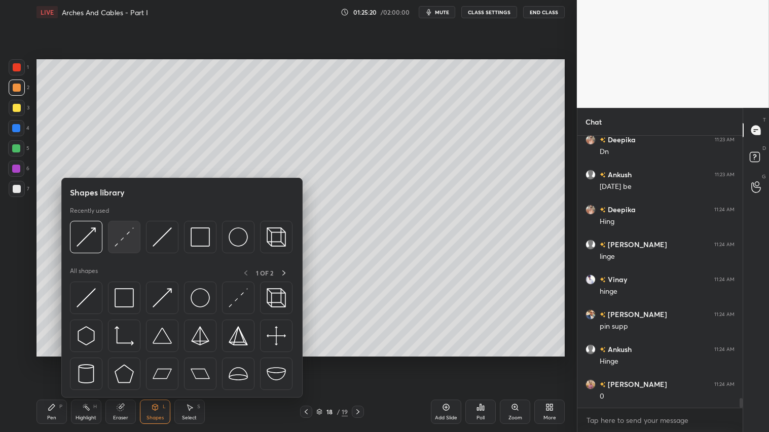
click at [130, 229] on img at bounding box center [124, 237] width 19 height 19
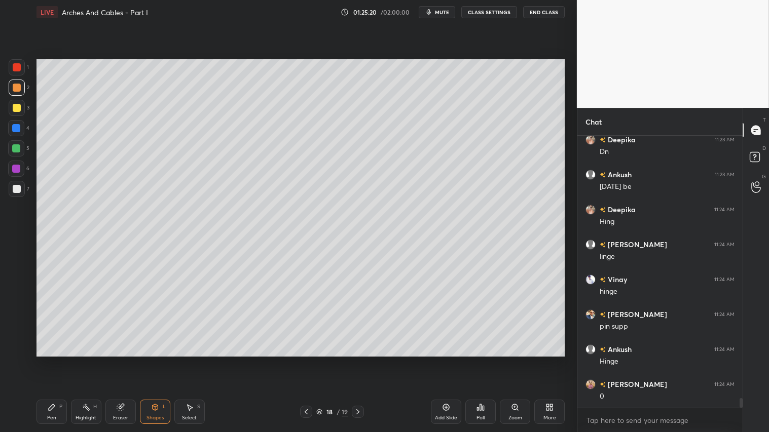
click at [18, 185] on div at bounding box center [17, 189] width 16 height 16
drag, startPoint x: 16, startPoint y: 63, endPoint x: 20, endPoint y: 71, distance: 8.9
click at [17, 63] on div at bounding box center [17, 67] width 8 height 8
drag, startPoint x: 148, startPoint y: 416, endPoint x: 153, endPoint y: 412, distance: 6.8
click at [150, 360] on div "Shapes" at bounding box center [155, 418] width 17 height 5
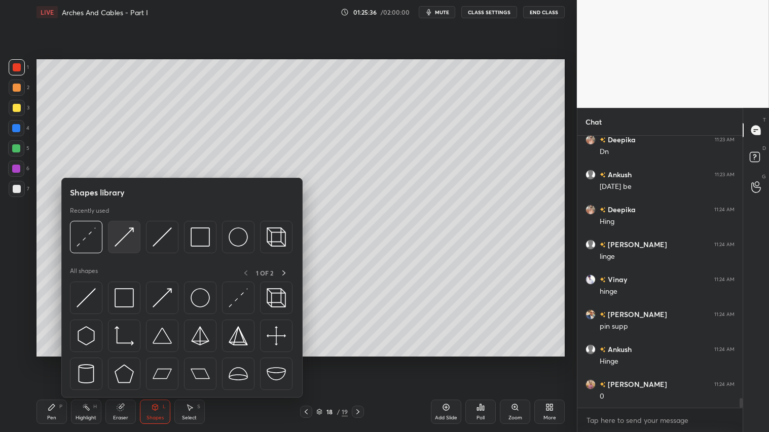
click at [123, 236] on img at bounding box center [124, 237] width 19 height 19
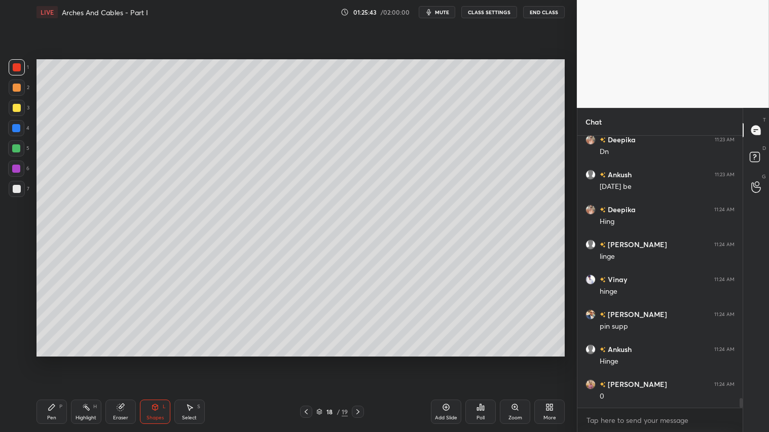
scroll to position [7481, 0]
click at [44, 360] on div "Pen P" at bounding box center [52, 412] width 30 height 24
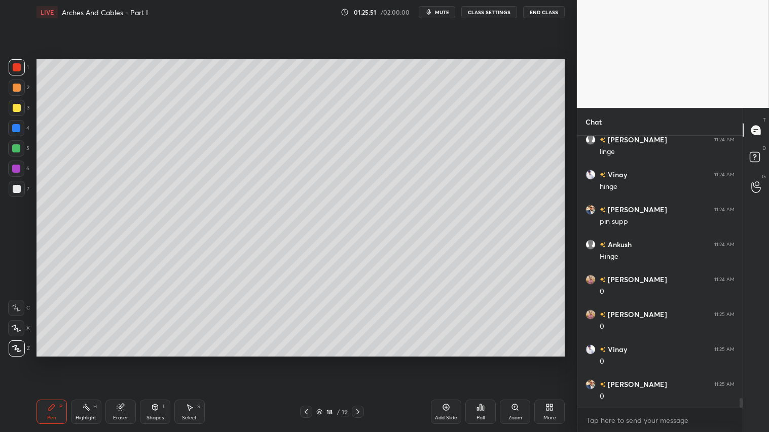
scroll to position [7586, 0]
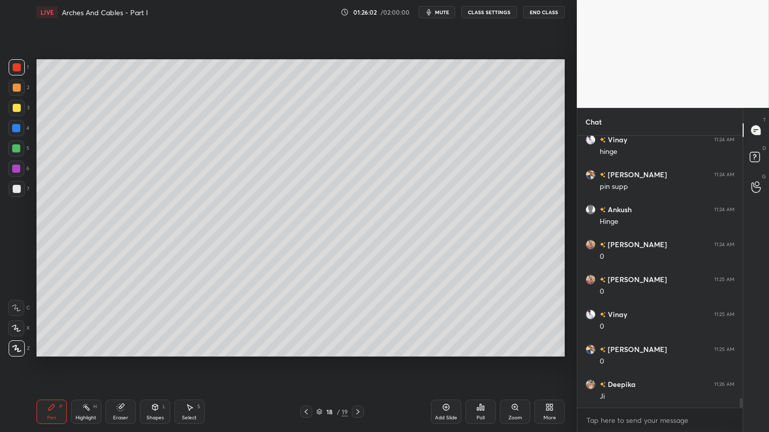
click at [159, 360] on div "Shapes L" at bounding box center [155, 412] width 30 height 24
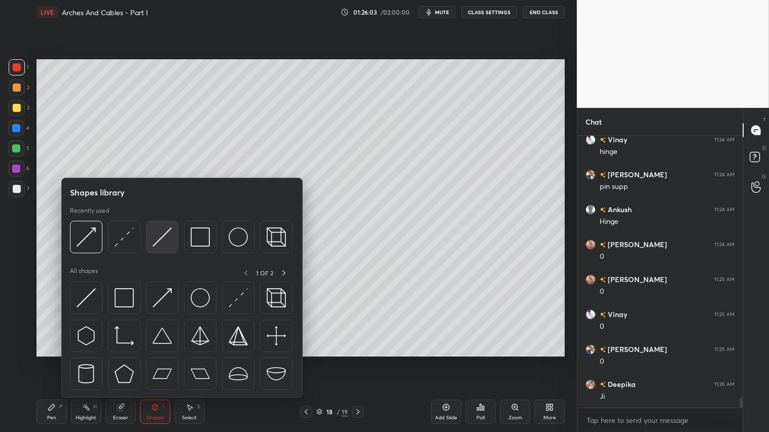
click at [156, 237] on img at bounding box center [162, 237] width 19 height 19
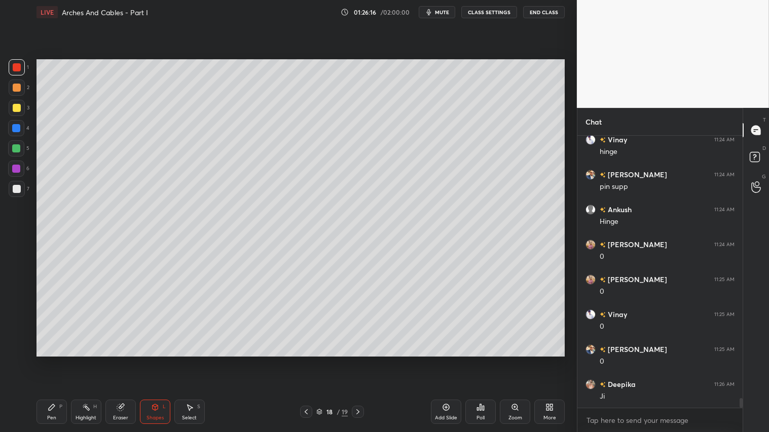
click at [65, 360] on div "Pen P" at bounding box center [52, 412] width 30 height 24
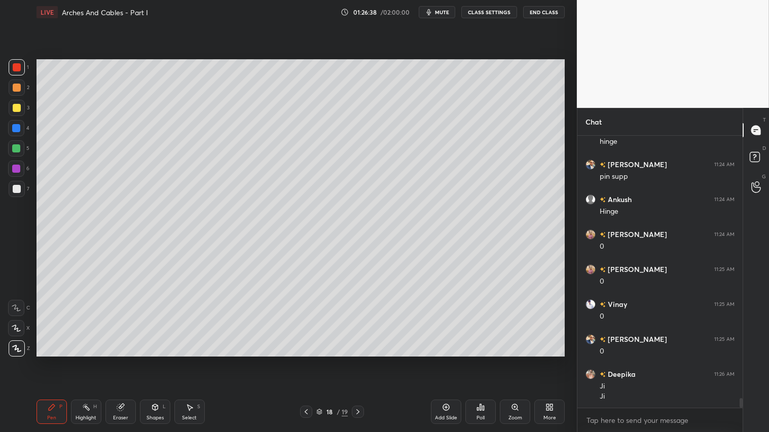
scroll to position [7631, 0]
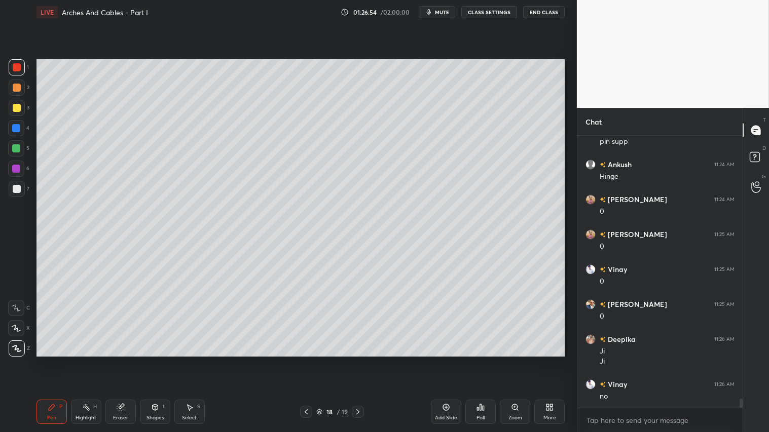
click at [305, 360] on div at bounding box center [306, 412] width 12 height 12
click at [307, 360] on icon at bounding box center [306, 412] width 8 height 8
click at [359, 360] on icon at bounding box center [358, 412] width 8 height 8
click at [360, 360] on icon at bounding box center [358, 412] width 8 height 8
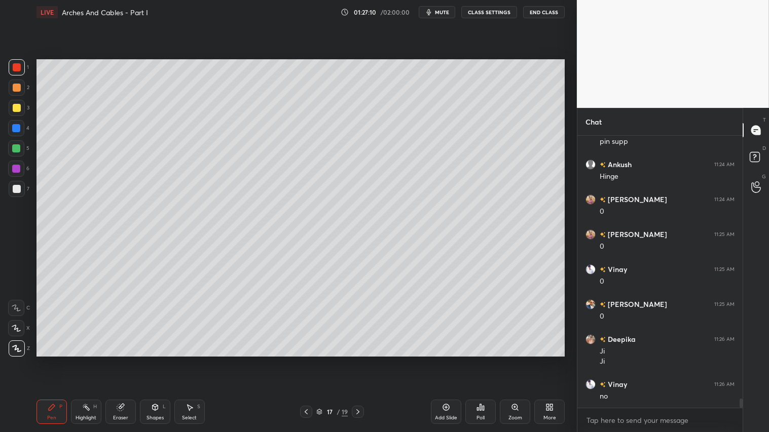
click at [360, 360] on icon at bounding box center [358, 412] width 8 height 8
click at [358, 360] on icon at bounding box center [358, 412] width 8 height 8
click at [14, 83] on div at bounding box center [17, 88] width 16 height 16
drag, startPoint x: 53, startPoint y: 404, endPoint x: 59, endPoint y: 407, distance: 7.0
click at [55, 360] on icon at bounding box center [52, 408] width 8 height 8
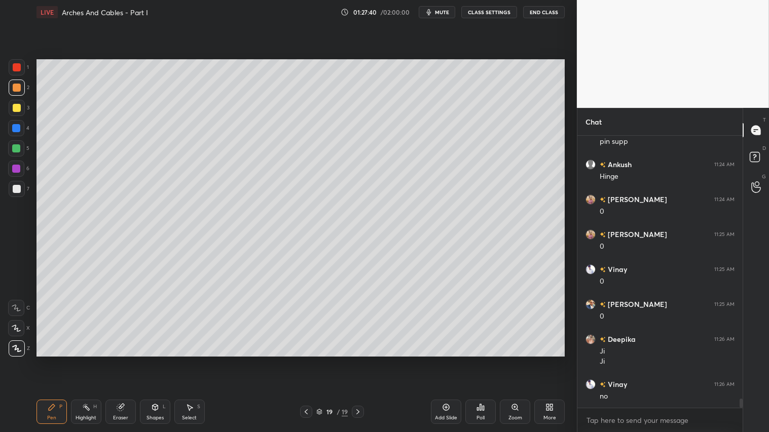
click at [306, 360] on icon at bounding box center [306, 412] width 3 height 5
click at [306, 360] on icon at bounding box center [306, 412] width 8 height 8
click at [306, 360] on icon at bounding box center [306, 412] width 3 height 5
click at [358, 360] on icon at bounding box center [358, 412] width 8 height 8
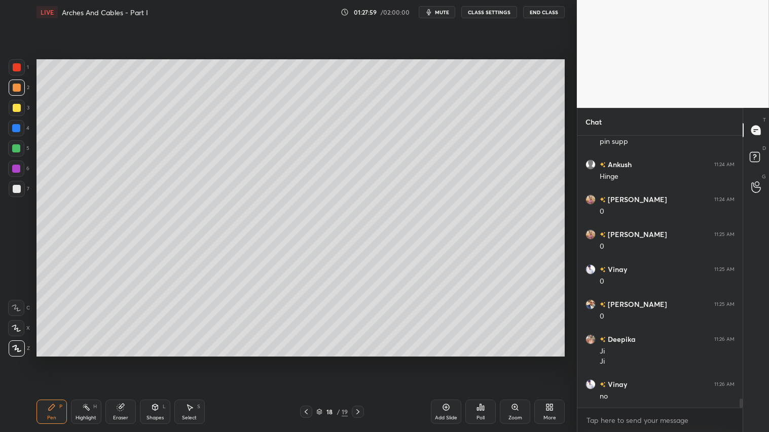
scroll to position [7665, 0]
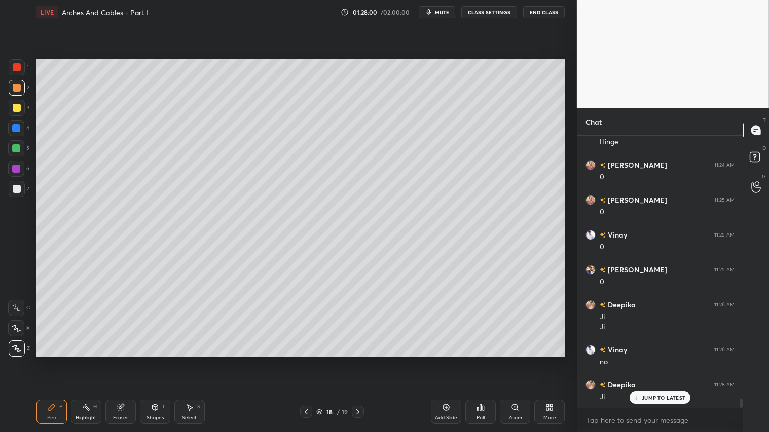
click at [358, 360] on icon at bounding box center [358, 412] width 8 height 8
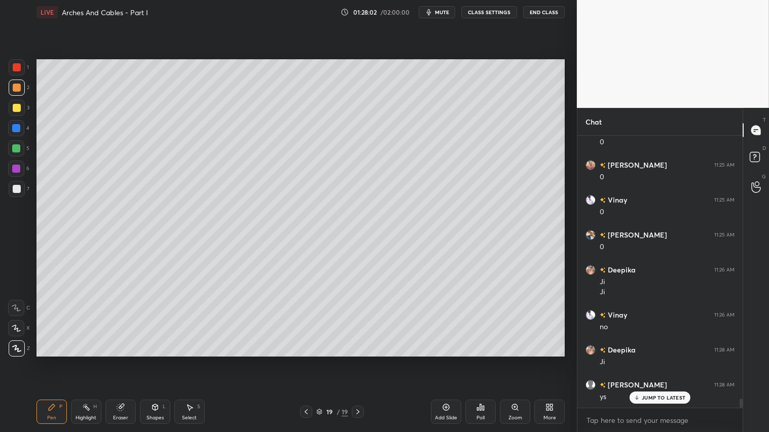
scroll to position [7735, 0]
click at [307, 360] on icon at bounding box center [306, 412] width 8 height 8
click at [359, 360] on icon at bounding box center [358, 412] width 8 height 8
drag, startPoint x: 305, startPoint y: 413, endPoint x: 277, endPoint y: 358, distance: 61.0
click at [305, 360] on icon at bounding box center [306, 412] width 8 height 8
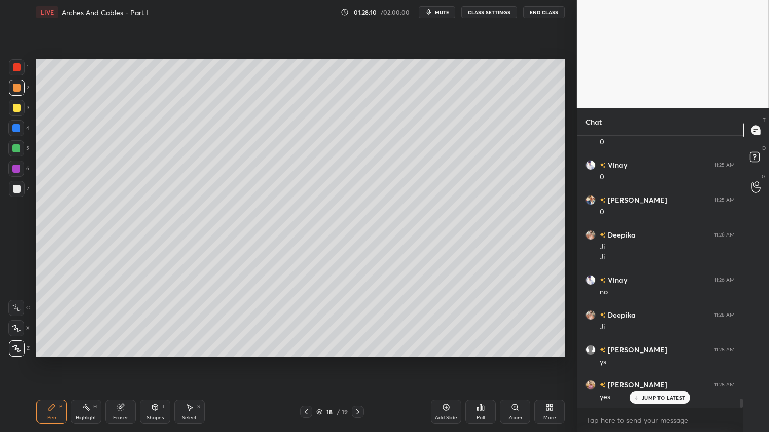
drag, startPoint x: 18, startPoint y: 69, endPoint x: 32, endPoint y: 80, distance: 17.7
click at [20, 70] on div at bounding box center [17, 67] width 8 height 8
click at [157, 360] on div "Shapes" at bounding box center [155, 418] width 17 height 5
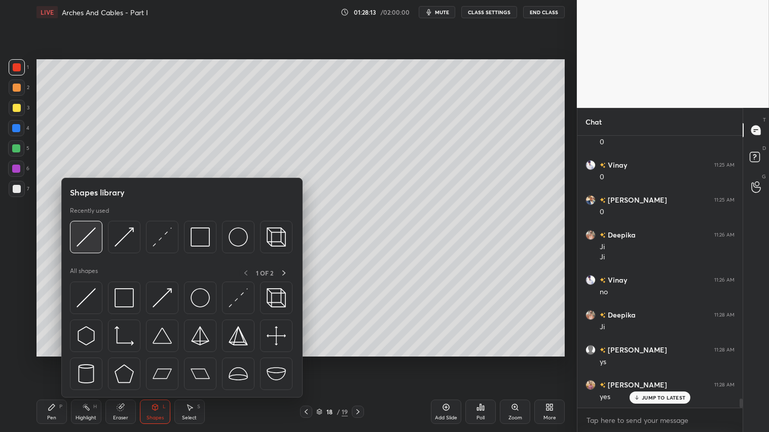
click at [83, 239] on img at bounding box center [86, 237] width 19 height 19
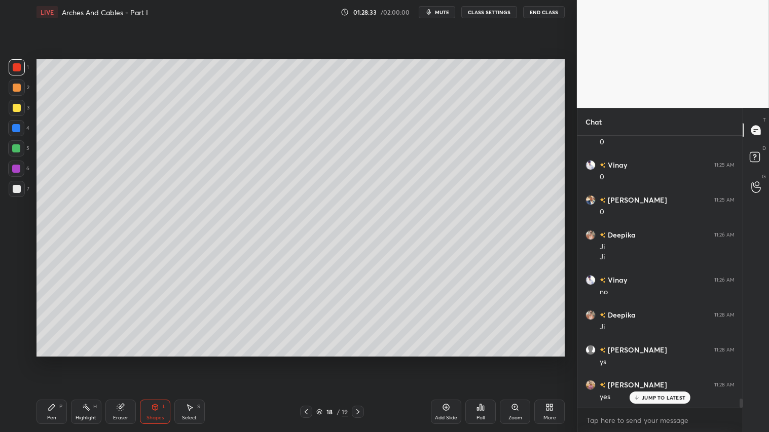
scroll to position [7770, 0]
click at [16, 86] on div at bounding box center [17, 88] width 8 height 8
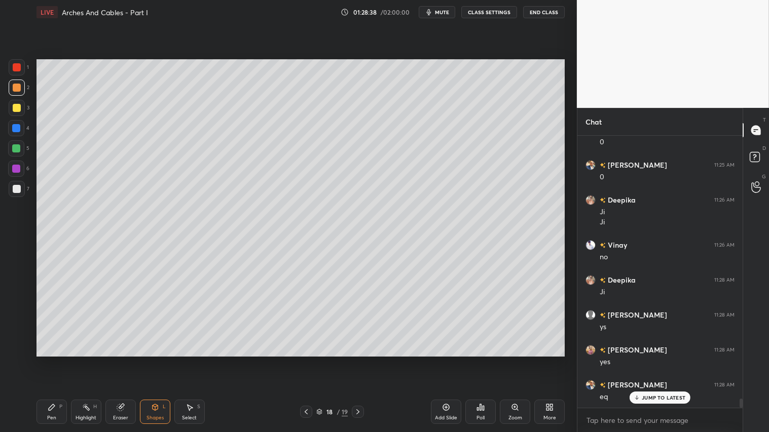
click at [357, 360] on div at bounding box center [358, 412] width 12 height 12
drag, startPoint x: 51, startPoint y: 420, endPoint x: 52, endPoint y: 376, distance: 44.1
click at [51, 360] on div "Pen" at bounding box center [51, 418] width 9 height 5
click at [308, 360] on icon at bounding box center [306, 412] width 8 height 8
drag, startPoint x: 156, startPoint y: 413, endPoint x: 163, endPoint y: 412, distance: 7.1
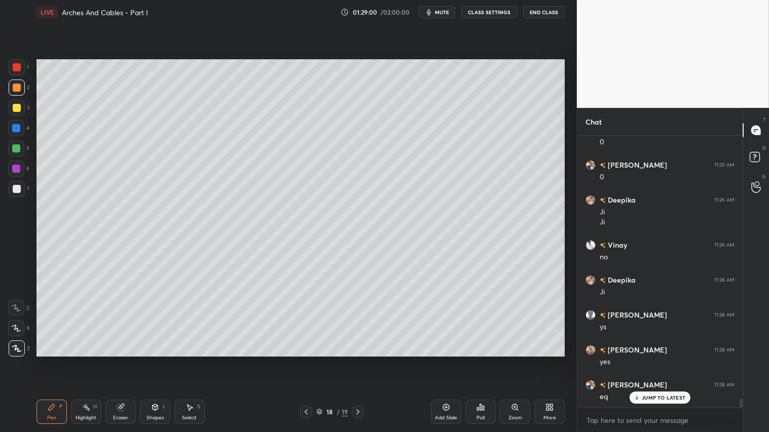
click at [159, 360] on div "Shapes L" at bounding box center [155, 412] width 30 height 24
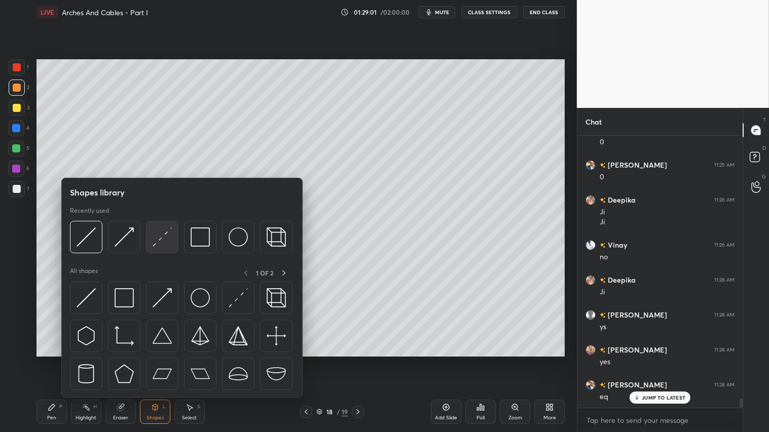
click at [166, 237] on img at bounding box center [162, 237] width 19 height 19
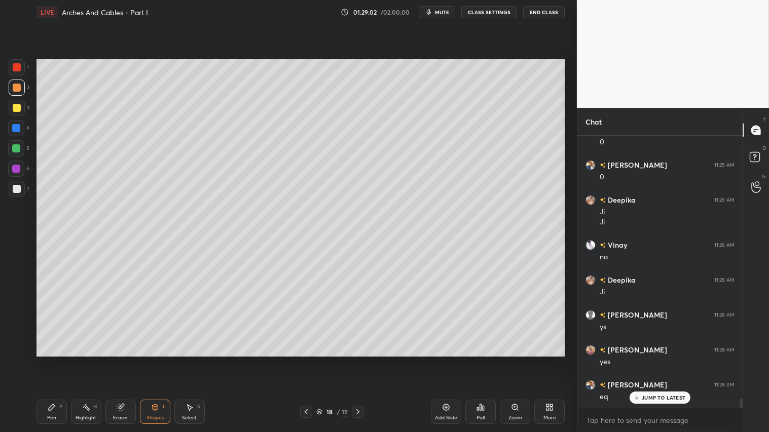
drag, startPoint x: 13, startPoint y: 186, endPoint x: 27, endPoint y: 188, distance: 14.8
click at [19, 188] on div at bounding box center [17, 189] width 8 height 8
click at [358, 360] on icon at bounding box center [358, 412] width 8 height 8
click at [14, 89] on div at bounding box center [17, 88] width 8 height 8
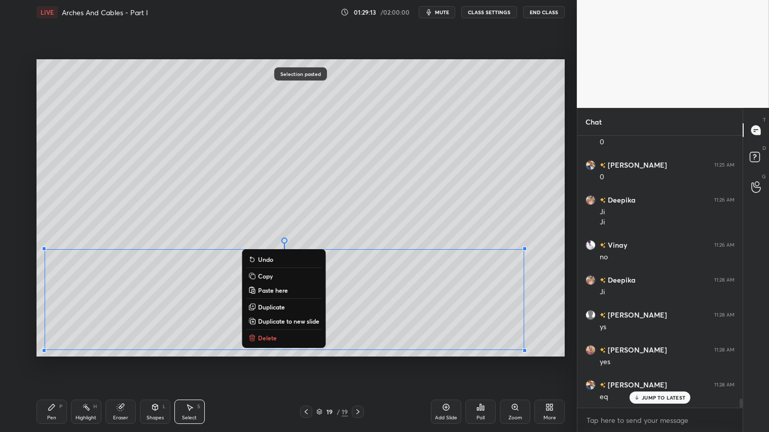
click at [355, 148] on div "0 ° Undo Copy Paste here Duplicate Duplicate to new slide Delete" at bounding box center [301, 207] width 528 height 297
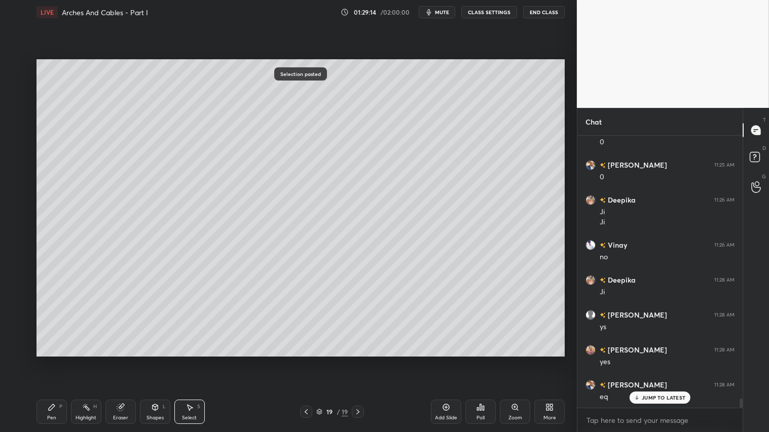
drag, startPoint x: 57, startPoint y: 404, endPoint x: 64, endPoint y: 398, distance: 9.7
click at [58, 360] on div "Pen P" at bounding box center [52, 412] width 30 height 24
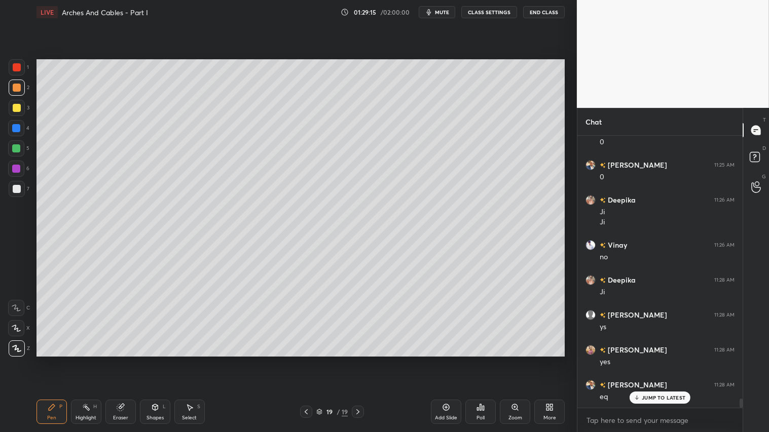
click at [127, 360] on div "Eraser" at bounding box center [120, 412] width 30 height 24
drag, startPoint x: 54, startPoint y: 412, endPoint x: 49, endPoint y: 409, distance: 5.9
click at [52, 360] on icon at bounding box center [52, 408] width 8 height 8
click at [17, 184] on div at bounding box center [17, 189] width 16 height 16
click at [17, 150] on div at bounding box center [16, 149] width 8 height 8
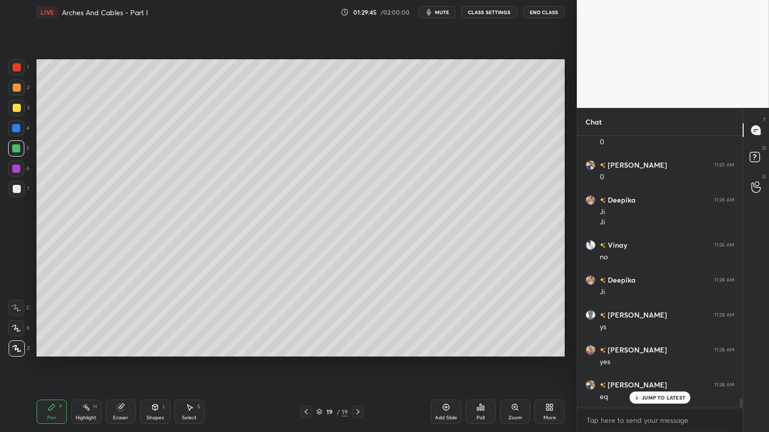
click at [19, 87] on div at bounding box center [17, 88] width 8 height 8
drag, startPoint x: 51, startPoint y: 411, endPoint x: 62, endPoint y: 401, distance: 15.4
click at [56, 360] on div "Pen P" at bounding box center [52, 412] width 30 height 24
drag, startPoint x: 305, startPoint y: 413, endPoint x: 311, endPoint y: 411, distance: 6.4
click at [306, 360] on icon at bounding box center [306, 412] width 3 height 5
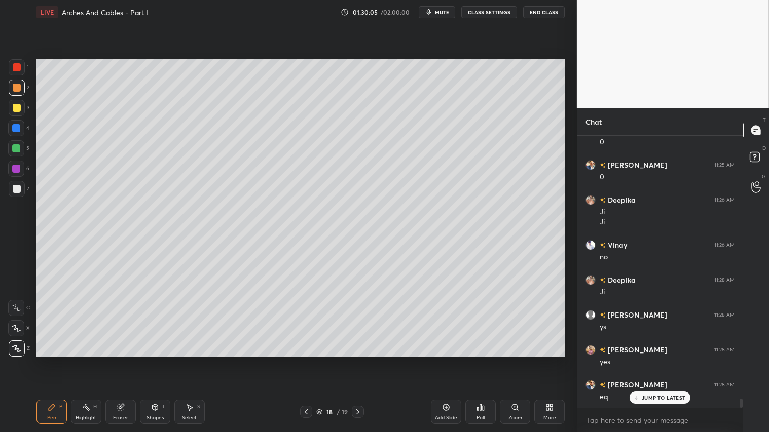
click at [360, 360] on icon at bounding box center [358, 412] width 8 height 8
click at [156, 360] on div "Shapes" at bounding box center [155, 418] width 17 height 5
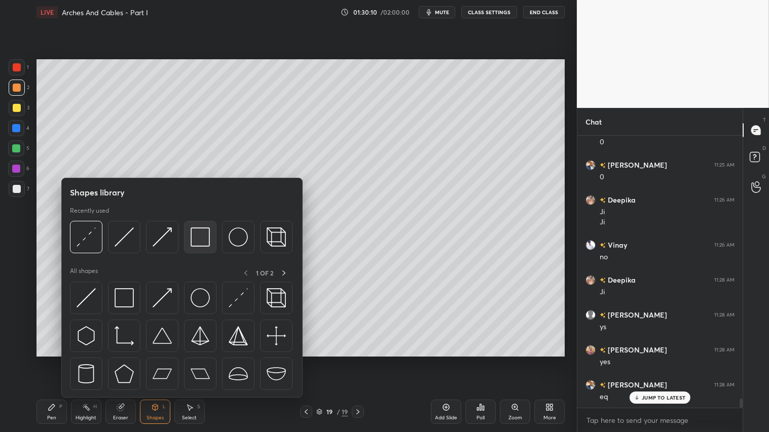
click at [201, 241] on img at bounding box center [200, 237] width 19 height 19
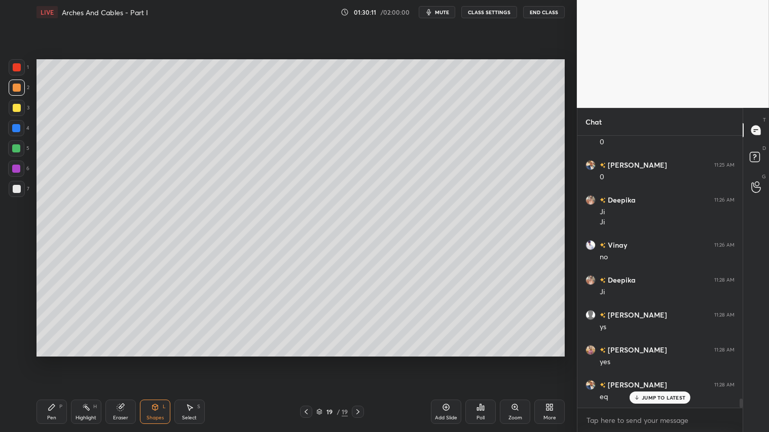
drag, startPoint x: 16, startPoint y: 185, endPoint x: 29, endPoint y: 189, distance: 13.8
click at [17, 186] on div at bounding box center [17, 189] width 8 height 8
click at [47, 360] on div "Pen P" at bounding box center [52, 412] width 30 height 24
click at [124, 360] on icon at bounding box center [121, 408] width 8 height 8
click at [306, 360] on div at bounding box center [306, 412] width 12 height 12
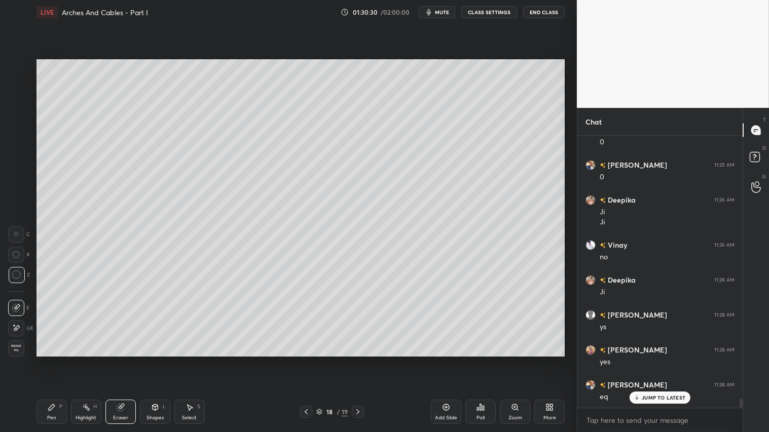
click at [57, 360] on div "Pen P" at bounding box center [52, 412] width 30 height 24
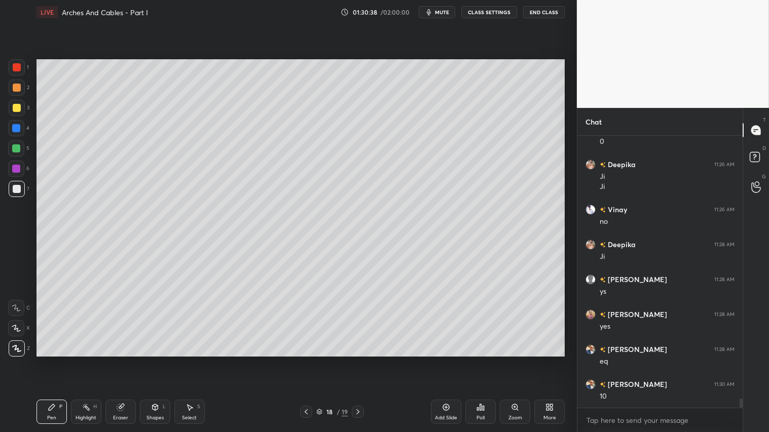
click at [357, 360] on icon at bounding box center [358, 412] width 8 height 8
click at [305, 360] on icon at bounding box center [306, 412] width 8 height 8
drag, startPoint x: 123, startPoint y: 416, endPoint x: 178, endPoint y: 375, distance: 68.1
click at [123, 360] on div "Eraser" at bounding box center [120, 418] width 15 height 5
drag, startPoint x: 58, startPoint y: 411, endPoint x: 90, endPoint y: 376, distance: 47.7
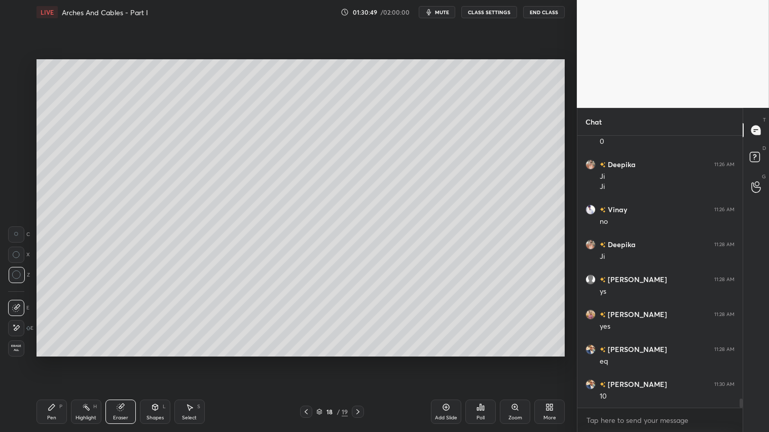
click at [59, 360] on div "Pen P" at bounding box center [52, 412] width 30 height 24
click at [358, 360] on icon at bounding box center [357, 412] width 3 height 5
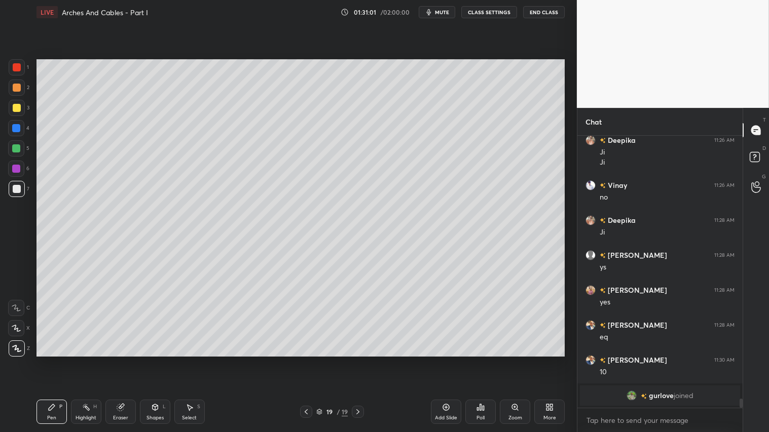
click at [308, 360] on div at bounding box center [306, 412] width 12 height 12
drag, startPoint x: 121, startPoint y: 413, endPoint x: 126, endPoint y: 406, distance: 8.3
click at [120, 360] on div "Eraser" at bounding box center [120, 412] width 30 height 24
drag, startPoint x: 53, startPoint y: 407, endPoint x: 58, endPoint y: 406, distance: 5.1
click at [54, 360] on icon at bounding box center [52, 408] width 8 height 8
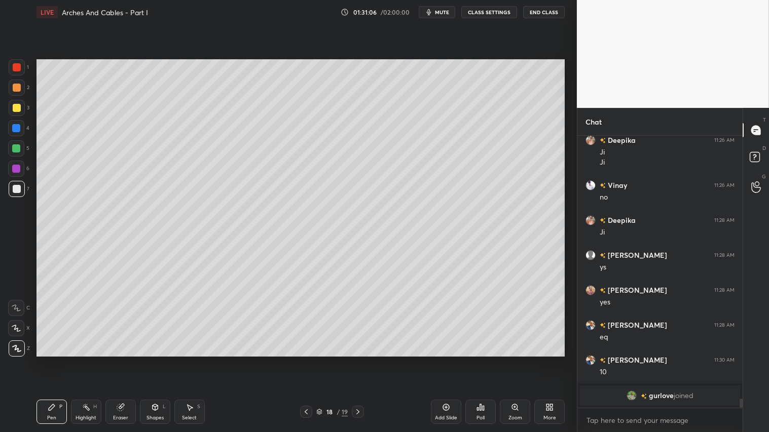
click at [355, 360] on icon at bounding box center [358, 412] width 8 height 8
click at [18, 89] on div at bounding box center [17, 88] width 8 height 8
click at [46, 360] on div "Pen P" at bounding box center [52, 412] width 30 height 24
click at [444, 360] on div "Add Slide" at bounding box center [446, 412] width 30 height 24
click at [145, 360] on div "Shapes L" at bounding box center [155, 412] width 30 height 24
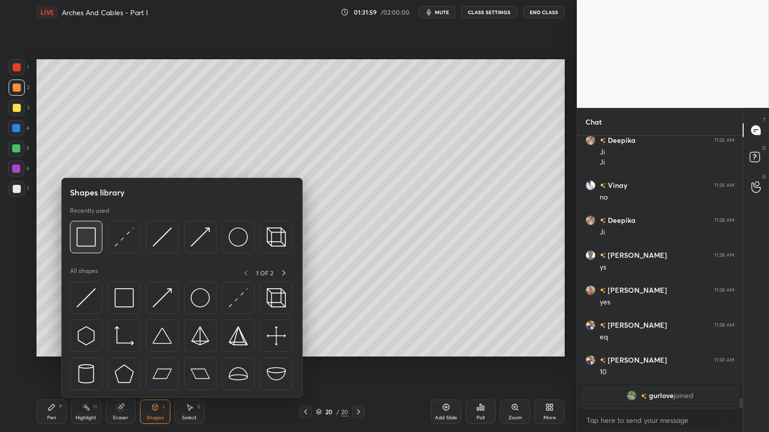
click at [89, 241] on img at bounding box center [86, 237] width 19 height 19
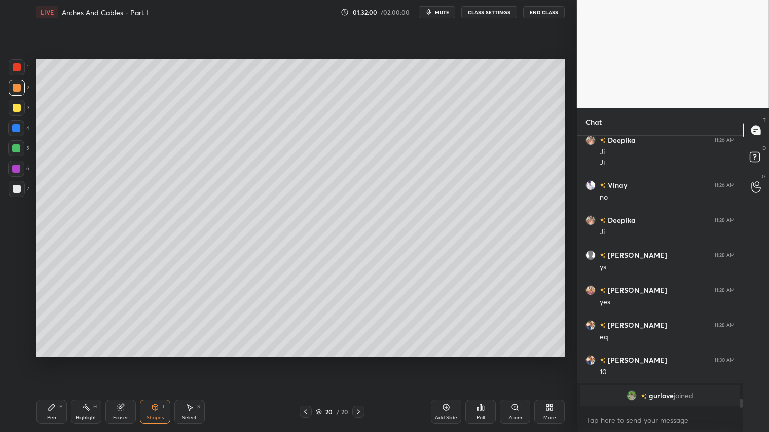
drag, startPoint x: 17, startPoint y: 189, endPoint x: 28, endPoint y: 186, distance: 10.9
click at [17, 189] on div at bounding box center [17, 189] width 8 height 8
click at [305, 360] on icon at bounding box center [306, 412] width 8 height 8
click at [448, 13] on span "mute" at bounding box center [442, 12] width 14 height 7
click at [630, 360] on img "grid" at bounding box center [632, 396] width 10 height 10
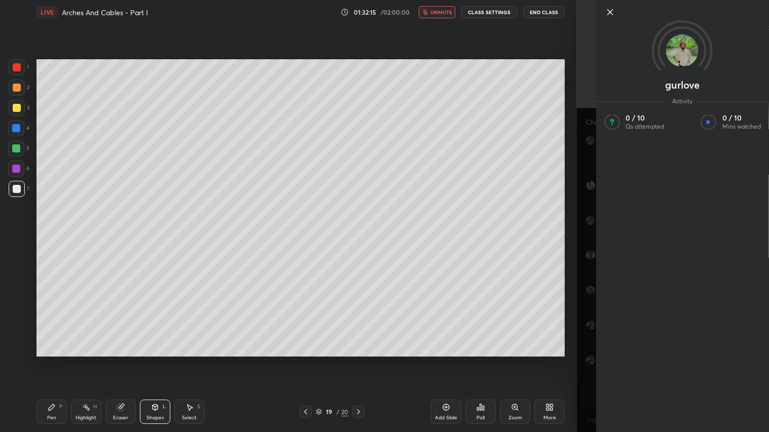
scroll to position [6141, 0]
click at [611, 12] on icon at bounding box center [610, 12] width 12 height 12
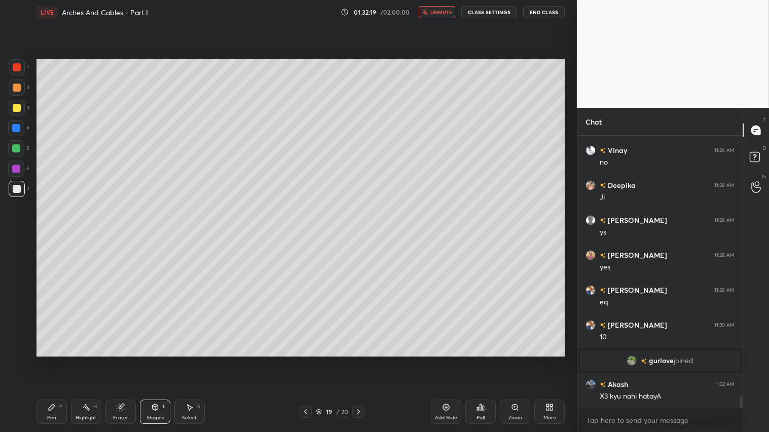
click at [440, 12] on span "unmute" at bounding box center [441, 12] width 22 height 7
click at [56, 360] on div "Pen P" at bounding box center [52, 412] width 30 height 24
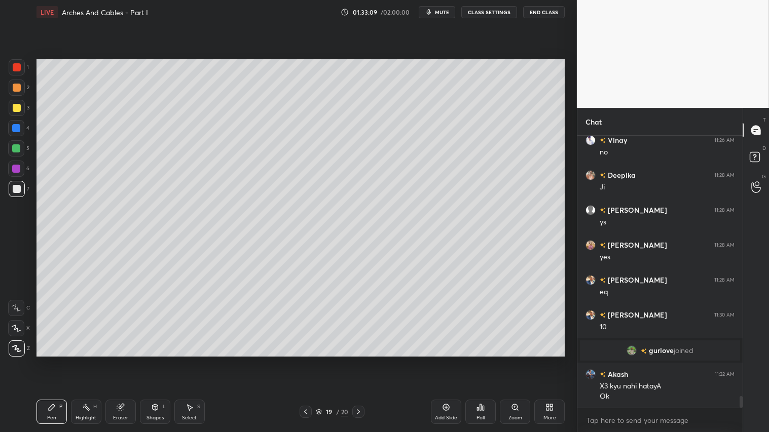
click at [122, 360] on div "Eraser" at bounding box center [120, 412] width 30 height 24
click at [52, 360] on icon at bounding box center [52, 408] width 8 height 8
click at [134, 360] on div "Eraser" at bounding box center [120, 412] width 30 height 24
click at [58, 360] on div "Pen P" at bounding box center [52, 412] width 30 height 24
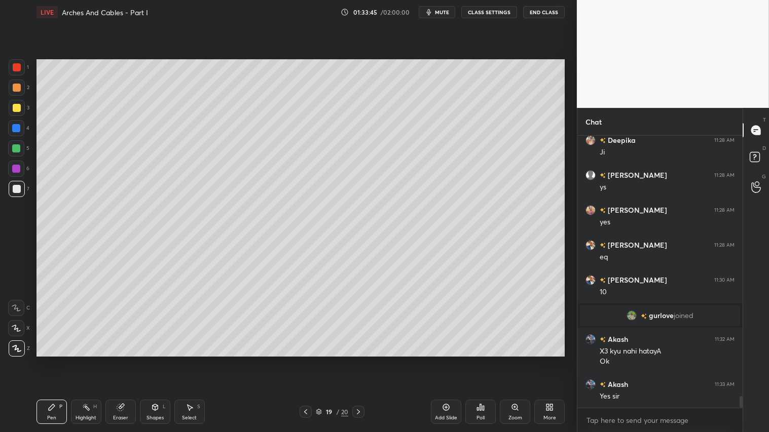
drag, startPoint x: 124, startPoint y: 419, endPoint x: 154, endPoint y: 382, distance: 47.9
click at [123, 360] on div "Eraser" at bounding box center [120, 418] width 15 height 5
click at [64, 360] on div "Pen P" at bounding box center [52, 412] width 30 height 24
drag, startPoint x: 305, startPoint y: 414, endPoint x: 310, endPoint y: 411, distance: 5.9
click at [306, 360] on icon at bounding box center [306, 412] width 8 height 8
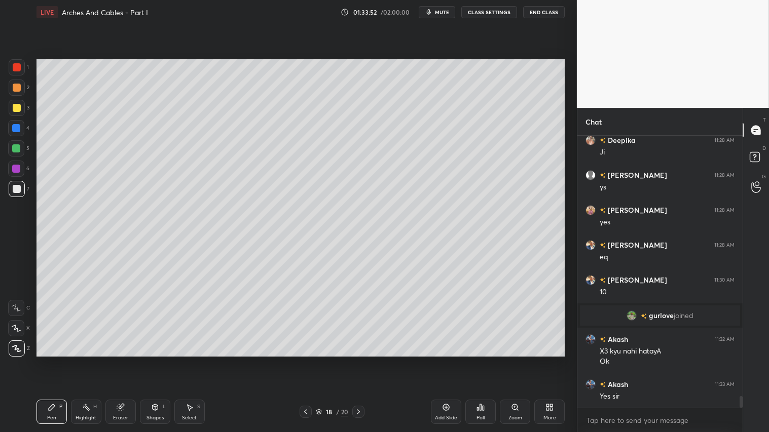
click at [308, 360] on icon at bounding box center [306, 412] width 8 height 8
click at [309, 360] on icon at bounding box center [306, 412] width 8 height 8
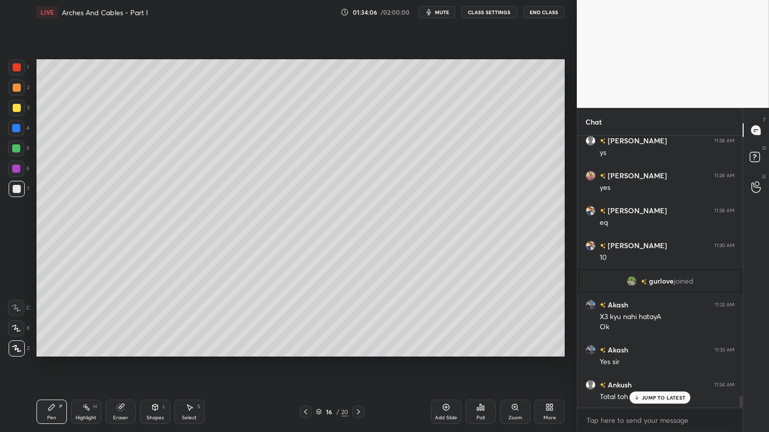
click at [642, 360] on div "JUMP TO LATEST" at bounding box center [660, 398] width 61 height 12
click at [355, 360] on div at bounding box center [358, 412] width 12 height 12
click at [359, 360] on icon at bounding box center [358, 412] width 8 height 8
click at [364, 360] on div at bounding box center [358, 412] width 12 height 12
drag, startPoint x: 21, startPoint y: 150, endPoint x: 31, endPoint y: 187, distance: 38.4
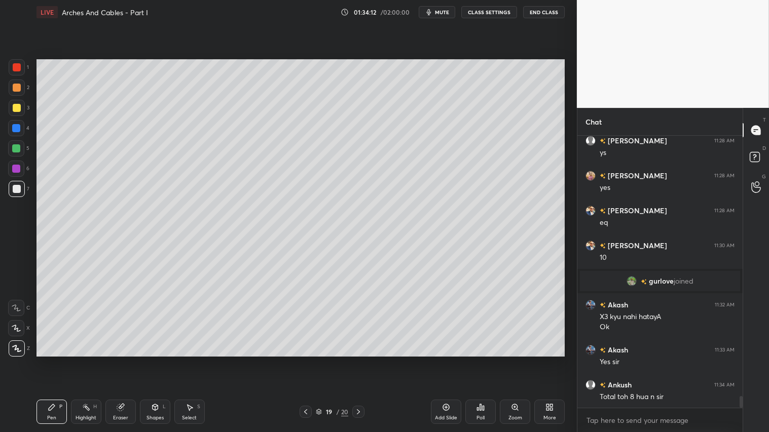
click at [23, 150] on div at bounding box center [16, 148] width 16 height 16
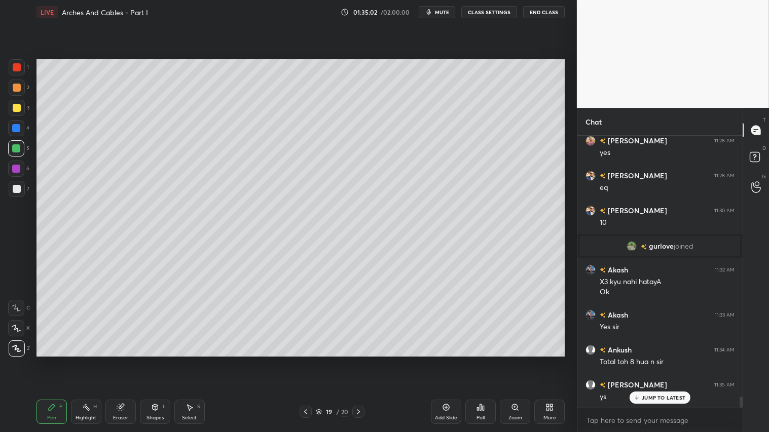
click at [306, 360] on icon at bounding box center [305, 412] width 3 height 5
click at [307, 360] on icon at bounding box center [306, 412] width 8 height 8
click at [308, 360] on icon at bounding box center [306, 412] width 8 height 8
click at [362, 360] on div at bounding box center [358, 412] width 12 height 12
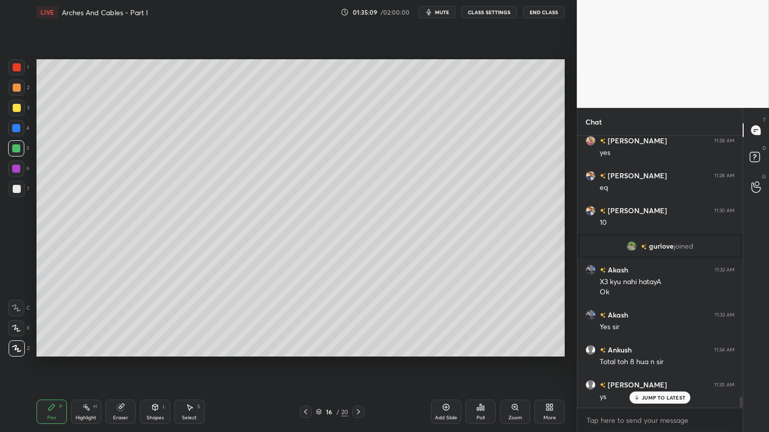
click at [359, 360] on icon at bounding box center [358, 412] width 8 height 8
click at [125, 360] on div "Eraser" at bounding box center [120, 418] width 15 height 5
click at [52, 360] on div "Pen P" at bounding box center [52, 412] width 30 height 24
click at [360, 360] on icon at bounding box center [358, 412] width 8 height 8
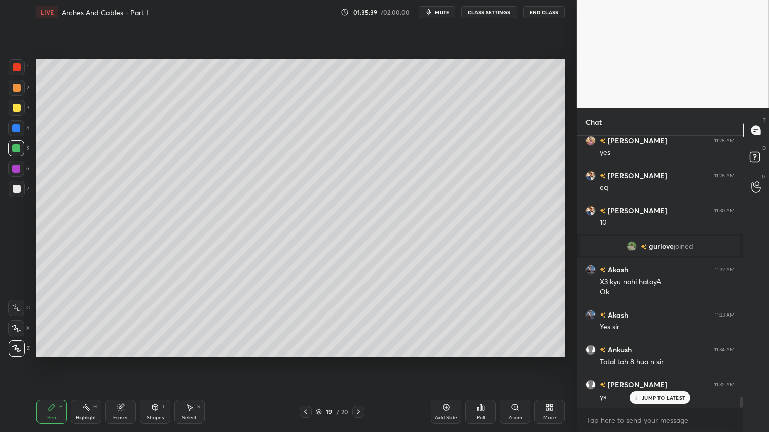
click at [304, 360] on icon at bounding box center [306, 412] width 8 height 8
click at [15, 86] on div at bounding box center [17, 88] width 8 height 8
click at [51, 360] on div "Pen P" at bounding box center [52, 412] width 30 height 24
drag, startPoint x: 360, startPoint y: 412, endPoint x: 366, endPoint y: 410, distance: 5.9
click at [361, 360] on icon at bounding box center [358, 412] width 8 height 8
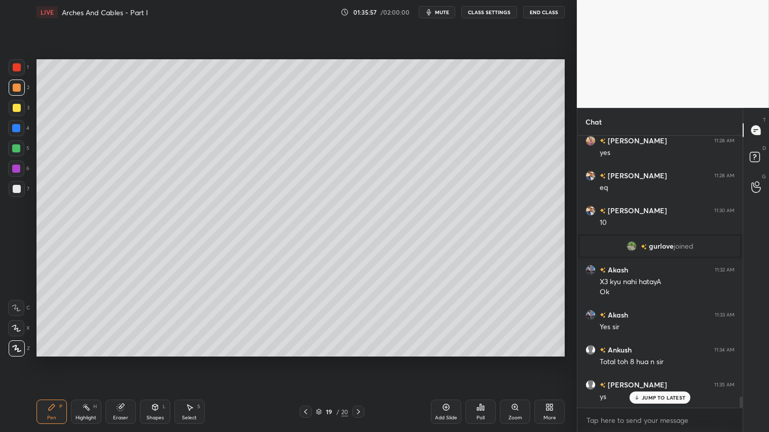
click at [363, 360] on div at bounding box center [358, 412] width 12 height 12
drag, startPoint x: 447, startPoint y: 413, endPoint x: 444, endPoint y: 408, distance: 5.9
click at [447, 360] on div "Add Slide" at bounding box center [446, 412] width 30 height 24
click at [156, 360] on div "Shapes" at bounding box center [155, 418] width 17 height 5
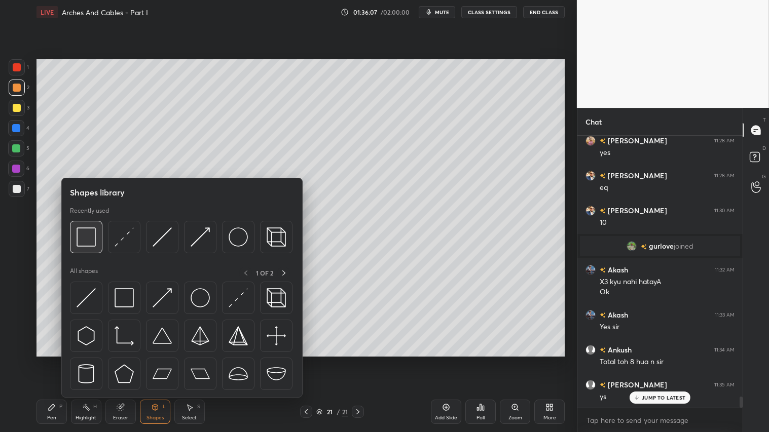
click at [87, 236] on img at bounding box center [86, 237] width 19 height 19
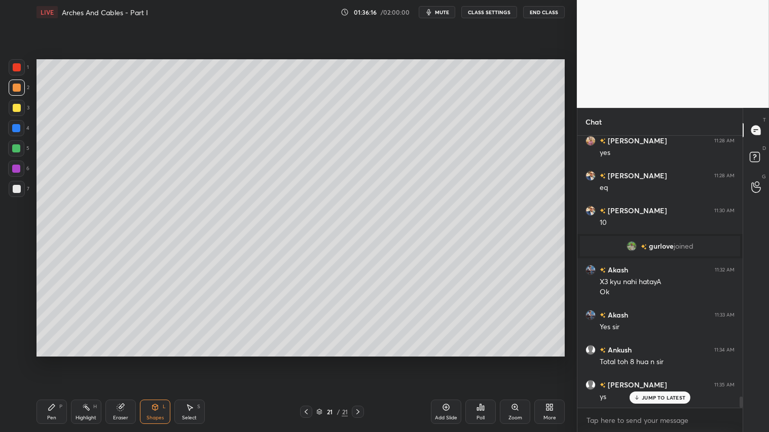
click at [166, 360] on div "Shapes L" at bounding box center [155, 412] width 30 height 24
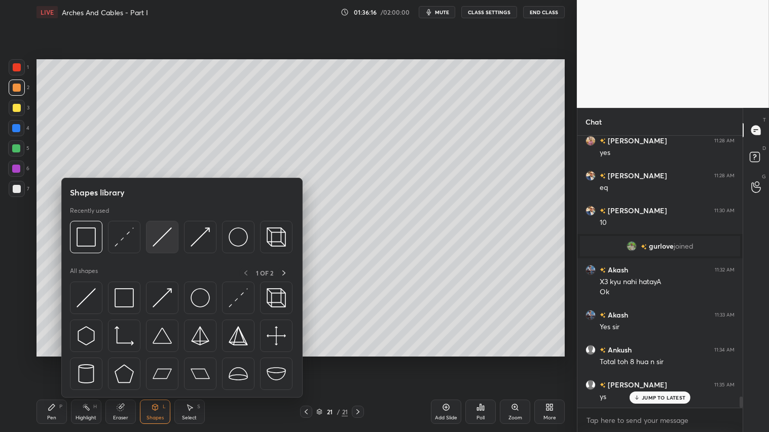
click at [159, 239] on img at bounding box center [162, 237] width 19 height 19
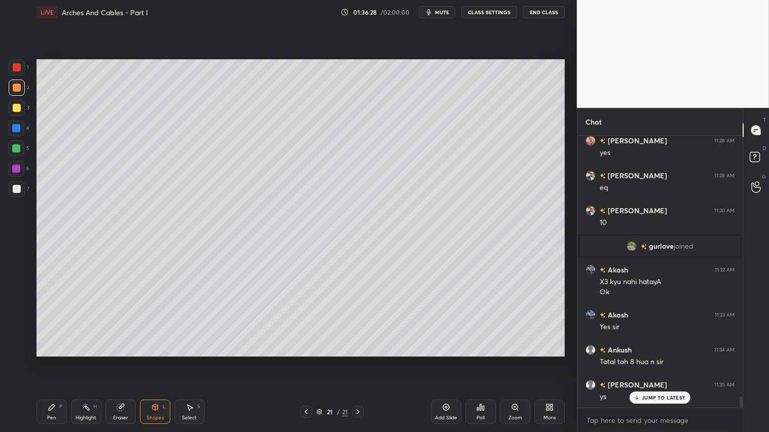
click at [127, 360] on div "Eraser" at bounding box center [120, 412] width 30 height 24
click at [157, 360] on div "Shapes" at bounding box center [155, 418] width 17 height 5
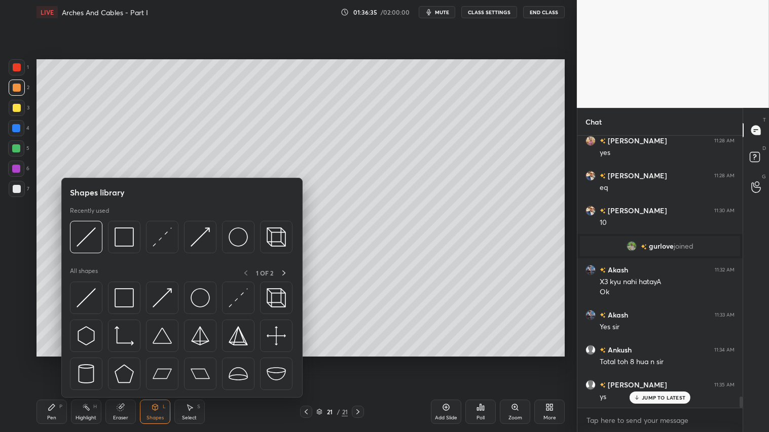
click at [90, 220] on div "Recently used" at bounding box center [181, 233] width 223 height 52
click at [84, 233] on img at bounding box center [86, 237] width 19 height 19
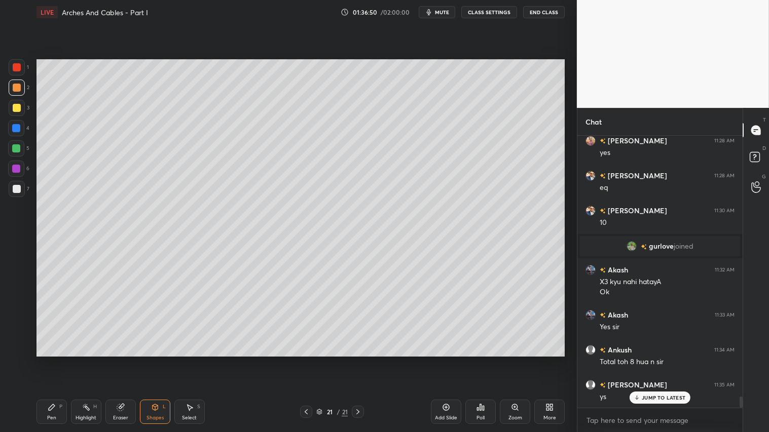
click at [149, 360] on div "Shapes" at bounding box center [155, 418] width 17 height 5
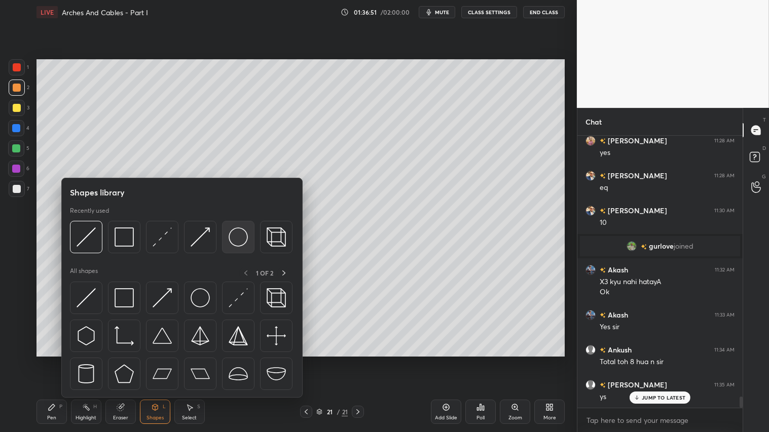
click at [242, 237] on img at bounding box center [238, 237] width 19 height 19
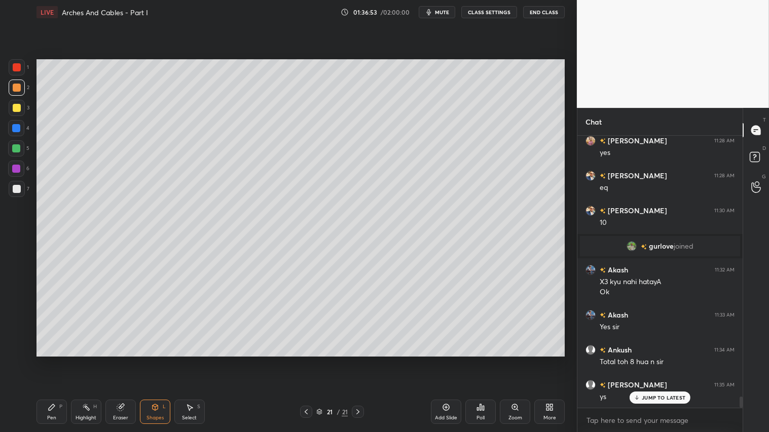
click at [158, 360] on div "Shapes L" at bounding box center [155, 412] width 30 height 24
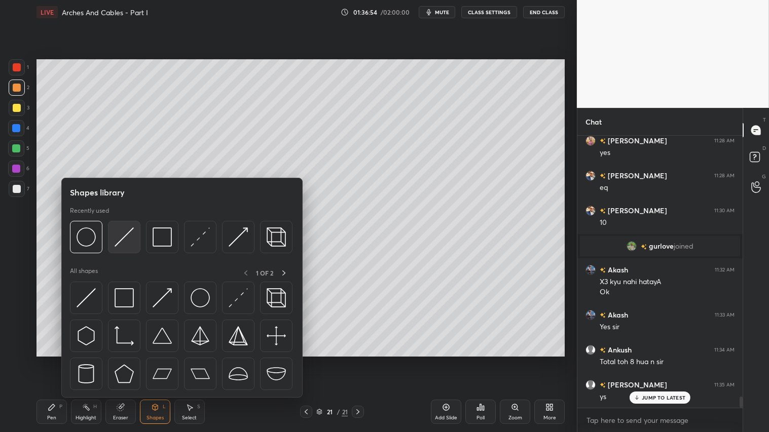
click at [122, 241] on img at bounding box center [124, 237] width 19 height 19
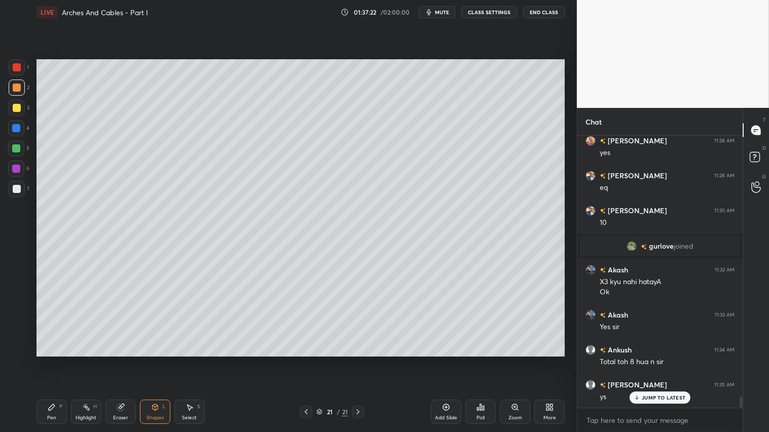
drag, startPoint x: 17, startPoint y: 109, endPoint x: 18, endPoint y: 150, distance: 41.1
click at [17, 109] on div at bounding box center [17, 108] width 8 height 8
drag, startPoint x: 54, startPoint y: 419, endPoint x: 48, endPoint y: 404, distance: 16.9
click at [54, 360] on div "Pen" at bounding box center [51, 418] width 9 height 5
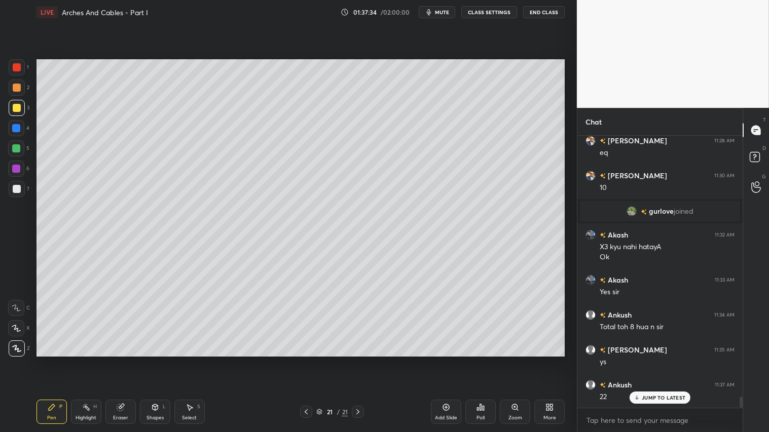
scroll to position [6325, 0]
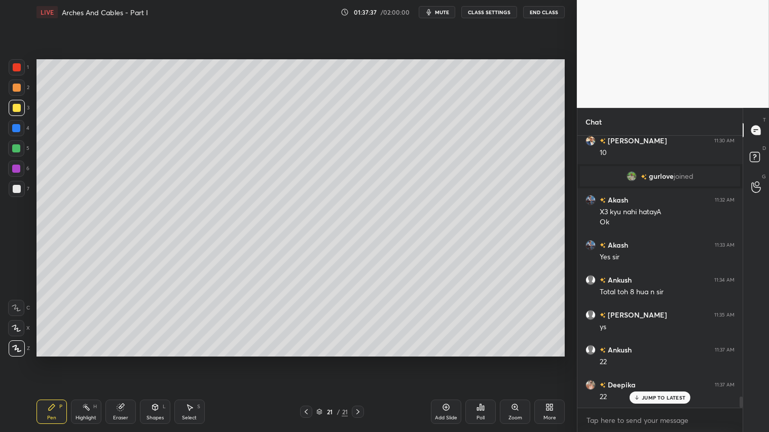
drag, startPoint x: 21, startPoint y: 87, endPoint x: 32, endPoint y: 125, distance: 39.5
click at [21, 87] on div at bounding box center [17, 88] width 16 height 16
click at [50, 360] on div "Pen" at bounding box center [51, 418] width 9 height 5
click at [14, 86] on div at bounding box center [17, 88] width 8 height 8
click at [51, 360] on div "Pen P" at bounding box center [52, 412] width 30 height 24
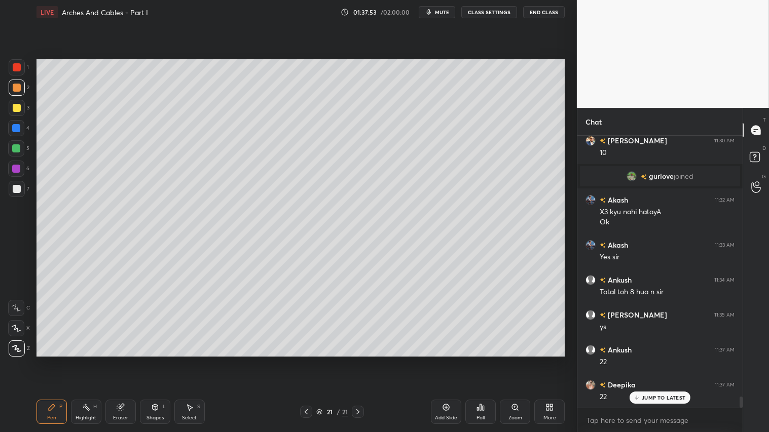
click at [308, 360] on icon at bounding box center [306, 412] width 8 height 8
click at [306, 360] on icon at bounding box center [306, 412] width 8 height 8
click at [357, 360] on icon at bounding box center [358, 412] width 8 height 8
click at [360, 360] on icon at bounding box center [358, 412] width 8 height 8
click at [164, 360] on div "Shapes L" at bounding box center [155, 412] width 30 height 24
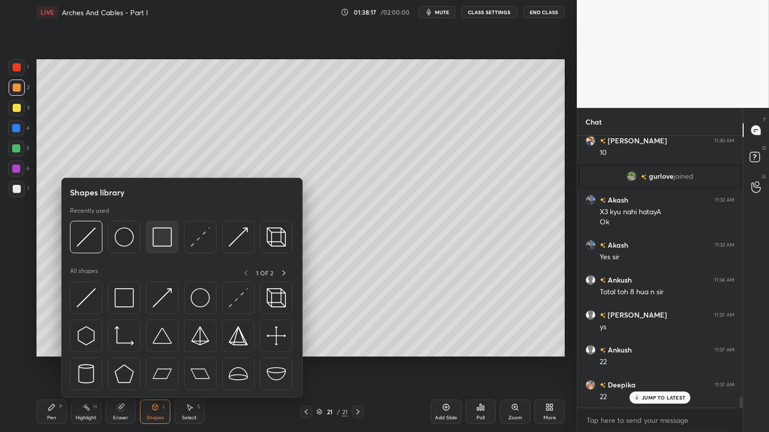
click at [151, 232] on div at bounding box center [162, 237] width 32 height 32
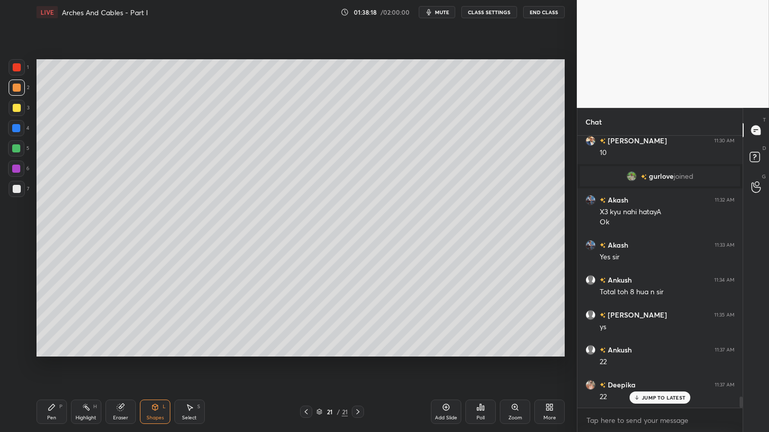
click at [17, 188] on div at bounding box center [17, 189] width 8 height 8
click at [17, 84] on div at bounding box center [17, 88] width 8 height 8
click at [49, 360] on icon at bounding box center [52, 408] width 8 height 8
click at [53, 360] on icon at bounding box center [52, 408] width 8 height 8
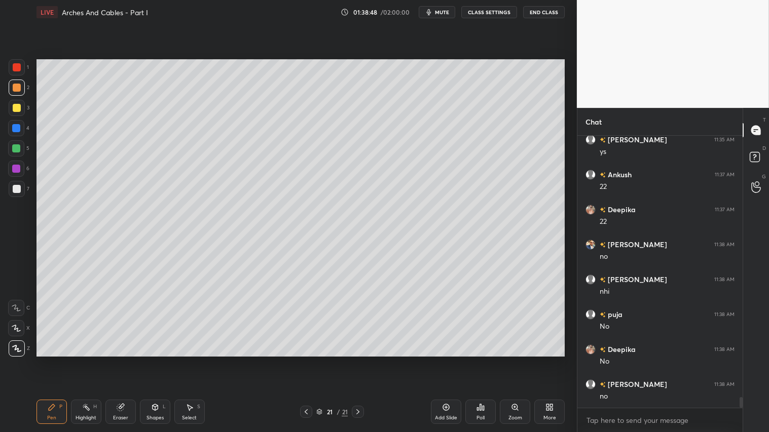
scroll to position [6536, 0]
click at [64, 360] on div "Pen P" at bounding box center [52, 412] width 30 height 24
click at [185, 360] on div "Select S" at bounding box center [189, 412] width 30 height 24
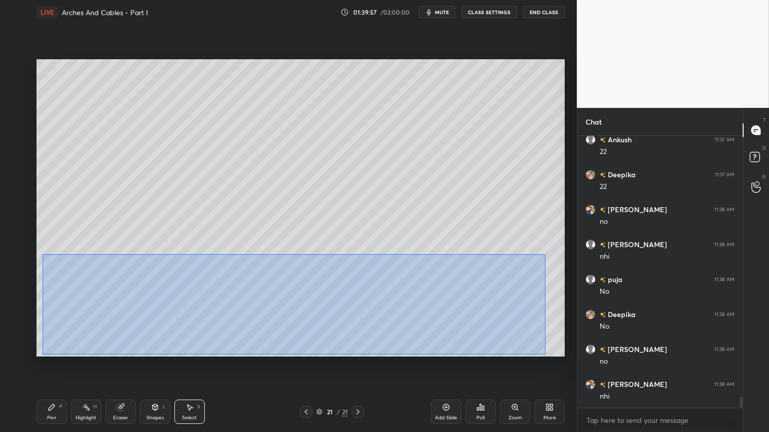
drag, startPoint x: 53, startPoint y: 268, endPoint x: 546, endPoint y: 353, distance: 499.6
click at [546, 353] on div "0 ° Undo Copy Paste here Duplicate Duplicate to new slide Delete" at bounding box center [301, 207] width 528 height 297
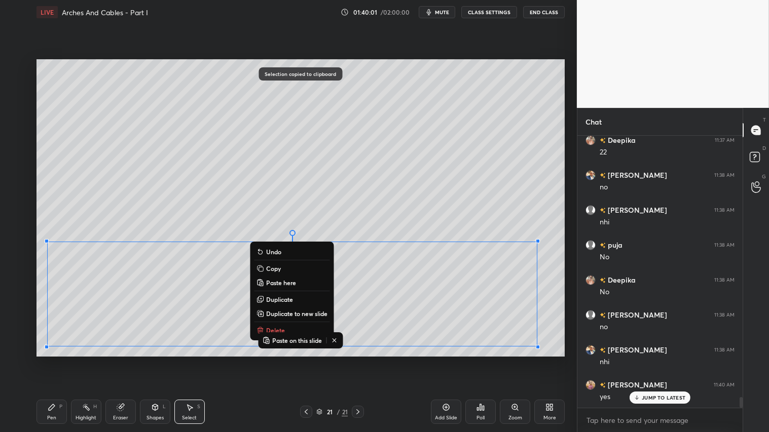
click at [454, 206] on div "0 ° Undo Copy Paste here Duplicate Duplicate to new slide Delete" at bounding box center [301, 207] width 528 height 297
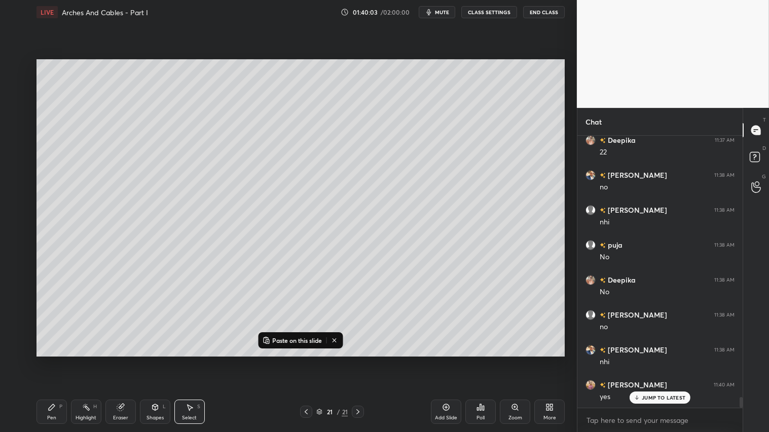
click at [444, 360] on icon at bounding box center [446, 408] width 7 height 7
click at [58, 360] on div "Pen P" at bounding box center [52, 412] width 30 height 24
drag, startPoint x: 14, startPoint y: 88, endPoint x: 29, endPoint y: 82, distance: 16.2
click at [14, 88] on div at bounding box center [17, 88] width 8 height 8
click at [335, 339] on icon at bounding box center [334, 341] width 8 height 8
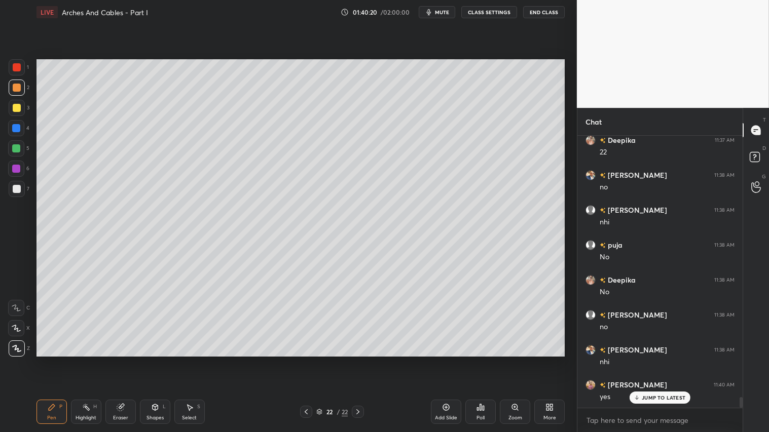
drag, startPoint x: 156, startPoint y: 413, endPoint x: 159, endPoint y: 404, distance: 9.1
click at [158, 360] on div "Shapes L" at bounding box center [155, 412] width 30 height 24
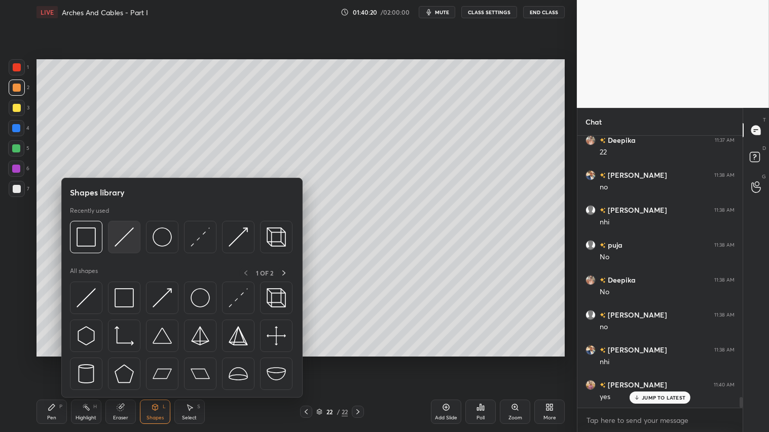
click at [129, 234] on img at bounding box center [124, 237] width 19 height 19
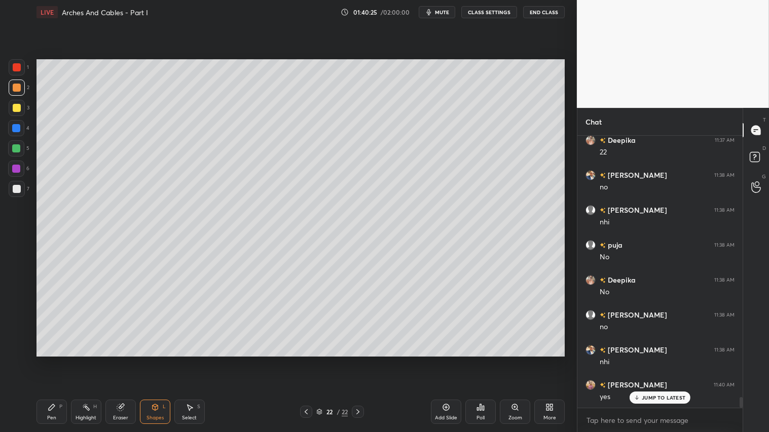
click at [16, 86] on div at bounding box center [17, 88] width 8 height 8
click at [51, 360] on div "Pen P" at bounding box center [52, 412] width 30 height 24
click at [305, 360] on icon at bounding box center [306, 412] width 8 height 8
click at [147, 360] on div "Shapes L" at bounding box center [155, 412] width 30 height 24
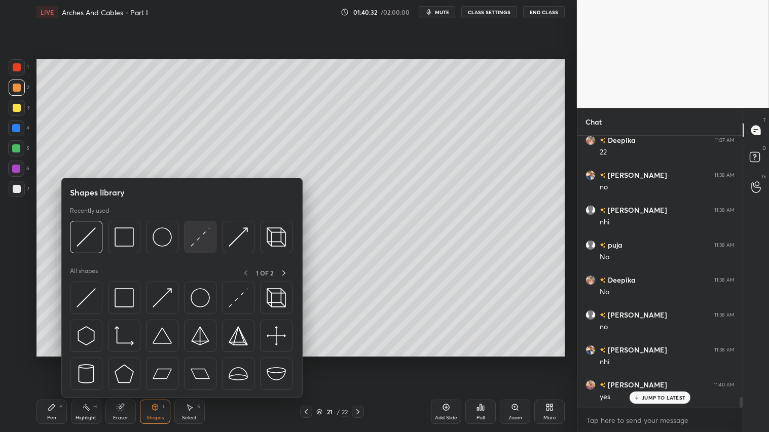
click at [203, 234] on img at bounding box center [200, 237] width 19 height 19
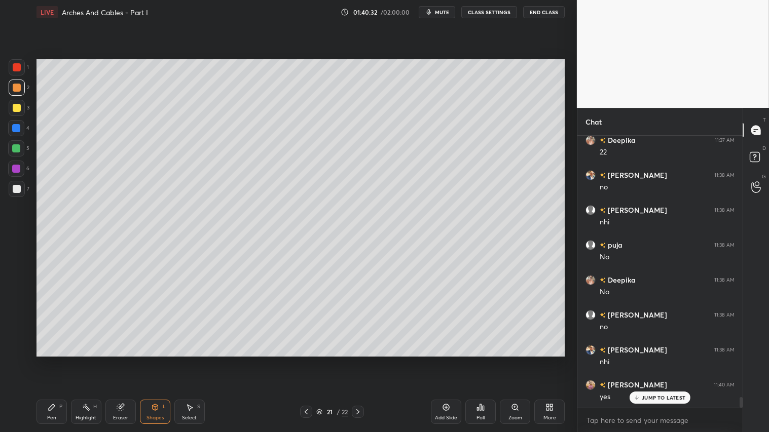
click at [19, 184] on div at bounding box center [17, 189] width 16 height 16
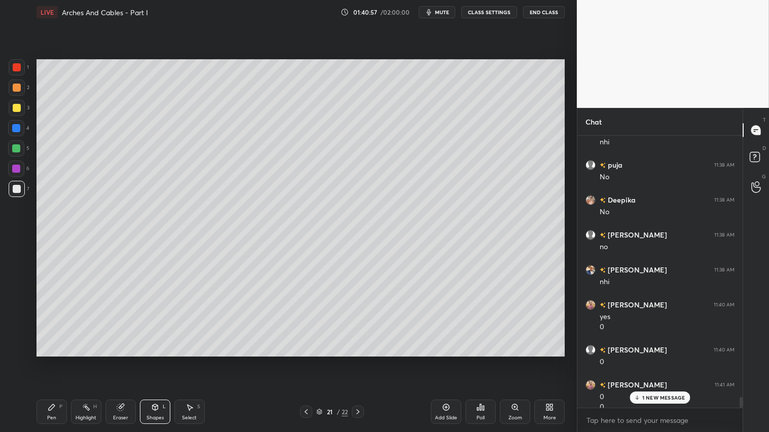
scroll to position [6660, 0]
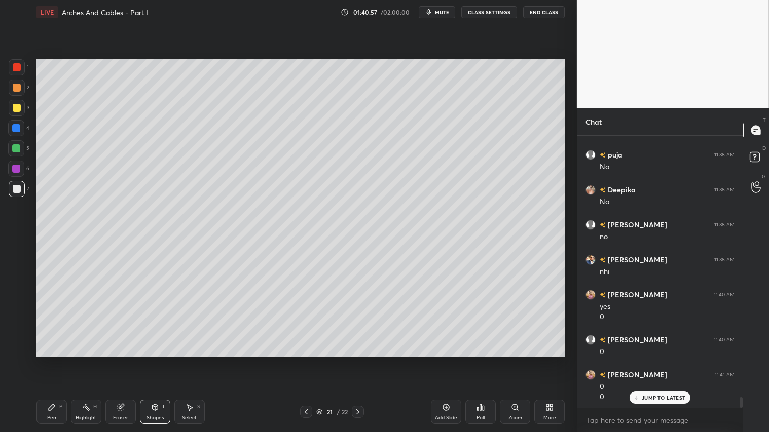
click at [361, 360] on icon at bounding box center [358, 412] width 8 height 8
click at [13, 84] on div at bounding box center [17, 88] width 8 height 8
click at [54, 360] on div "Pen" at bounding box center [51, 418] width 9 height 5
click at [146, 360] on div "Shapes L" at bounding box center [155, 412] width 30 height 24
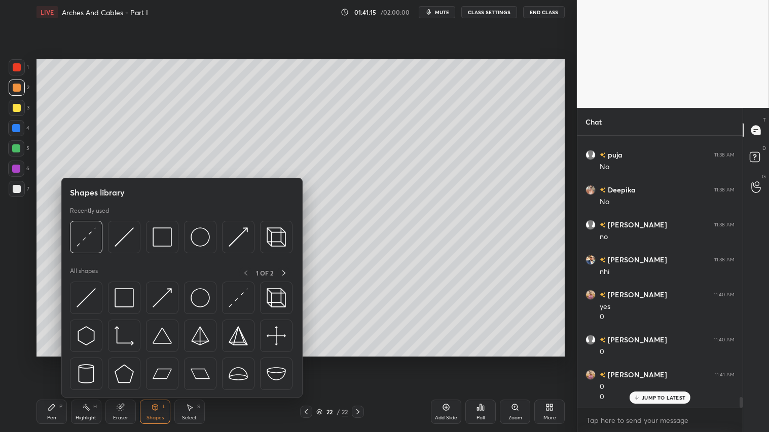
click at [66, 360] on div "Pen P" at bounding box center [52, 412] width 30 height 24
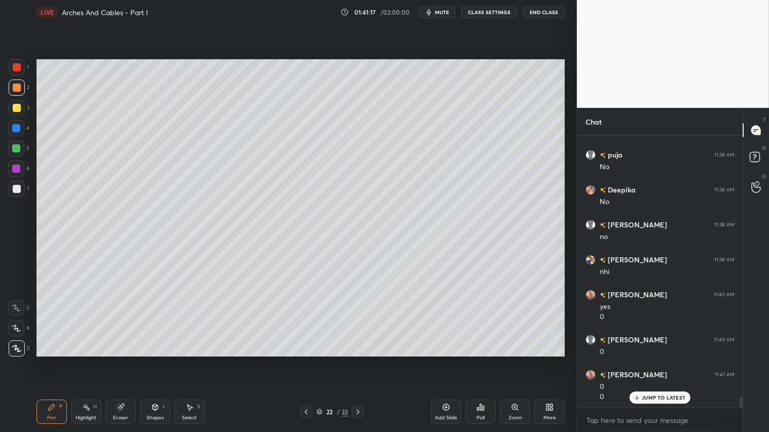
click at [306, 360] on icon at bounding box center [306, 412] width 8 height 8
click at [161, 360] on div "Shapes L" at bounding box center [155, 412] width 30 height 24
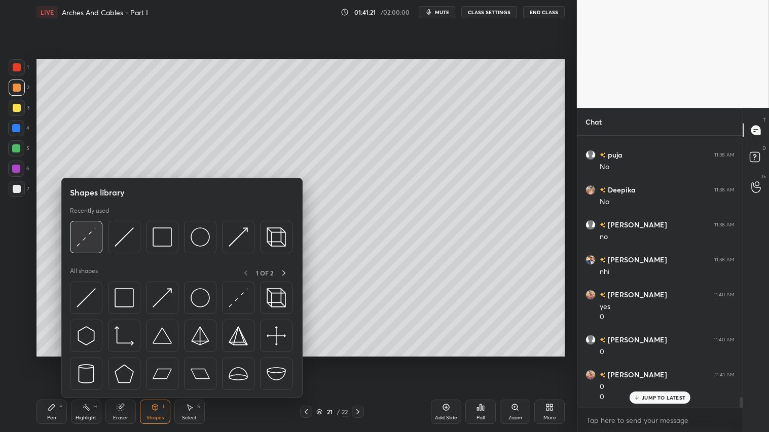
click at [81, 230] on img at bounding box center [86, 237] width 19 height 19
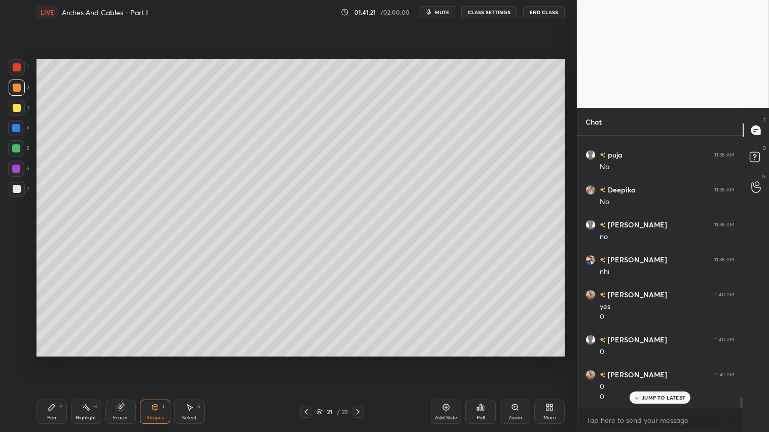
click at [19, 145] on div at bounding box center [16, 149] width 8 height 8
drag, startPoint x: 59, startPoint y: 402, endPoint x: 74, endPoint y: 358, distance: 45.9
click at [61, 360] on div "Pen P Highlight H Eraser Shapes L Select S 21 / 22 Add Slide Poll Zoom More" at bounding box center [301, 412] width 528 height 41
click at [60, 360] on div "Pen P" at bounding box center [52, 412] width 30 height 24
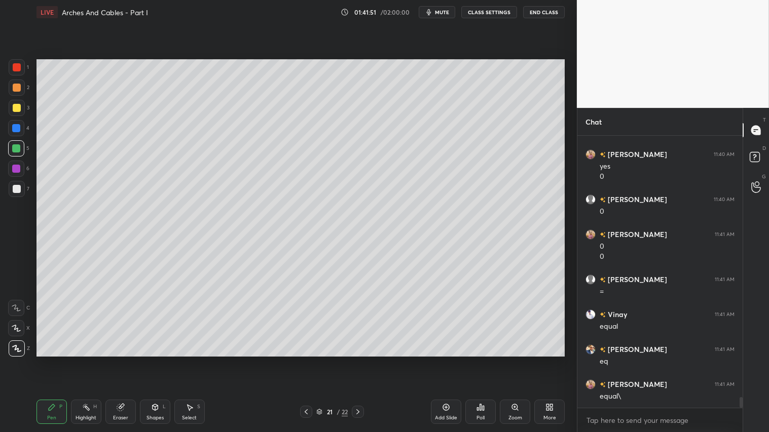
scroll to position [6836, 0]
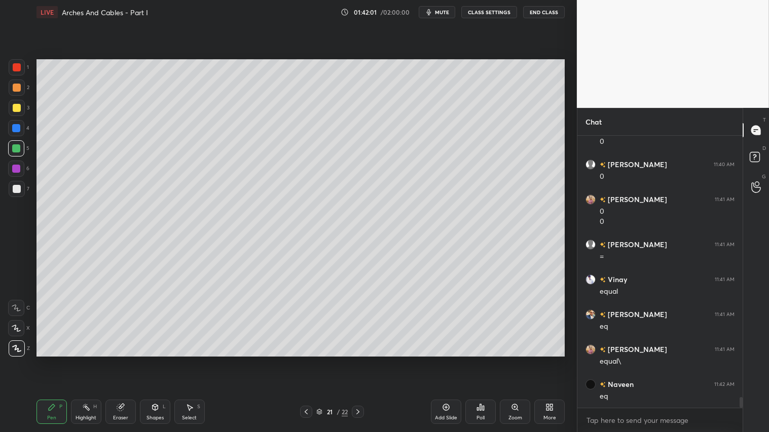
click at [357, 360] on icon at bounding box center [358, 412] width 8 height 8
drag, startPoint x: 16, startPoint y: 86, endPoint x: 19, endPoint y: 98, distance: 12.4
click at [16, 90] on div at bounding box center [17, 88] width 8 height 8
drag, startPoint x: 50, startPoint y: 417, endPoint x: 61, endPoint y: 389, distance: 30.5
click at [51, 360] on div "Pen" at bounding box center [51, 418] width 9 height 5
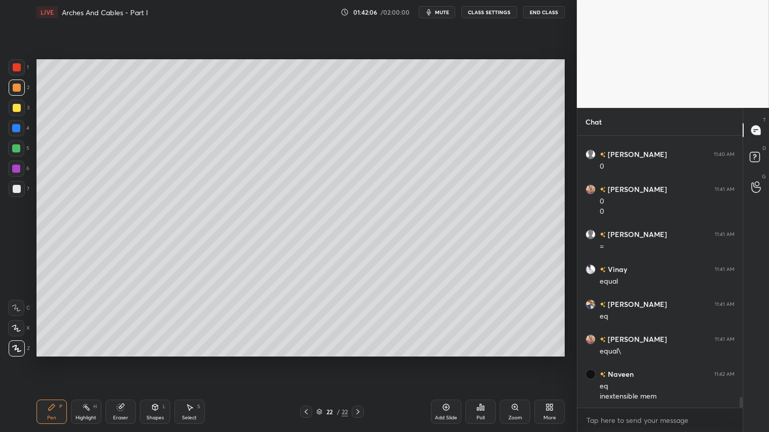
scroll to position [6881, 0]
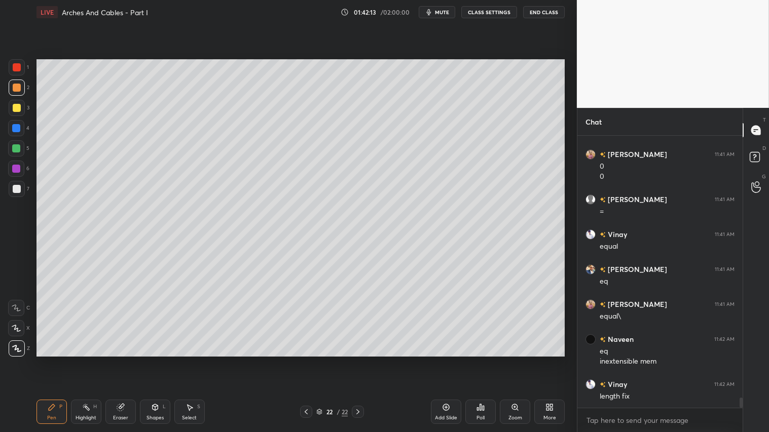
drag, startPoint x: 306, startPoint y: 413, endPoint x: 298, endPoint y: 364, distance: 49.8
click at [307, 360] on icon at bounding box center [306, 412] width 8 height 8
click at [153, 360] on div "Shapes" at bounding box center [155, 418] width 17 height 5
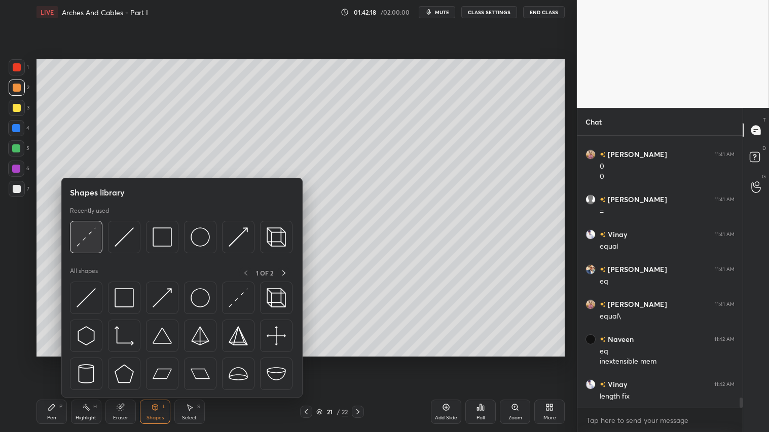
click at [87, 228] on img at bounding box center [86, 237] width 19 height 19
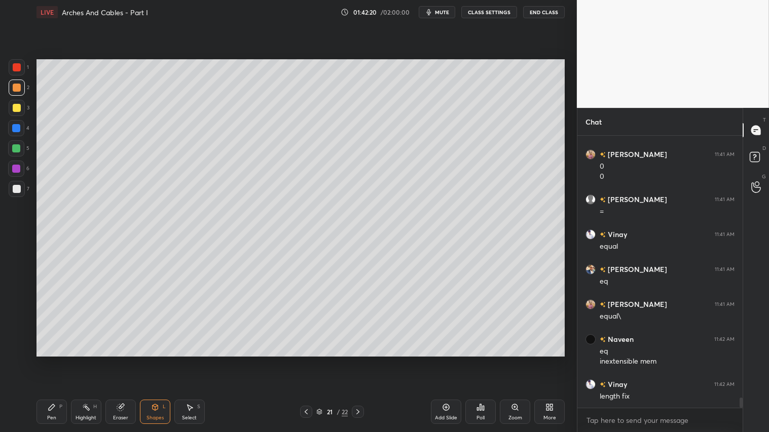
scroll to position [6916, 0]
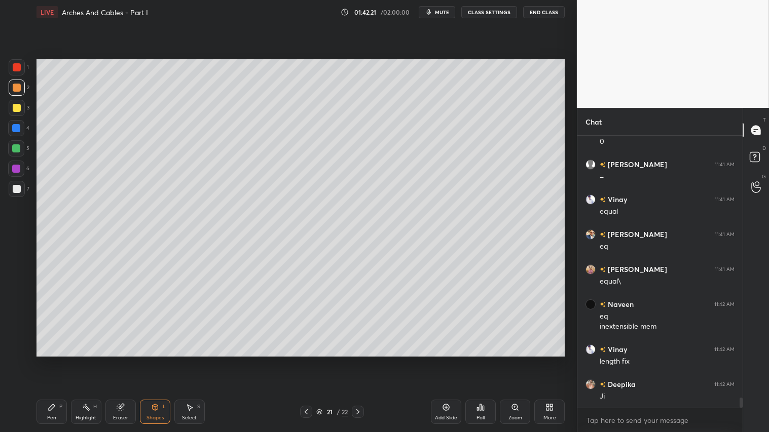
click at [15, 149] on div at bounding box center [16, 149] width 8 height 8
click at [52, 360] on icon at bounding box center [52, 408] width 6 height 6
click at [156, 360] on div "Shapes" at bounding box center [155, 418] width 17 height 5
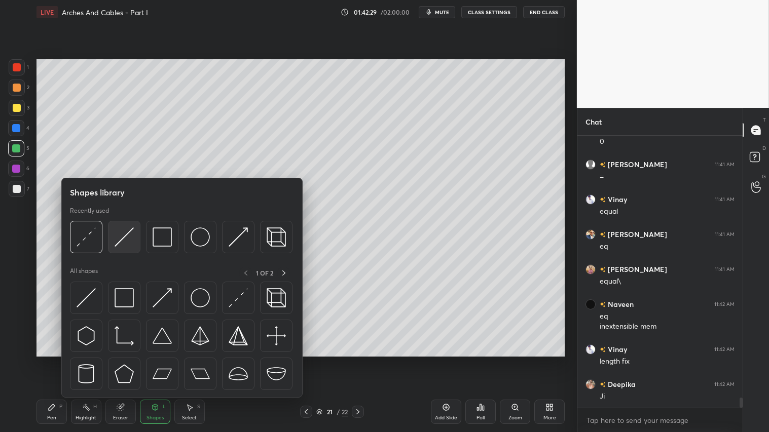
click at [127, 239] on img at bounding box center [124, 237] width 19 height 19
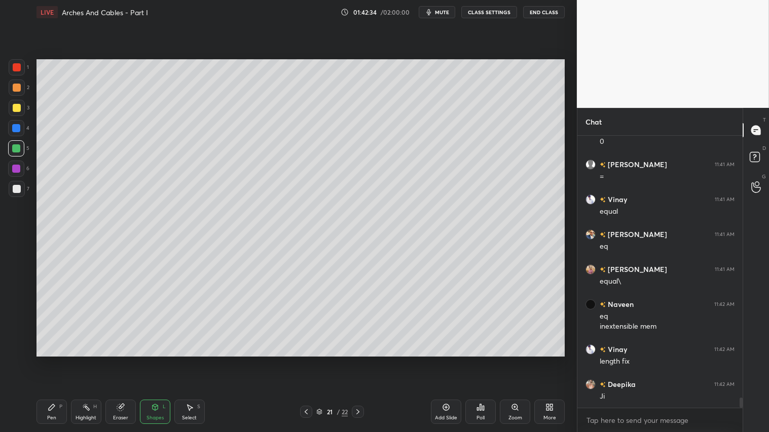
drag, startPoint x: 55, startPoint y: 414, endPoint x: 63, endPoint y: 376, distance: 38.9
click at [58, 360] on div "Pen P" at bounding box center [52, 412] width 30 height 24
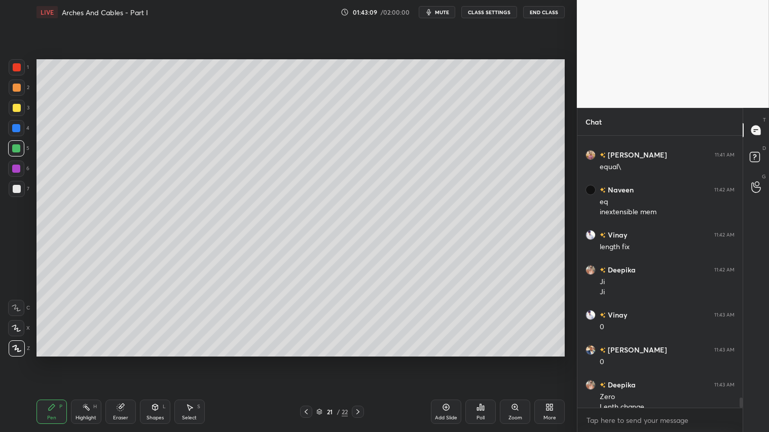
scroll to position [7041, 0]
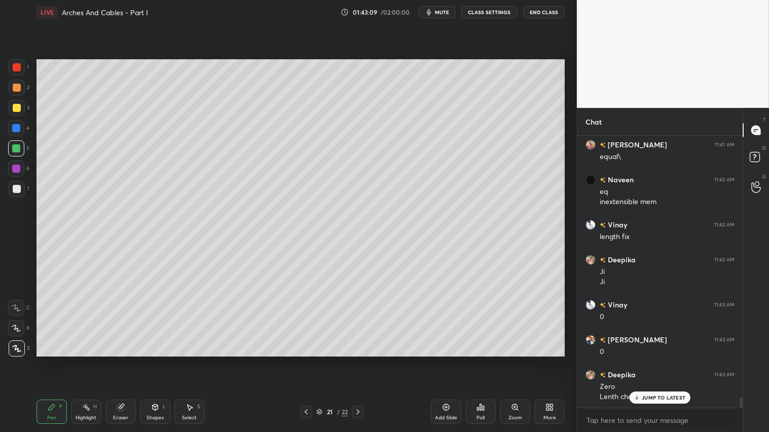
click at [16, 108] on div at bounding box center [17, 108] width 8 height 8
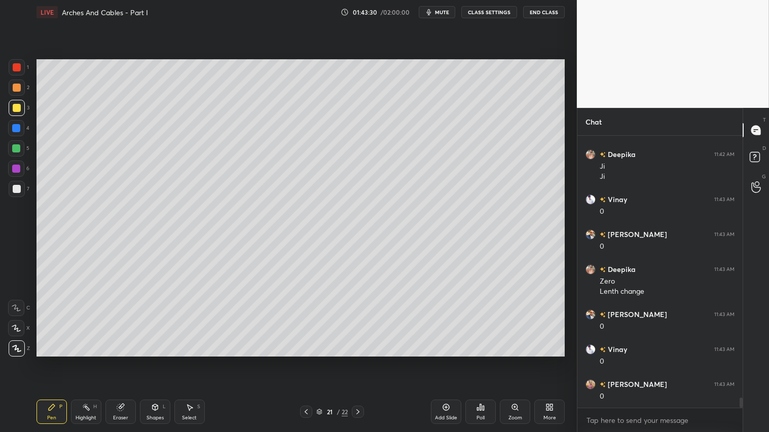
scroll to position [7181, 0]
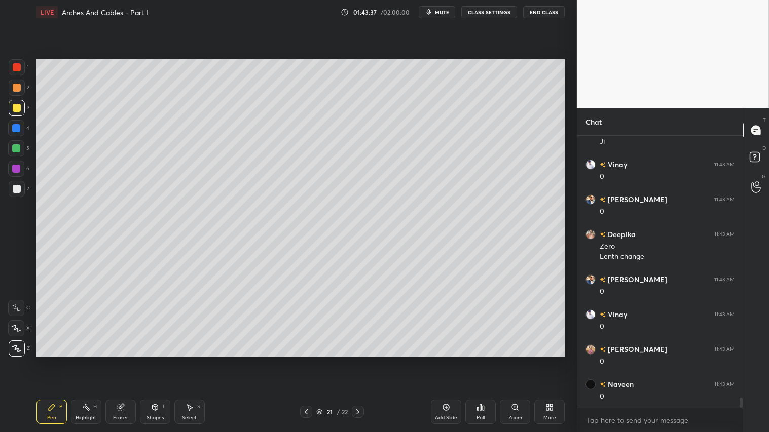
click at [357, 360] on icon at bounding box center [358, 412] width 8 height 8
click at [17, 85] on div at bounding box center [17, 88] width 8 height 8
click at [59, 360] on div "Pen P" at bounding box center [52, 412] width 30 height 24
drag, startPoint x: 306, startPoint y: 409, endPoint x: 310, endPoint y: 404, distance: 6.5
click at [307, 360] on icon at bounding box center [306, 412] width 8 height 8
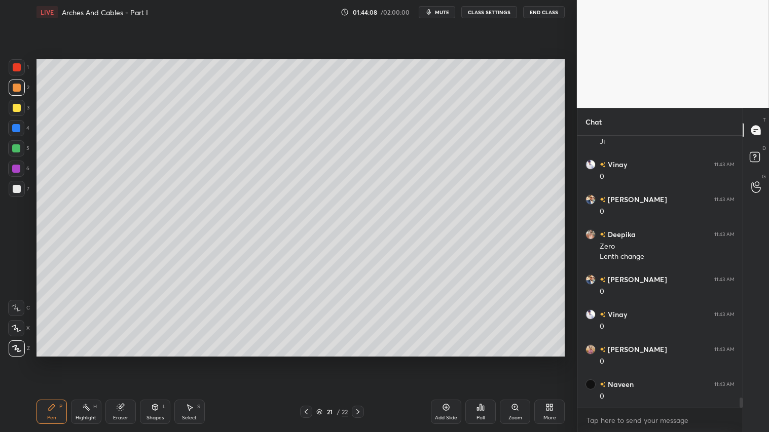
drag, startPoint x: 154, startPoint y: 414, endPoint x: 155, endPoint y: 405, distance: 9.2
click at [154, 360] on div "Shapes L" at bounding box center [155, 412] width 30 height 24
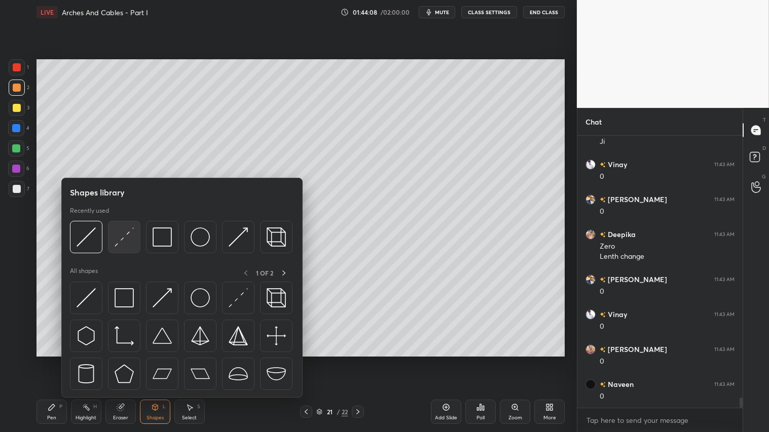
click at [119, 236] on img at bounding box center [124, 237] width 19 height 19
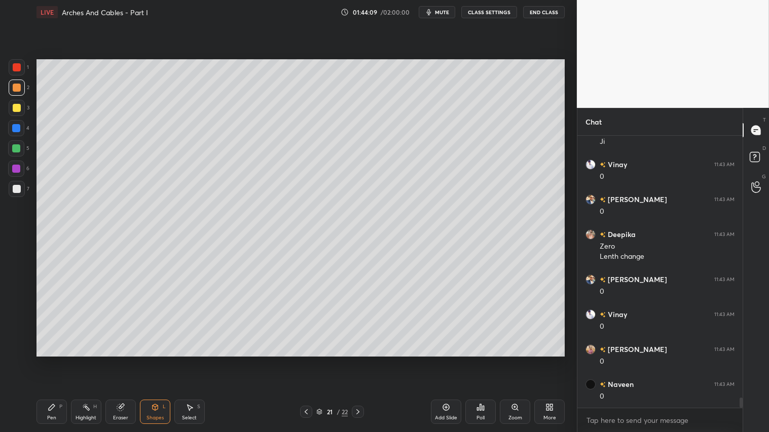
click at [16, 146] on div at bounding box center [16, 149] width 8 height 8
drag, startPoint x: 148, startPoint y: 407, endPoint x: 147, endPoint y: 402, distance: 5.7
click at [147, 360] on div "Shapes L" at bounding box center [155, 412] width 30 height 24
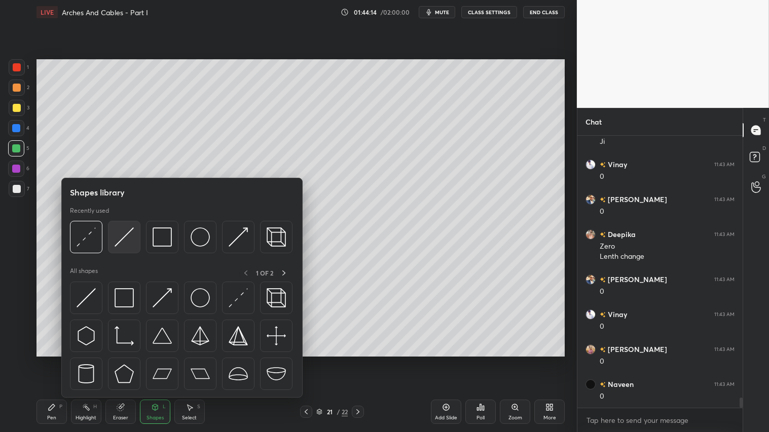
click at [122, 236] on img at bounding box center [124, 237] width 19 height 19
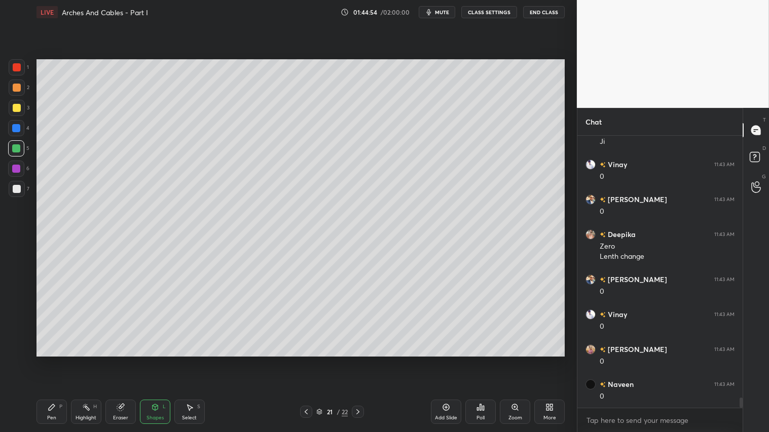
click at [359, 360] on icon at bounding box center [358, 412] width 8 height 8
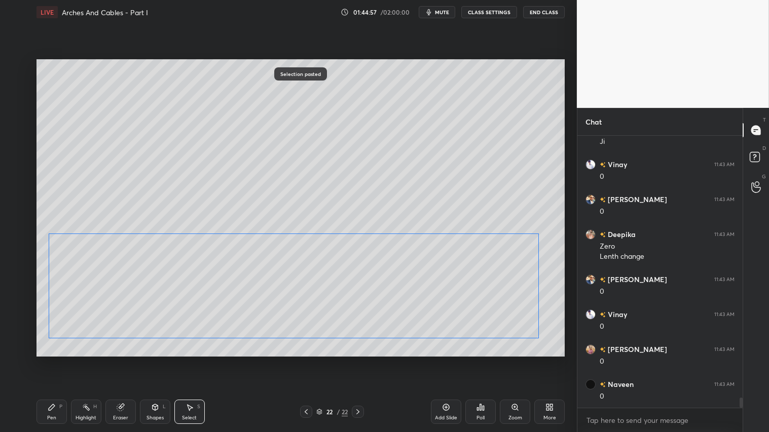
drag, startPoint x: 405, startPoint y: 297, endPoint x: 406, endPoint y: 291, distance: 5.8
click at [406, 289] on div "0 ° Undo Copy Paste here Duplicate Duplicate to new slide Delete" at bounding box center [301, 207] width 528 height 297
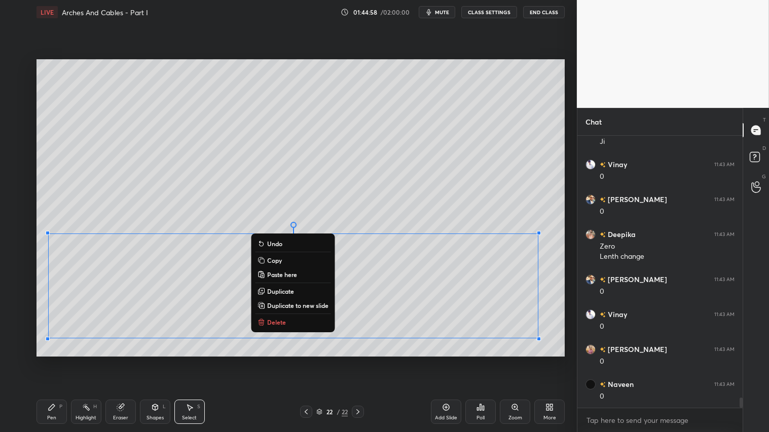
click at [123, 360] on icon at bounding box center [120, 408] width 7 height 7
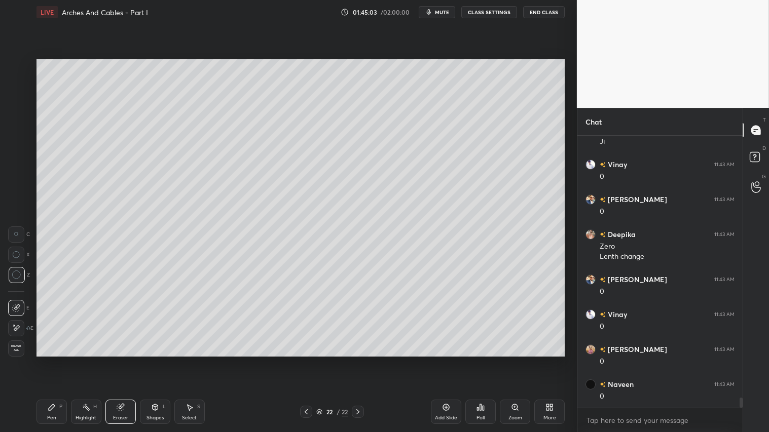
click at [43, 360] on div "Pen P" at bounding box center [52, 412] width 30 height 24
click at [17, 193] on div at bounding box center [17, 189] width 8 height 8
click at [192, 360] on icon at bounding box center [190, 408] width 8 height 8
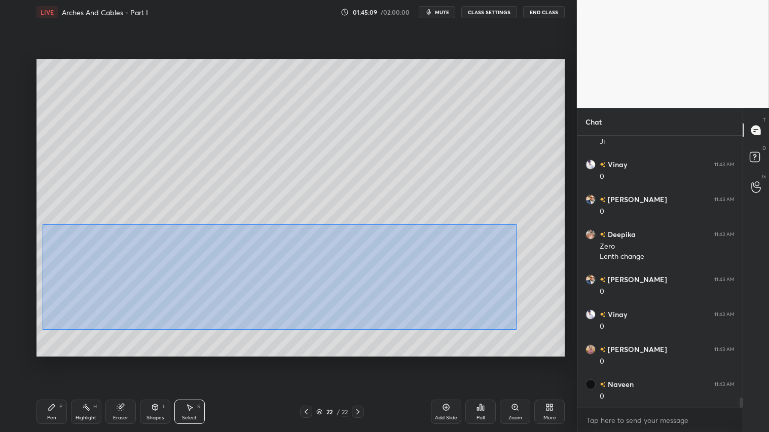
drag, startPoint x: 43, startPoint y: 225, endPoint x: 522, endPoint y: 328, distance: 490.7
click at [521, 330] on div "0 ° Undo Copy Paste here Duplicate Duplicate to new slide Delete" at bounding box center [301, 207] width 528 height 297
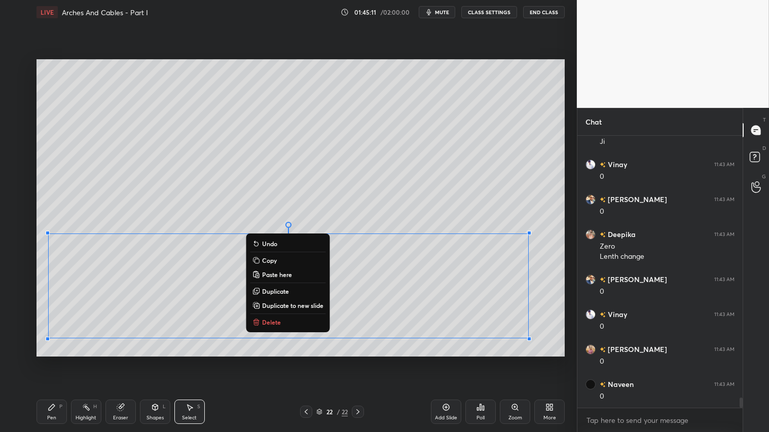
click at [298, 321] on button "Delete" at bounding box center [288, 322] width 76 height 12
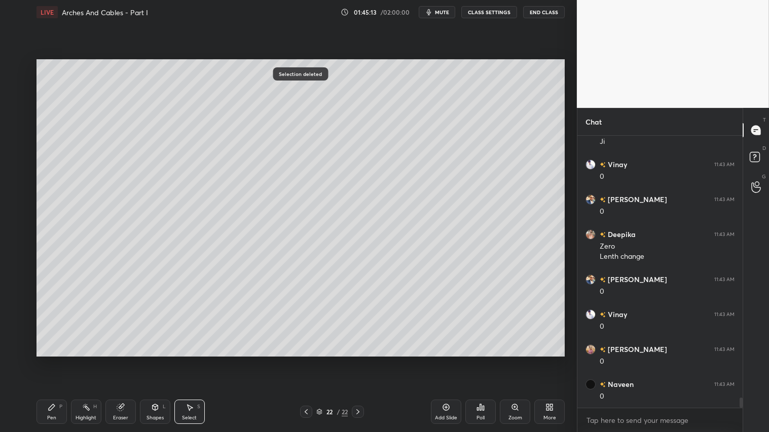
click at [447, 360] on icon at bounding box center [446, 408] width 8 height 8
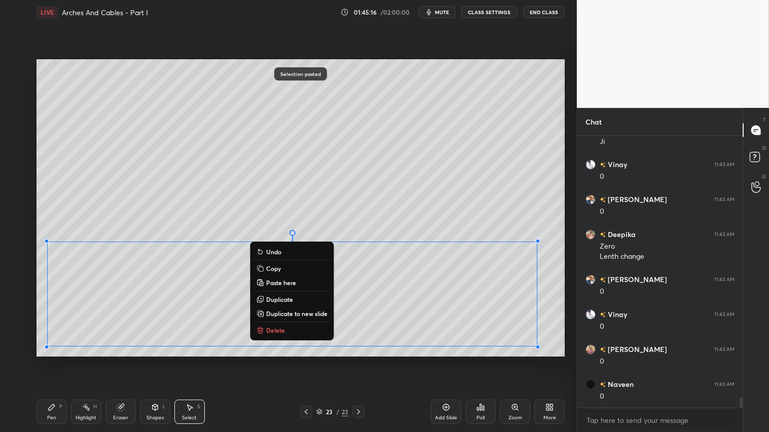
click at [366, 183] on div "0 ° Undo Copy Paste here Duplicate Duplicate to new slide Delete" at bounding box center [301, 207] width 528 height 297
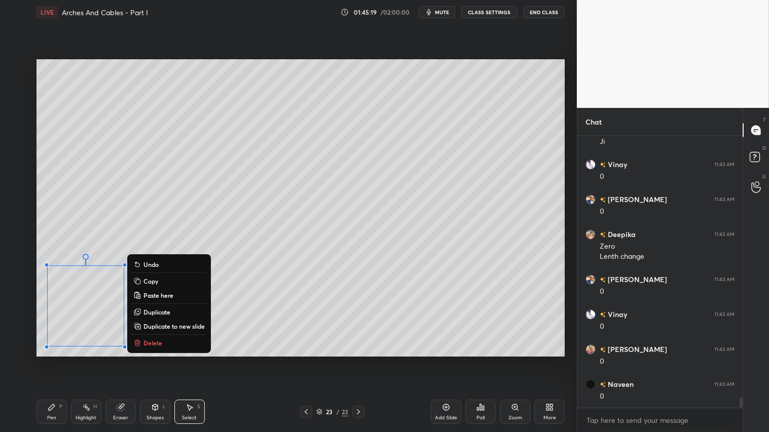
drag, startPoint x: 48, startPoint y: 271, endPoint x: 499, endPoint y: 364, distance: 460.2
click at [499, 360] on div "0 ° Undo Copy Paste here Duplicate Duplicate to new slide Delete Setting up you…" at bounding box center [300, 208] width 536 height 368
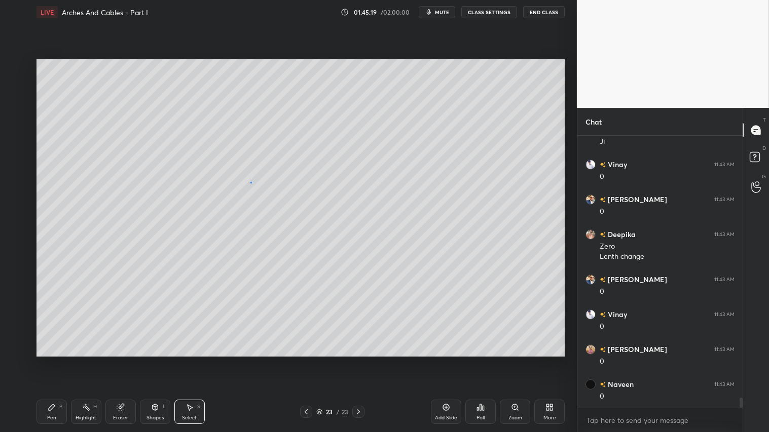
click at [250, 183] on div "0 ° Undo Copy Paste here Duplicate Duplicate to new slide Delete" at bounding box center [301, 207] width 528 height 297
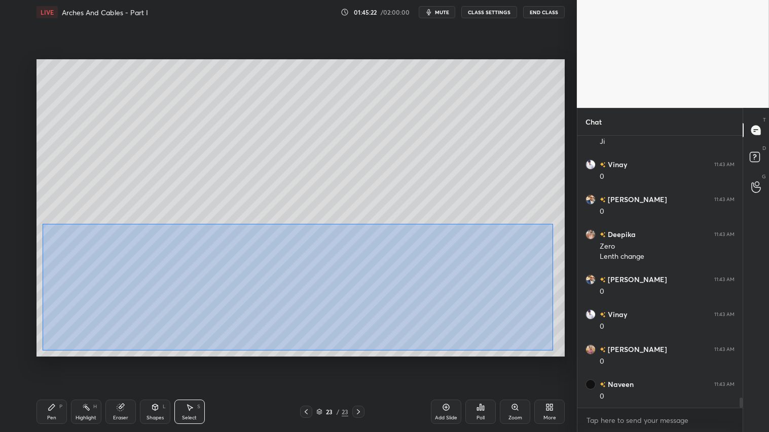
drag, startPoint x: 42, startPoint y: 228, endPoint x: 551, endPoint y: 348, distance: 522.6
click at [552, 350] on div "0 ° Undo Copy Paste here Duplicate Duplicate to new slide Delete" at bounding box center [301, 207] width 528 height 297
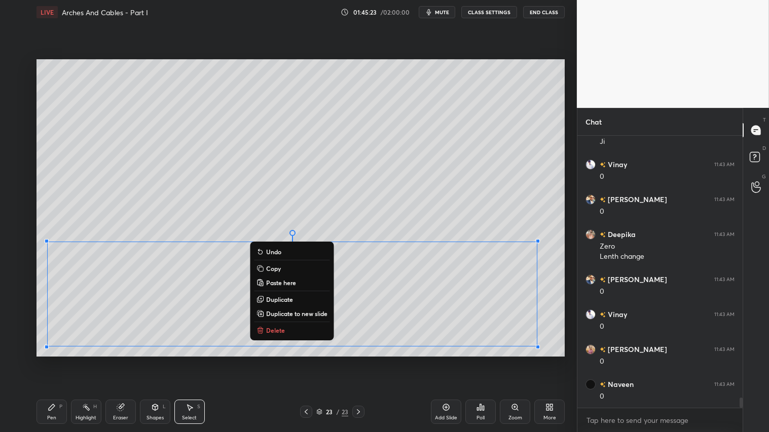
click at [308, 327] on button "Delete" at bounding box center [292, 330] width 76 height 12
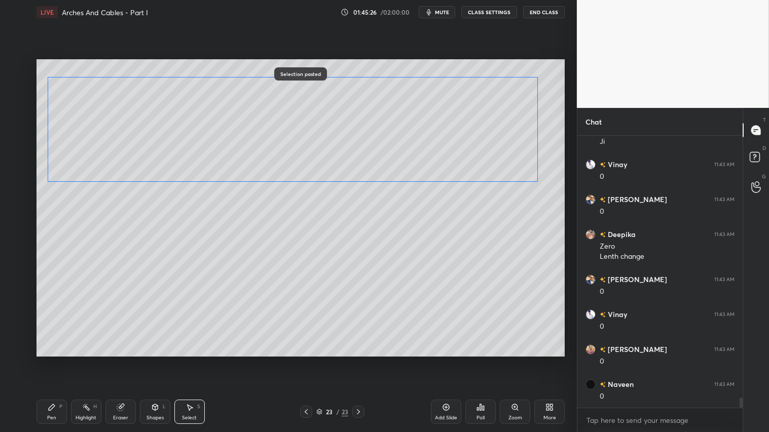
drag, startPoint x: 207, startPoint y: 226, endPoint x: 212, endPoint y: 143, distance: 83.3
click at [209, 139] on div "0 ° Undo Copy Paste here Duplicate Duplicate to new slide Delete" at bounding box center [301, 207] width 528 height 297
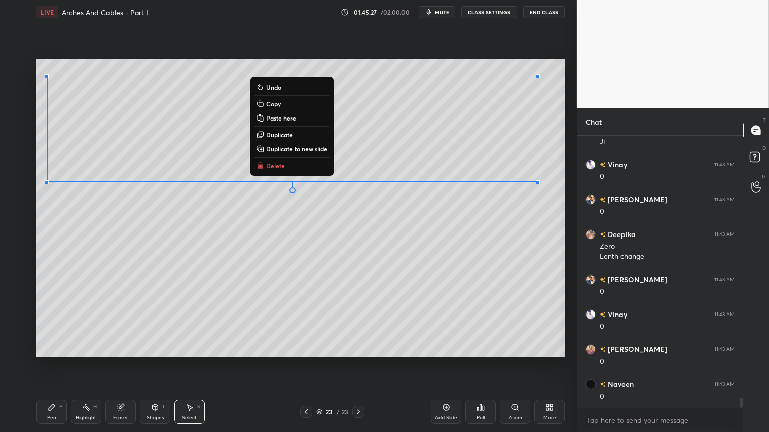
click at [124, 360] on div "Eraser" at bounding box center [120, 412] width 30 height 24
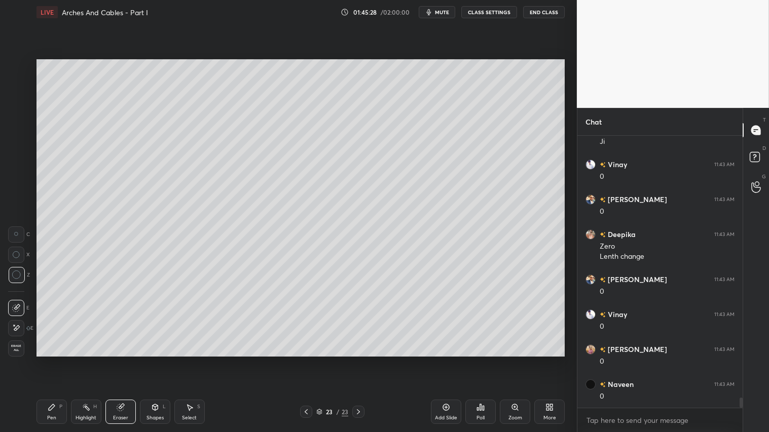
click at [58, 360] on div "Pen P" at bounding box center [52, 412] width 30 height 24
drag, startPoint x: 17, startPoint y: 193, endPoint x: 29, endPoint y: 180, distance: 17.2
click at [18, 189] on div at bounding box center [17, 189] width 8 height 8
click at [308, 360] on icon at bounding box center [306, 412] width 8 height 8
click at [361, 360] on div at bounding box center [358, 412] width 12 height 12
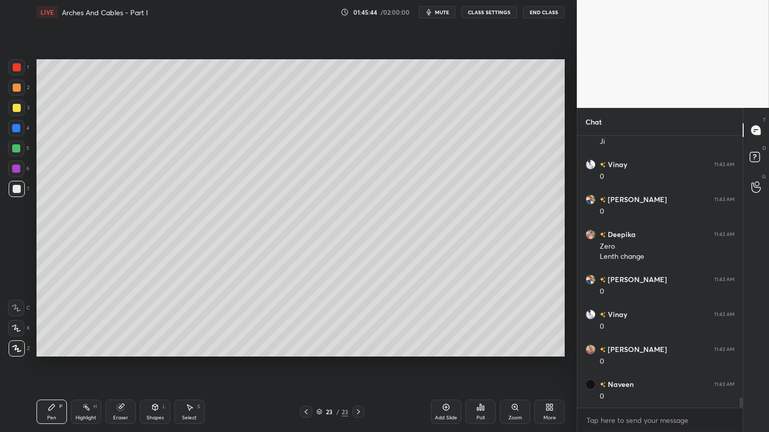
click at [307, 360] on icon at bounding box center [306, 412] width 8 height 8
click at [358, 360] on icon at bounding box center [358, 412] width 8 height 8
drag, startPoint x: 16, startPoint y: 142, endPoint x: 27, endPoint y: 140, distance: 11.4
click at [18, 142] on div at bounding box center [16, 148] width 16 height 16
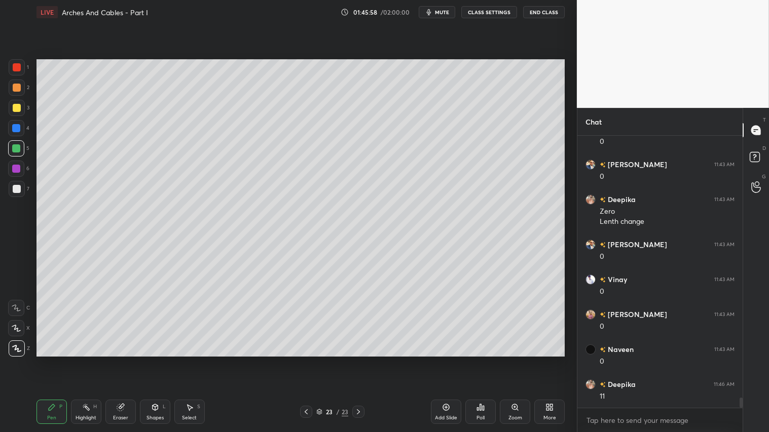
click at [122, 360] on icon at bounding box center [121, 408] width 8 height 8
drag, startPoint x: 17, startPoint y: 252, endPoint x: 26, endPoint y: 243, distance: 12.9
click at [17, 252] on icon at bounding box center [16, 254] width 7 height 7
click at [55, 360] on div "Pen P" at bounding box center [52, 412] width 30 height 24
drag, startPoint x: 20, startPoint y: 90, endPoint x: 27, endPoint y: 88, distance: 7.4
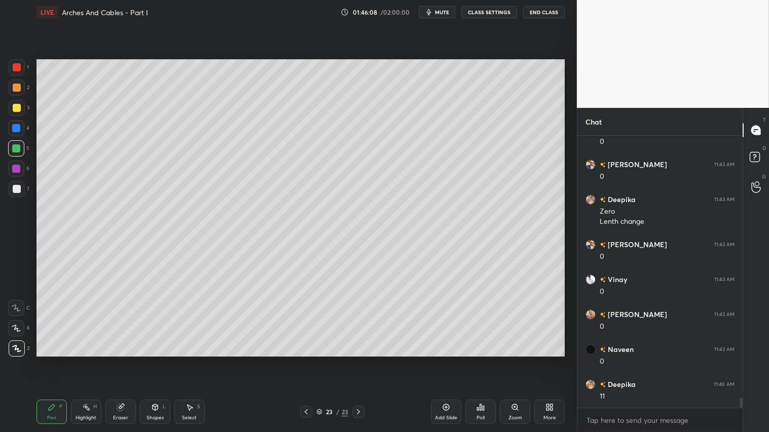
click at [19, 90] on div at bounding box center [17, 88] width 16 height 16
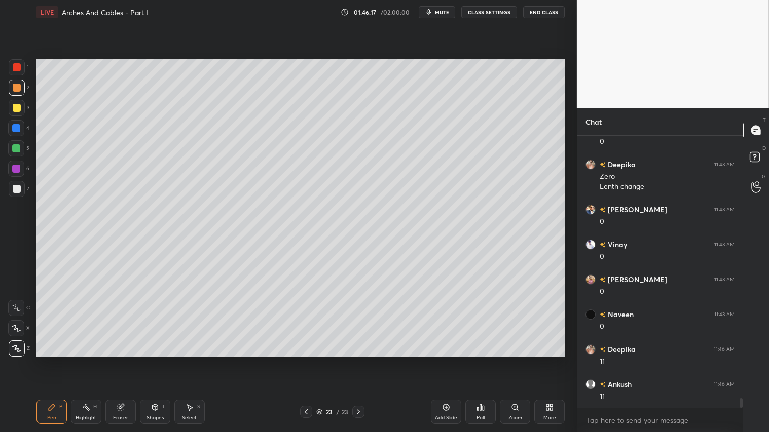
click at [310, 360] on icon at bounding box center [306, 412] width 8 height 8
click at [155, 360] on div "Shapes L" at bounding box center [155, 412] width 30 height 24
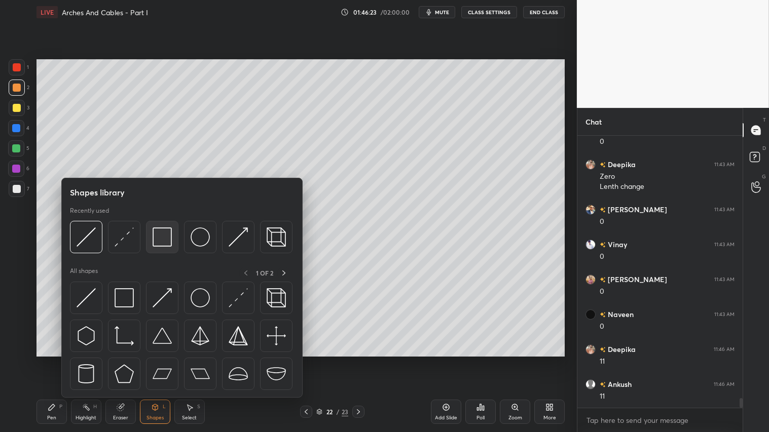
click at [164, 240] on img at bounding box center [162, 237] width 19 height 19
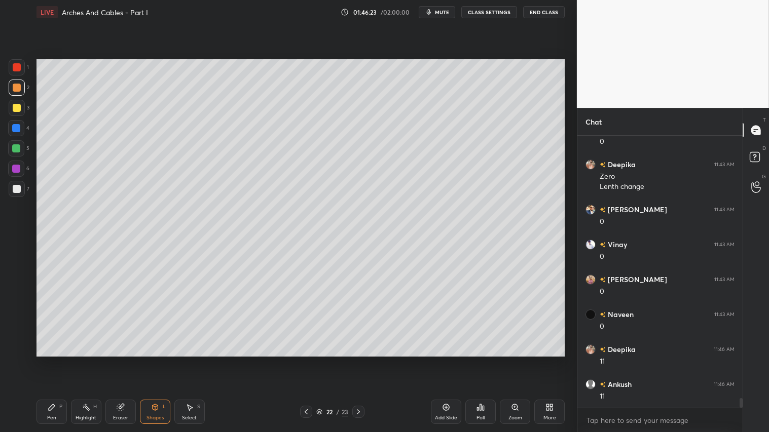
click at [17, 190] on div at bounding box center [17, 189] width 8 height 8
drag, startPoint x: 124, startPoint y: 413, endPoint x: 134, endPoint y: 407, distance: 11.8
click at [127, 360] on div "Eraser" at bounding box center [120, 412] width 30 height 24
click at [62, 360] on div "Pen P" at bounding box center [52, 412] width 30 height 24
click at [127, 360] on div "Pen P Highlight H Eraser Shapes L Select S 22 / 23 Add Slide Poll Zoom More" at bounding box center [301, 412] width 528 height 41
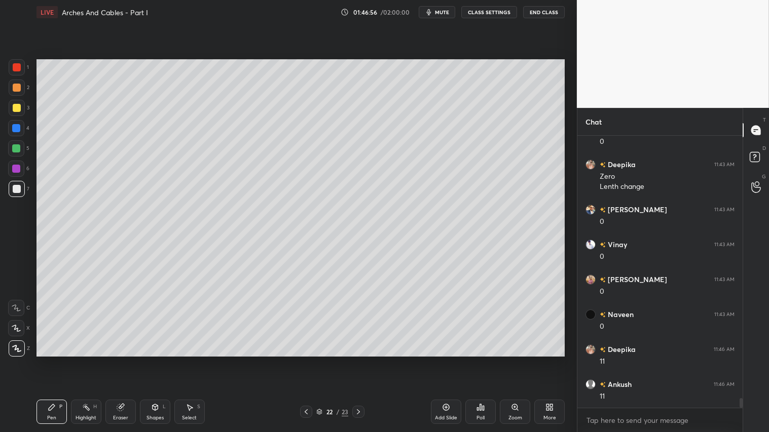
click at [333, 360] on div "Pen P Highlight H Eraser Shapes L Select S 22 / 23 Add Slide Poll Zoom More" at bounding box center [301, 412] width 528 height 41
click at [356, 360] on icon at bounding box center [358, 412] width 8 height 8
click at [306, 360] on icon at bounding box center [306, 412] width 8 height 8
click at [359, 360] on icon at bounding box center [358, 412] width 8 height 8
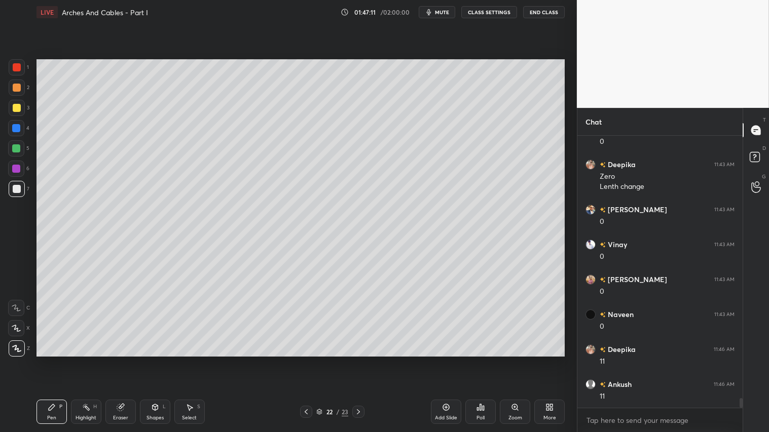
click at [356, 360] on icon at bounding box center [358, 412] width 8 height 8
click at [358, 360] on icon at bounding box center [358, 412] width 8 height 8
drag, startPoint x: 448, startPoint y: 411, endPoint x: 445, endPoint y: 404, distance: 7.3
click at [448, 360] on icon at bounding box center [446, 408] width 8 height 8
click at [21, 86] on div at bounding box center [17, 88] width 16 height 16
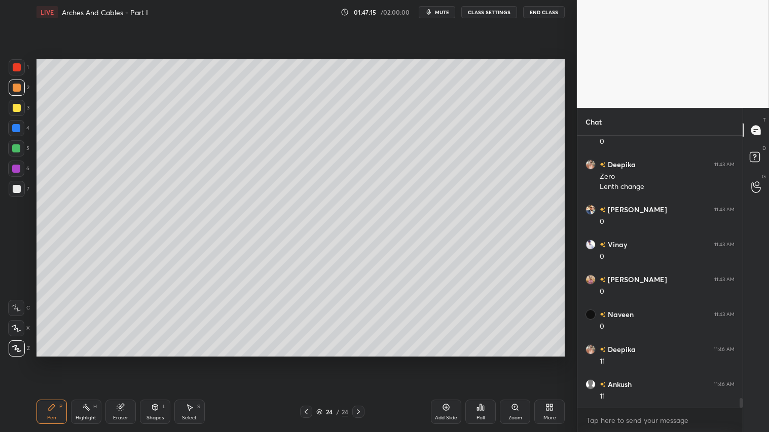
click at [42, 360] on div "Pen P" at bounding box center [52, 412] width 30 height 24
click at [159, 360] on div "Shapes" at bounding box center [155, 418] width 17 height 5
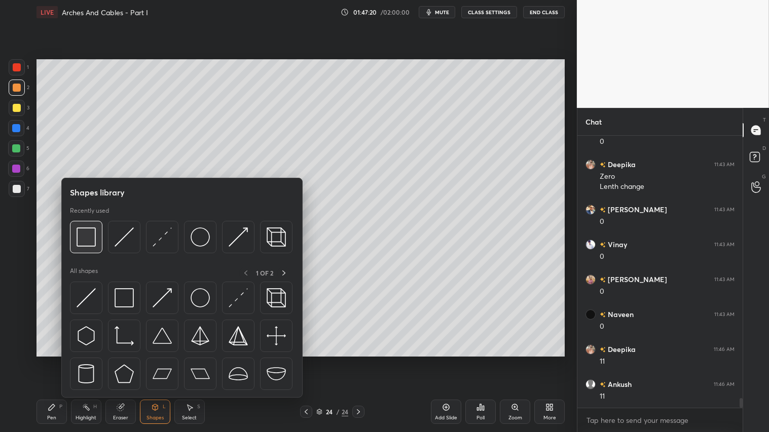
click at [82, 234] on img at bounding box center [86, 237] width 19 height 19
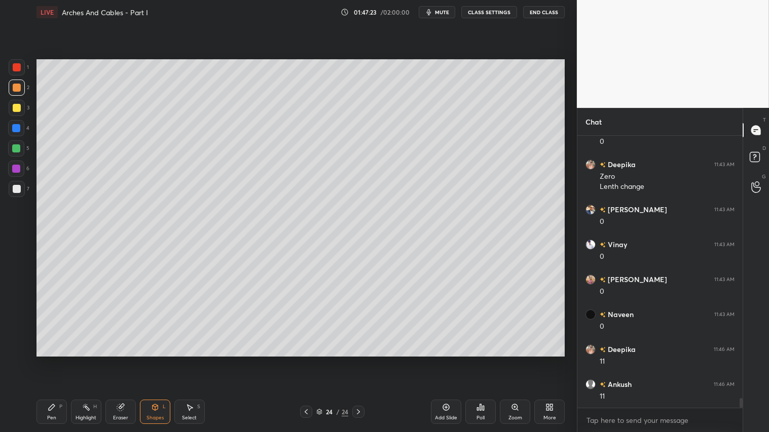
click at [154, 360] on icon at bounding box center [155, 408] width 6 height 6
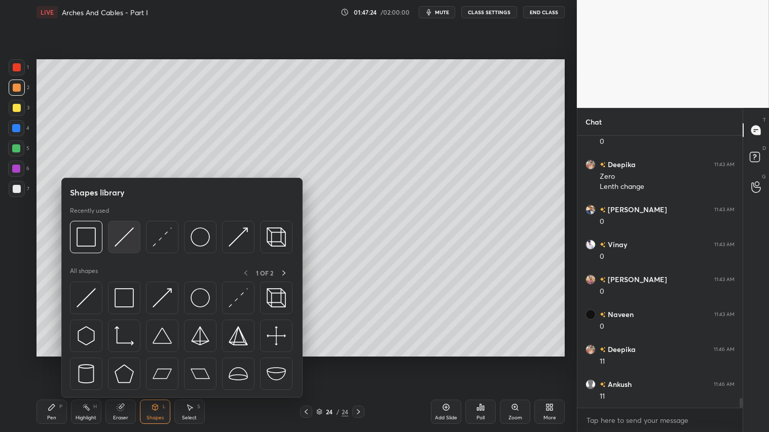
click at [123, 238] on img at bounding box center [124, 237] width 19 height 19
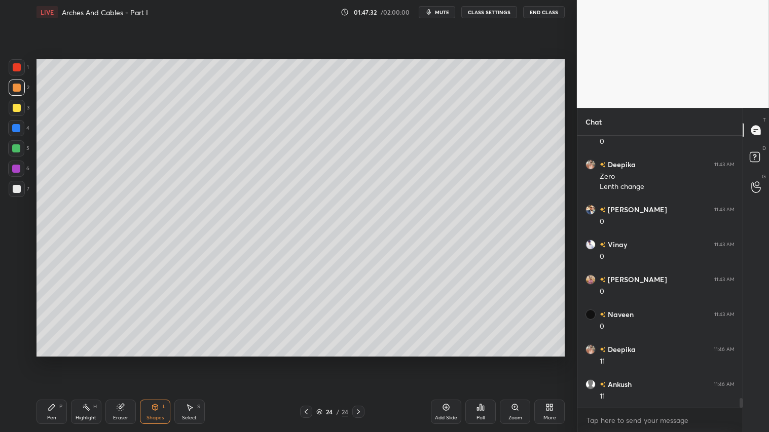
drag, startPoint x: 122, startPoint y: 410, endPoint x: 128, endPoint y: 358, distance: 51.6
click at [122, 360] on icon at bounding box center [120, 408] width 7 height 7
click at [146, 360] on div "Shapes L" at bounding box center [155, 412] width 30 height 24
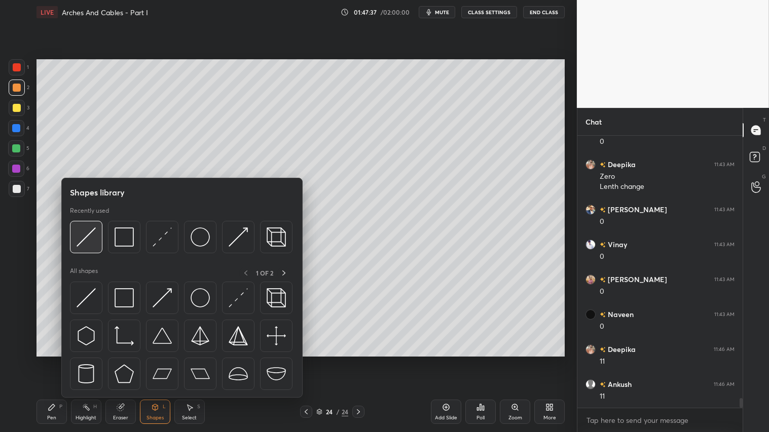
click at [86, 229] on img at bounding box center [86, 237] width 19 height 19
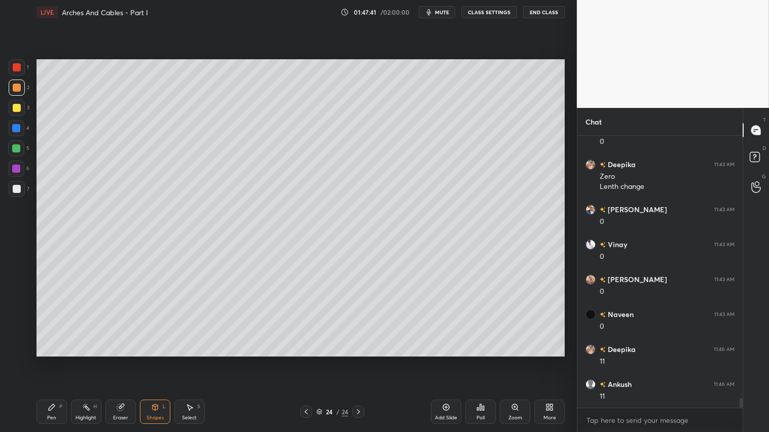
click at [17, 86] on div at bounding box center [17, 88] width 8 height 8
click at [54, 360] on icon at bounding box center [52, 408] width 8 height 8
drag, startPoint x: 17, startPoint y: 108, endPoint x: 32, endPoint y: 188, distance: 81.0
click at [17, 109] on div at bounding box center [17, 108] width 8 height 8
drag, startPoint x: 54, startPoint y: 413, endPoint x: 54, endPoint y: 396, distance: 16.7
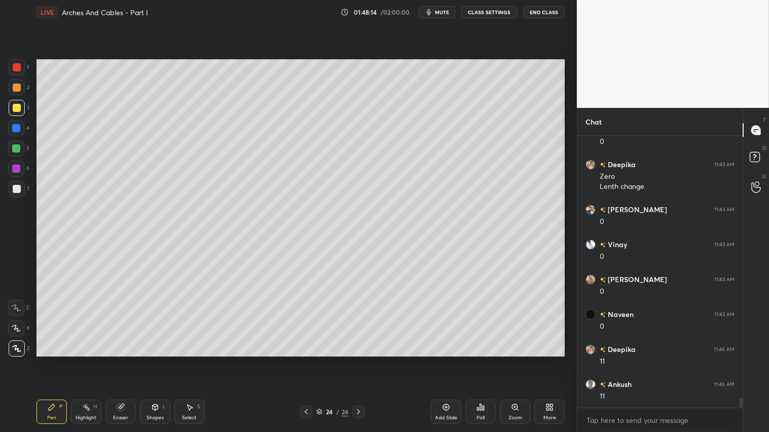
click at [54, 360] on div "Pen P" at bounding box center [52, 412] width 30 height 24
click at [17, 86] on div at bounding box center [17, 88] width 8 height 8
click at [14, 88] on div at bounding box center [17, 88] width 8 height 8
drag, startPoint x: 49, startPoint y: 416, endPoint x: 81, endPoint y: 358, distance: 65.8
click at [52, 360] on div "Pen P" at bounding box center [52, 412] width 30 height 24
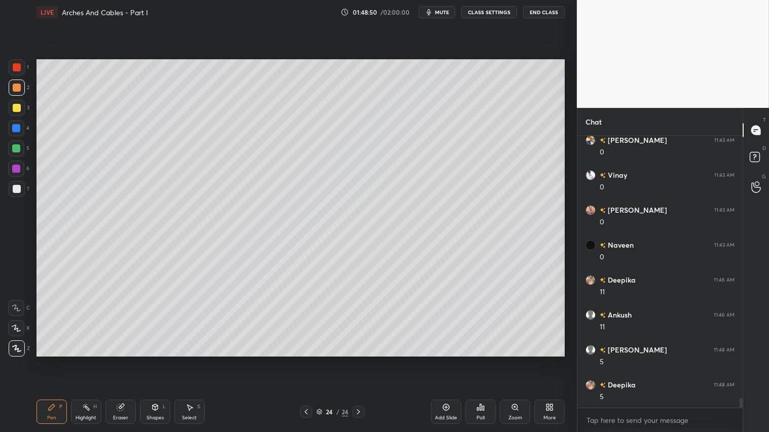
scroll to position [7355, 0]
drag, startPoint x: 154, startPoint y: 416, endPoint x: 159, endPoint y: 402, distance: 14.8
click at [155, 360] on div "Shapes L" at bounding box center [155, 412] width 30 height 24
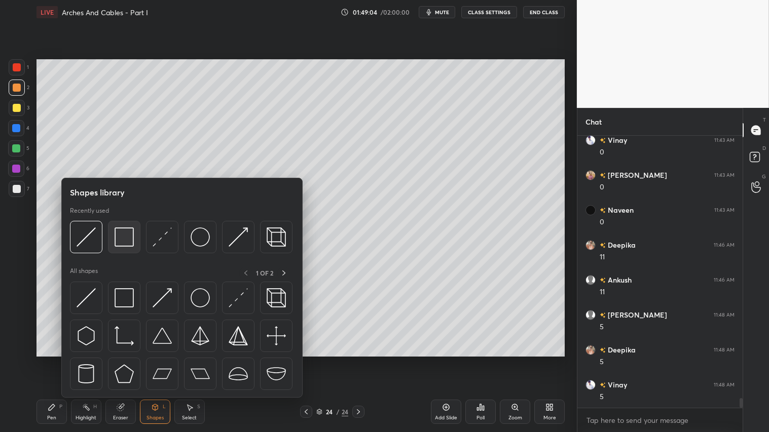
click at [131, 232] on img at bounding box center [124, 237] width 19 height 19
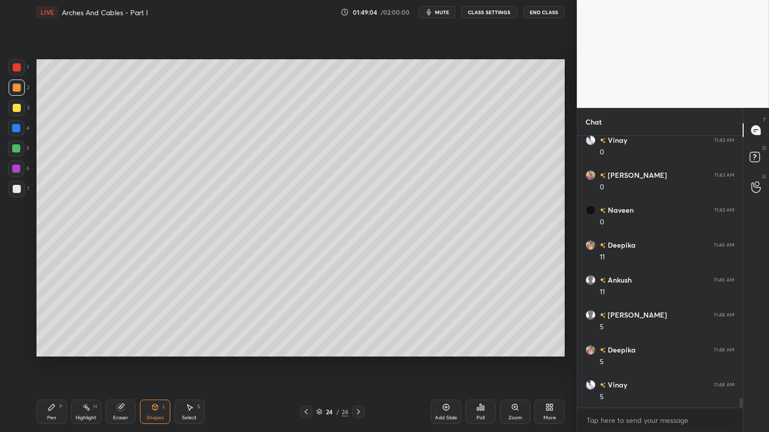
click at [21, 186] on div at bounding box center [17, 189] width 16 height 16
click at [160, 360] on div "Shapes L" at bounding box center [155, 412] width 30 height 24
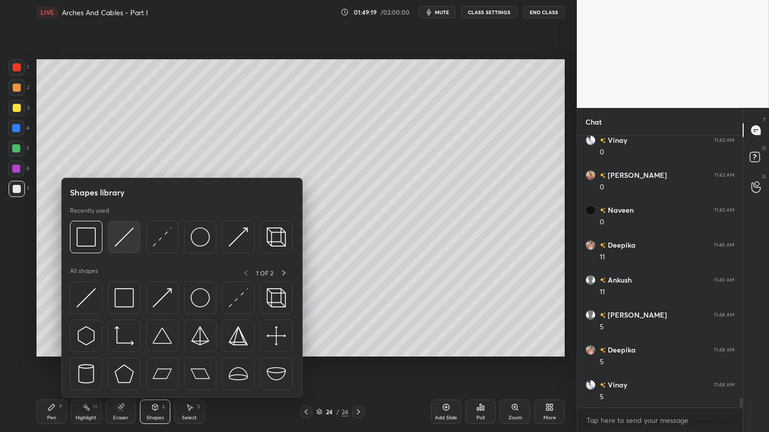
click at [127, 234] on img at bounding box center [124, 237] width 19 height 19
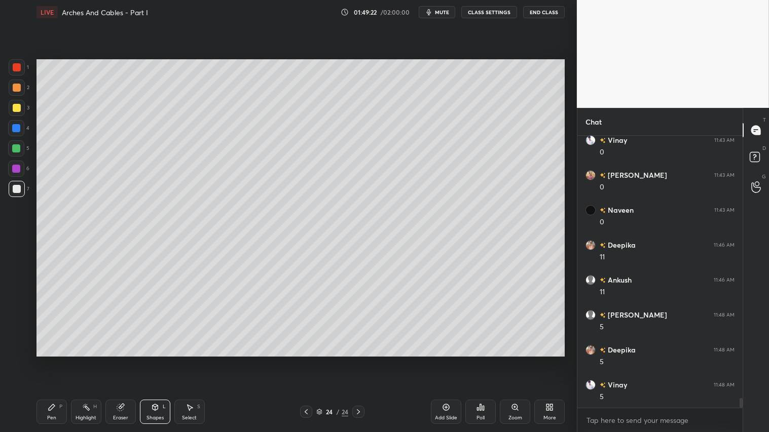
click at [18, 148] on div at bounding box center [16, 149] width 8 height 8
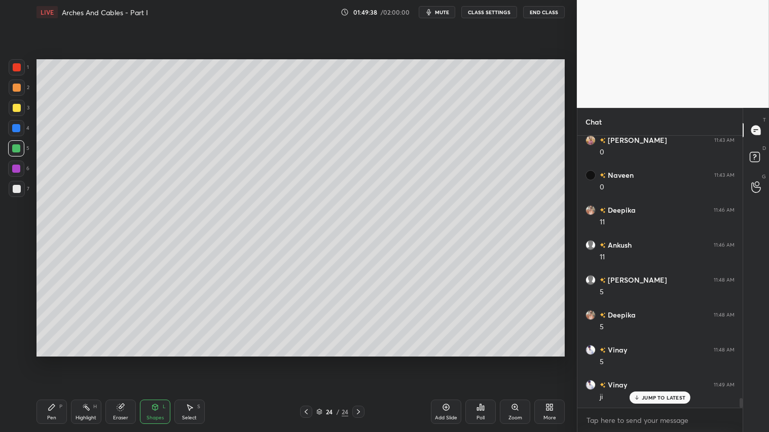
drag, startPoint x: 58, startPoint y: 413, endPoint x: 76, endPoint y: 363, distance: 52.9
click at [58, 360] on div "Pen P" at bounding box center [52, 412] width 30 height 24
click at [14, 83] on div at bounding box center [17, 88] width 16 height 16
click at [157, 360] on div "Shapes L" at bounding box center [155, 412] width 30 height 24
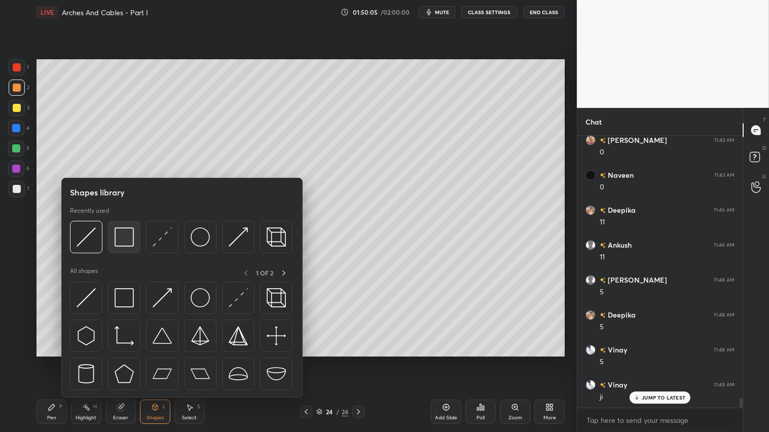
click at [129, 236] on img at bounding box center [124, 237] width 19 height 19
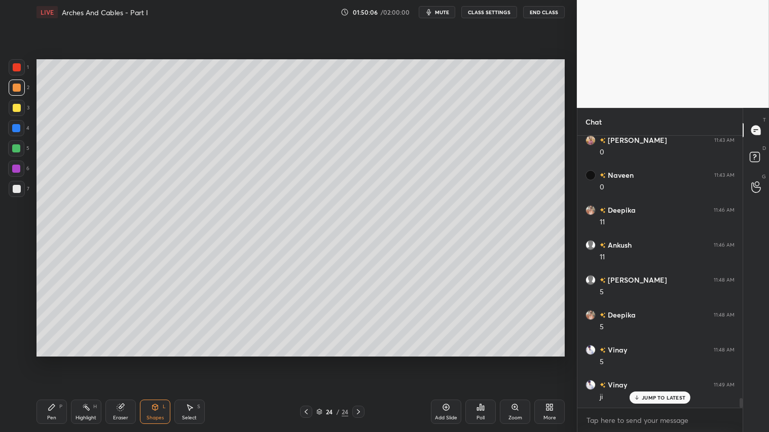
drag, startPoint x: 12, startPoint y: 188, endPoint x: 23, endPoint y: 191, distance: 11.6
click at [13, 188] on div at bounding box center [17, 189] width 8 height 8
click at [17, 189] on div at bounding box center [17, 189] width 8 height 8
drag, startPoint x: 15, startPoint y: 150, endPoint x: 32, endPoint y: 166, distance: 23.7
click at [17, 150] on div at bounding box center [16, 149] width 8 height 8
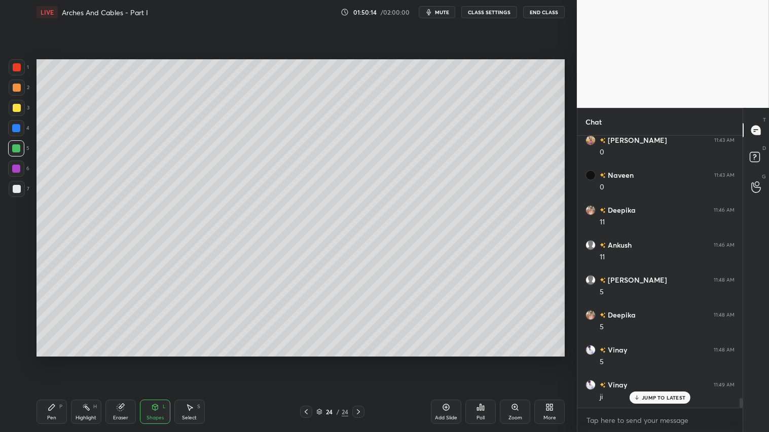
drag, startPoint x: 51, startPoint y: 418, endPoint x: 66, endPoint y: 385, distance: 35.6
click at [54, 360] on div "Pen P" at bounding box center [52, 412] width 30 height 24
click at [16, 89] on div at bounding box center [17, 88] width 8 height 8
click at [52, 360] on div "Pen P" at bounding box center [52, 412] width 30 height 24
click at [156, 360] on icon at bounding box center [155, 408] width 8 height 8
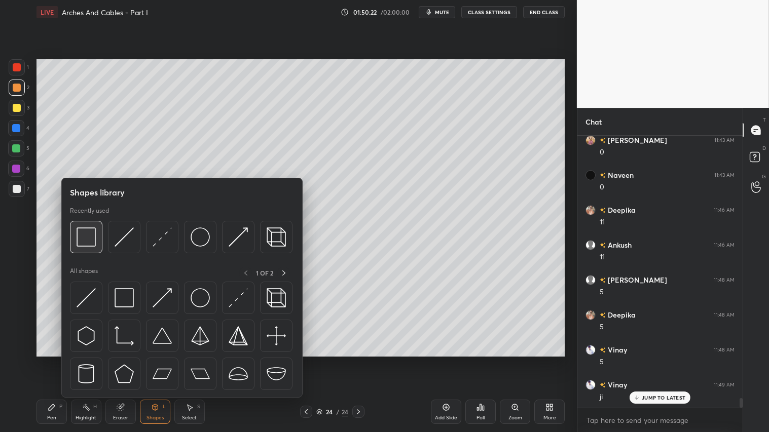
click at [94, 238] on div at bounding box center [86, 237] width 32 height 32
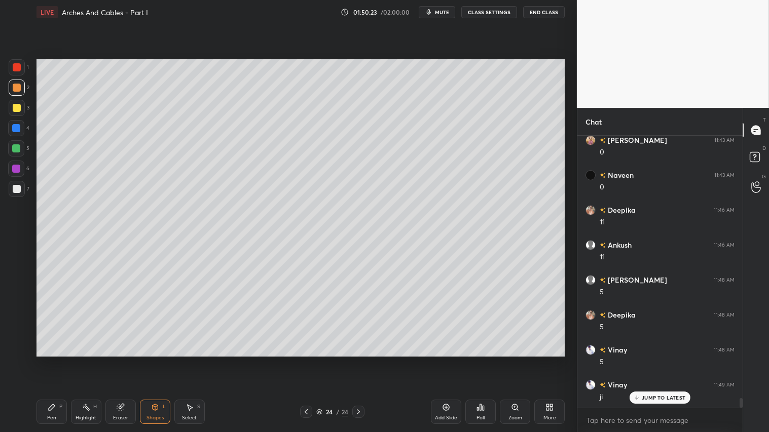
click at [18, 186] on div at bounding box center [17, 189] width 8 height 8
drag, startPoint x: 57, startPoint y: 408, endPoint x: 124, endPoint y: 377, distance: 73.5
click at [59, 360] on div "P" at bounding box center [60, 407] width 3 height 5
drag, startPoint x: 14, startPoint y: 87, endPoint x: 26, endPoint y: 89, distance: 12.8
click at [14, 86] on div at bounding box center [17, 88] width 8 height 8
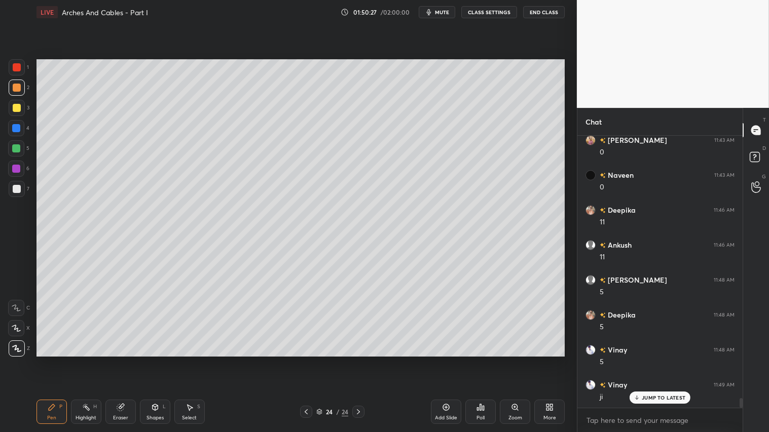
click at [304, 360] on icon at bounding box center [306, 412] width 8 height 8
click at [302, 360] on icon at bounding box center [306, 412] width 8 height 8
click at [302, 360] on div at bounding box center [306, 412] width 12 height 12
click at [305, 360] on icon at bounding box center [306, 412] width 8 height 8
click at [307, 360] on icon at bounding box center [306, 412] width 8 height 8
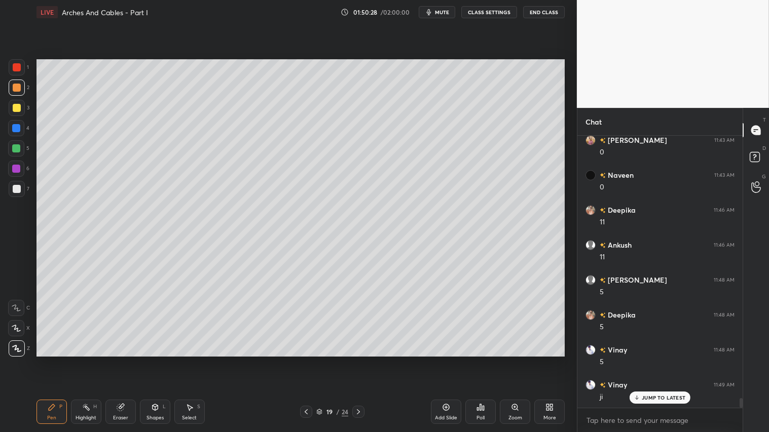
click at [308, 360] on icon at bounding box center [306, 412] width 8 height 8
click at [310, 360] on icon at bounding box center [306, 412] width 8 height 8
click at [309, 360] on icon at bounding box center [306, 412] width 8 height 8
click at [310, 360] on div at bounding box center [306, 412] width 12 height 12
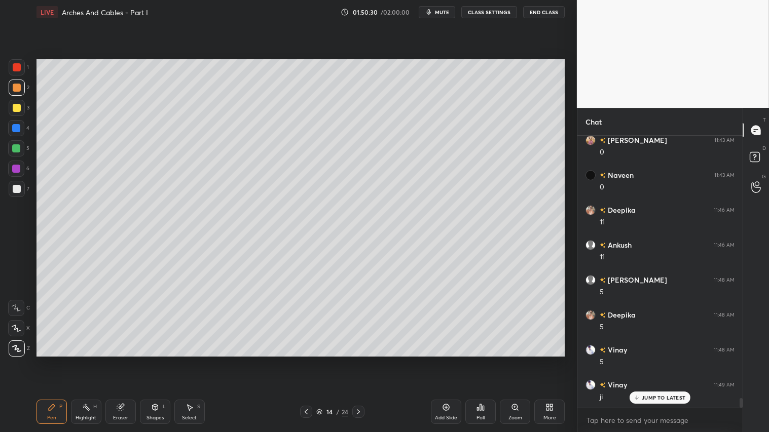
click at [310, 360] on div at bounding box center [306, 412] width 12 height 12
click at [310, 360] on icon at bounding box center [306, 412] width 8 height 8
click at [312, 360] on div at bounding box center [306, 412] width 12 height 12
click at [360, 360] on icon at bounding box center [358, 412] width 8 height 8
click at [359, 360] on icon at bounding box center [358, 412] width 8 height 8
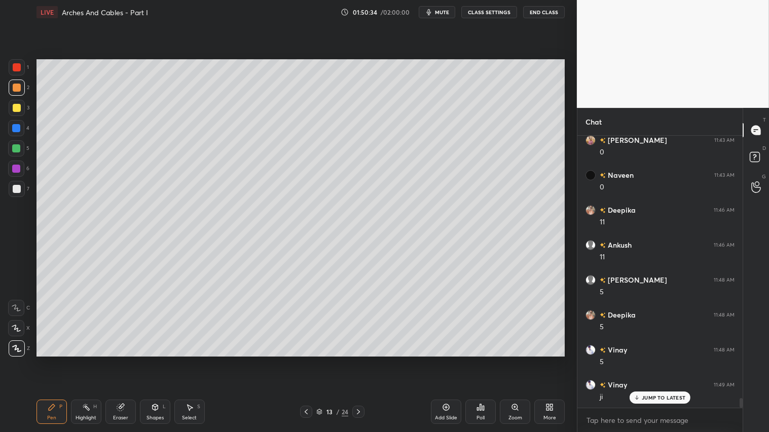
click at [359, 360] on icon at bounding box center [358, 412] width 8 height 8
click at [357, 360] on icon at bounding box center [358, 412] width 8 height 8
click at [360, 360] on icon at bounding box center [358, 412] width 8 height 8
click at [359, 360] on icon at bounding box center [358, 412] width 8 height 8
click at [358, 360] on icon at bounding box center [358, 412] width 8 height 8
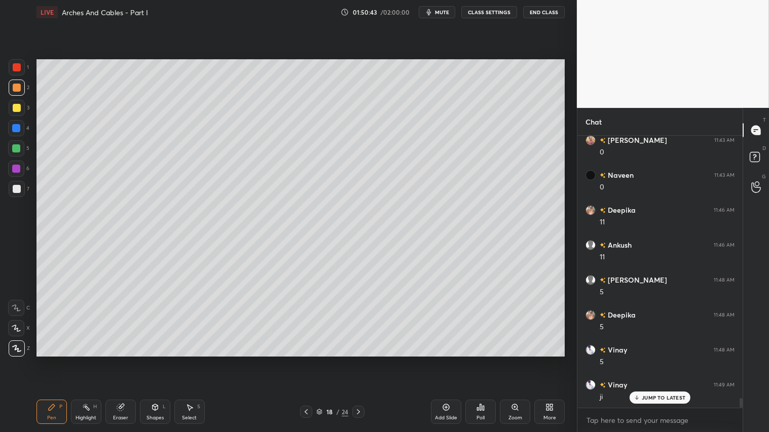
click at [358, 360] on icon at bounding box center [358, 412] width 3 height 5
click at [358, 360] on icon at bounding box center [358, 412] width 8 height 8
click at [358, 360] on icon at bounding box center [358, 412] width 3 height 5
click at [357, 360] on icon at bounding box center [358, 412] width 8 height 8
click at [355, 360] on icon at bounding box center [358, 412] width 8 height 8
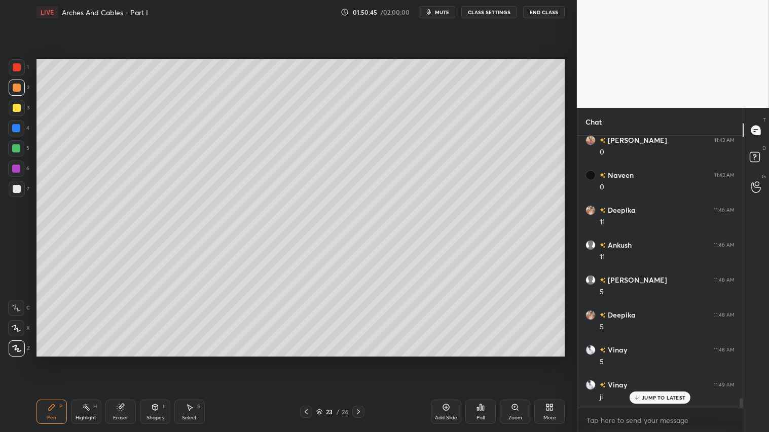
click at [358, 360] on icon at bounding box center [358, 412] width 8 height 8
click at [357, 360] on icon at bounding box center [358, 412] width 8 height 8
click at [355, 360] on icon at bounding box center [358, 412] width 8 height 8
click at [160, 360] on div "Shapes L" at bounding box center [155, 412] width 30 height 24
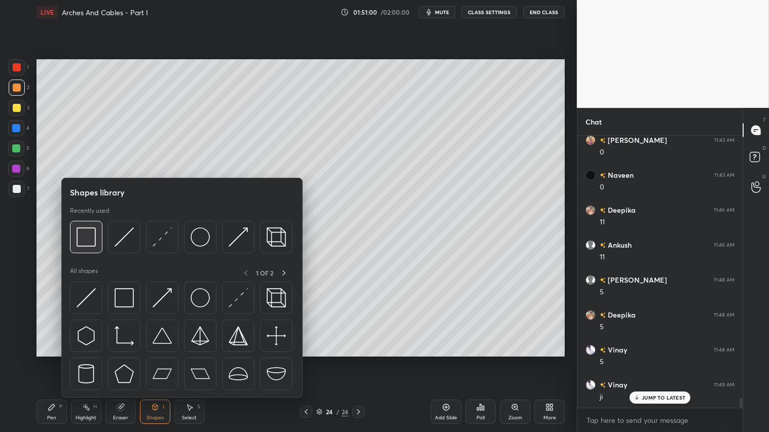
click at [95, 241] on img at bounding box center [86, 237] width 19 height 19
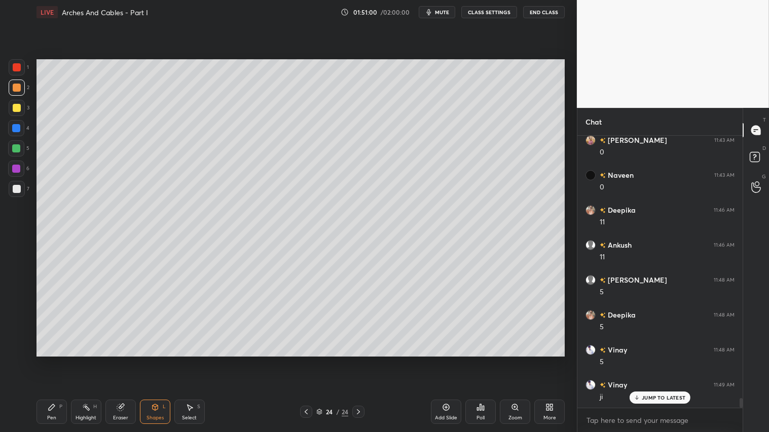
click at [18, 188] on div at bounding box center [17, 189] width 8 height 8
click at [307, 360] on icon at bounding box center [306, 412] width 8 height 8
click at [356, 360] on icon at bounding box center [358, 412] width 8 height 8
click at [17, 88] on div at bounding box center [17, 88] width 8 height 8
drag, startPoint x: 54, startPoint y: 409, endPoint x: 315, endPoint y: 412, distance: 261.1
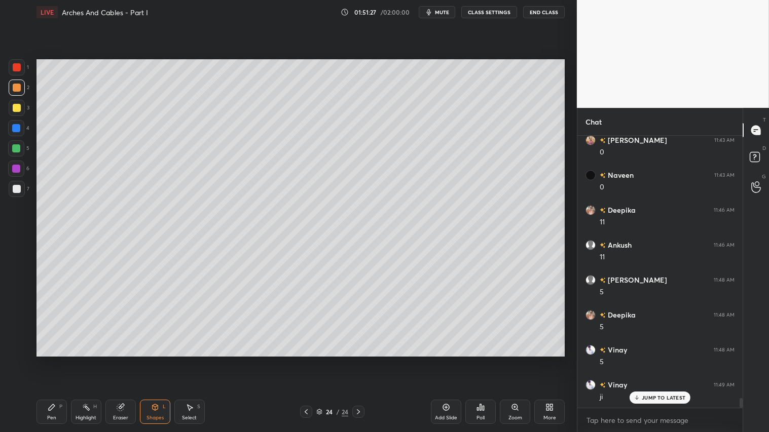
click at [57, 360] on div "Pen P" at bounding box center [52, 412] width 30 height 24
click at [452, 360] on div "Add Slide" at bounding box center [446, 412] width 30 height 24
click at [307, 360] on icon at bounding box center [306, 412] width 8 height 8
click at [357, 360] on icon at bounding box center [358, 412] width 8 height 8
click at [156, 360] on div "Shapes L" at bounding box center [155, 412] width 30 height 24
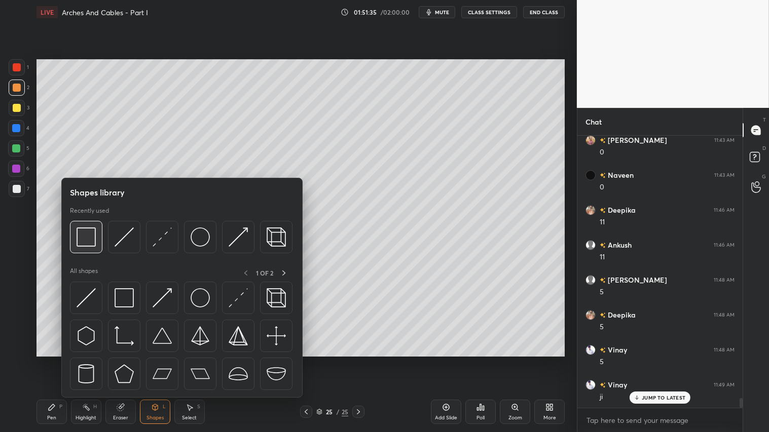
click at [85, 233] on img at bounding box center [86, 237] width 19 height 19
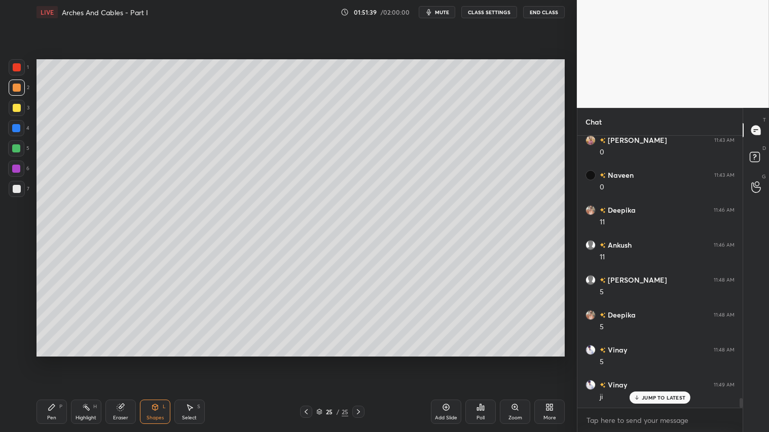
click at [125, 360] on div "Eraser" at bounding box center [120, 412] width 30 height 24
click at [160, 360] on div "Shapes" at bounding box center [155, 418] width 17 height 5
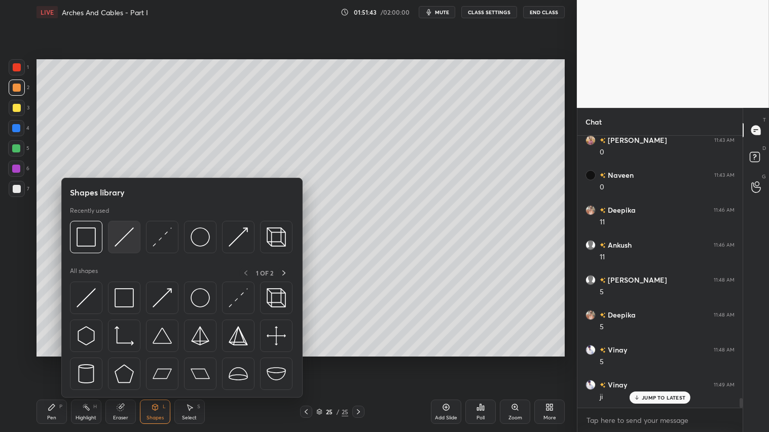
click at [123, 236] on img at bounding box center [124, 237] width 19 height 19
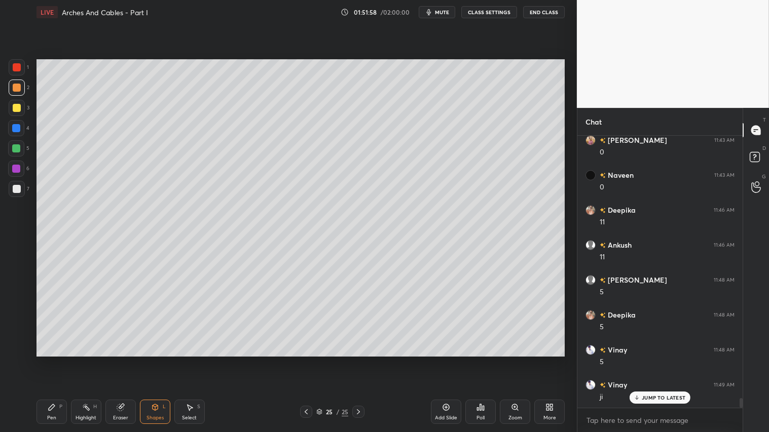
click at [55, 360] on div "Pen P" at bounding box center [52, 412] width 30 height 24
drag, startPoint x: 16, startPoint y: 102, endPoint x: 26, endPoint y: 110, distance: 12.7
click at [16, 102] on div at bounding box center [17, 108] width 16 height 16
click at [13, 89] on div at bounding box center [17, 88] width 8 height 8
click at [59, 360] on div "Pen P" at bounding box center [52, 412] width 30 height 24
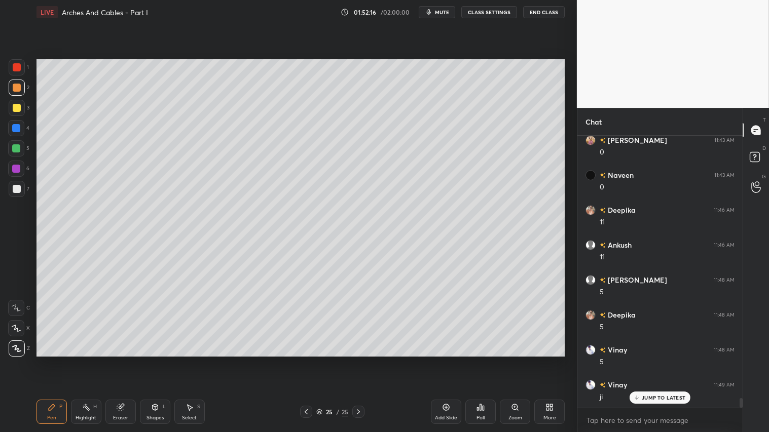
click at [161, 360] on div "Shapes L" at bounding box center [155, 412] width 30 height 24
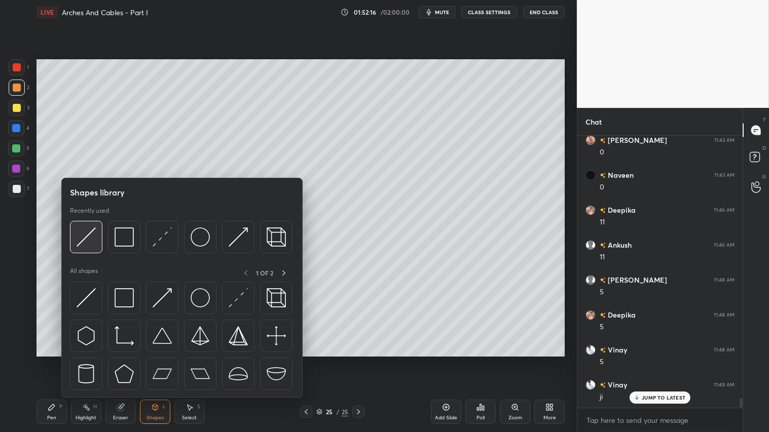
click at [94, 232] on img at bounding box center [86, 237] width 19 height 19
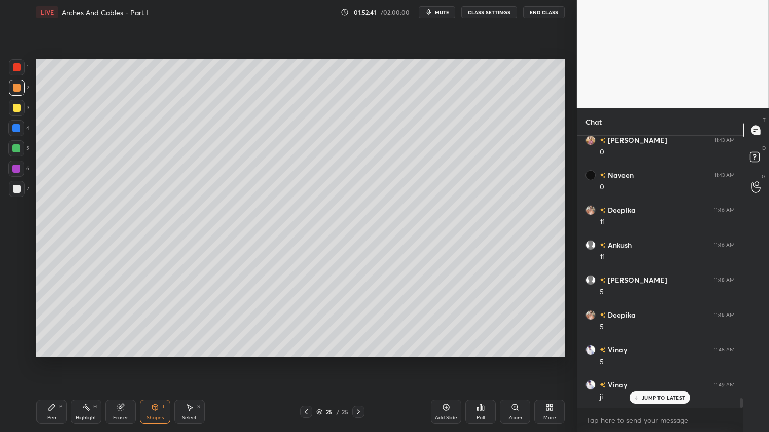
scroll to position [7425, 0]
click at [15, 89] on div at bounding box center [17, 88] width 8 height 8
click at [55, 360] on div "Pen P" at bounding box center [52, 412] width 30 height 24
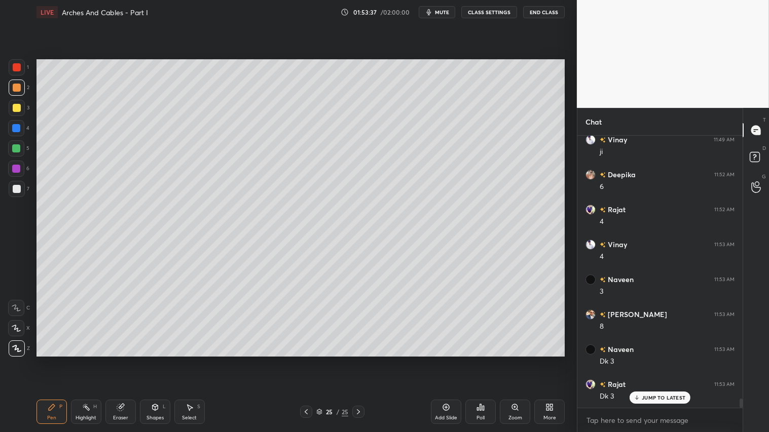
scroll to position [7670, 0]
click at [307, 360] on icon at bounding box center [306, 412] width 8 height 8
click at [358, 360] on icon at bounding box center [358, 412] width 8 height 8
click at [307, 360] on icon at bounding box center [306, 412] width 8 height 8
click at [355, 360] on icon at bounding box center [358, 412] width 8 height 8
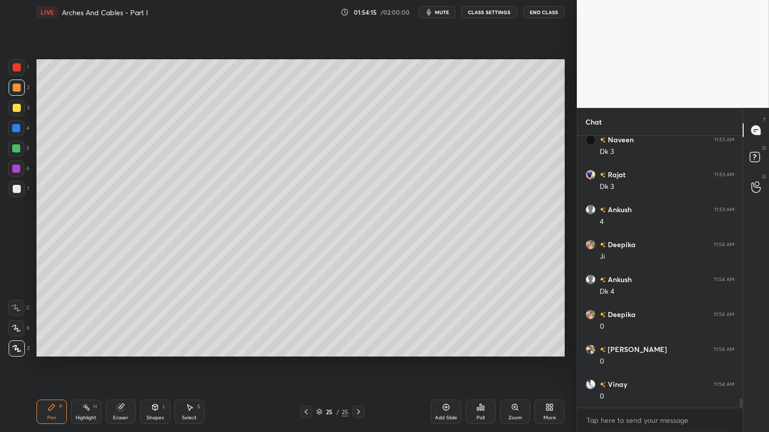
scroll to position [7881, 0]
click at [19, 186] on div at bounding box center [17, 189] width 8 height 8
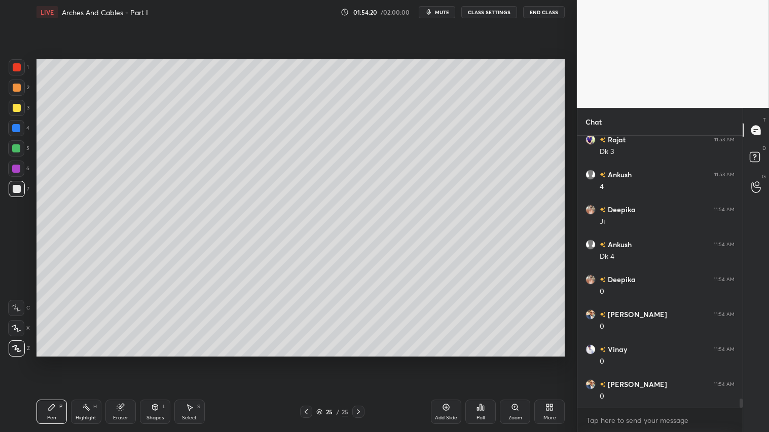
click at [18, 87] on div at bounding box center [17, 88] width 8 height 8
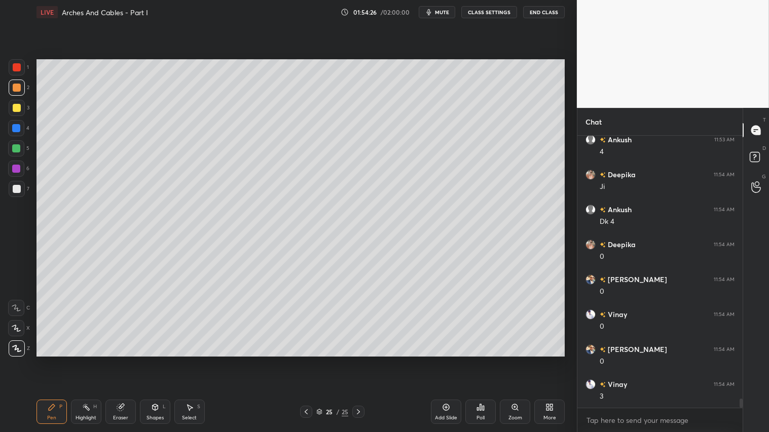
click at [156, 360] on div "Shapes" at bounding box center [155, 418] width 17 height 5
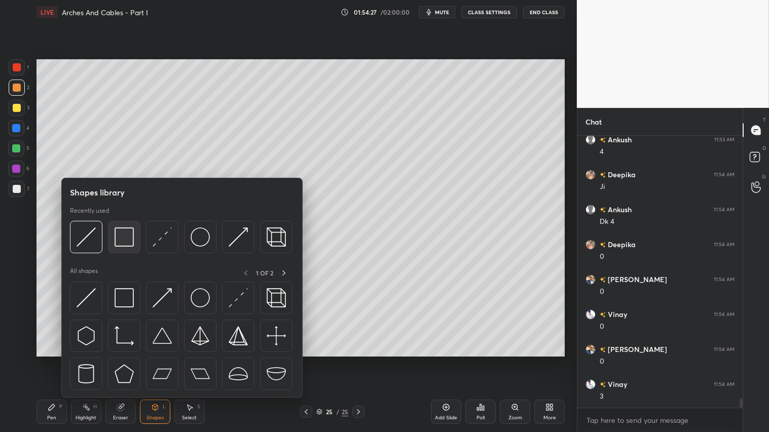
click at [131, 235] on img at bounding box center [124, 237] width 19 height 19
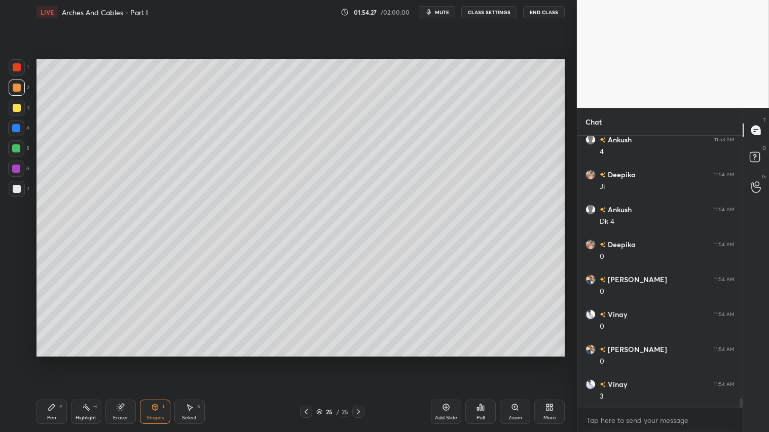
click at [14, 187] on div at bounding box center [17, 189] width 8 height 8
click at [306, 360] on icon at bounding box center [306, 412] width 8 height 8
click at [358, 360] on icon at bounding box center [358, 412] width 8 height 8
click at [160, 360] on div "Shapes L" at bounding box center [155, 412] width 30 height 24
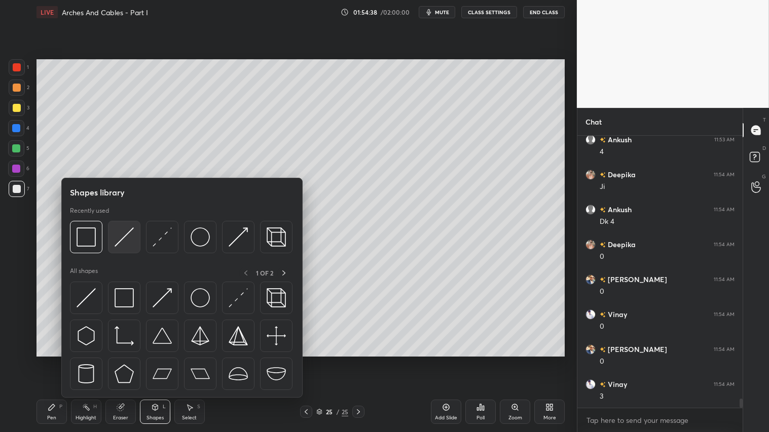
click at [120, 232] on img at bounding box center [124, 237] width 19 height 19
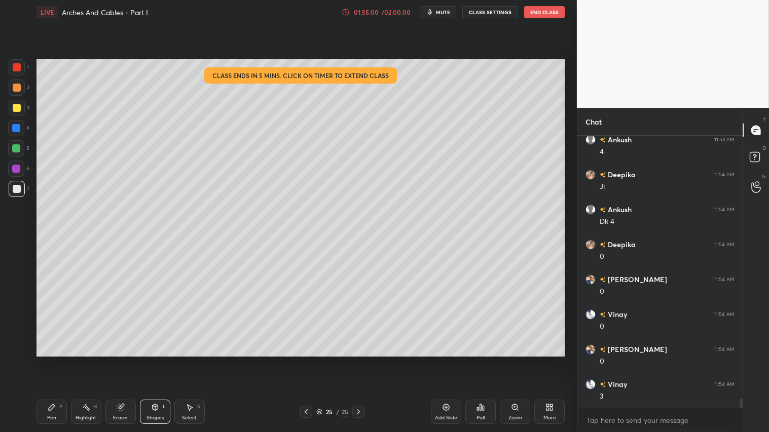
click at [119, 360] on div "Eraser" at bounding box center [120, 412] width 30 height 24
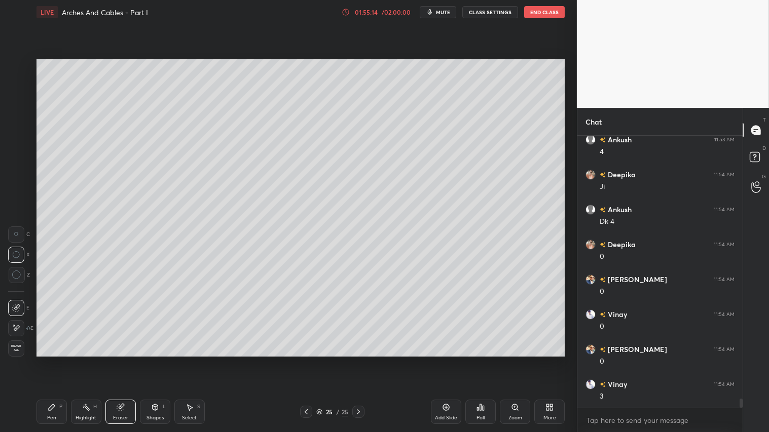
click at [306, 360] on icon at bounding box center [306, 412] width 8 height 8
click at [307, 360] on icon at bounding box center [306, 412] width 8 height 8
click at [308, 360] on icon at bounding box center [306, 412] width 8 height 8
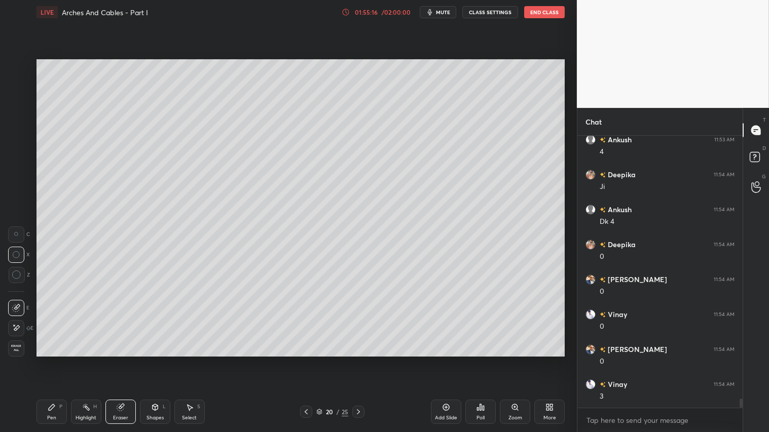
click at [310, 360] on icon at bounding box center [306, 412] width 8 height 8
click at [310, 360] on div at bounding box center [306, 412] width 12 height 12
click at [356, 360] on icon at bounding box center [358, 412] width 8 height 8
click at [360, 360] on icon at bounding box center [358, 412] width 8 height 8
click at [358, 360] on icon at bounding box center [358, 412] width 8 height 8
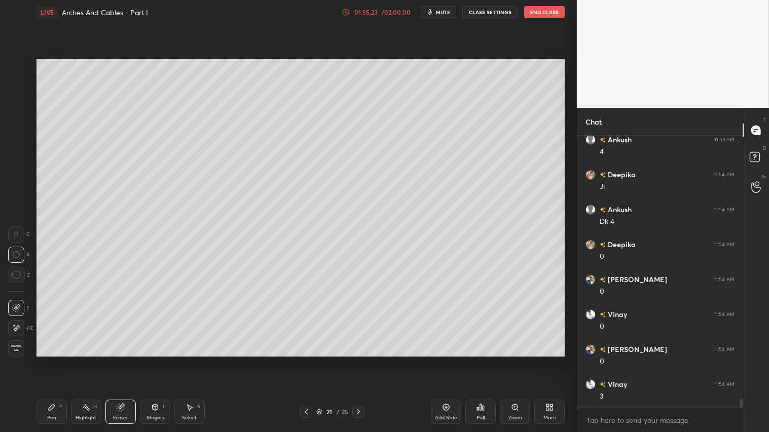
click at [358, 360] on icon at bounding box center [358, 412] width 8 height 8
click at [356, 360] on icon at bounding box center [358, 412] width 8 height 8
click at [355, 360] on icon at bounding box center [358, 412] width 8 height 8
click at [52, 360] on icon at bounding box center [52, 408] width 8 height 8
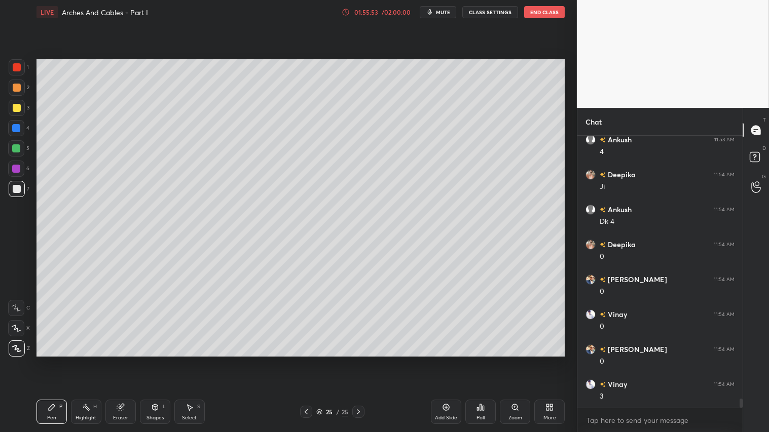
scroll to position [7951, 0]
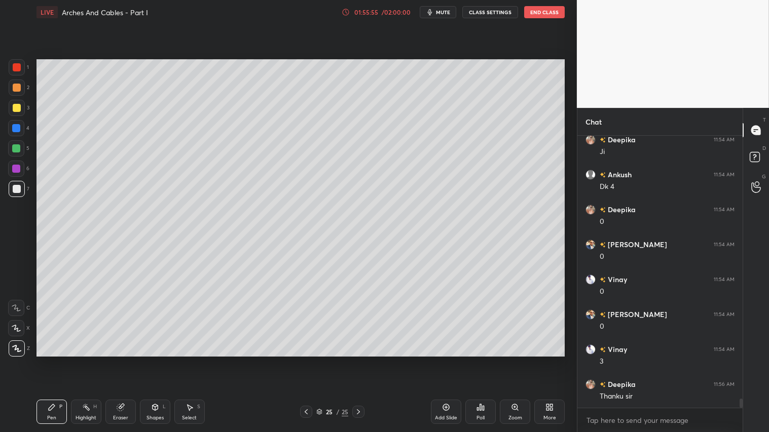
click at [41, 360] on div "Pen P" at bounding box center [52, 412] width 30 height 24
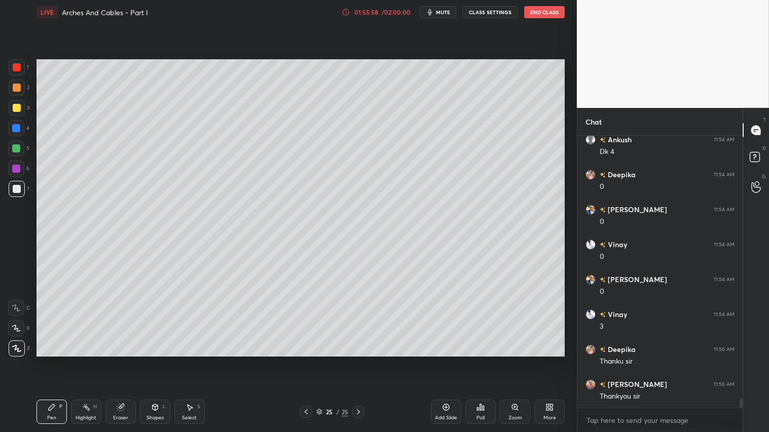
click at [307, 360] on icon at bounding box center [306, 412] width 8 height 8
click at [305, 360] on icon at bounding box center [306, 412] width 8 height 8
click at [304, 360] on icon at bounding box center [306, 412] width 8 height 8
click at [306, 360] on icon at bounding box center [306, 412] width 8 height 8
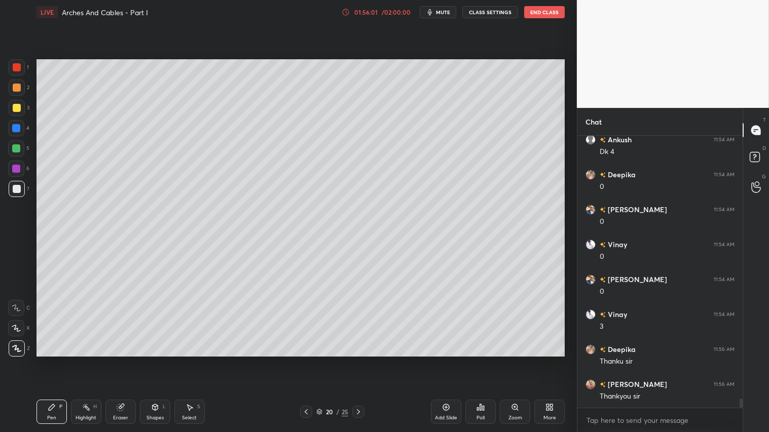
click at [357, 360] on icon at bounding box center [358, 412] width 8 height 8
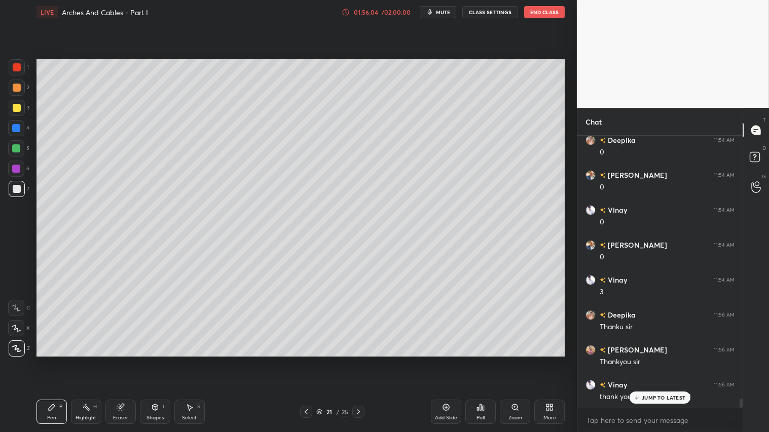
click at [358, 360] on icon at bounding box center [358, 412] width 8 height 8
click at [360, 360] on icon at bounding box center [358, 412] width 8 height 8
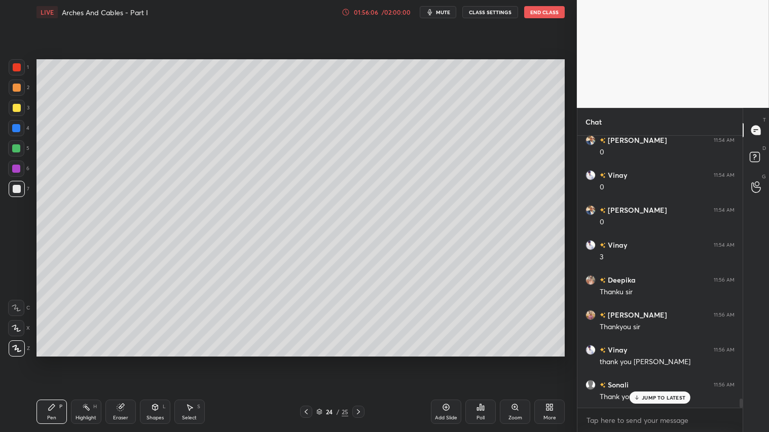
click at [358, 360] on icon at bounding box center [358, 412] width 8 height 8
click at [361, 360] on icon at bounding box center [358, 412] width 8 height 8
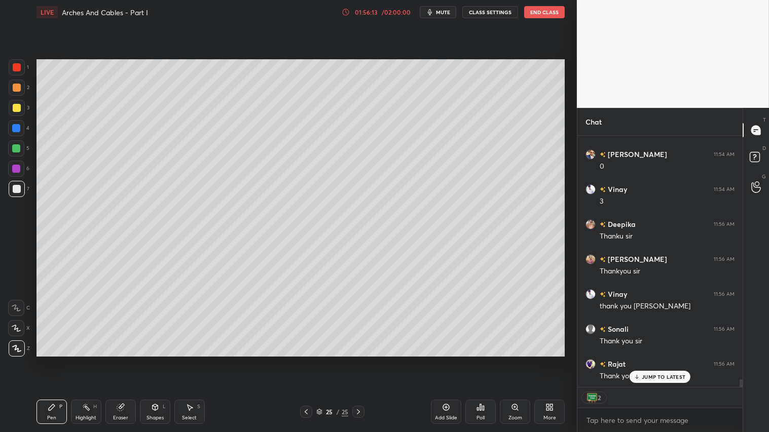
click at [440, 12] on span "mute" at bounding box center [443, 12] width 14 height 7
type textarea "x"
click at [484, 13] on button "CLASS SETTINGS" at bounding box center [490, 12] width 56 height 12
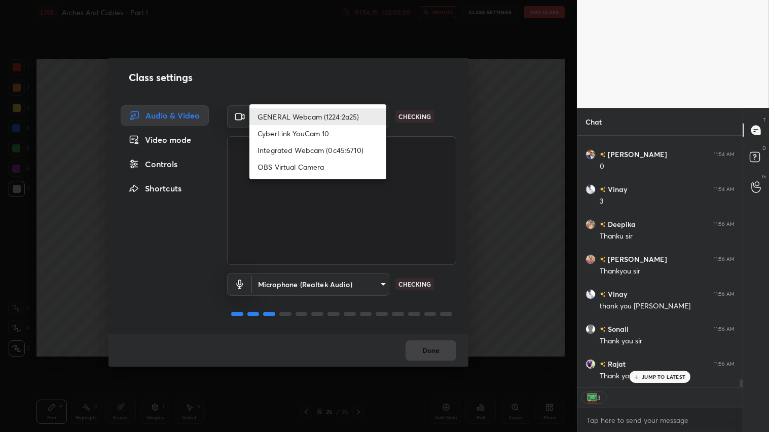
click at [379, 118] on body "1 2 3 4 5 6 7 C X Z C X Z E E Erase all H H LIVE Arches And Cables - Part I 01:…" at bounding box center [384, 216] width 769 height 432
click at [337, 152] on li "Integrated Webcam (0c45:6710)" at bounding box center [317, 150] width 137 height 17
type input "c5c2f7231e9952ba016bf395f8d23ccccda43c405848800533c4c3fa58e8e242"
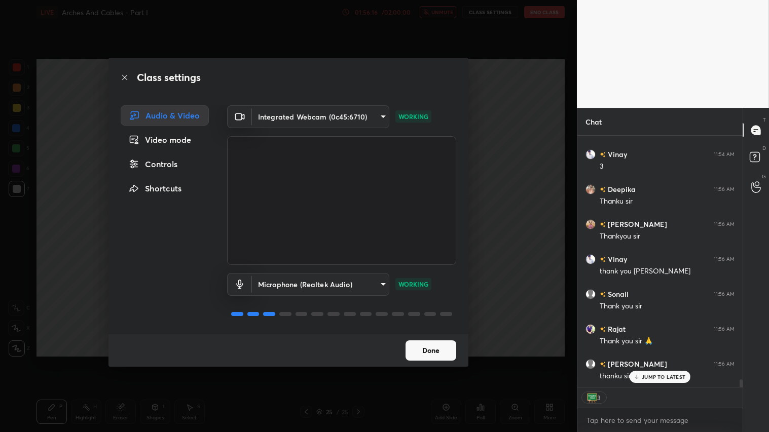
click at [431, 351] on button "Done" at bounding box center [431, 351] width 51 height 20
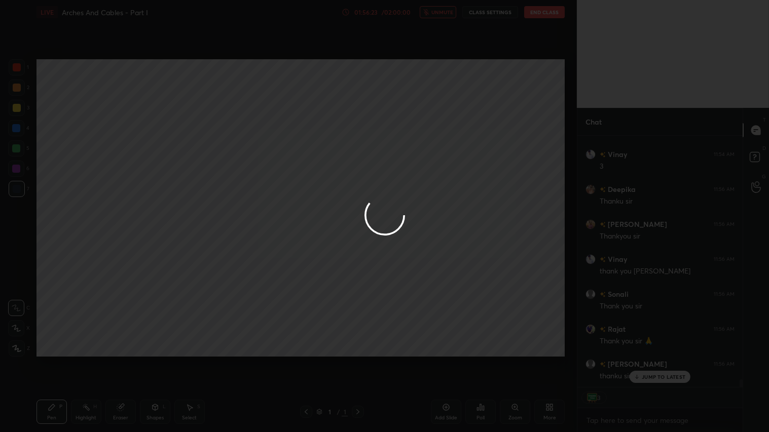
type textarea "x"
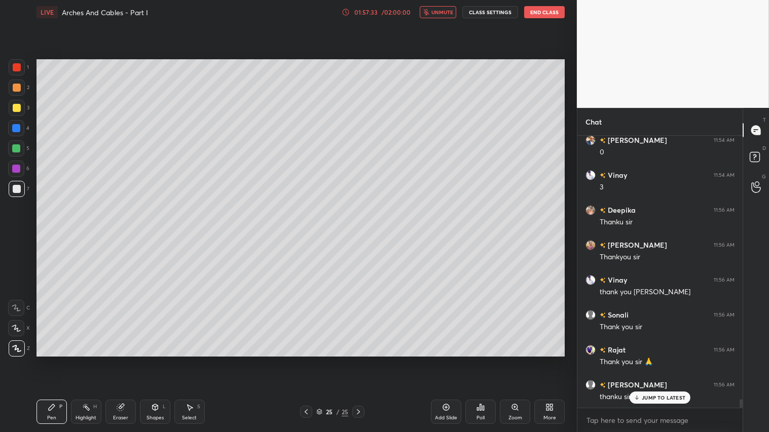
click at [551, 13] on button "End Class" at bounding box center [544, 12] width 41 height 12
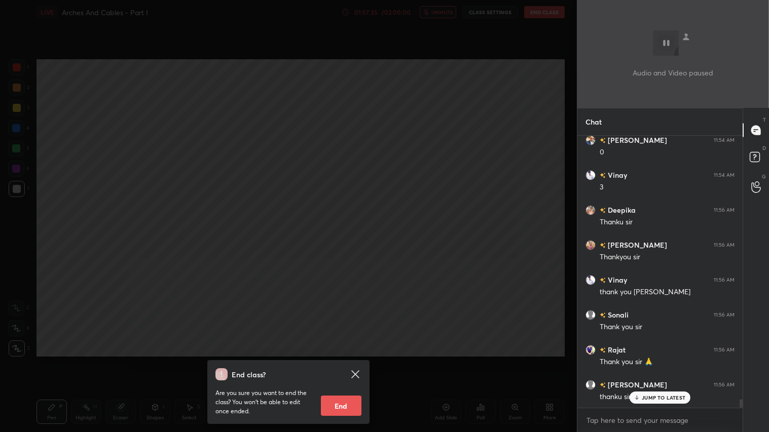
click at [337, 360] on button "End" at bounding box center [341, 406] width 41 height 20
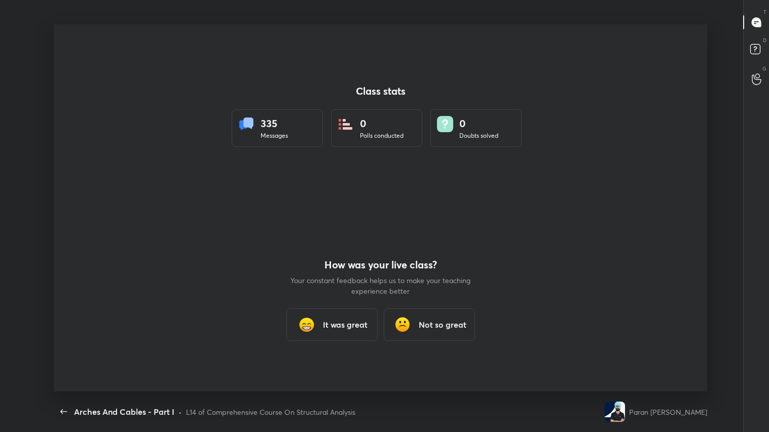
scroll to position [0, 0]
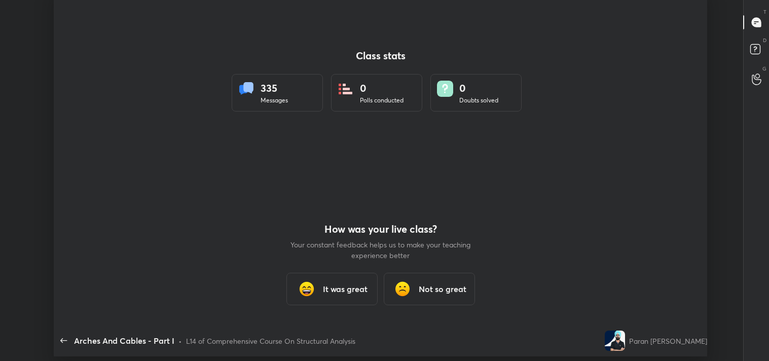
type textarea "x"
